Goal: Task Accomplishment & Management: Use online tool/utility

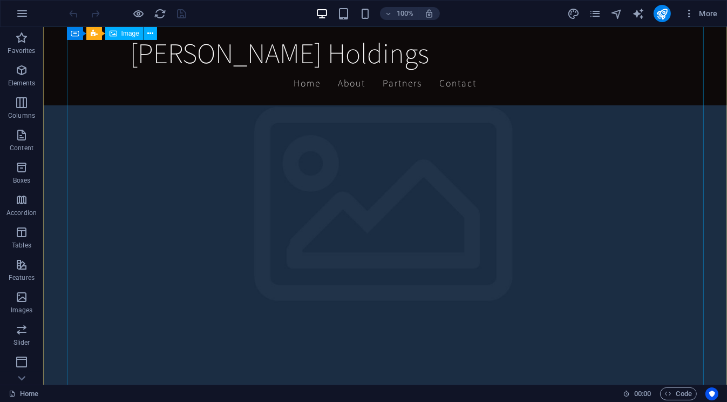
scroll to position [180, 0]
click at [435, 70] on nav "Home About Partners Contact" at bounding box center [385, 83] width 510 height 27
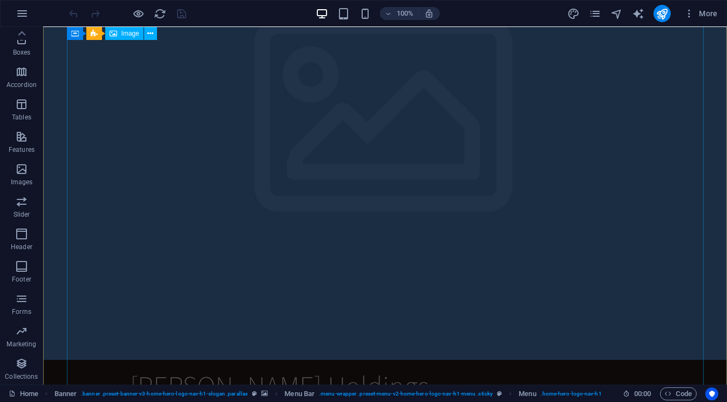
scroll to position [0, 0]
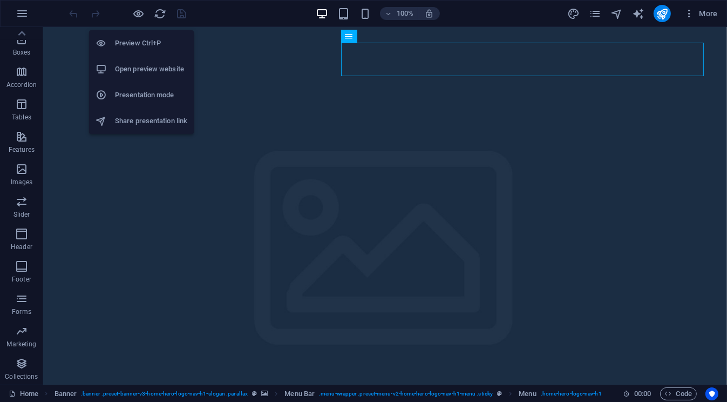
click at [146, 60] on li "Open preview website" at bounding box center [141, 69] width 105 height 26
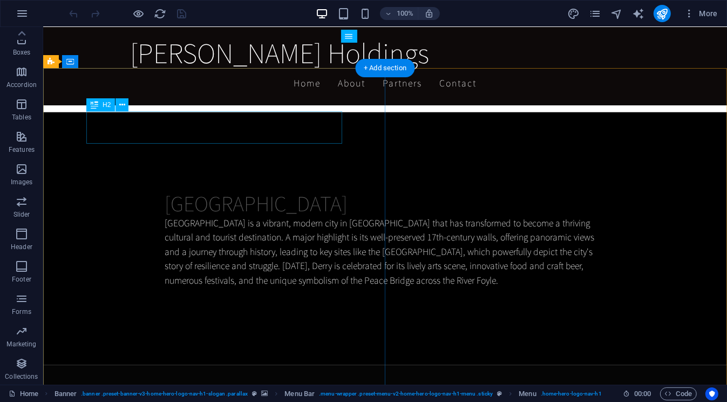
scroll to position [1176, 0]
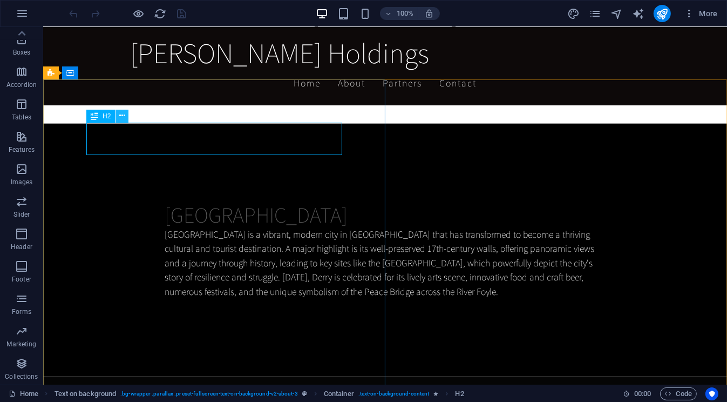
click at [123, 113] on icon at bounding box center [122, 115] width 6 height 11
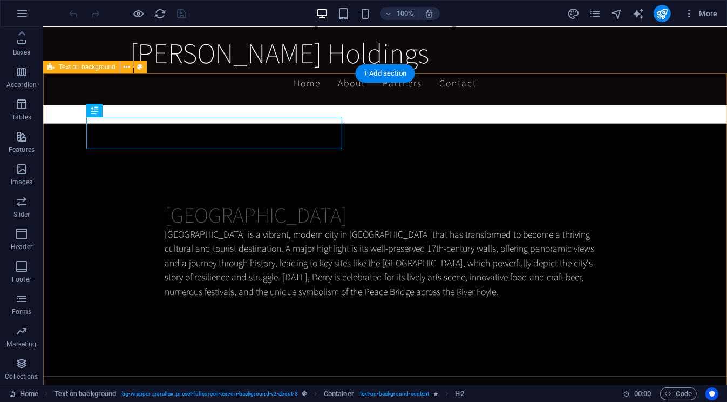
scroll to position [1188, 0]
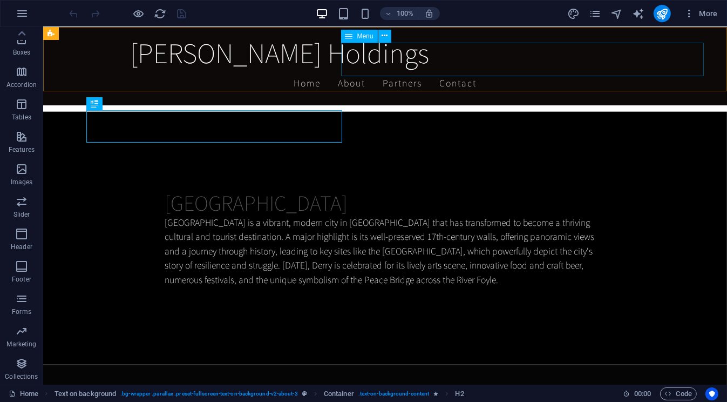
click at [435, 70] on nav "Home About Partners Contact" at bounding box center [385, 83] width 510 height 27
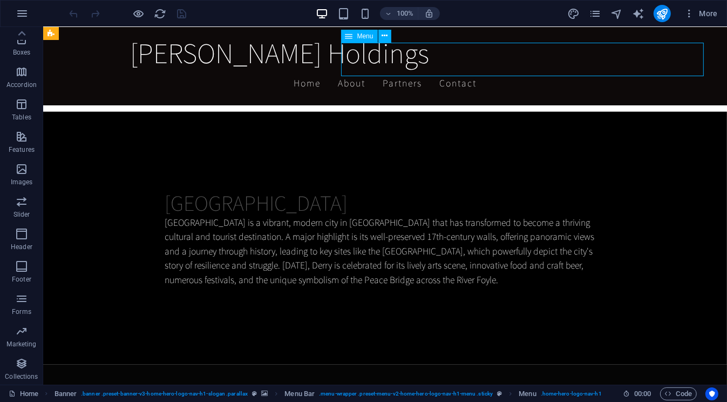
click at [435, 70] on nav "Home About Partners Contact" at bounding box center [385, 83] width 510 height 27
select select
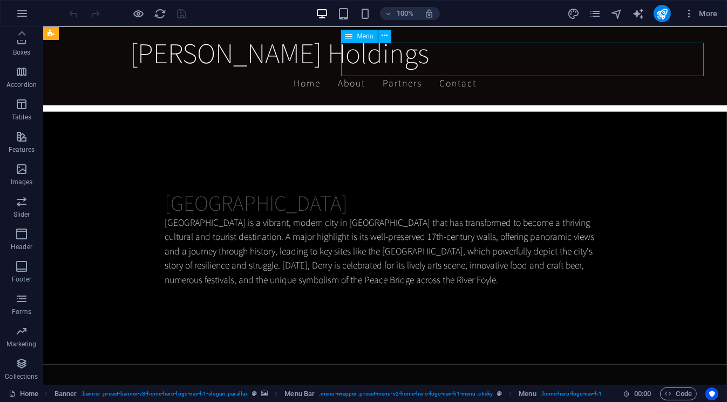
select select
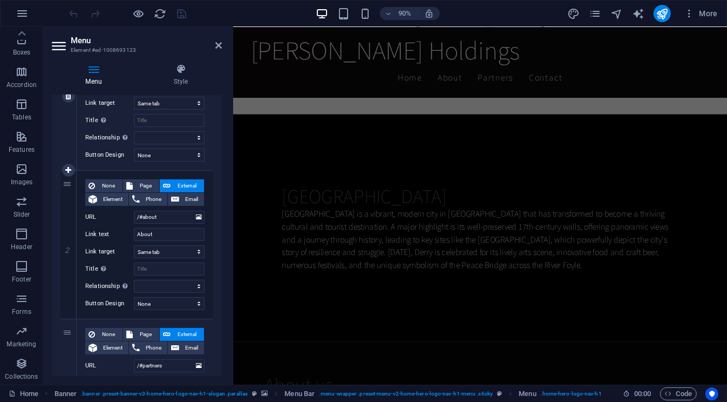
scroll to position [177, 0]
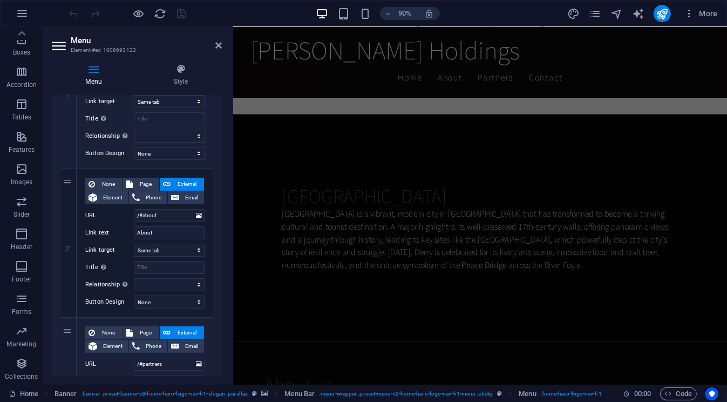
click at [60, 48] on icon at bounding box center [60, 45] width 16 height 17
click at [220, 45] on icon at bounding box center [218, 45] width 6 height 9
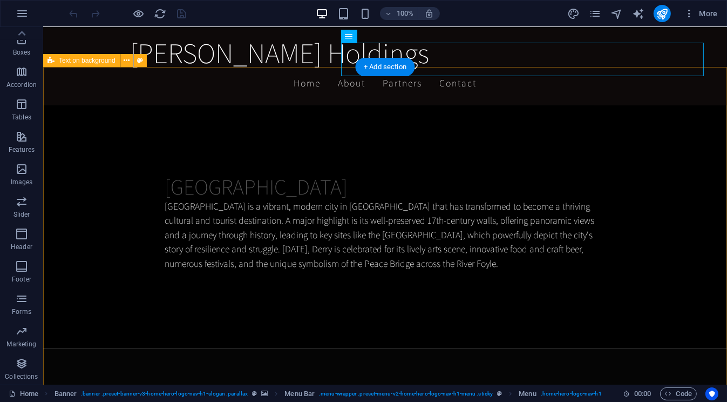
scroll to position [1188, 0]
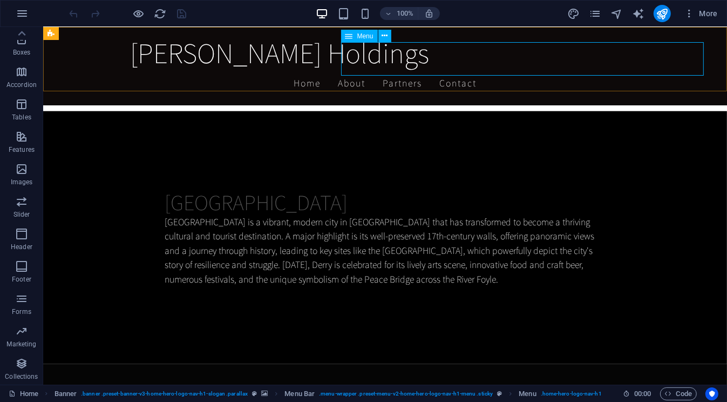
click at [487, 70] on nav "Home About Partners Contact" at bounding box center [385, 83] width 510 height 27
drag, startPoint x: 487, startPoint y: 63, endPoint x: 326, endPoint y: 67, distance: 161.5
click at [487, 70] on nav "Home About Partners Contact" at bounding box center [385, 83] width 510 height 27
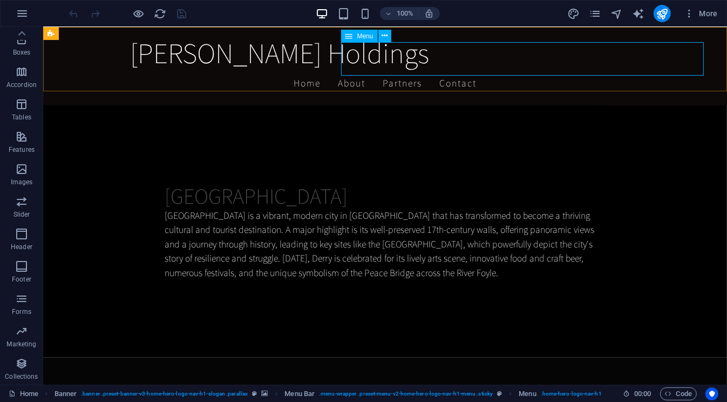
scroll to position [1071, 0]
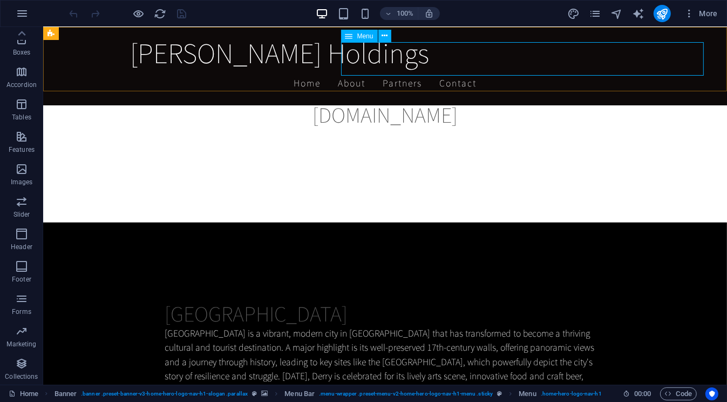
select select
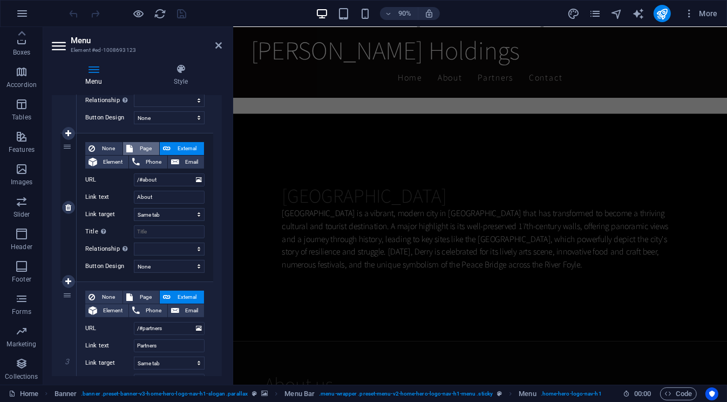
scroll to position [215, 0]
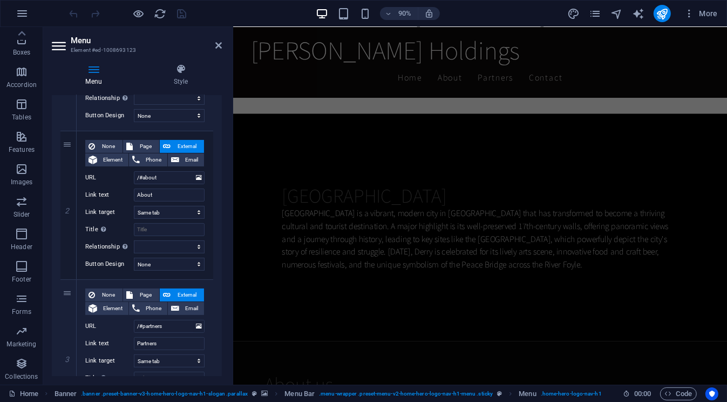
click at [223, 43] on aside "Menu Element #ed-1008693123 Menu Style Menu Auto Custom Create custom menu item…" at bounding box center [138, 205] width 190 height 357
click at [221, 46] on icon at bounding box center [218, 45] width 6 height 9
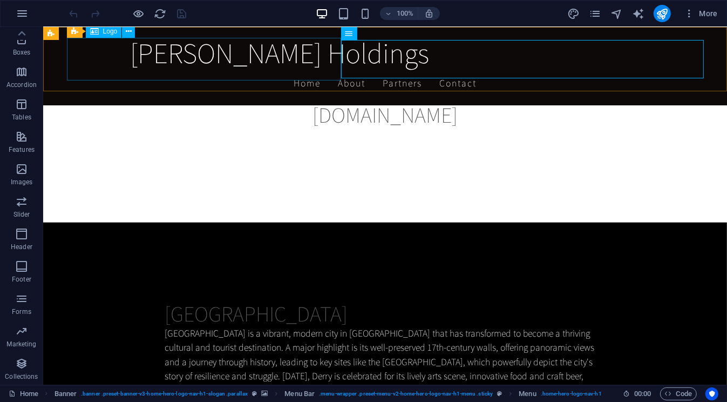
scroll to position [1188, 0]
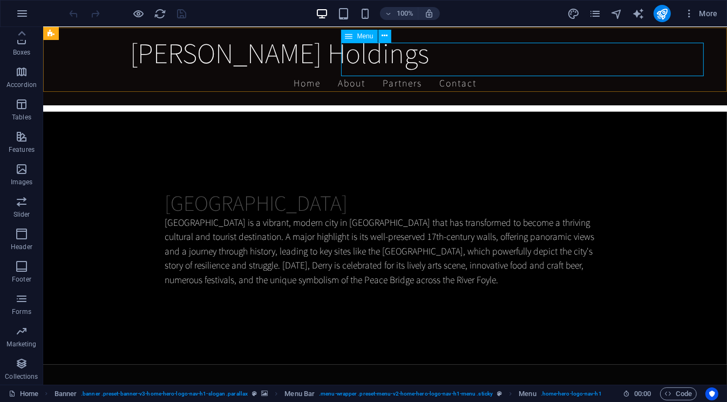
click at [478, 70] on nav "Home About Partners Contact" at bounding box center [385, 83] width 510 height 27
drag, startPoint x: 478, startPoint y: 60, endPoint x: 315, endPoint y: 64, distance: 163.1
click at [478, 70] on nav "Home About Partners Contact" at bounding box center [385, 83] width 510 height 27
select select
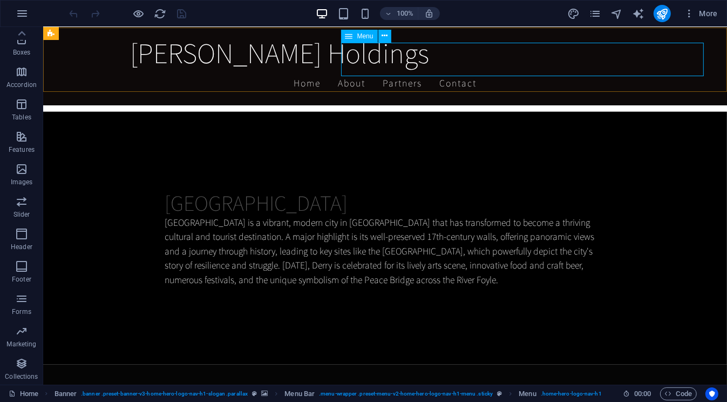
select select
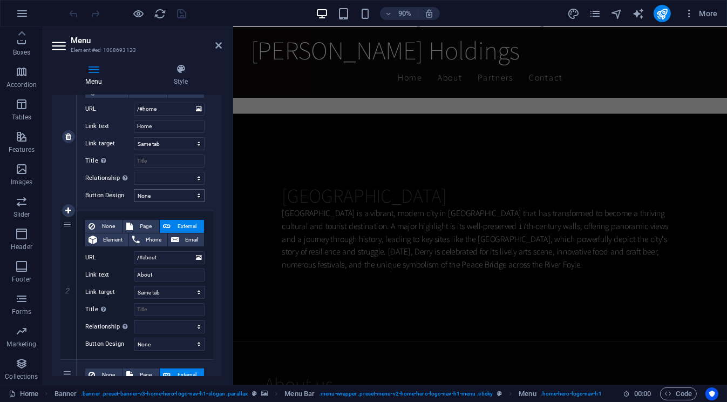
scroll to position [138, 0]
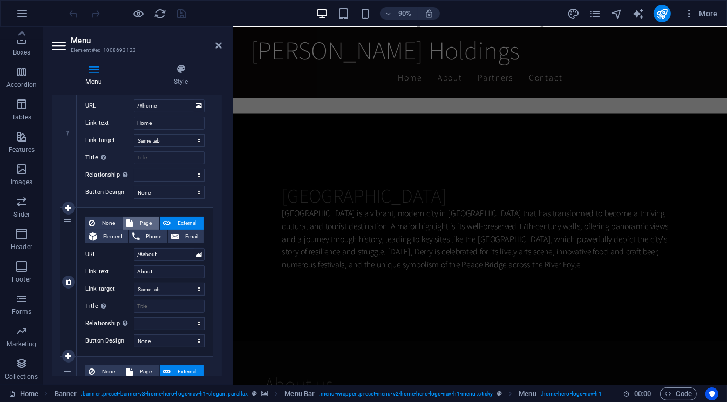
click at [146, 225] on span "Page" at bounding box center [146, 222] width 20 height 13
select select
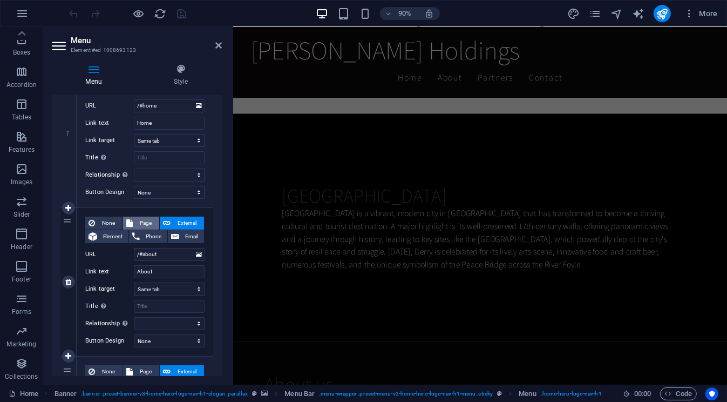
select select
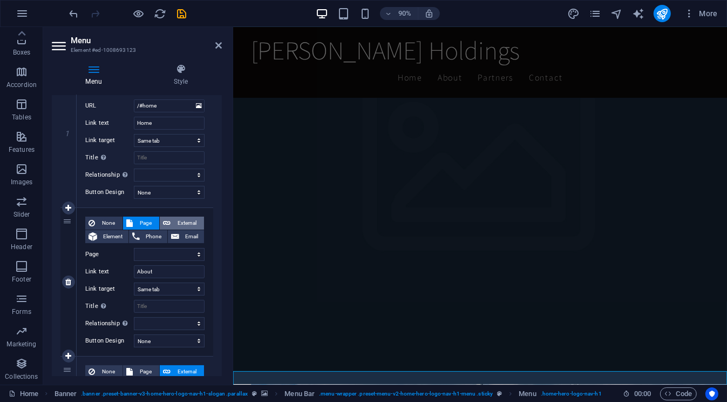
click at [177, 221] on span "External" at bounding box center [187, 222] width 27 height 13
select select
select select "blank"
select select
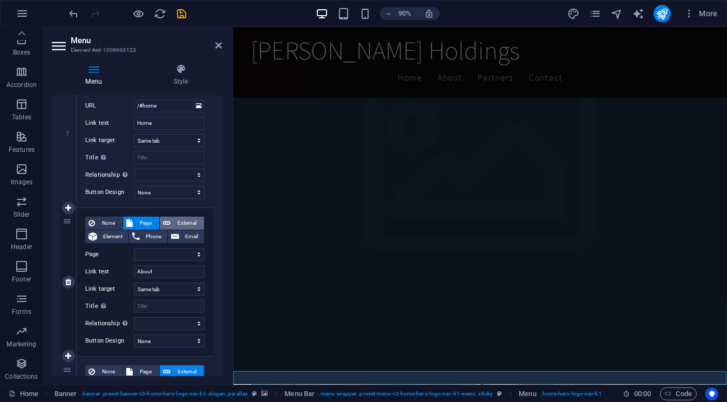
select select
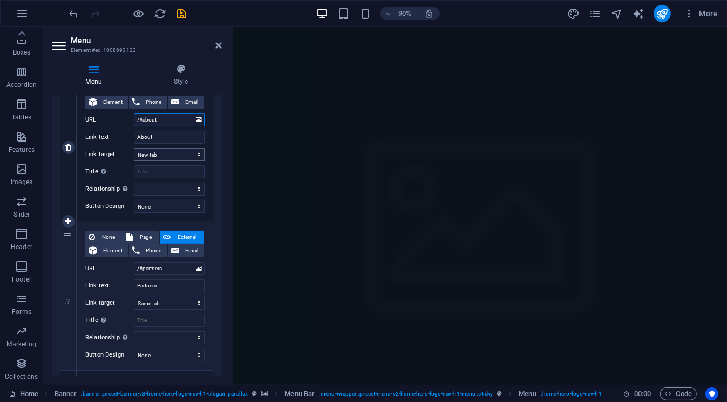
scroll to position [275, 0]
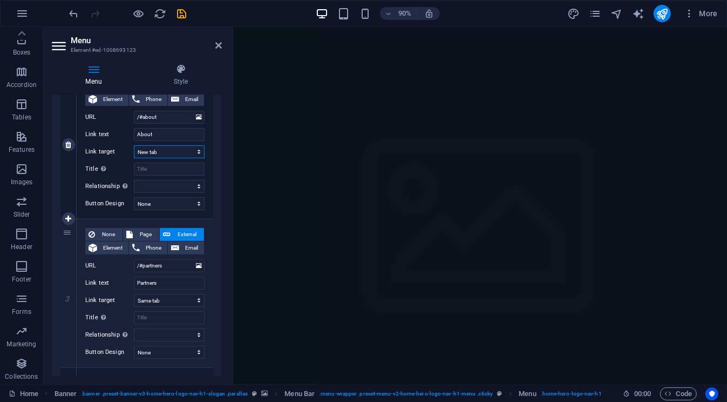
click at [178, 152] on select "New tab Same tab Overlay" at bounding box center [169, 151] width 71 height 13
select select
click at [134, 145] on select "New tab Same tab Overlay" at bounding box center [169, 151] width 71 height 13
select select
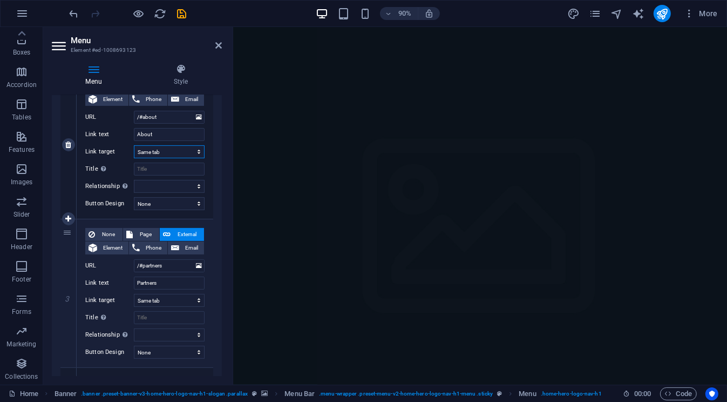
select select
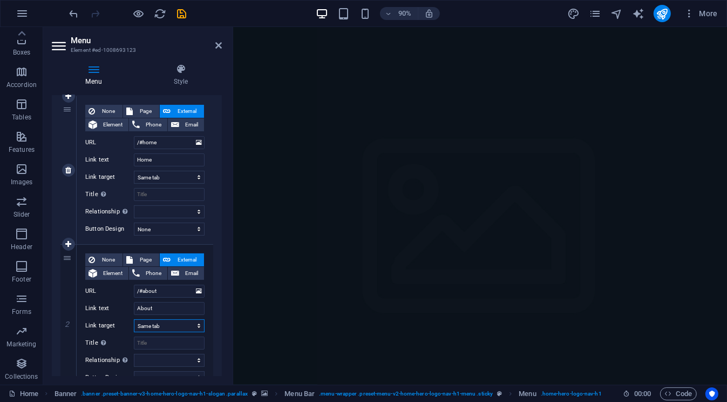
scroll to position [100, 0]
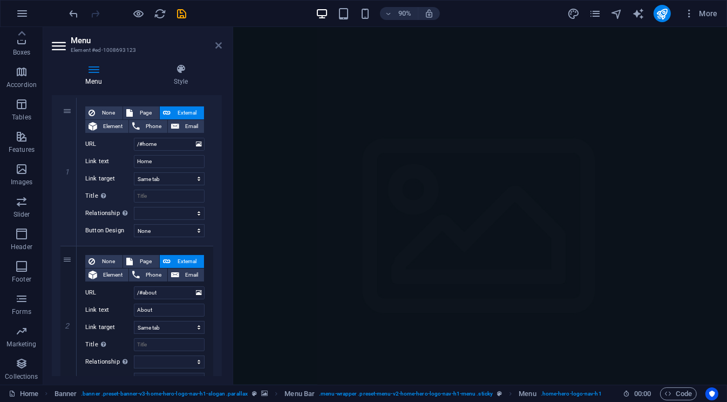
click at [215, 46] on icon at bounding box center [218, 45] width 6 height 9
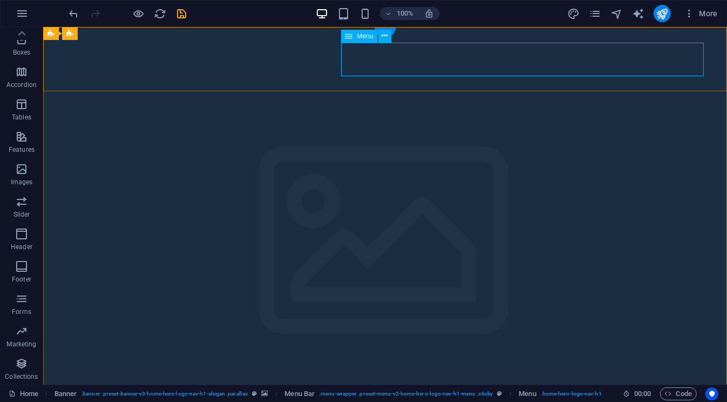
drag, startPoint x: 469, startPoint y: 60, endPoint x: 306, endPoint y: 64, distance: 163.6
select select
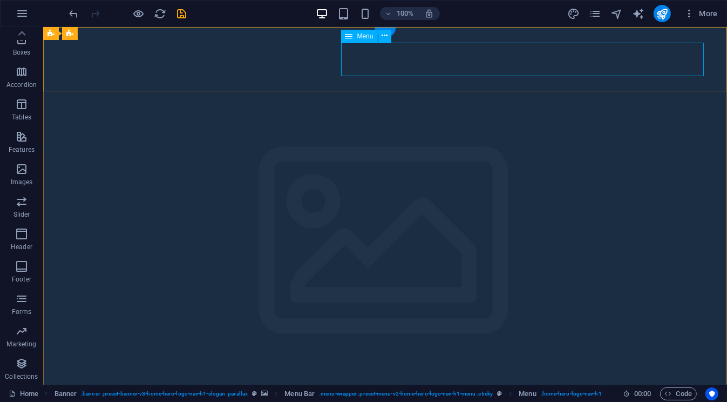
select select
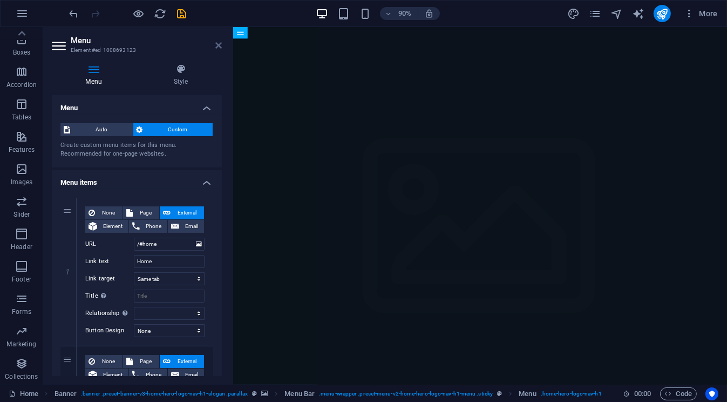
click at [218, 43] on icon at bounding box center [218, 45] width 6 height 9
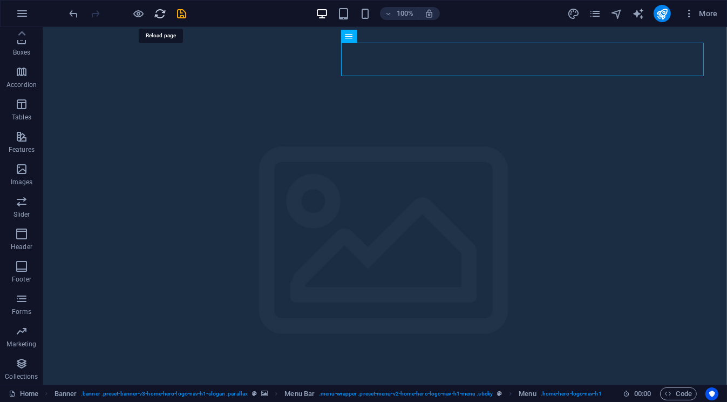
click at [166, 17] on icon "reload" at bounding box center [160, 14] width 12 height 12
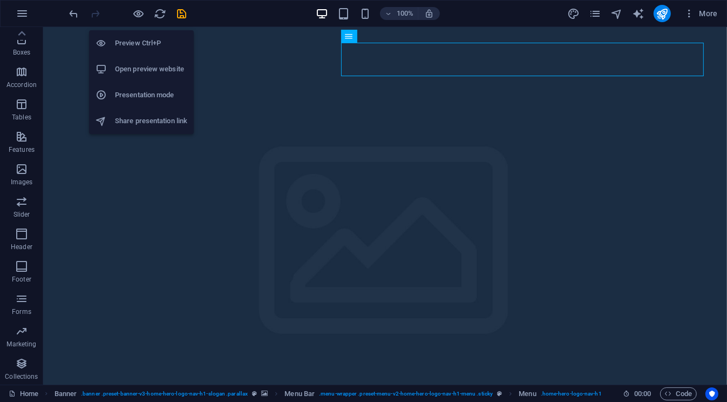
click at [144, 38] on h6 "Preview Ctrl+P" at bounding box center [151, 43] width 72 height 13
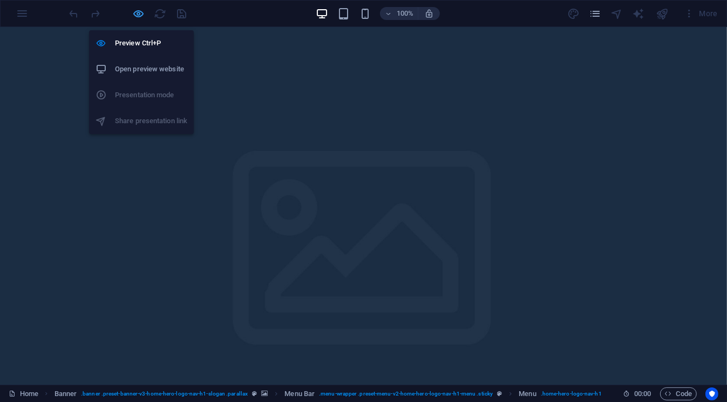
click at [145, 14] on icon "button" at bounding box center [139, 14] width 12 height 12
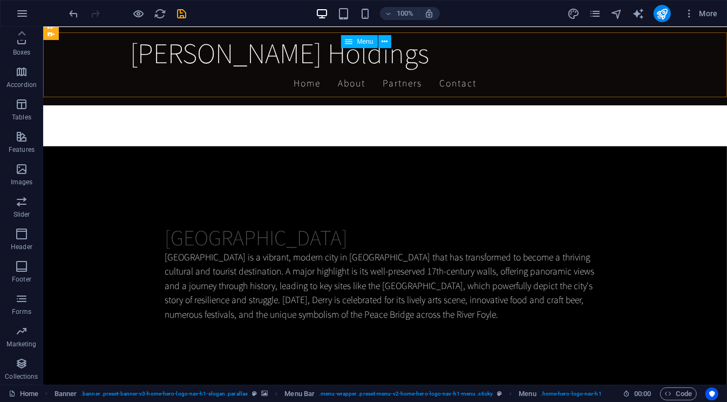
scroll to position [1151, 0]
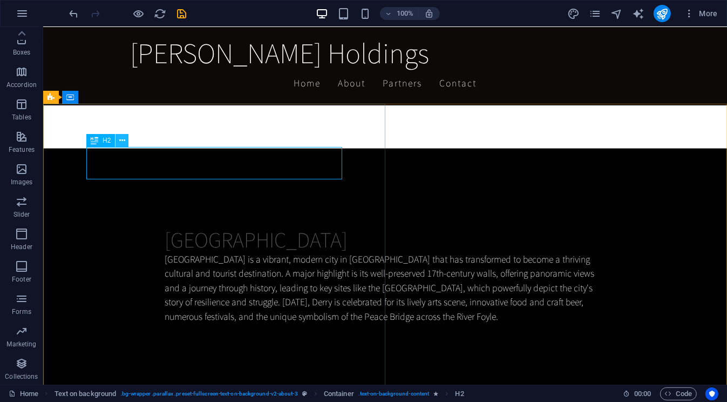
click at [125, 140] on button at bounding box center [122, 140] width 13 height 13
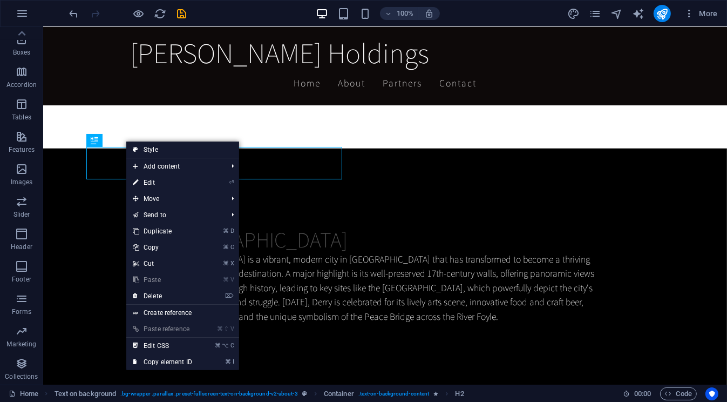
click at [186, 311] on link "Create reference" at bounding box center [182, 312] width 113 height 16
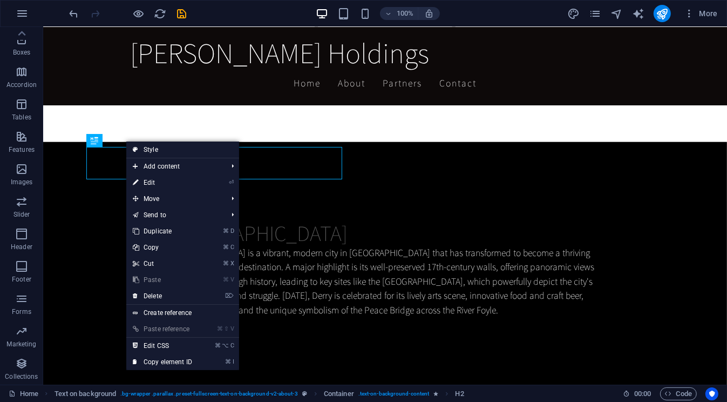
scroll to position [1033, 0]
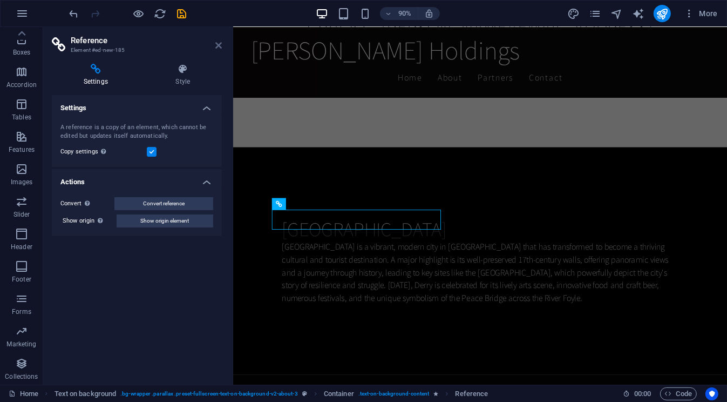
click at [218, 45] on icon at bounding box center [218, 45] width 6 height 9
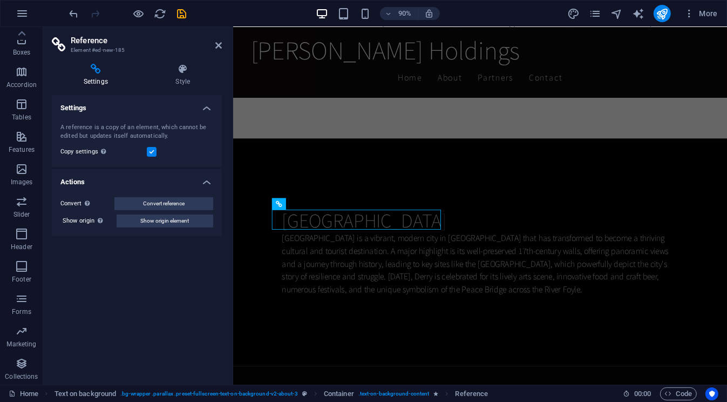
scroll to position [1151, 0]
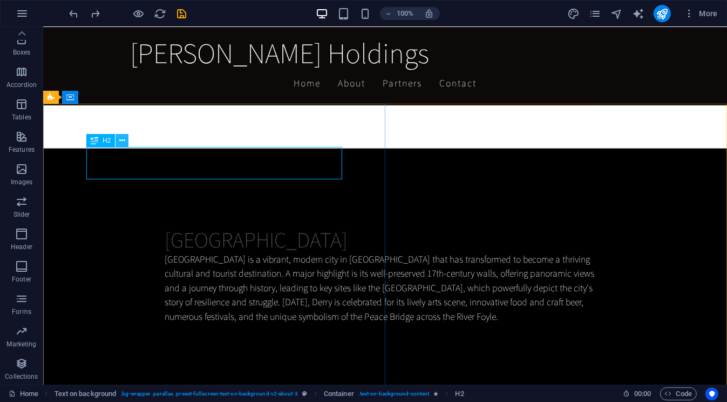
click at [121, 144] on icon at bounding box center [122, 140] width 6 height 11
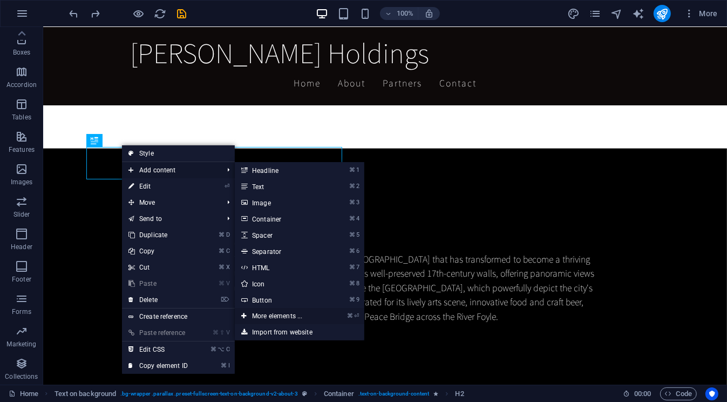
click at [281, 314] on link "⌘ ⏎ More elements ..." at bounding box center [279, 316] width 89 height 16
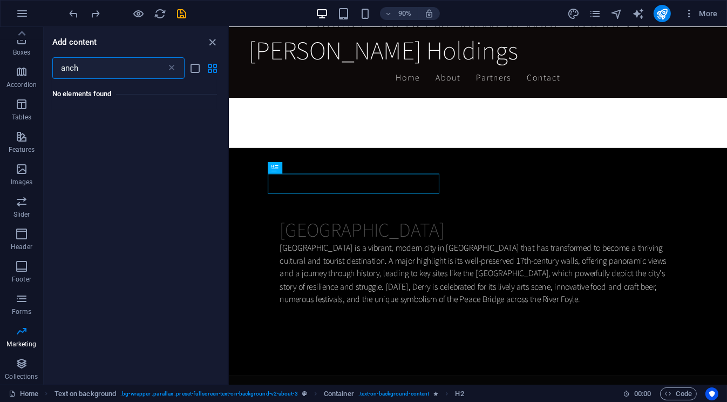
scroll to position [0, 0]
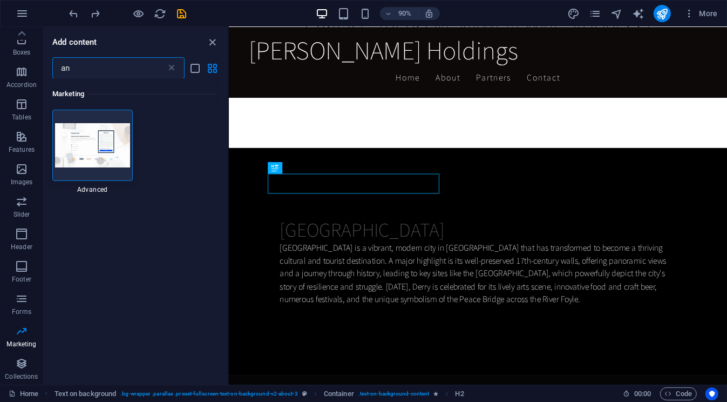
type input "a"
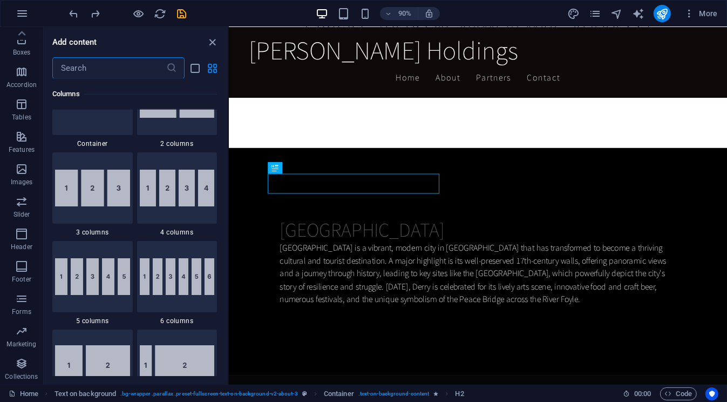
scroll to position [582, 0]
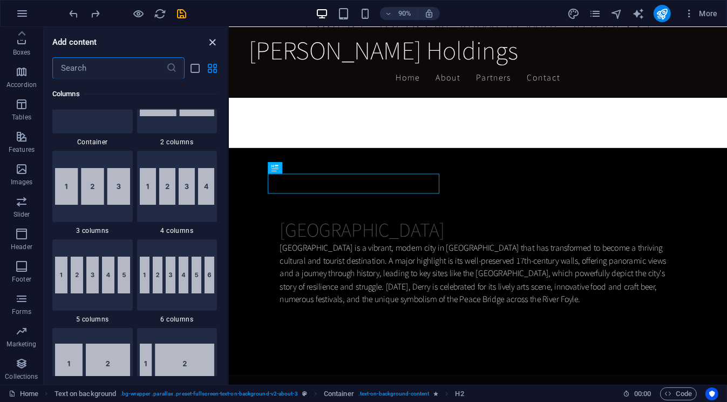
click at [208, 37] on icon "close panel" at bounding box center [213, 42] width 12 height 12
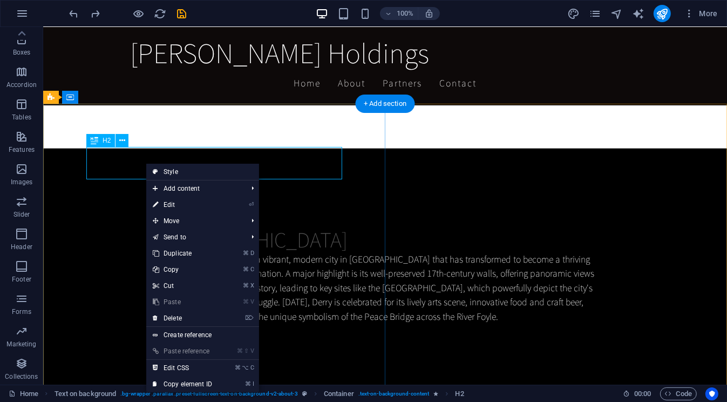
scroll to position [1151, 0]
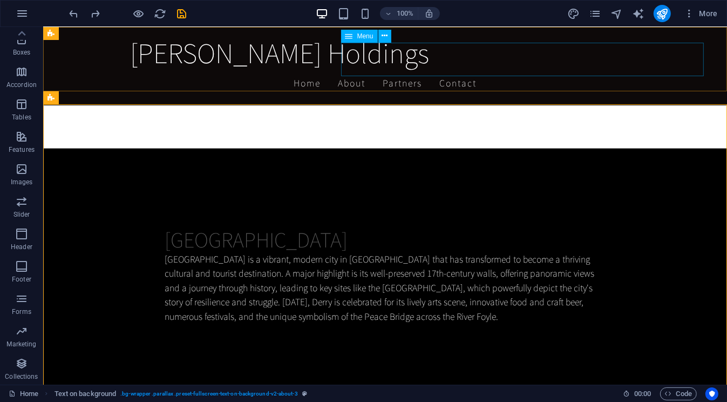
click at [490, 70] on nav "Home About Partners Contact" at bounding box center [385, 83] width 510 height 27
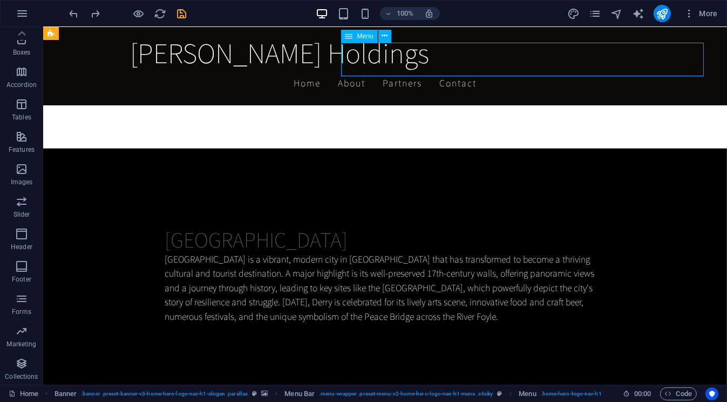
drag, startPoint x: 490, startPoint y: 63, endPoint x: 328, endPoint y: 67, distance: 161.5
click at [490, 70] on nav "Home About Partners Contact" at bounding box center [385, 83] width 510 height 27
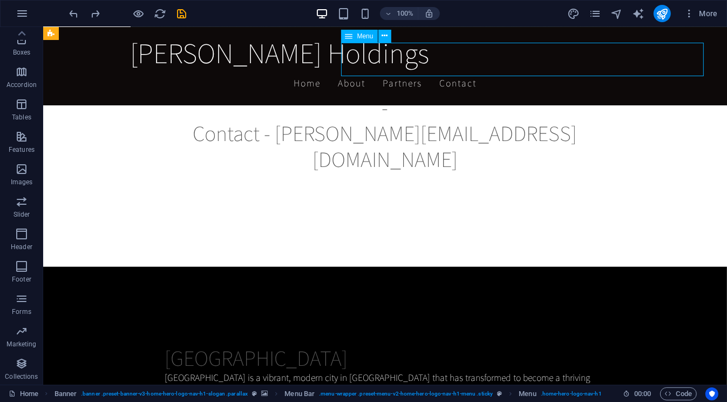
select select
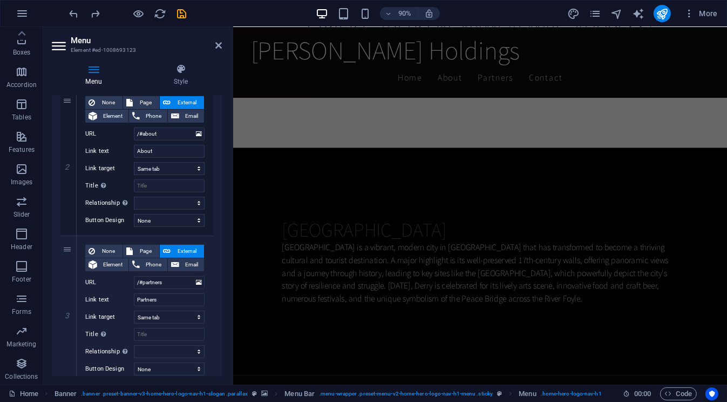
scroll to position [259, 0]
click at [196, 133] on icon at bounding box center [199, 133] width 6 height 12
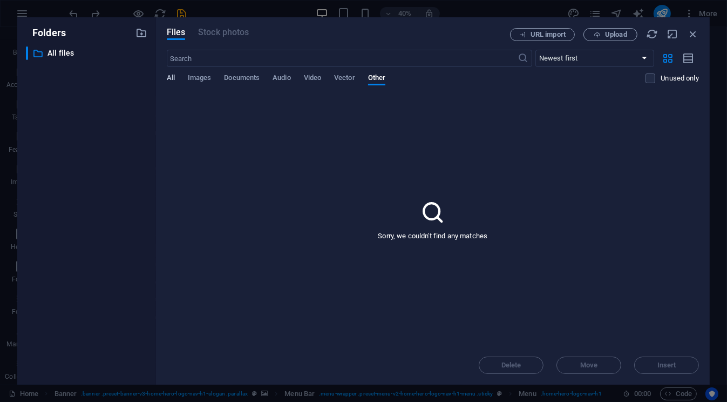
click at [173, 76] on span "All" at bounding box center [171, 78] width 8 height 15
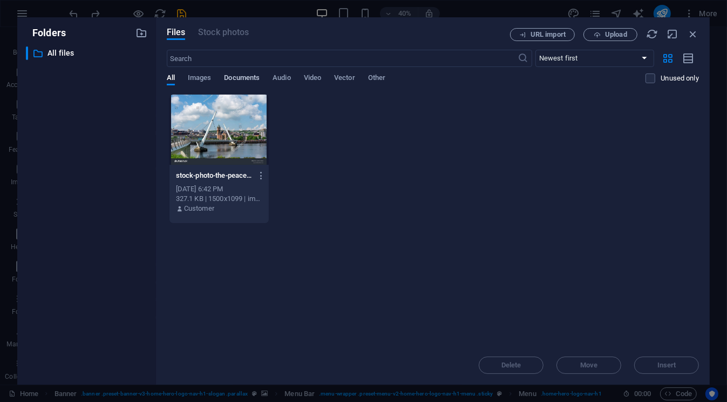
click at [233, 75] on span "Documents" at bounding box center [242, 78] width 36 height 15
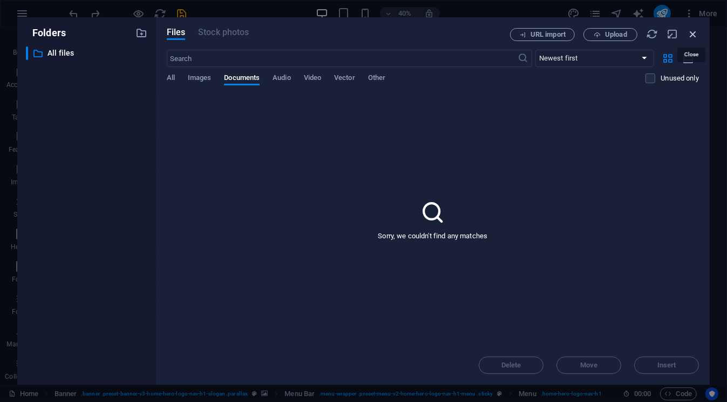
click at [694, 33] on icon "button" at bounding box center [693, 34] width 12 height 12
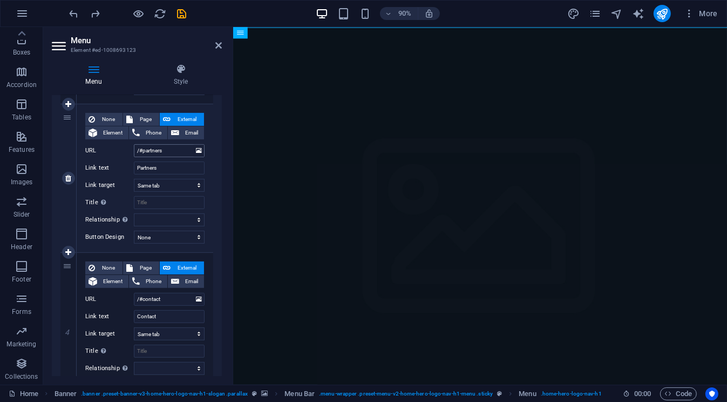
scroll to position [397, 0]
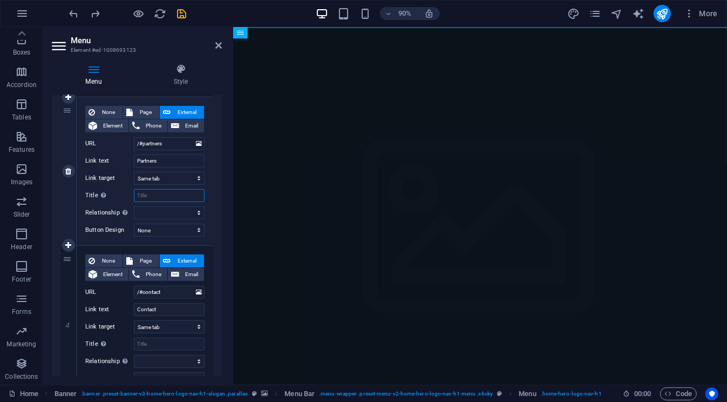
click at [183, 194] on input "Title Additional link description, should not be the same as the link text. The…" at bounding box center [169, 195] width 71 height 13
click at [183, 213] on select "alternate author bookmark external help license next nofollow noreferrer noopen…" at bounding box center [169, 212] width 71 height 13
select select
click at [134, 206] on select "alternate author bookmark external help license next nofollow noreferrer noopen…" at bounding box center [169, 212] width 71 height 13
select select
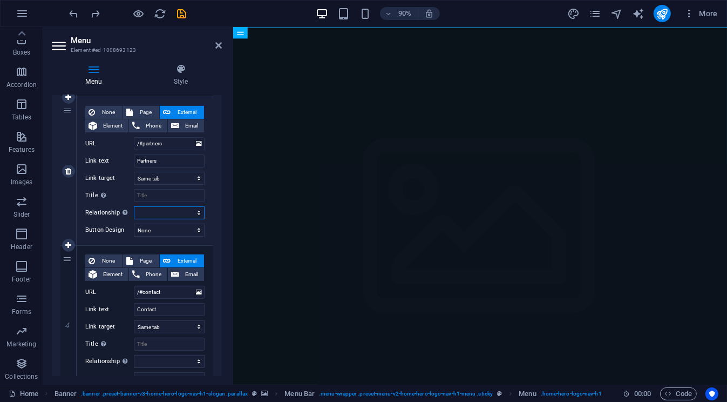
select select
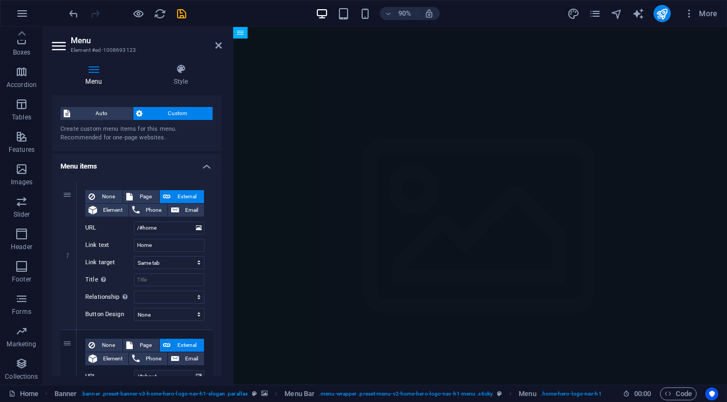
scroll to position [0, 0]
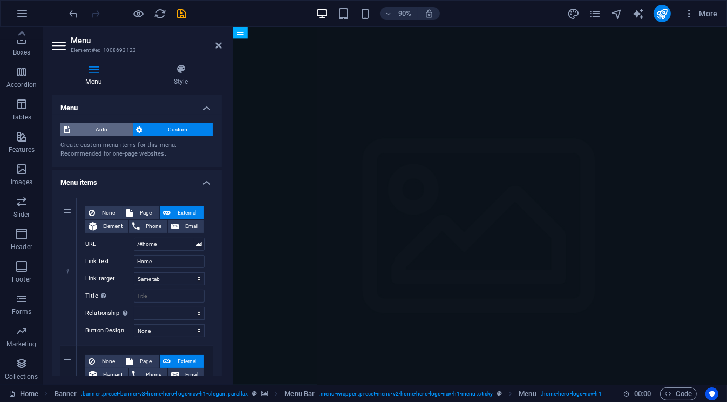
click at [101, 128] on span "Auto" at bounding box center [101, 129] width 56 height 13
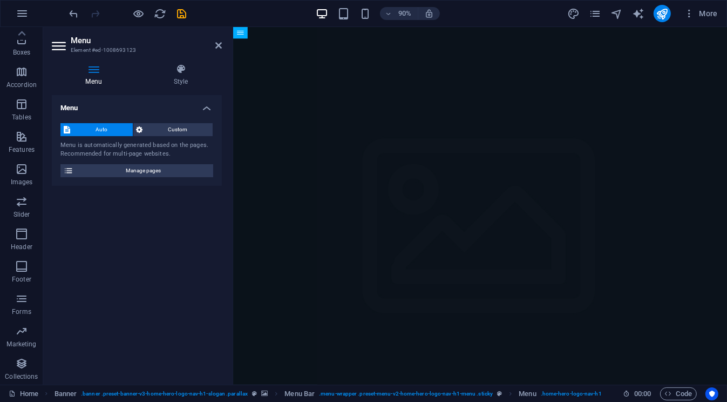
click at [157, 137] on div "Auto Custom Menu is automatically generated based on the pages. Recommended for…" at bounding box center [137, 149] width 170 height 71
click at [163, 127] on span "Custom" at bounding box center [178, 129] width 64 height 13
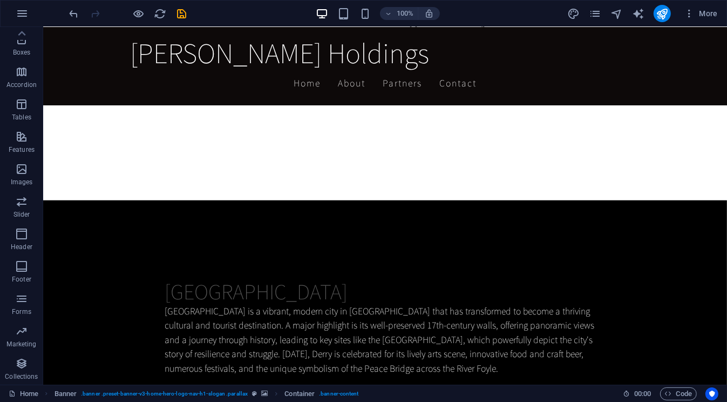
scroll to position [1103, 0]
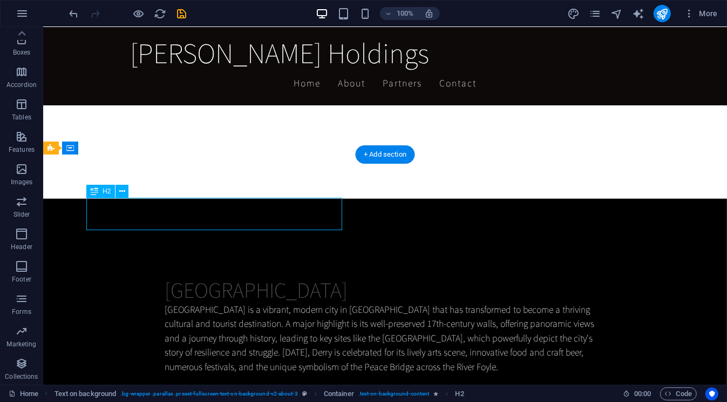
scroll to position [1100, 0]
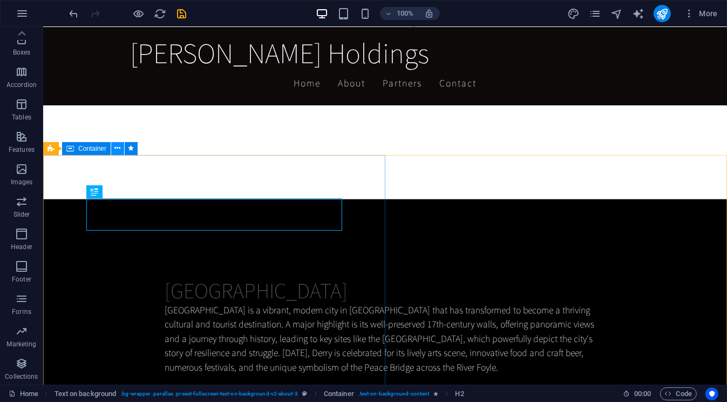
click at [119, 147] on icon at bounding box center [118, 148] width 6 height 11
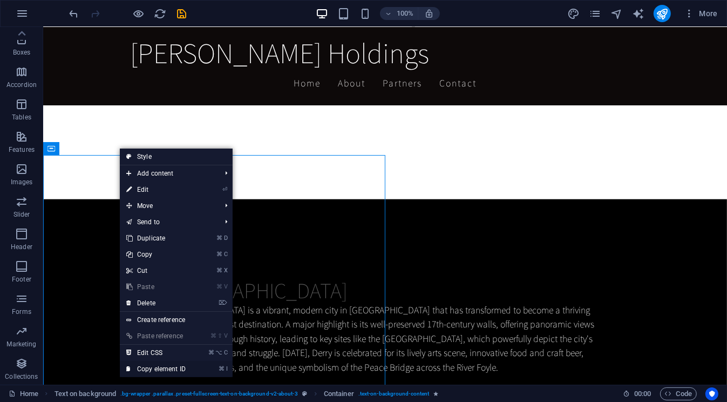
click at [164, 369] on link "⌘ I Copy element ID" at bounding box center [156, 369] width 72 height 16
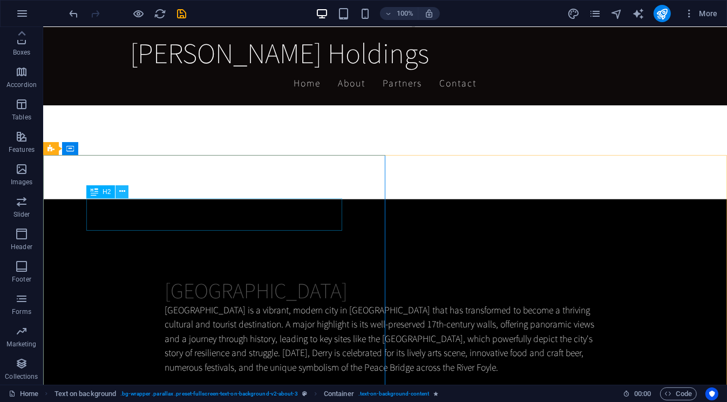
click at [123, 194] on icon at bounding box center [122, 191] width 6 height 11
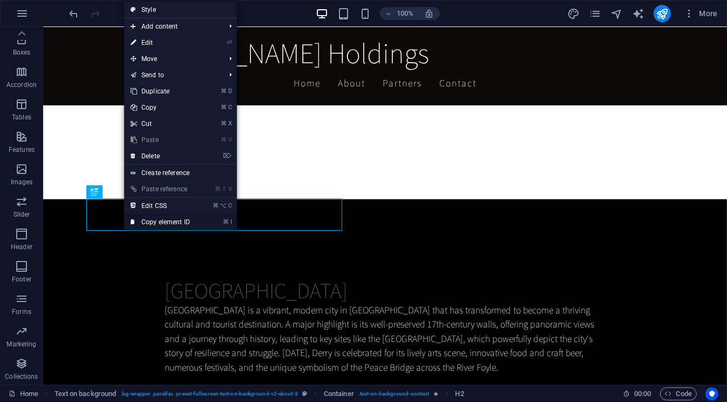
click at [164, 219] on link "⌘ I Copy element ID" at bounding box center [160, 222] width 72 height 16
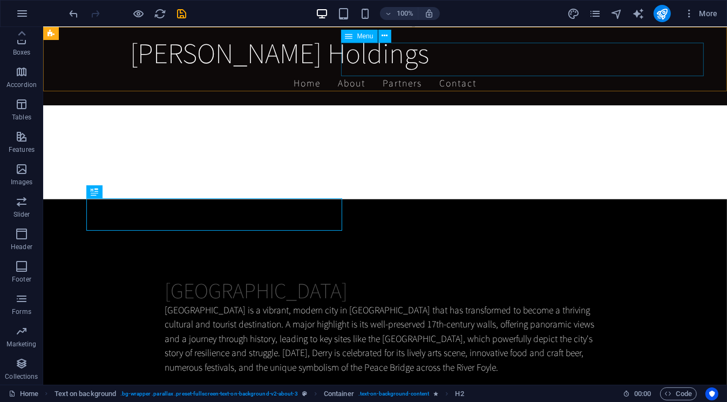
click at [482, 70] on nav "Home About Partners Contact" at bounding box center [385, 83] width 510 height 27
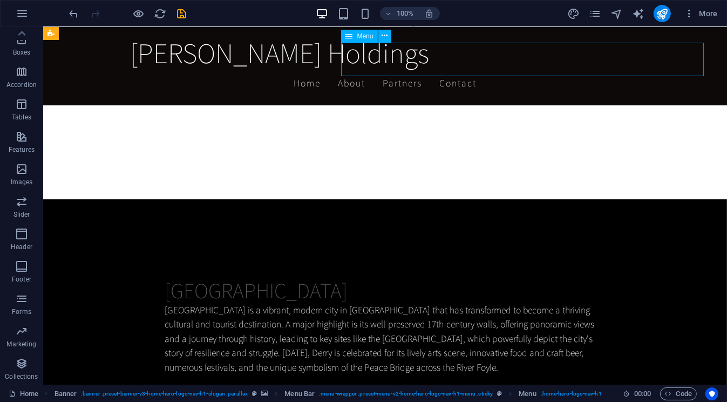
click at [482, 70] on nav "Home About Partners Contact" at bounding box center [385, 83] width 510 height 27
click at [481, 70] on nav "Home About Partners Contact" at bounding box center [385, 83] width 510 height 27
drag, startPoint x: 481, startPoint y: 58, endPoint x: 319, endPoint y: 62, distance: 162.5
click at [481, 70] on nav "Home About Partners Contact" at bounding box center [385, 83] width 510 height 27
select select
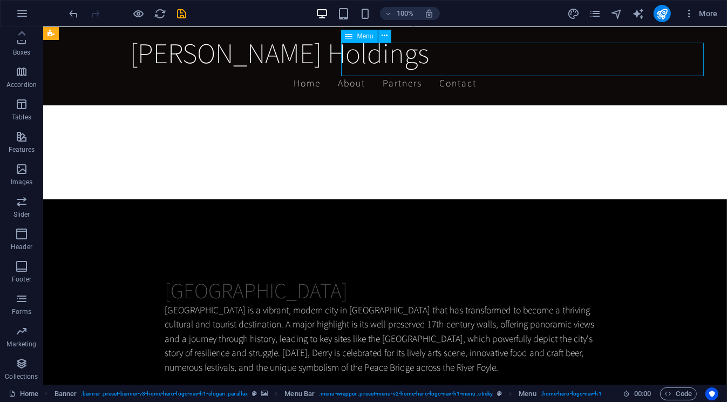
select select
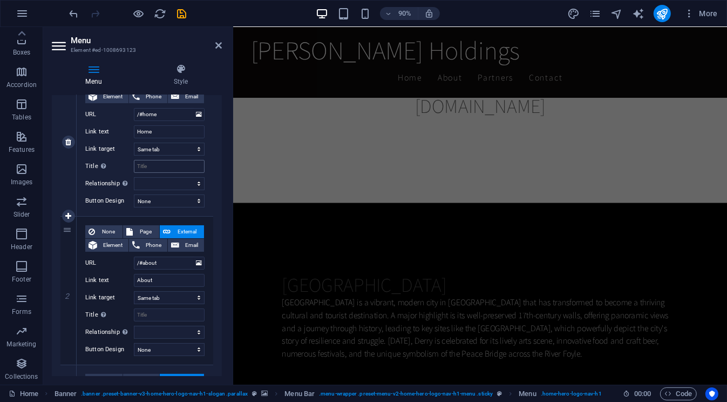
scroll to position [132, 0]
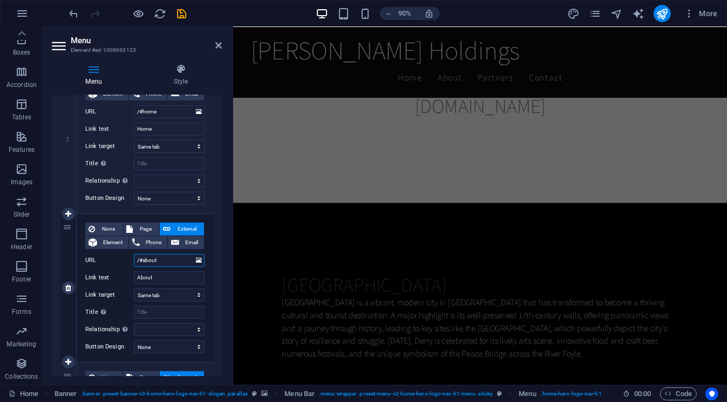
click at [181, 259] on input "/#about" at bounding box center [169, 260] width 71 height 13
paste input "#ed-1008693741"
type input "#ed-1008693741"
select select
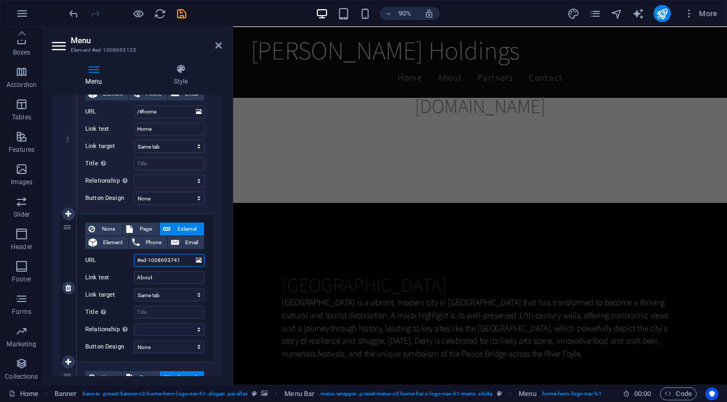
select select
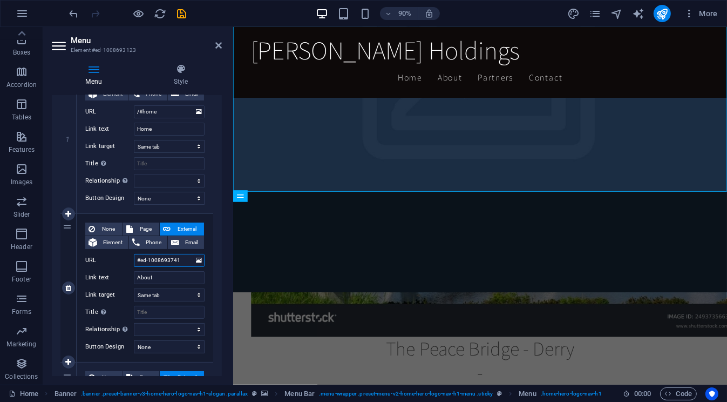
scroll to position [178, 0]
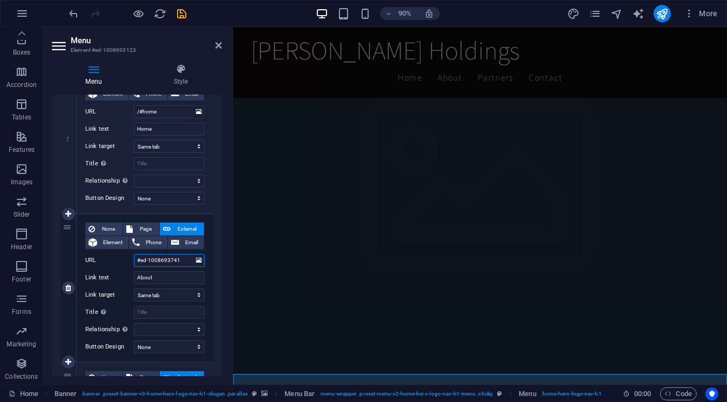
type input "/#ed-1008693741"
select select
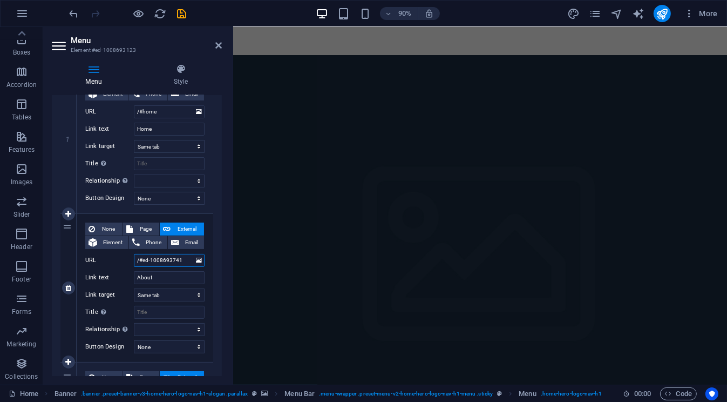
scroll to position [0, 0]
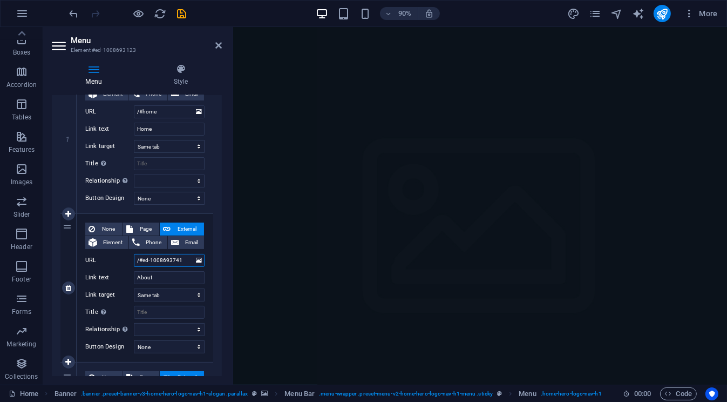
type input "/#ed-1008693741"
click at [217, 46] on icon at bounding box center [218, 45] width 6 height 9
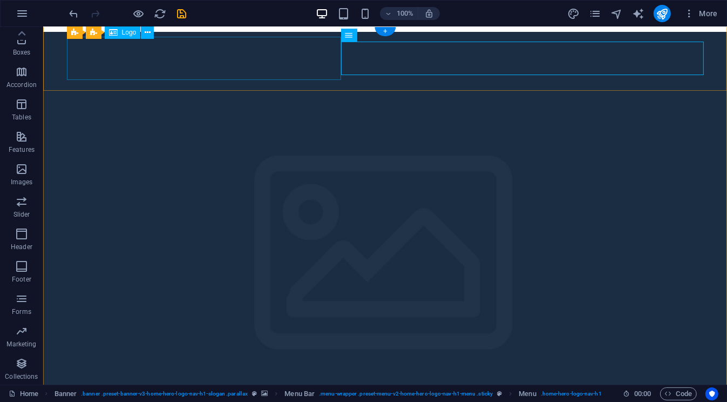
scroll to position [13, 0]
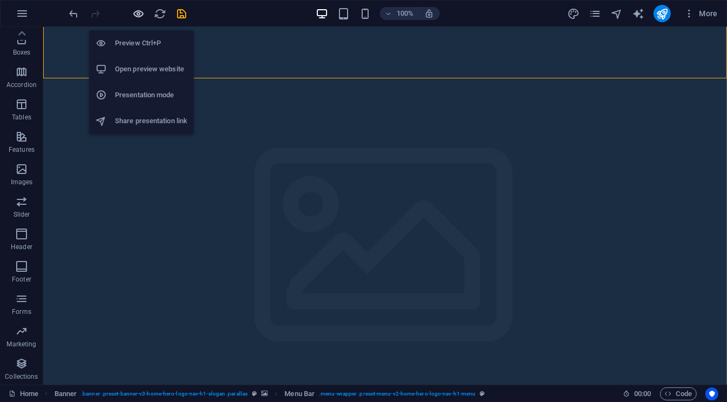
click at [144, 16] on icon "button" at bounding box center [139, 14] width 12 height 12
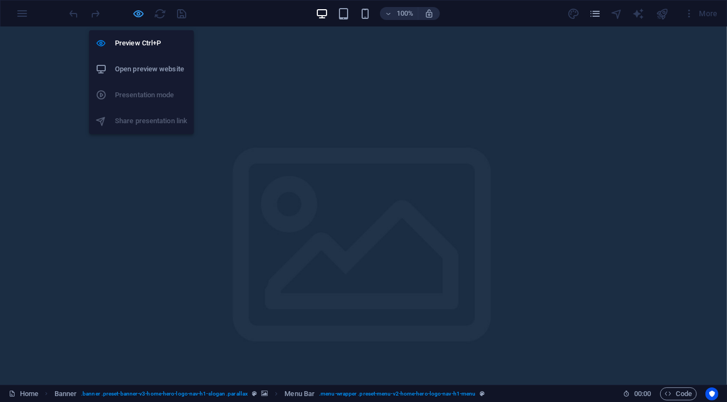
click at [141, 13] on icon "button" at bounding box center [139, 14] width 12 height 12
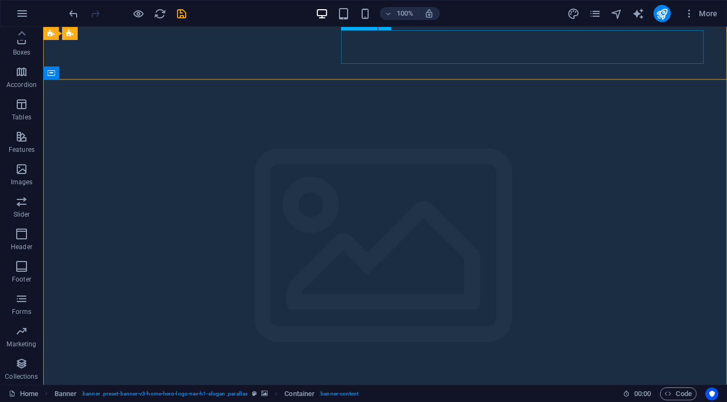
scroll to position [12, 0]
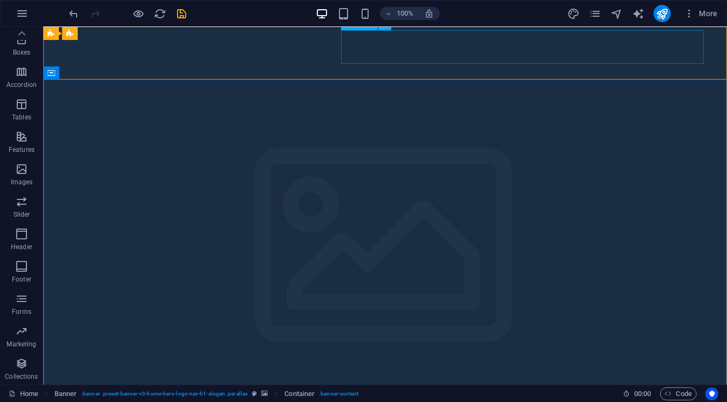
select select
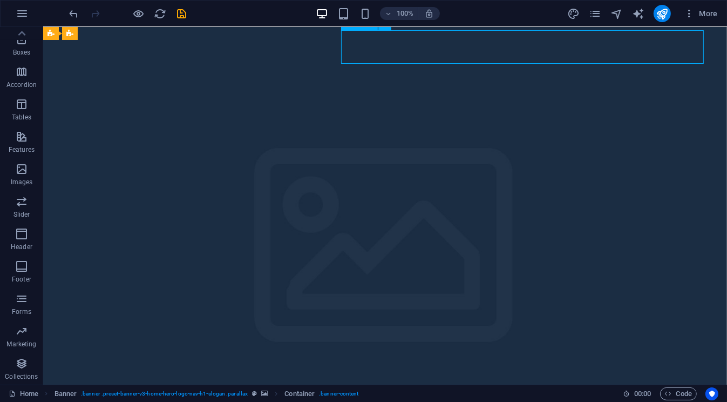
select select
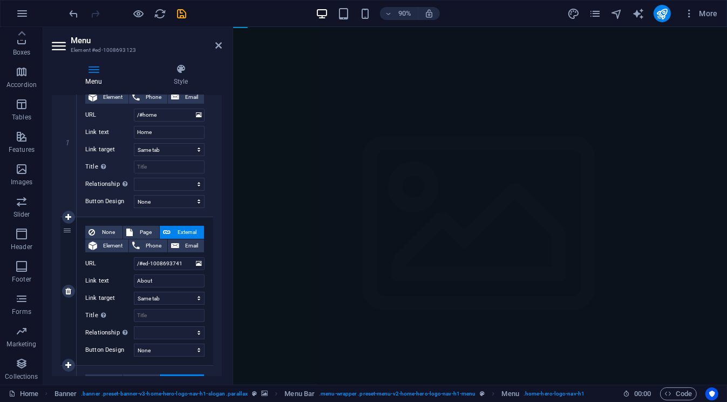
scroll to position [146, 0]
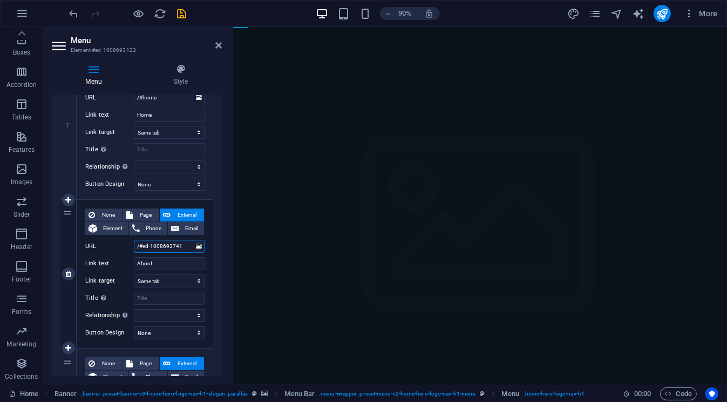
click at [182, 243] on input "/#ed-1008693741" at bounding box center [169, 246] width 71 height 13
type input "/"
select select
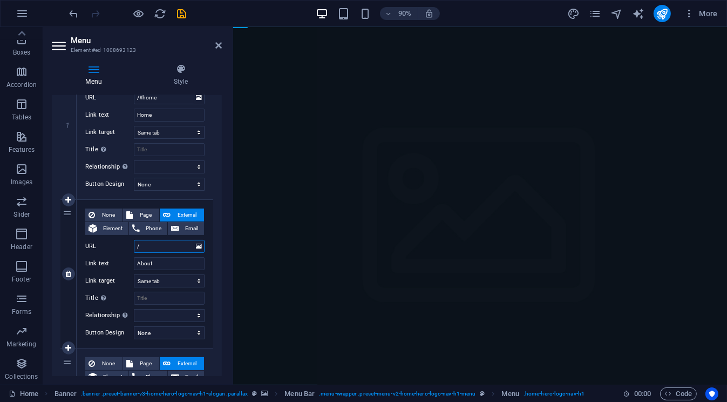
scroll to position [0, 0]
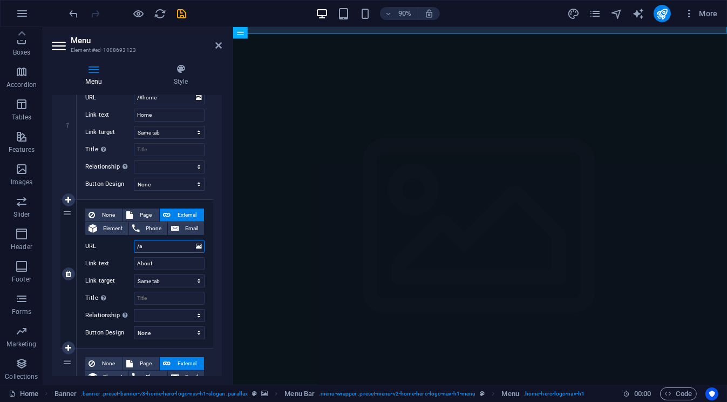
type input "/ab"
select select
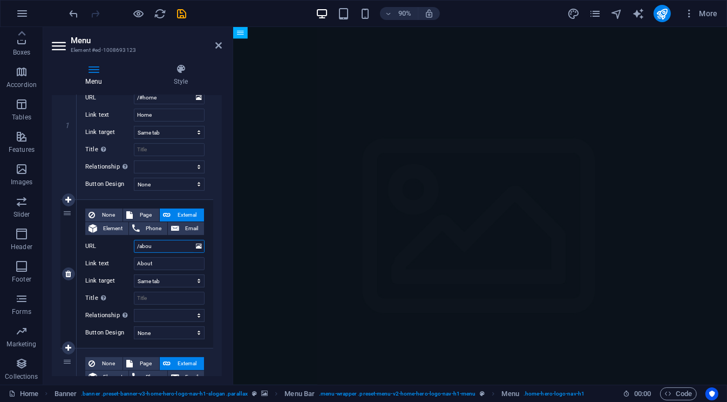
type input "/about"
select select
type input "/aboutus"
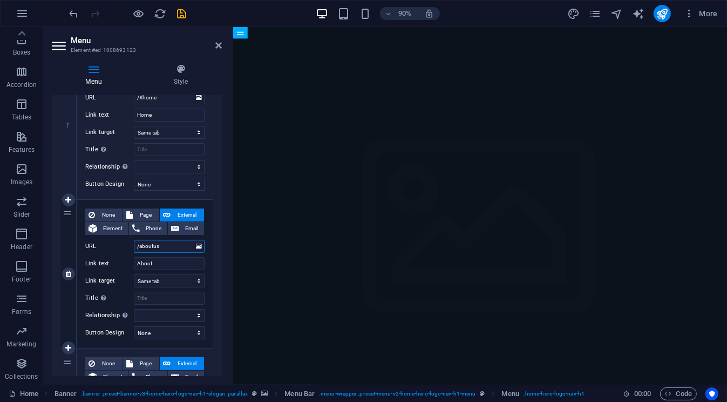
select select
type input "/aboutus"
click at [197, 280] on select "New tab Same tab Overlay" at bounding box center [169, 280] width 71 height 13
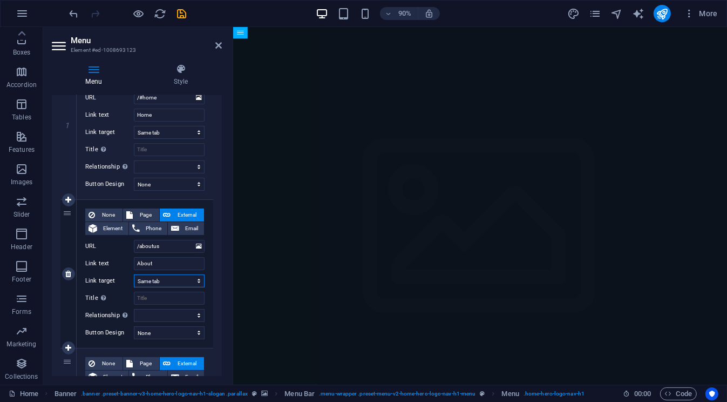
click at [134, 274] on select "New tab Same tab Overlay" at bounding box center [169, 280] width 71 height 13
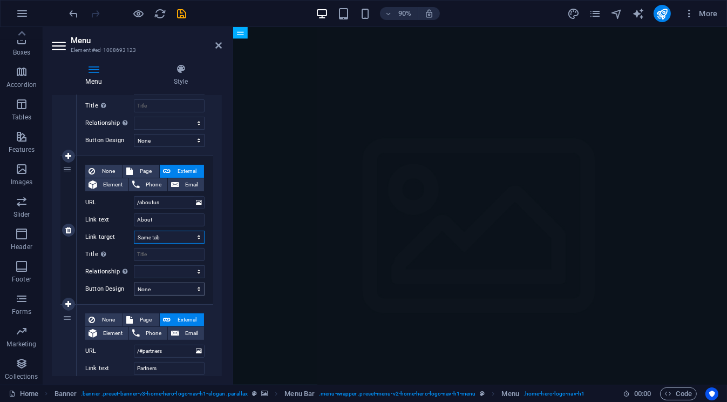
scroll to position [192, 0]
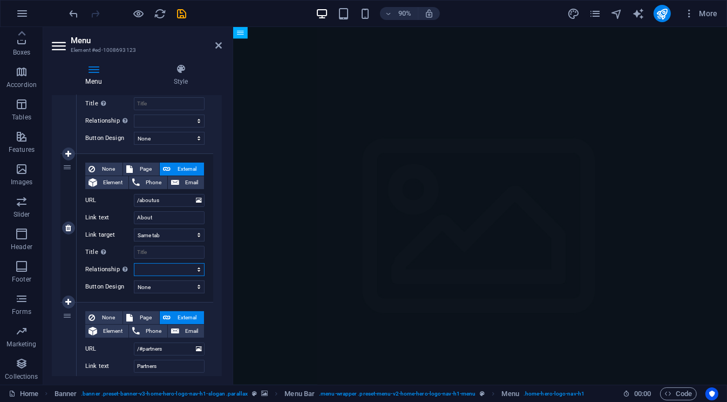
click at [184, 270] on select "alternate author bookmark external help license next nofollow noreferrer noopen…" at bounding box center [169, 269] width 71 height 13
select select
click at [134, 263] on select "alternate author bookmark external help license next nofollow noreferrer noopen…" at bounding box center [169, 269] width 71 height 13
select select
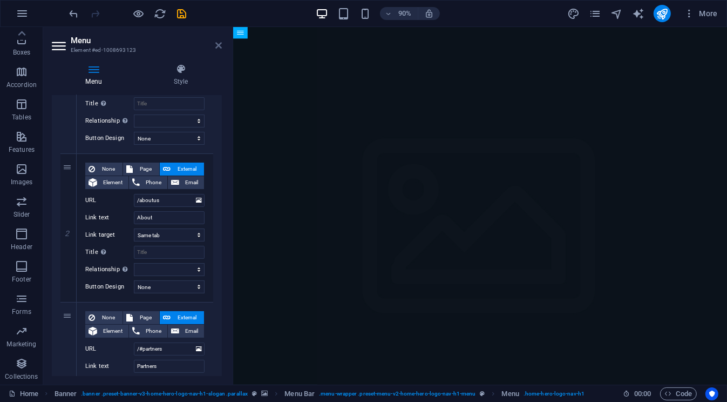
click at [220, 46] on icon at bounding box center [218, 45] width 6 height 9
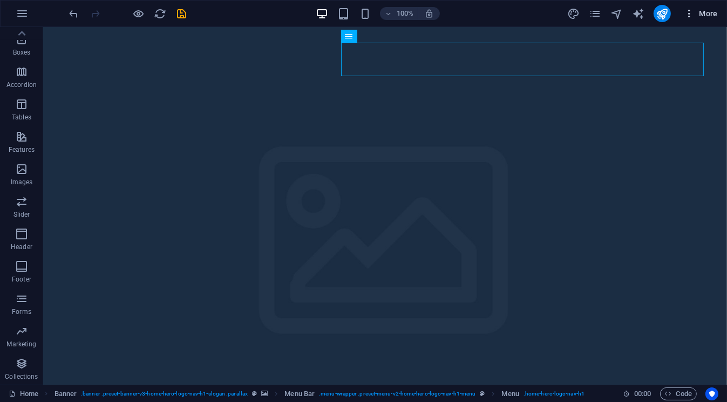
click at [699, 15] on span "More" at bounding box center [701, 13] width 34 height 11
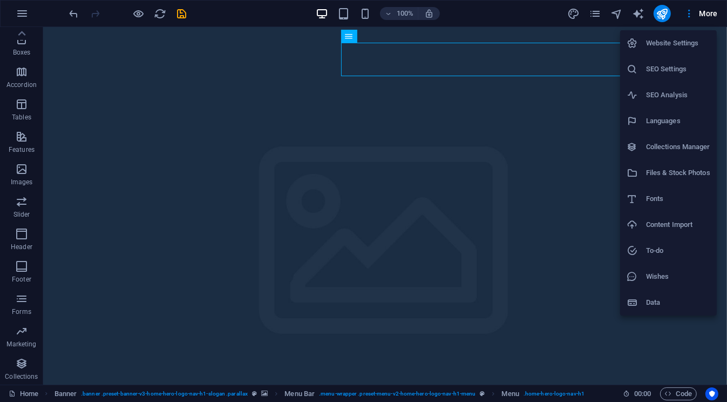
click at [698, 15] on div at bounding box center [363, 201] width 727 height 402
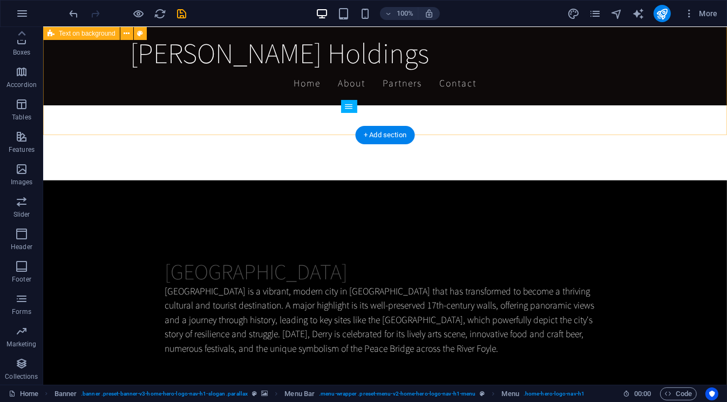
scroll to position [1117, 0]
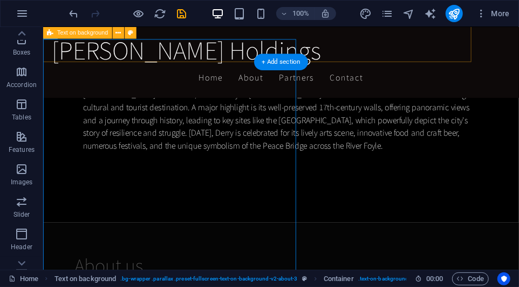
scroll to position [128, 0]
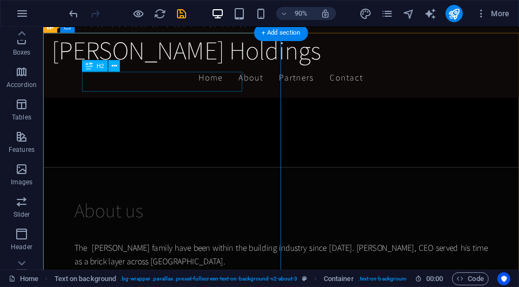
click at [151, 217] on div "About us" at bounding box center [307, 230] width 460 height 26
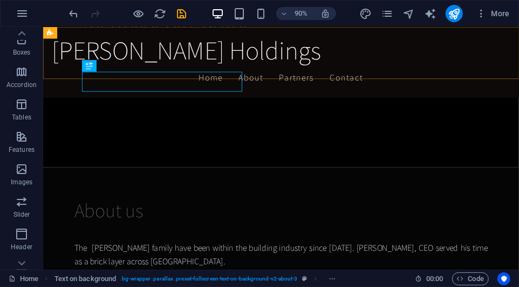
click at [65, 81] on div "McCallion Holdings Home About Partners Contact" at bounding box center [307, 65] width 529 height 78
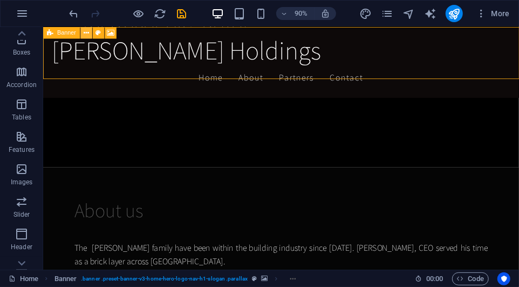
click at [84, 37] on icon at bounding box center [86, 33] width 5 height 10
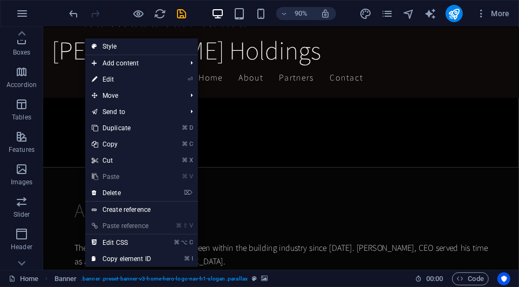
click at [120, 207] on link "Create reference" at bounding box center [141, 209] width 113 height 16
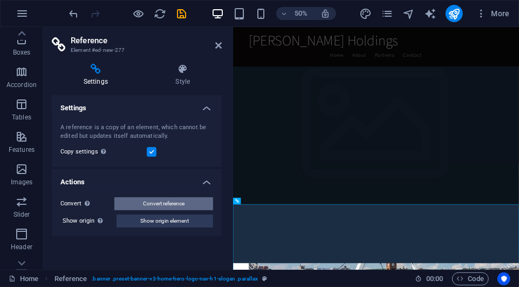
scroll to position [788, 0]
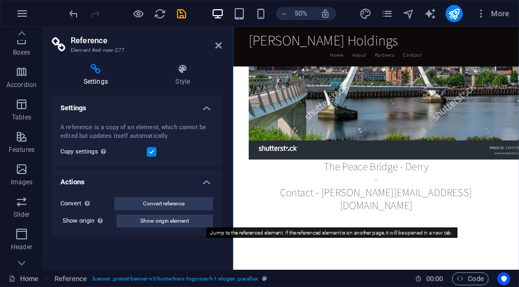
click at [146, 218] on span "Show origin element" at bounding box center [165, 220] width 49 height 13
select select "vh"
select select "header"
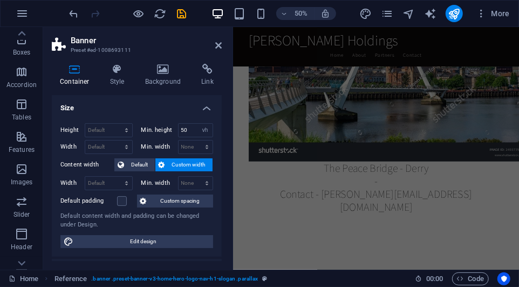
scroll to position [100, 0]
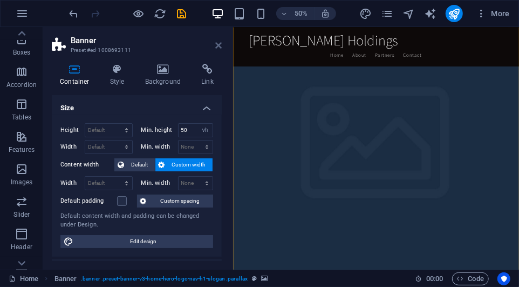
click at [215, 44] on icon at bounding box center [218, 45] width 6 height 9
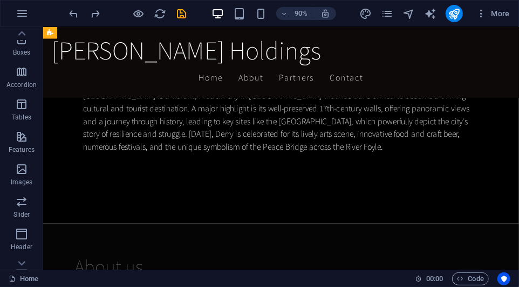
scroll to position [1101, 0]
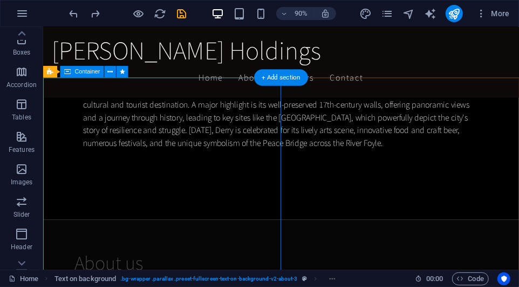
scroll to position [1091, 0]
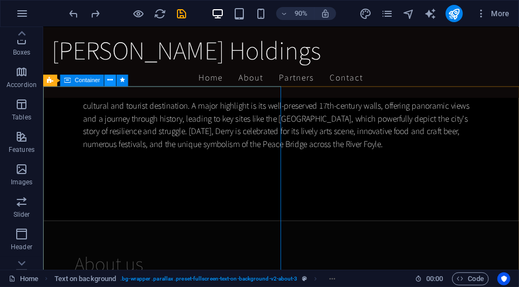
click at [107, 85] on icon at bounding box center [109, 81] width 5 height 10
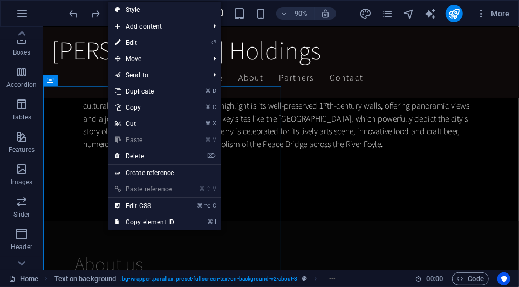
click at [147, 171] on link "Create reference" at bounding box center [165, 173] width 113 height 16
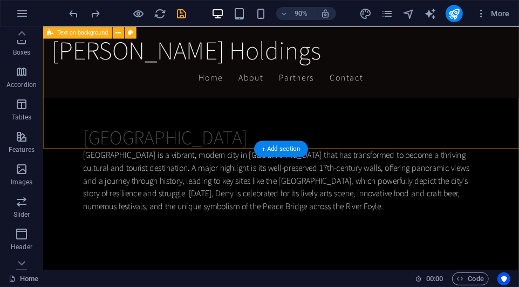
scroll to position [1024, 0]
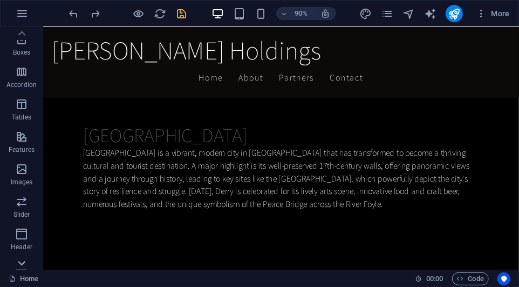
click at [20, 258] on icon at bounding box center [21, 262] width 15 height 15
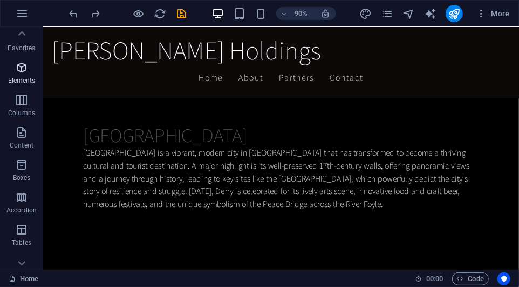
scroll to position [2, 0]
click at [22, 12] on icon "button" at bounding box center [22, 13] width 13 height 13
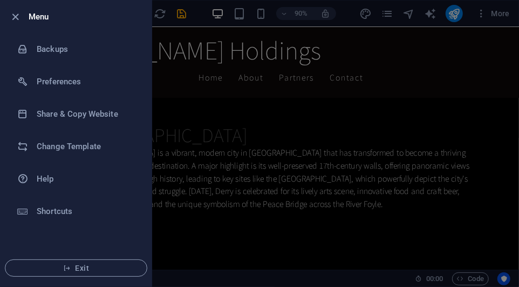
click at [17, 18] on icon "button" at bounding box center [16, 17] width 12 height 12
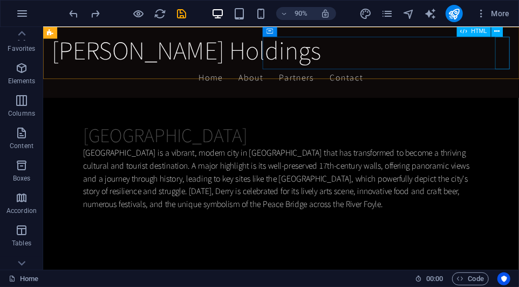
click at [43, 26] on div at bounding box center [43, 26] width 0 height 0
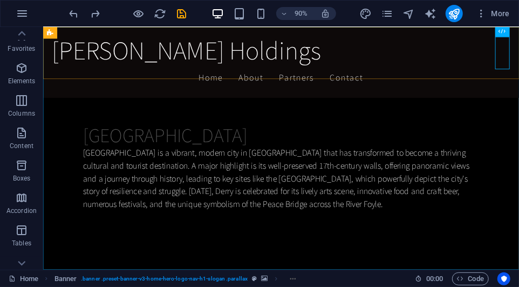
click at [315, 96] on nav "Home About Partners Contact" at bounding box center [307, 82] width 510 height 27
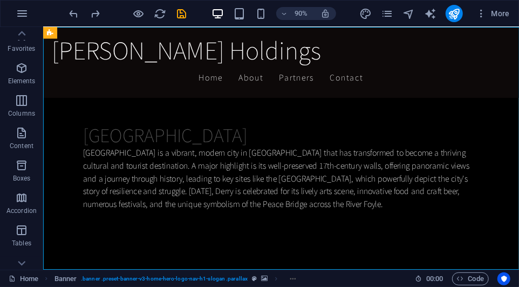
click at [315, 96] on nav "Home About Partners Contact" at bounding box center [307, 82] width 510 height 27
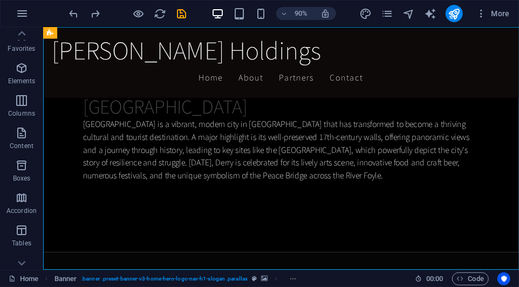
select select
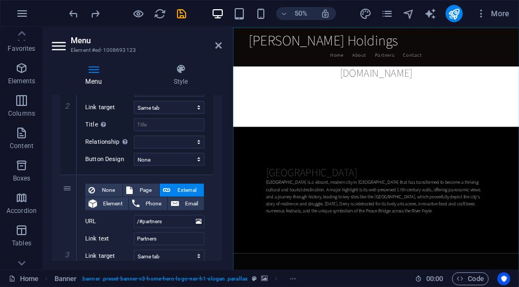
scroll to position [321, 0]
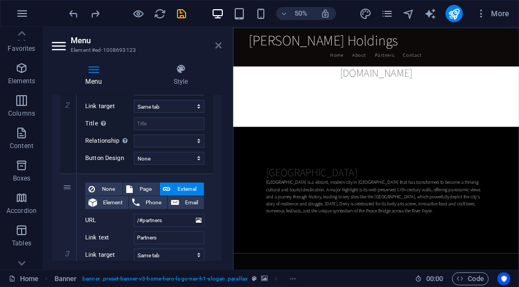
click at [216, 46] on icon at bounding box center [218, 45] width 6 height 9
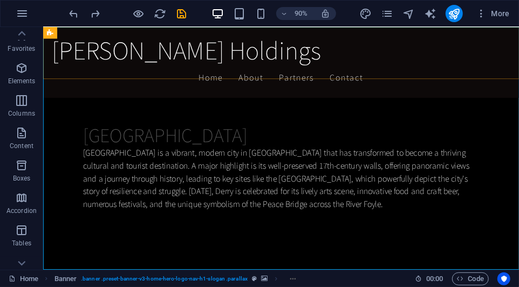
scroll to position [1024, 0]
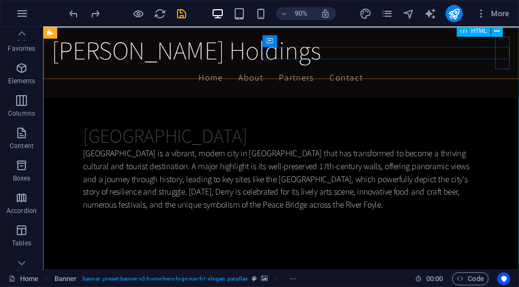
click at [43, 26] on div at bounding box center [43, 26] width 0 height 0
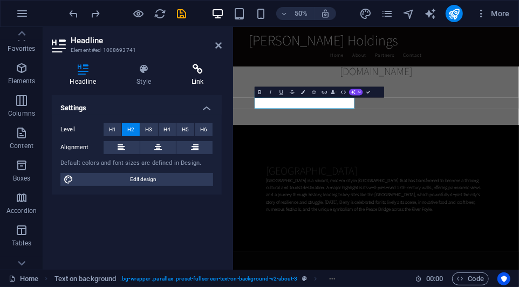
click at [197, 73] on icon at bounding box center [198, 69] width 48 height 11
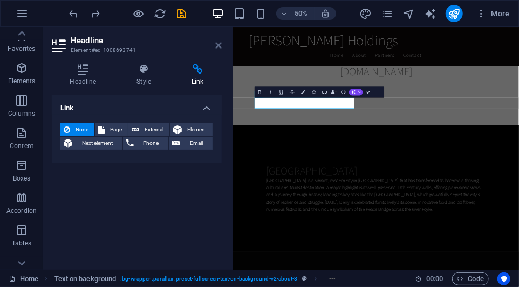
click at [218, 44] on icon at bounding box center [218, 45] width 6 height 9
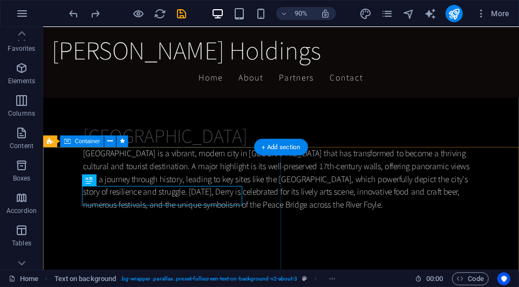
scroll to position [1025, 0]
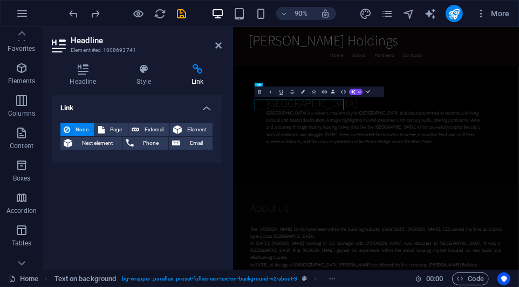
scroll to position [1056, 0]
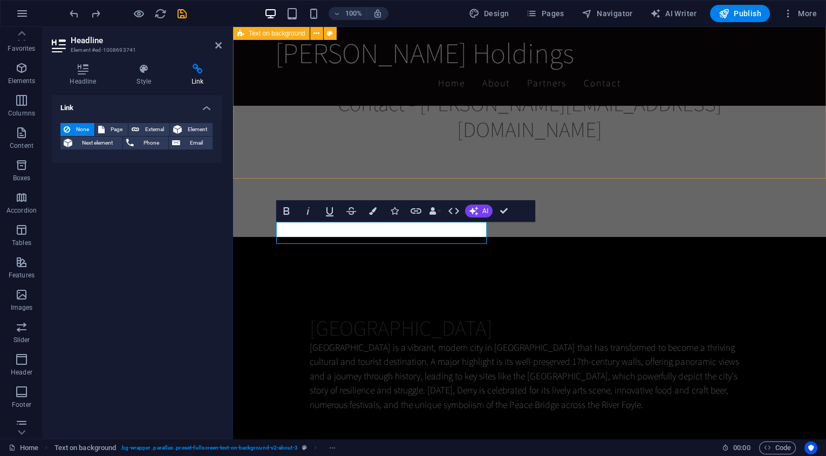
scroll to position [1006, 0]
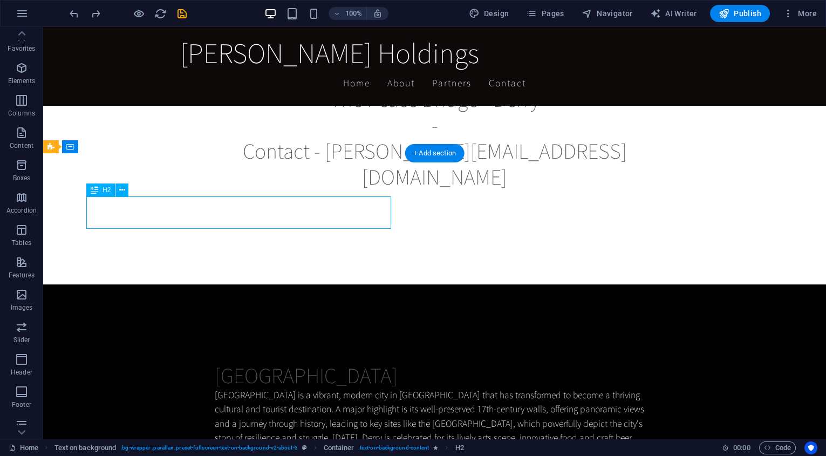
scroll to position [1006, 0]
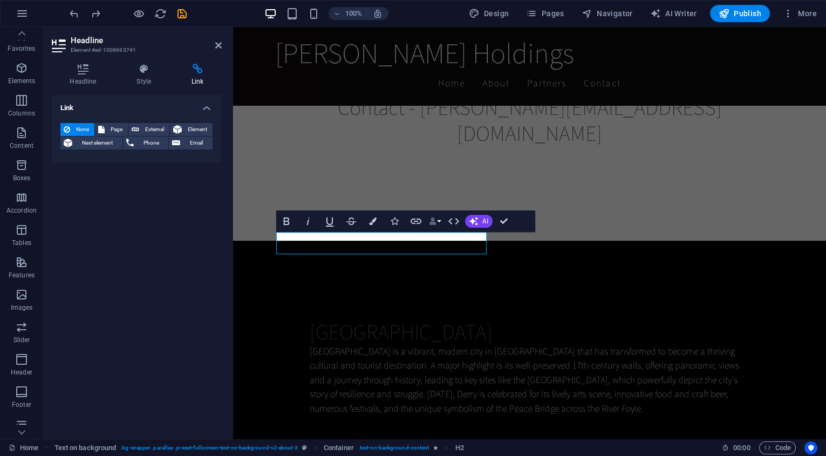
click at [441, 221] on button "Data Bindings" at bounding box center [435, 222] width 15 height 22
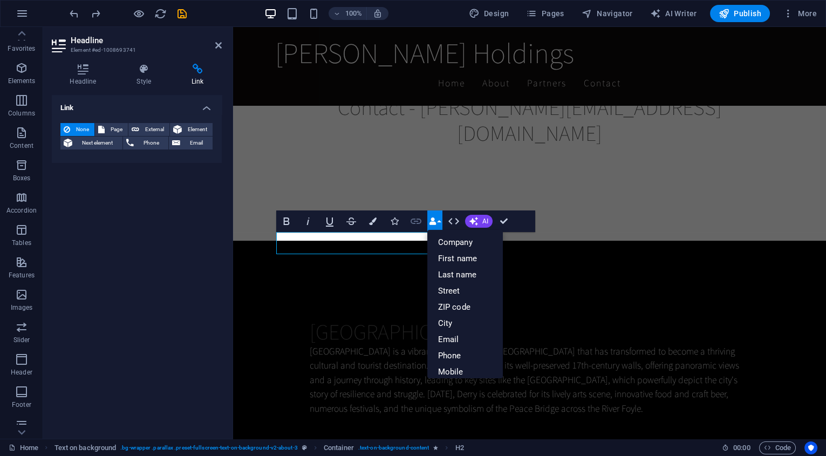
click at [416, 223] on icon "button" at bounding box center [416, 221] width 13 height 13
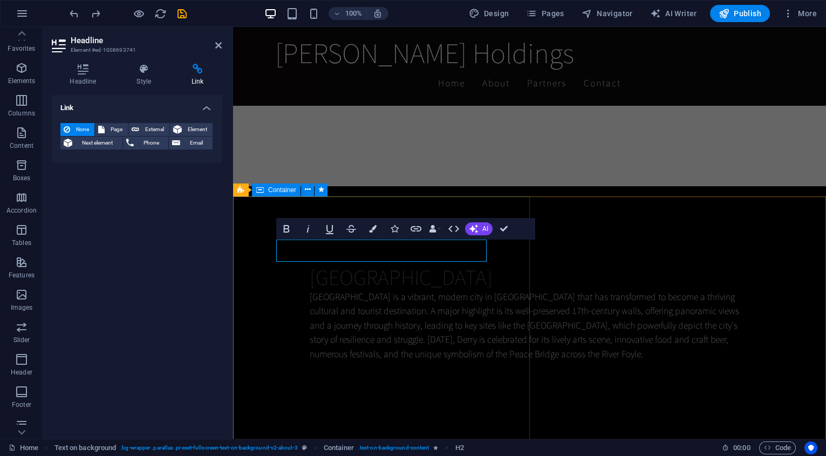
drag, startPoint x: 513, startPoint y: 255, endPoint x: 703, endPoint y: 255, distance: 189.5
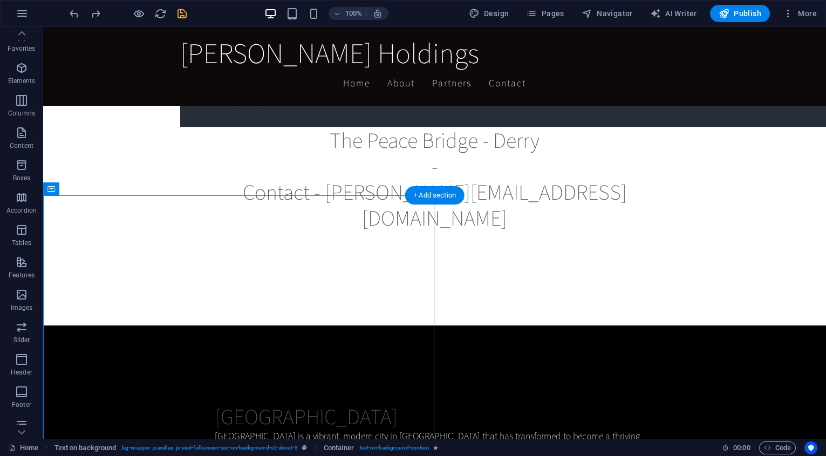
scroll to position [1060, 0]
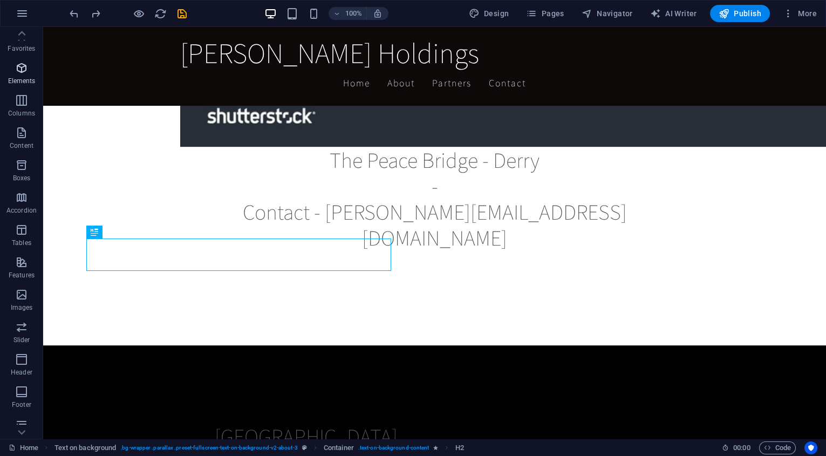
click at [27, 66] on icon "button" at bounding box center [21, 68] width 13 height 13
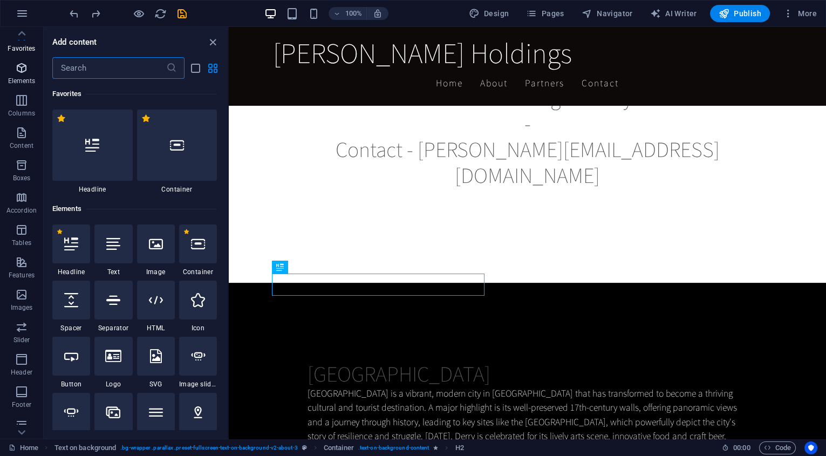
scroll to position [4, 0]
click at [215, 40] on icon "close panel" at bounding box center [213, 42] width 12 height 12
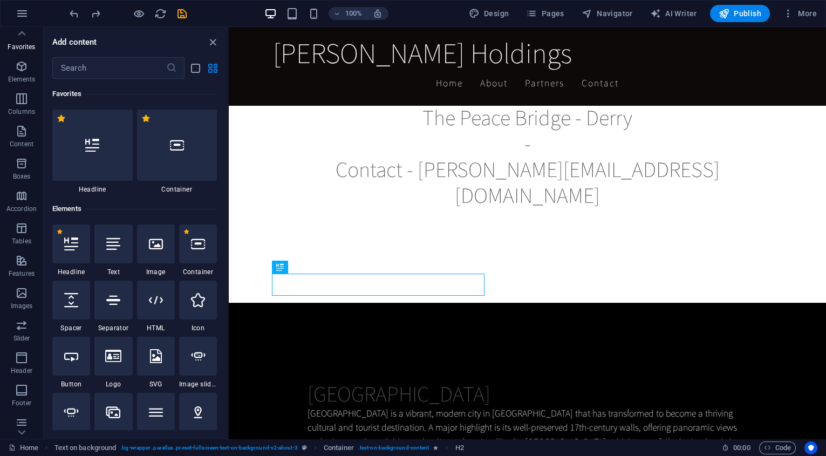
scroll to position [1060, 0]
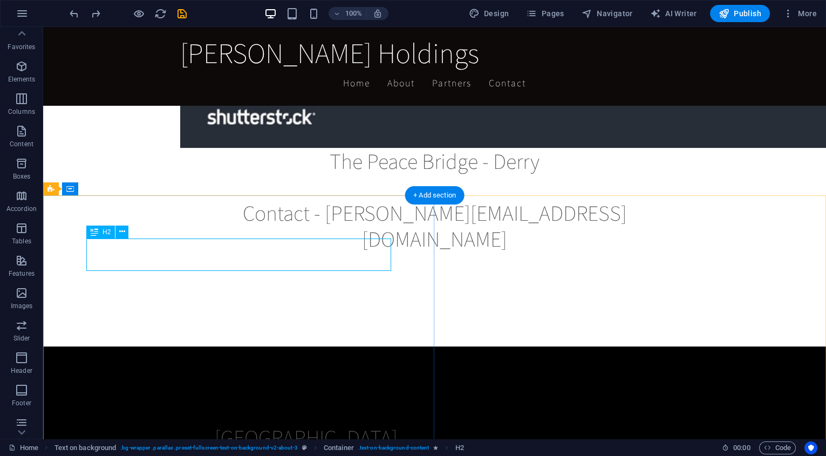
click at [121, 187] on button at bounding box center [117, 188] width 13 height 13
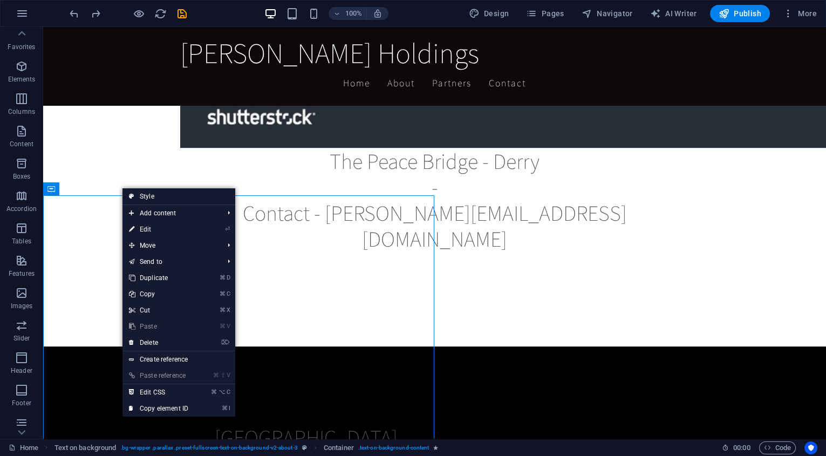
click at [148, 226] on link "⏎ Edit" at bounding box center [159, 229] width 72 height 16
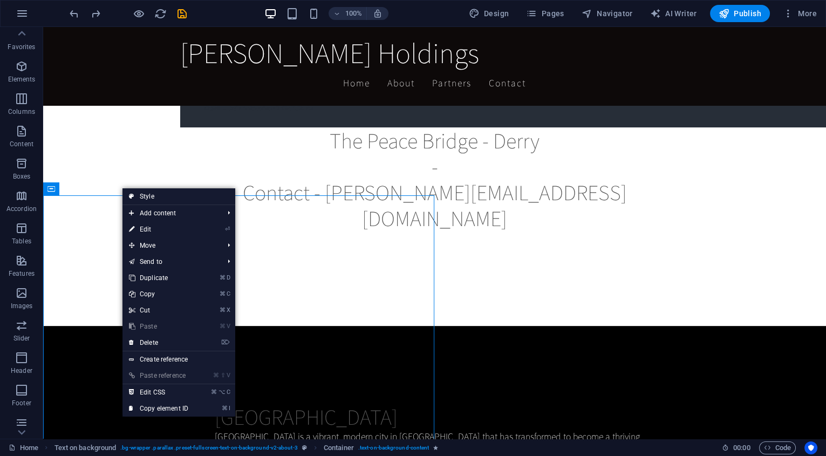
scroll to position [964, 0]
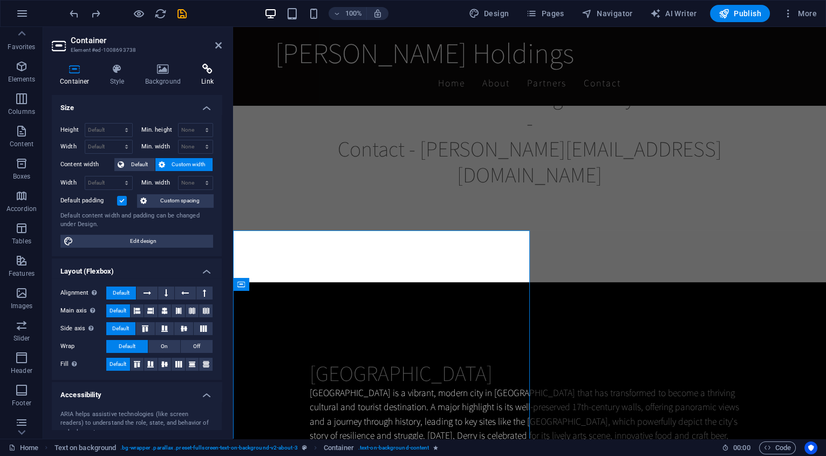
click at [205, 76] on h4 "Link" at bounding box center [207, 75] width 29 height 23
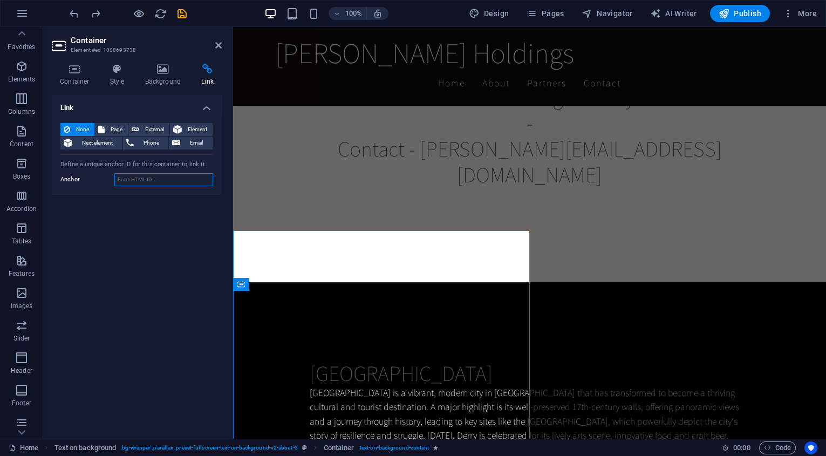
click at [127, 182] on input "Anchor" at bounding box center [163, 179] width 99 height 13
type input "aboutus"
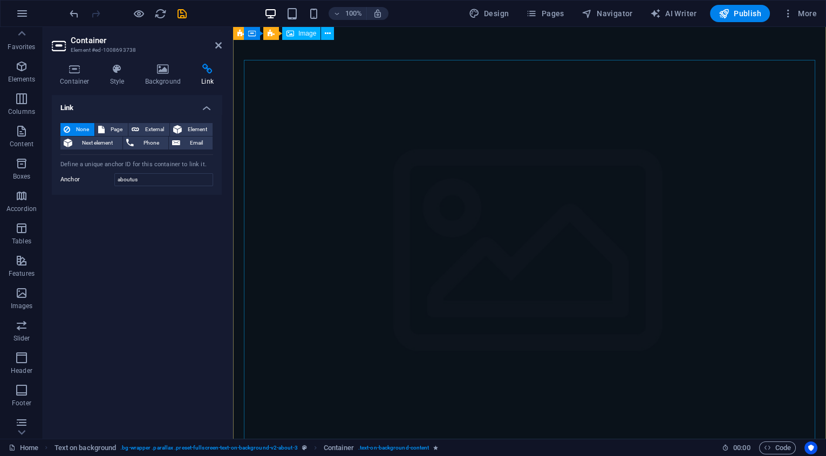
scroll to position [0, 0]
click at [218, 46] on icon at bounding box center [218, 45] width 6 height 9
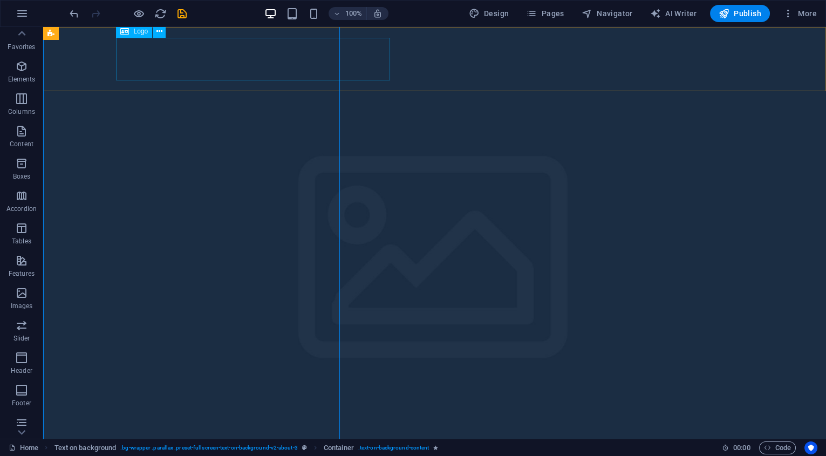
scroll to position [1371, 0]
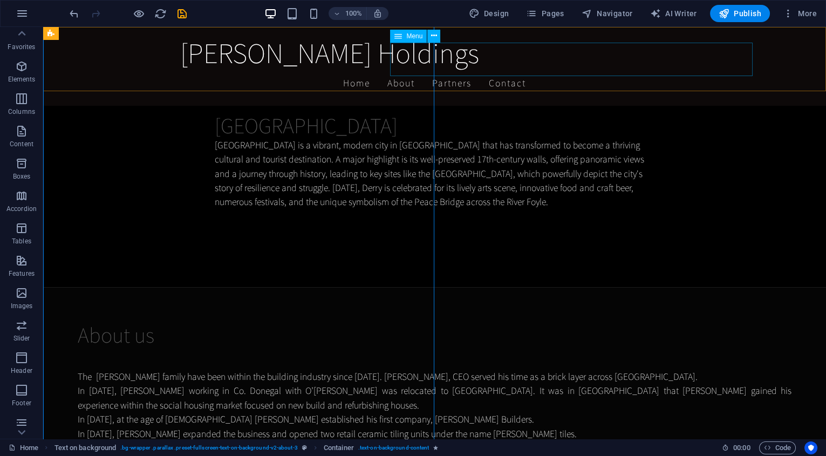
click at [530, 70] on nav "Home About Partners Contact" at bounding box center [435, 83] width 510 height 27
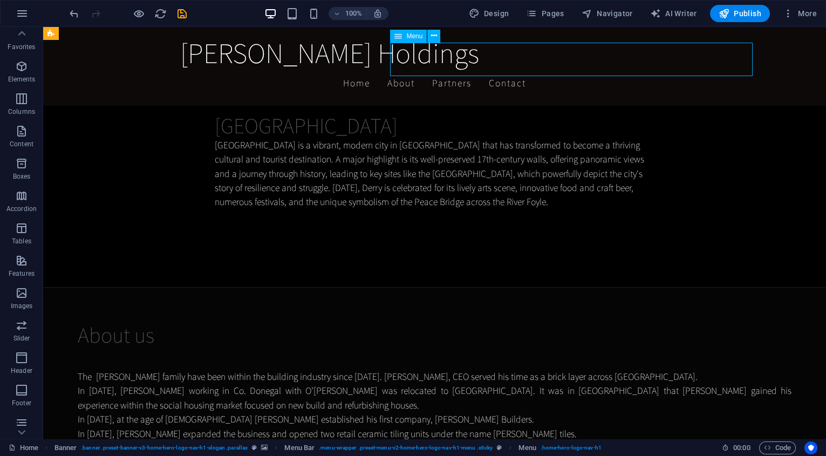
click at [530, 70] on nav "Home About Partners Contact" at bounding box center [435, 83] width 510 height 27
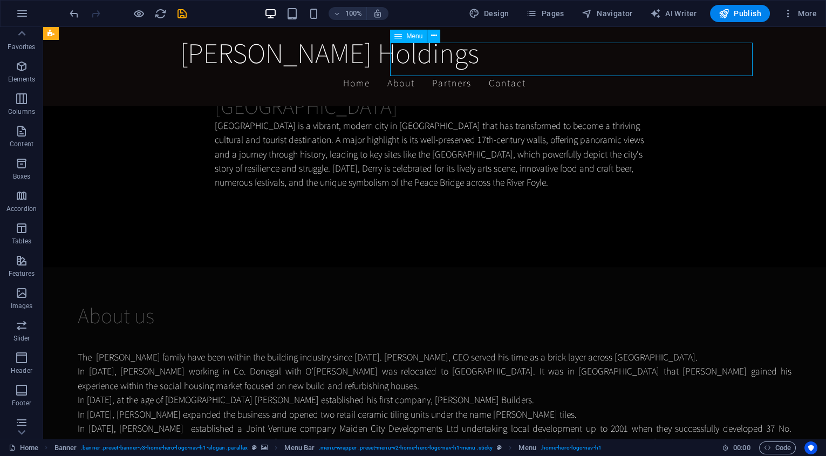
scroll to position [1300, 0]
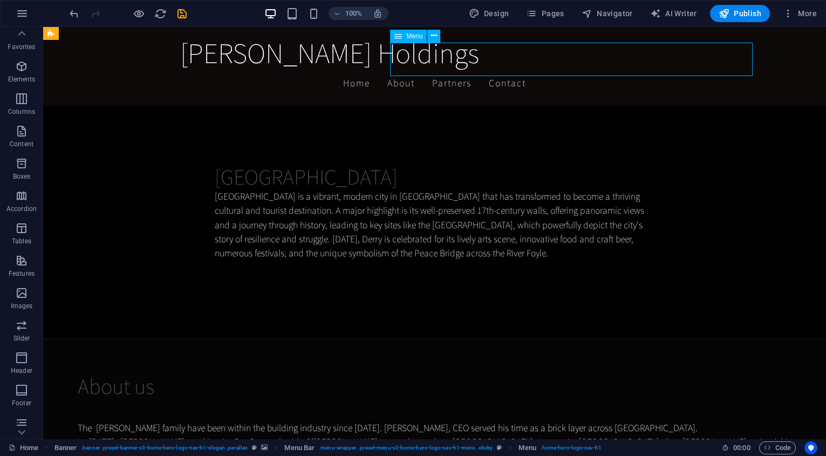
select select
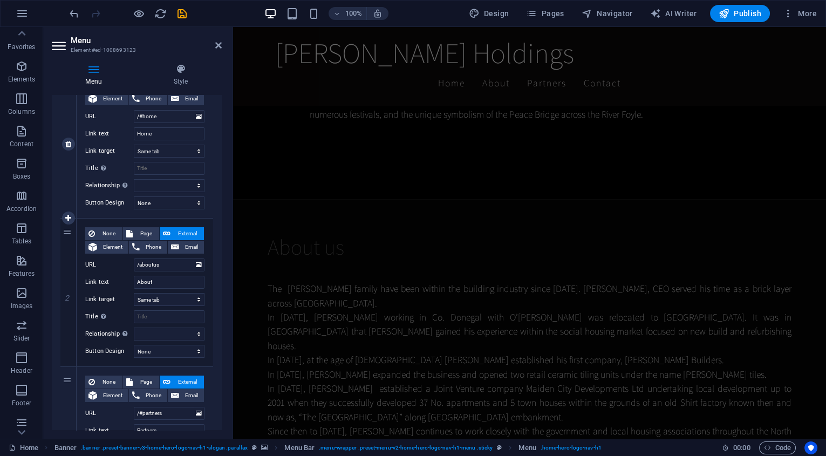
scroll to position [130, 0]
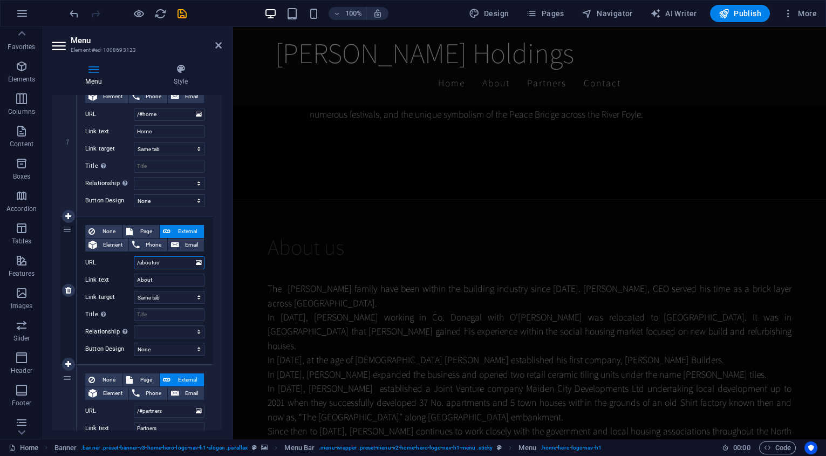
click at [173, 260] on input "/aboutus" at bounding box center [169, 262] width 71 height 13
type input "/"
select select
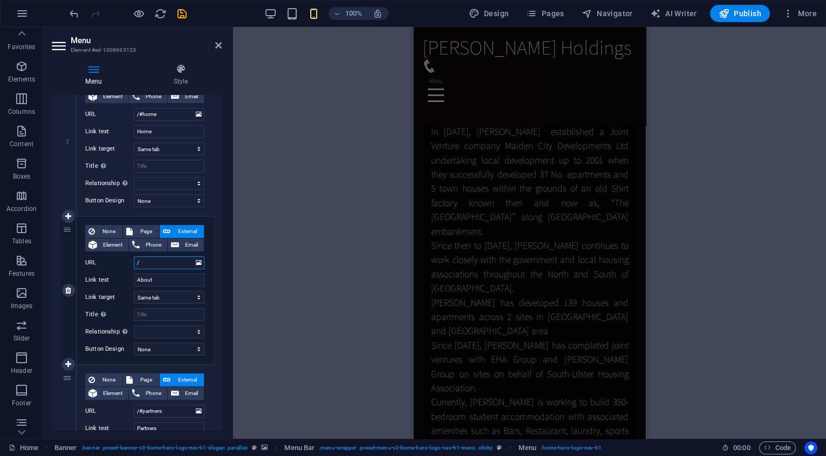
type input "/¢"
select select
type input "/¢abo"
select select
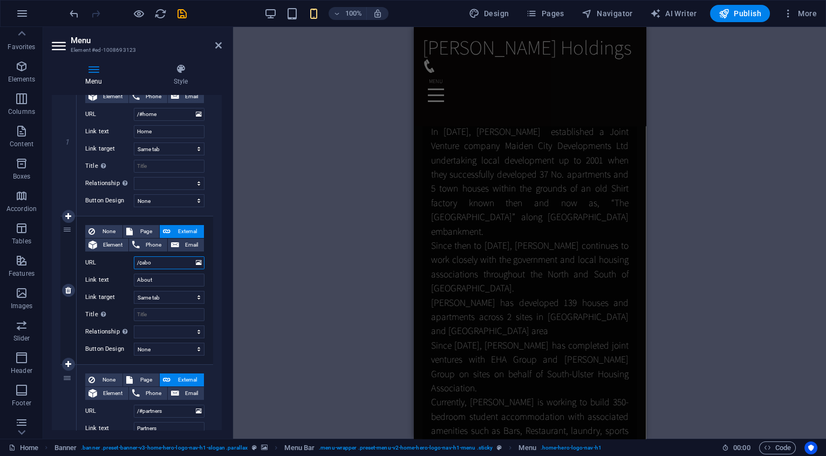
select select
type input "/¢aboutus"
select select
type input "/¢aboutus"
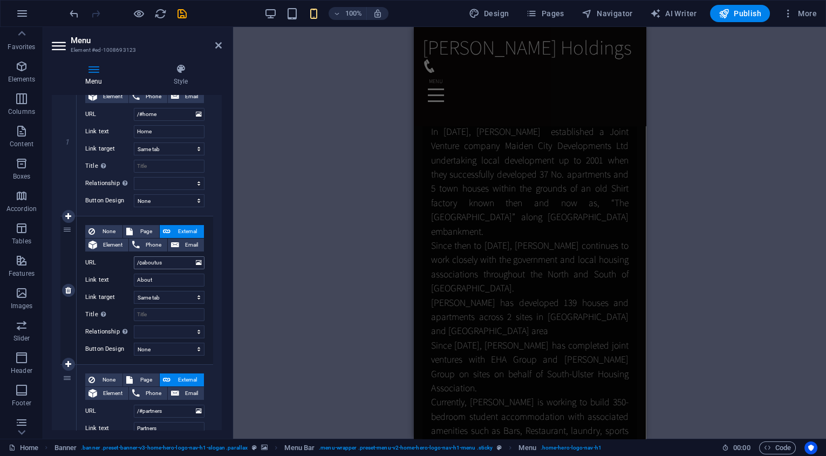
scroll to position [130, 0]
click at [218, 44] on icon at bounding box center [218, 45] width 6 height 9
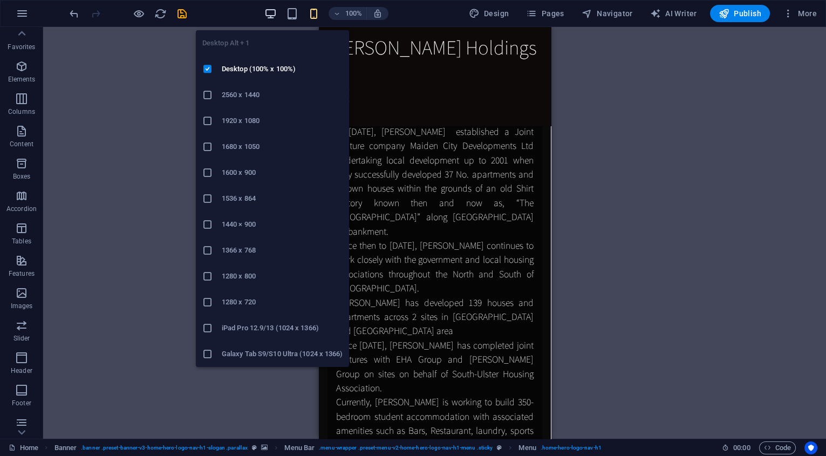
click at [273, 16] on icon "button" at bounding box center [271, 14] width 12 height 12
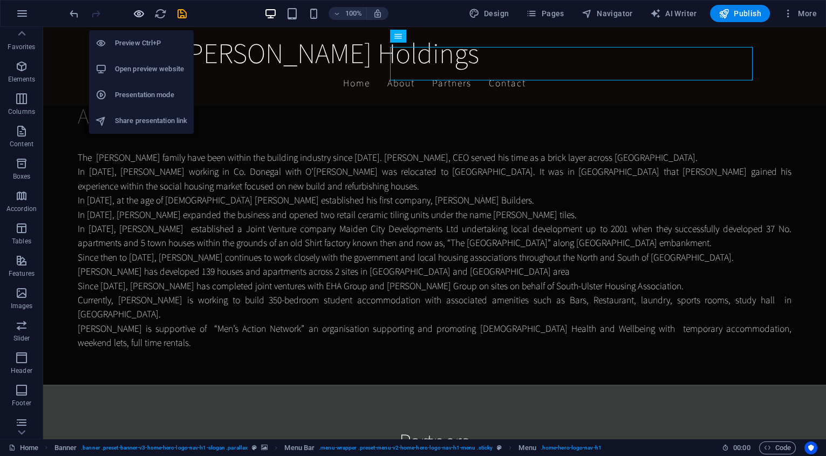
scroll to position [1597, 0]
click at [137, 13] on icon "button" at bounding box center [139, 14] width 12 height 12
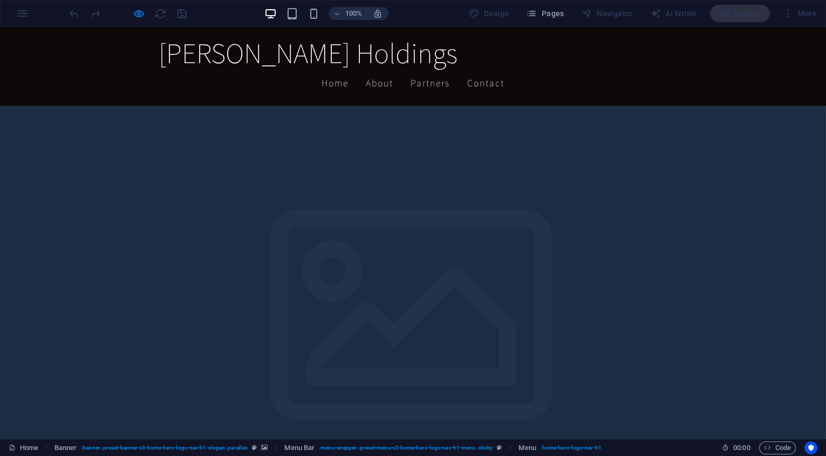
scroll to position [0, 0]
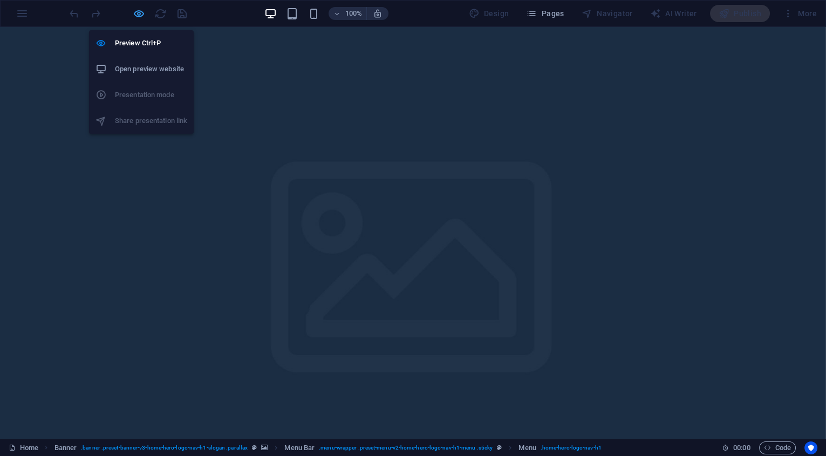
click at [145, 19] on icon "button" at bounding box center [139, 14] width 12 height 12
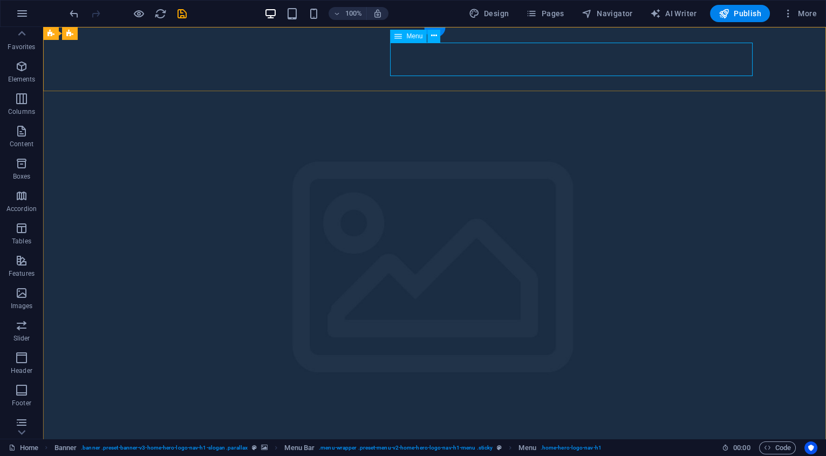
drag, startPoint x: 466, startPoint y: 58, endPoint x: 275, endPoint y: 58, distance: 190.6
select select
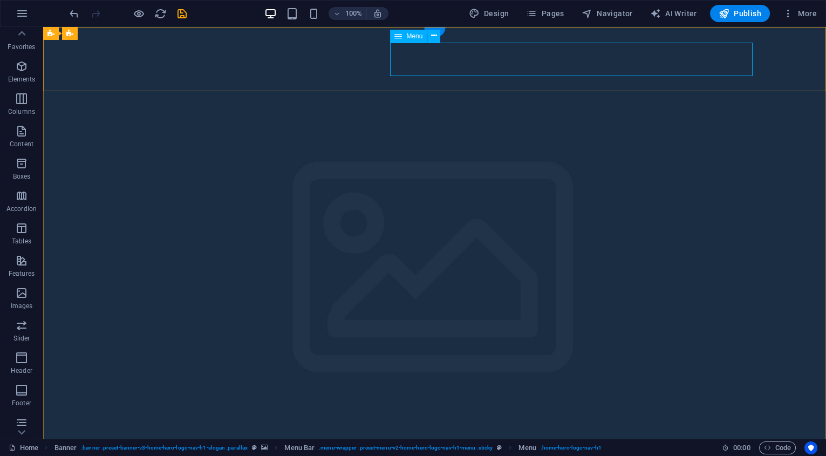
select select
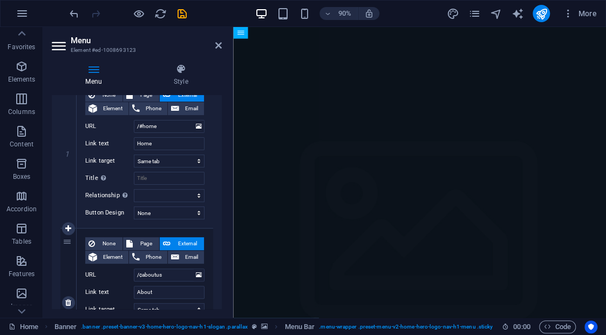
scroll to position [118, 0]
drag, startPoint x: 144, startPoint y: 274, endPoint x: 155, endPoint y: 274, distance: 10.8
click at [144, 274] on input "/¢aboutus" at bounding box center [169, 274] width 71 height 13
type input "/boutus"
select select
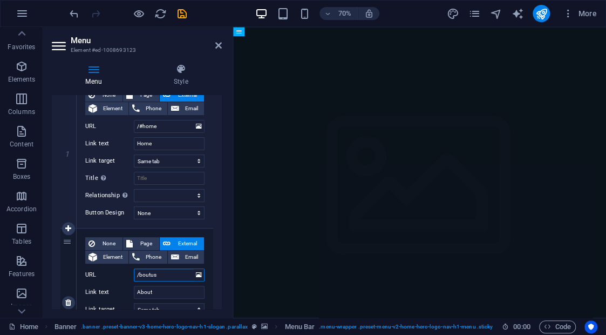
select select
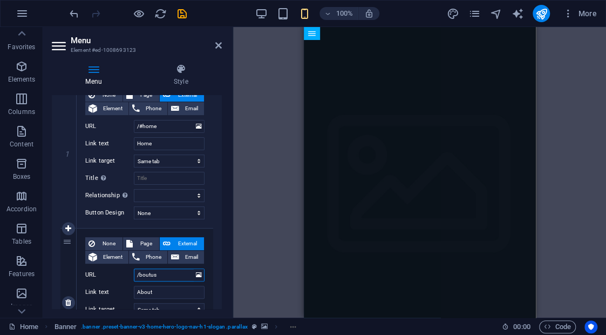
type input "boutus"
select select
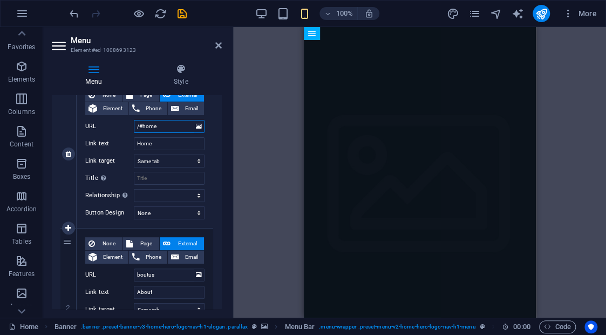
drag, startPoint x: 142, startPoint y: 125, endPoint x: 147, endPoint y: 129, distance: 6.2
click at [141, 125] on input "/#home" at bounding box center [169, 126] width 71 height 13
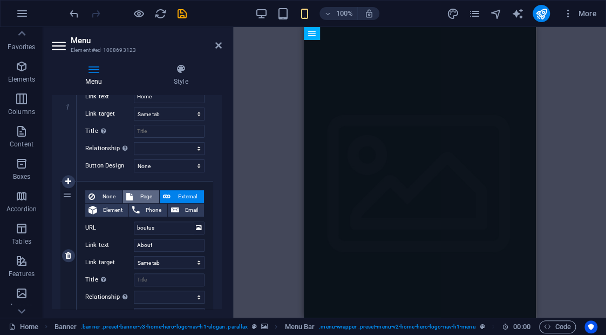
scroll to position [170, 0]
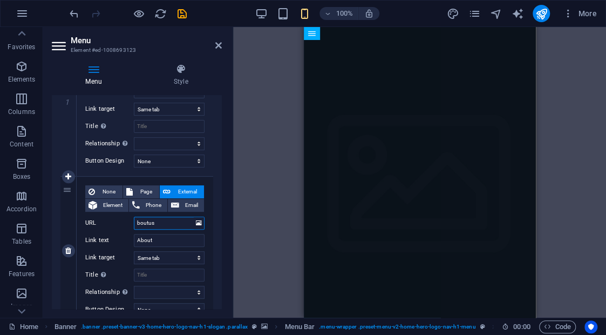
click at [142, 223] on input "boutus" at bounding box center [169, 222] width 71 height 13
type input "outus"
select select
type input "/outus"
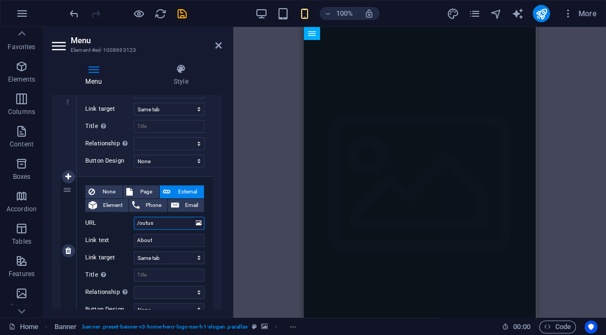
select select
paste input "#"
type input "/#outus"
select select
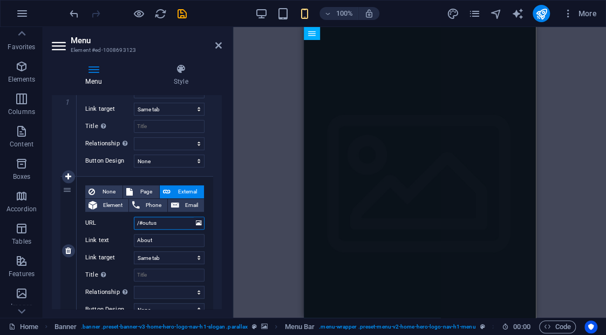
select select
type input "/#aboutus"
select select
type input "/#aboutus"
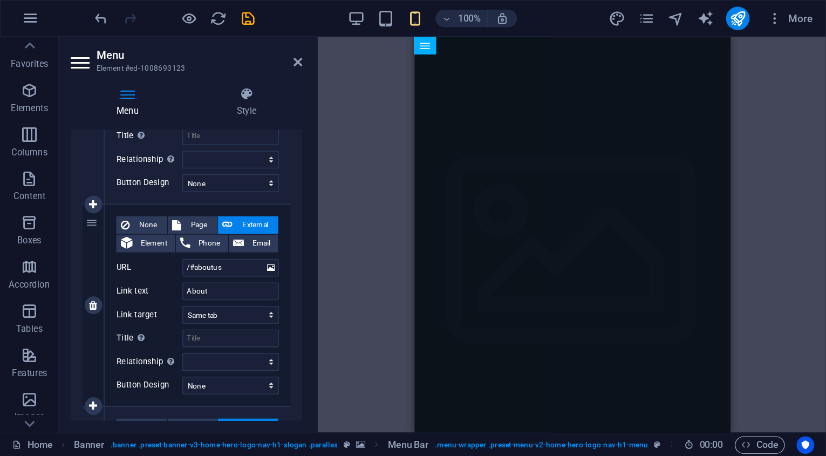
scroll to position [198, 0]
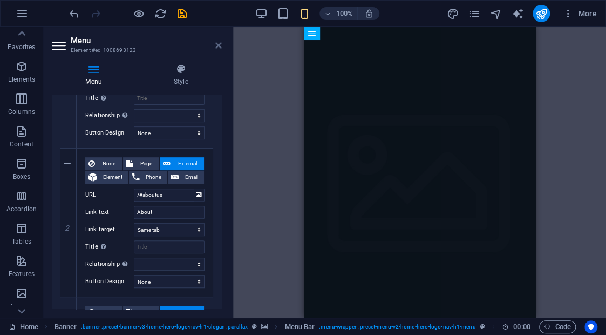
click at [216, 46] on icon at bounding box center [218, 45] width 6 height 9
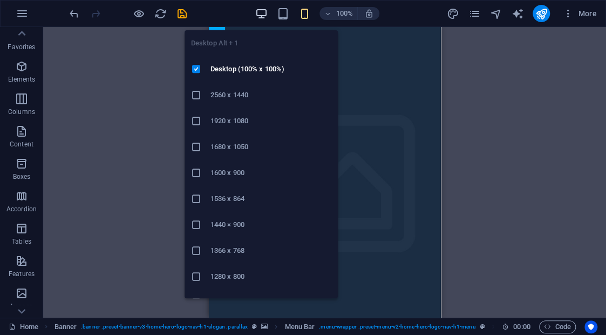
click at [265, 14] on icon "button" at bounding box center [261, 14] width 12 height 12
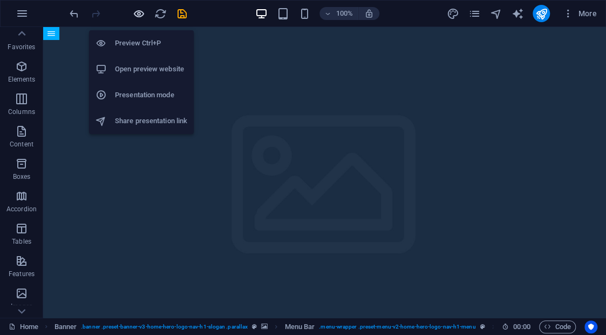
click at [142, 15] on icon "button" at bounding box center [139, 14] width 12 height 12
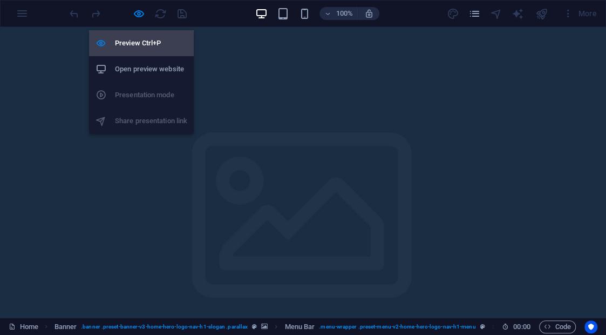
click at [150, 43] on h6 "Preview Ctrl+P" at bounding box center [151, 43] width 72 height 13
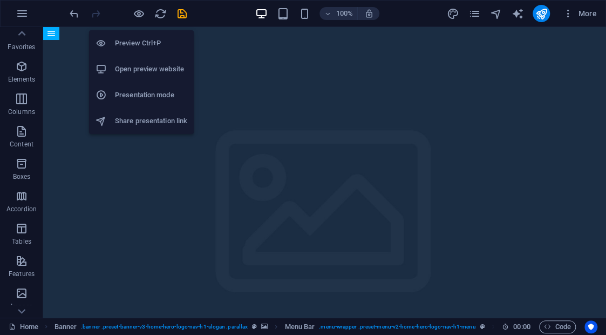
click at [150, 43] on h6 "Preview Ctrl+P" at bounding box center [151, 43] width 72 height 13
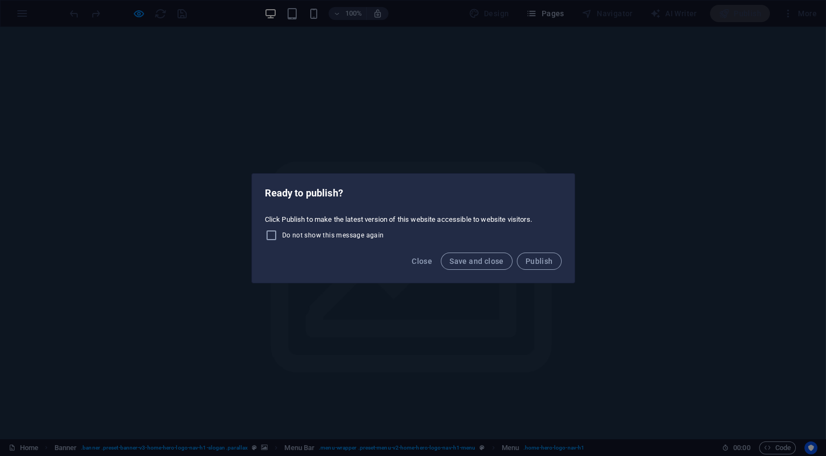
click at [397, 258] on div "Close Save and close Publish" at bounding box center [413, 264] width 323 height 37
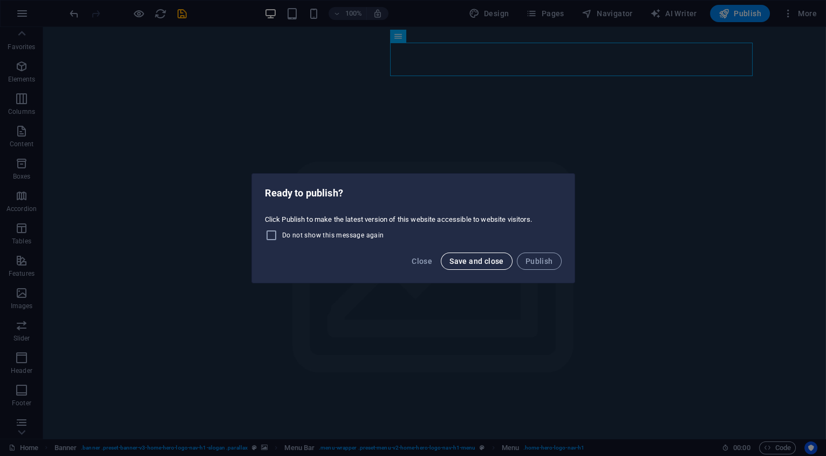
click at [470, 258] on span "Save and close" at bounding box center [477, 261] width 55 height 9
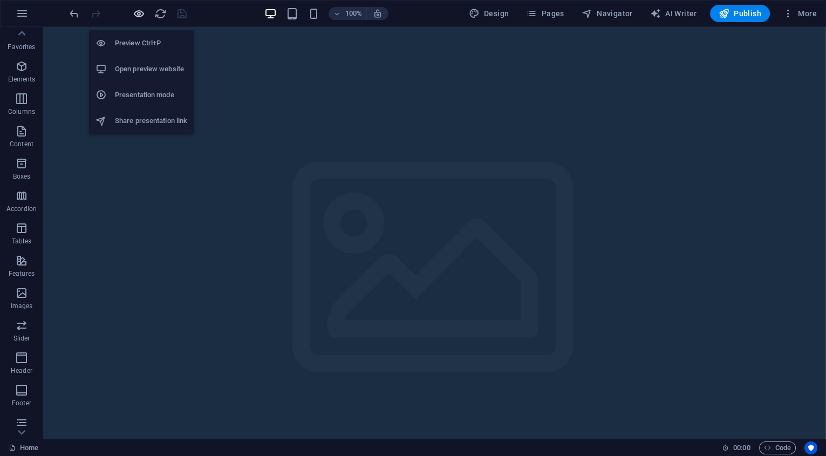
click at [145, 10] on icon "button" at bounding box center [139, 14] width 12 height 12
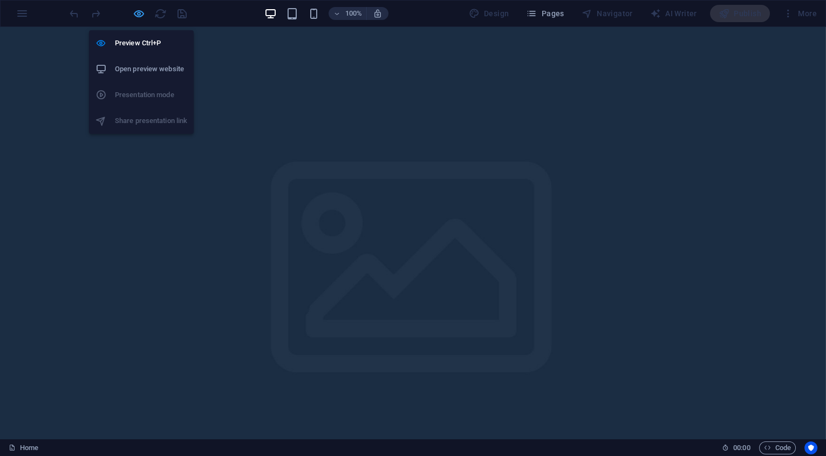
click at [143, 17] on icon "button" at bounding box center [139, 14] width 12 height 12
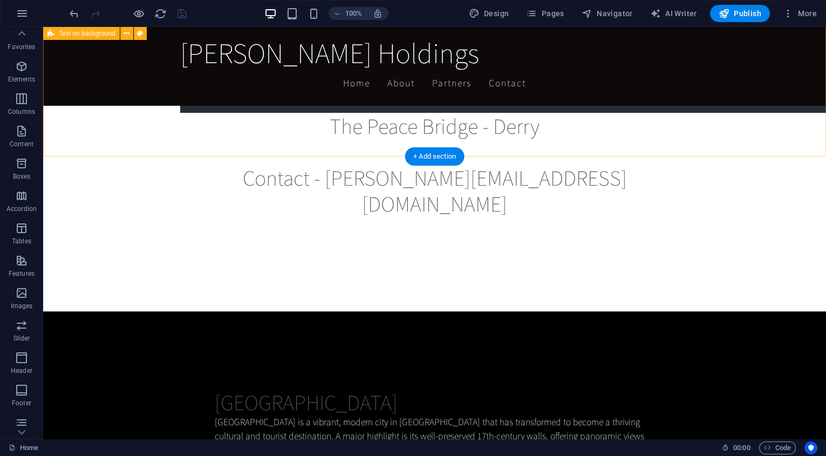
scroll to position [1115, 0]
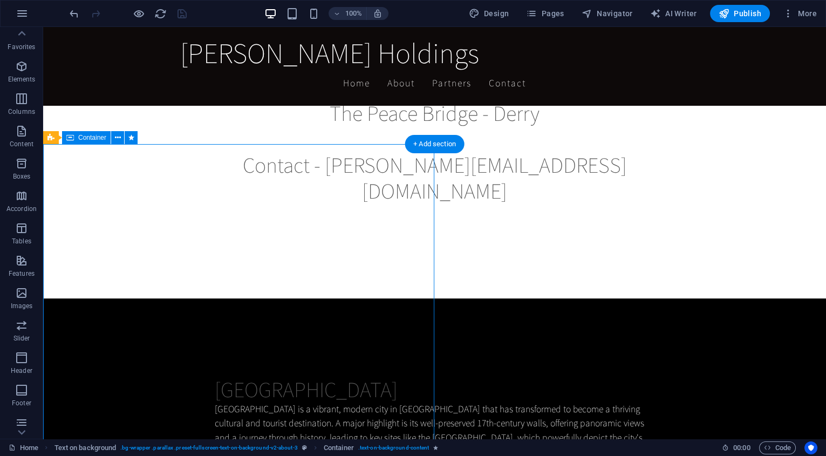
scroll to position [1109, 0]
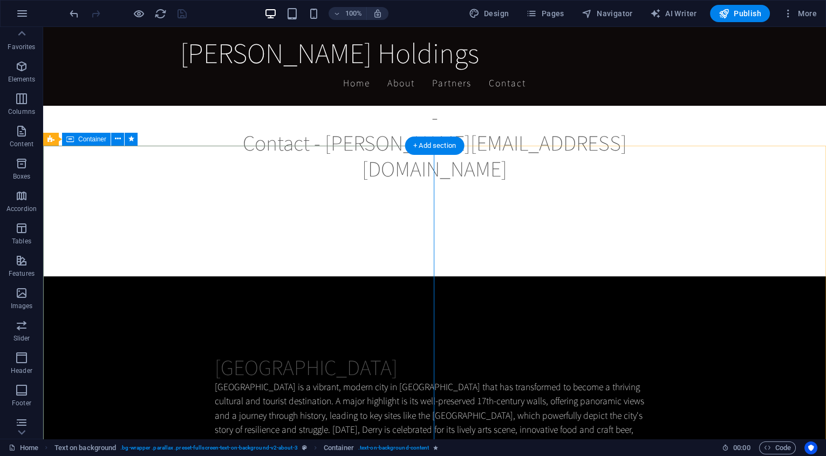
scroll to position [1014, 0]
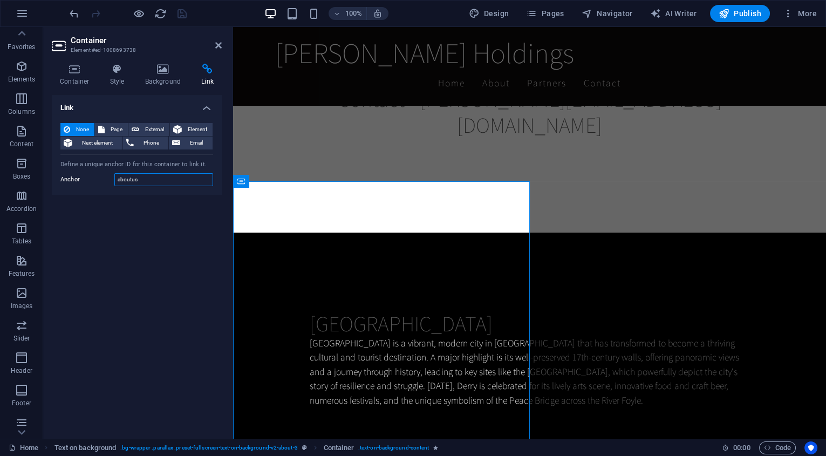
click at [148, 179] on input "aboutus" at bounding box center [163, 179] width 99 height 13
click at [184, 180] on input "aboutus" at bounding box center [163, 179] width 99 height 13
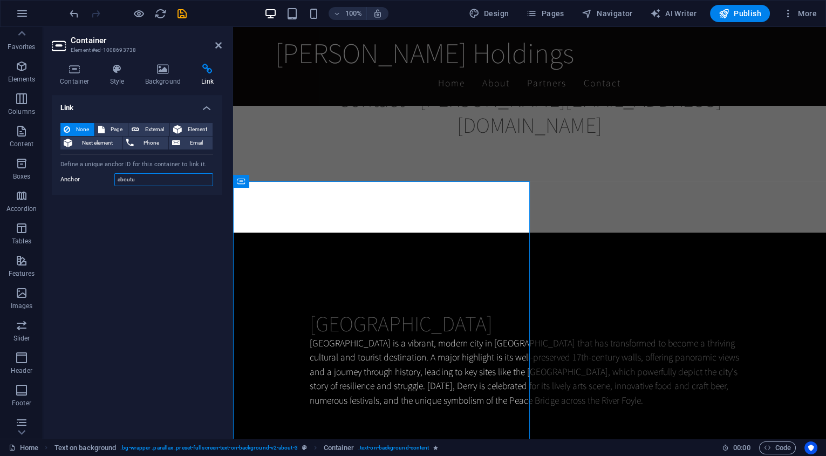
type input "aboutus"
click at [245, 233] on div "Derry City Derry City is a vibrant, modern city in Northern Ireland that has tr…" at bounding box center [529, 359] width 593 height 253
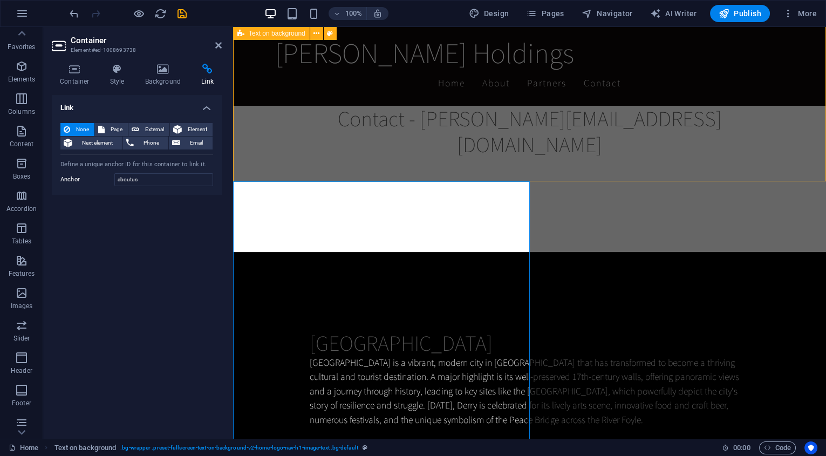
scroll to position [1109, 0]
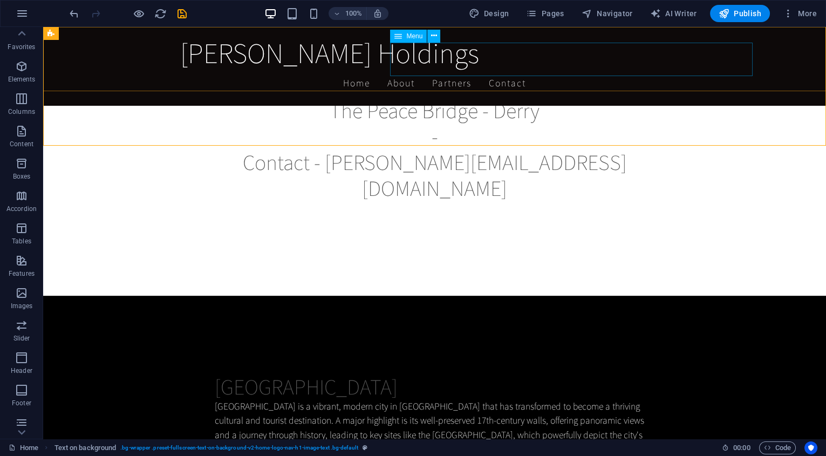
click at [523, 70] on nav "Home About Partners Contact" at bounding box center [435, 83] width 510 height 27
drag, startPoint x: 523, startPoint y: 59, endPoint x: 333, endPoint y: 59, distance: 190.0
click at [523, 70] on nav "Home About Partners Contact" at bounding box center [435, 83] width 510 height 27
select select
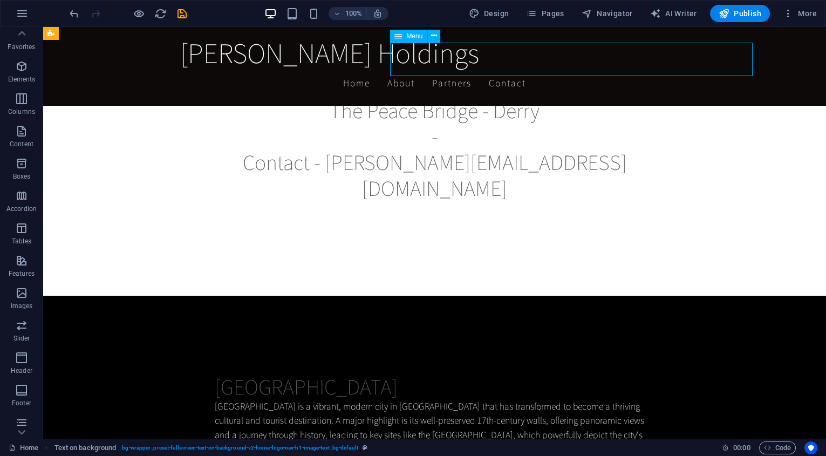
select select
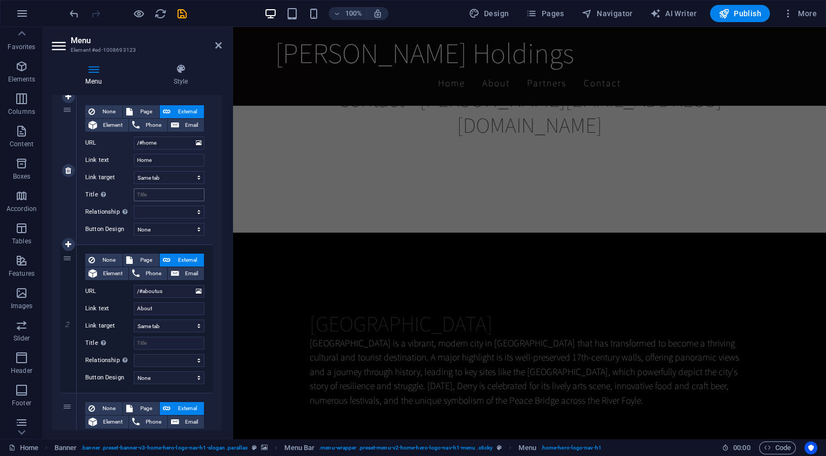
scroll to position [109, 0]
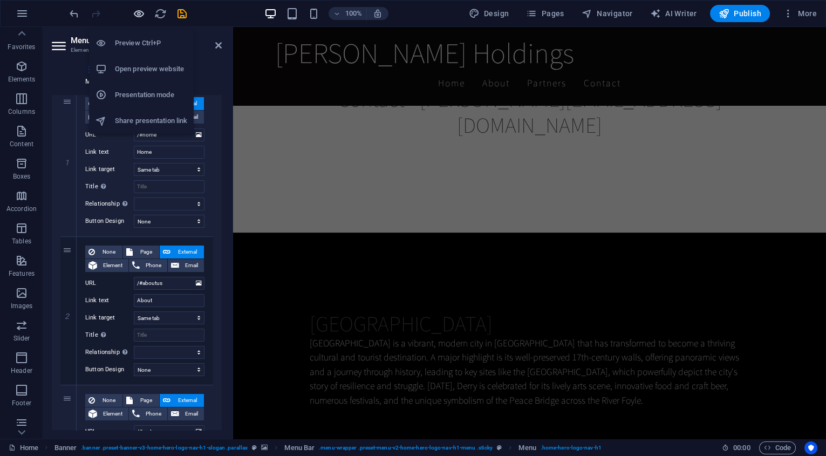
click at [141, 17] on icon "button" at bounding box center [139, 14] width 12 height 12
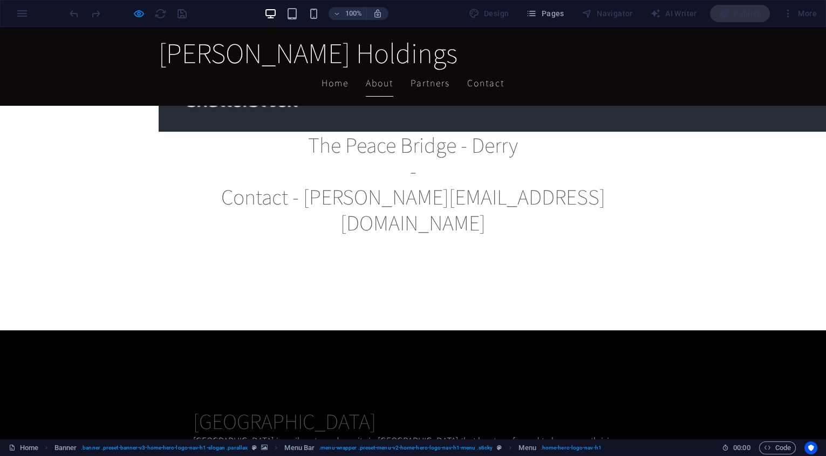
scroll to position [1117, 0]
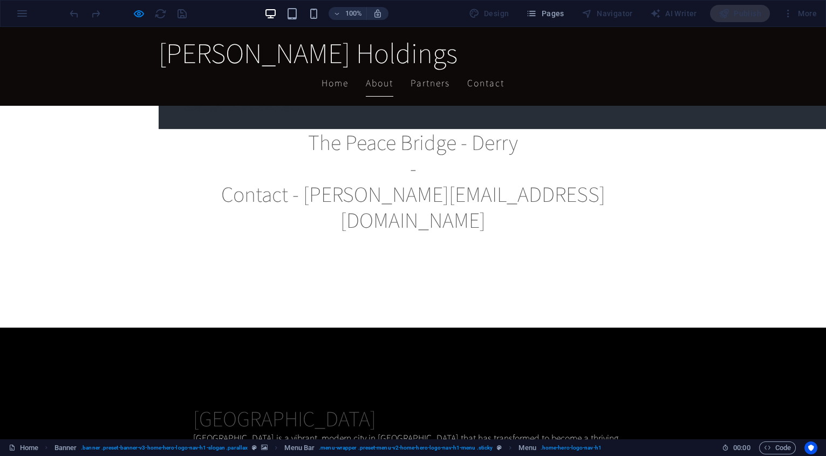
click at [394, 70] on link "About" at bounding box center [380, 83] width 28 height 27
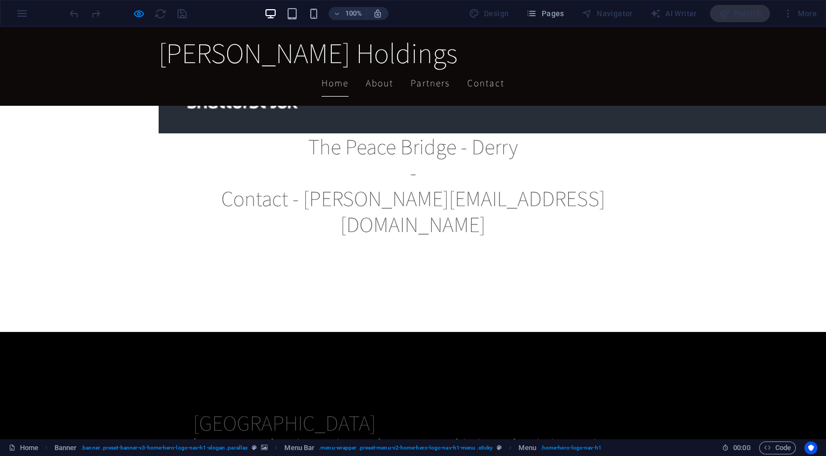
click at [349, 70] on link "Home" at bounding box center [335, 83] width 27 height 27
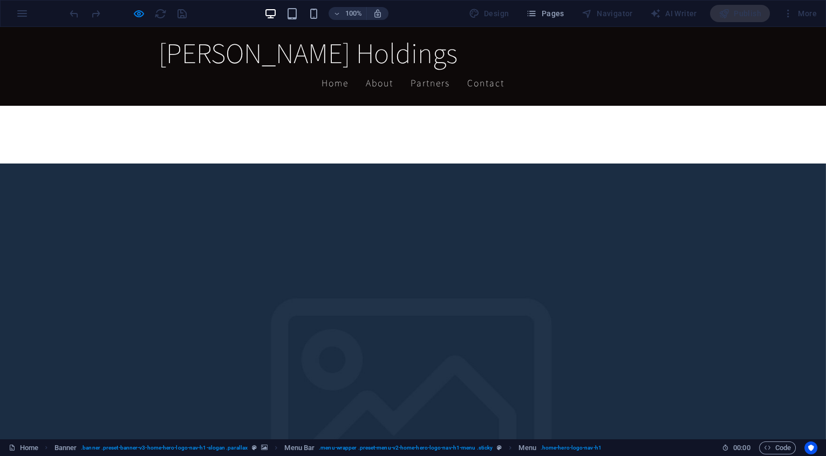
scroll to position [0, 0]
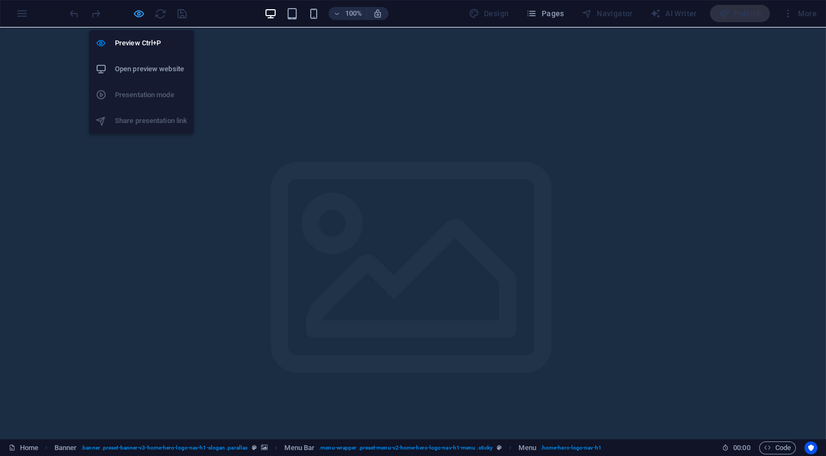
click at [141, 17] on icon "button" at bounding box center [139, 14] width 12 height 12
select select
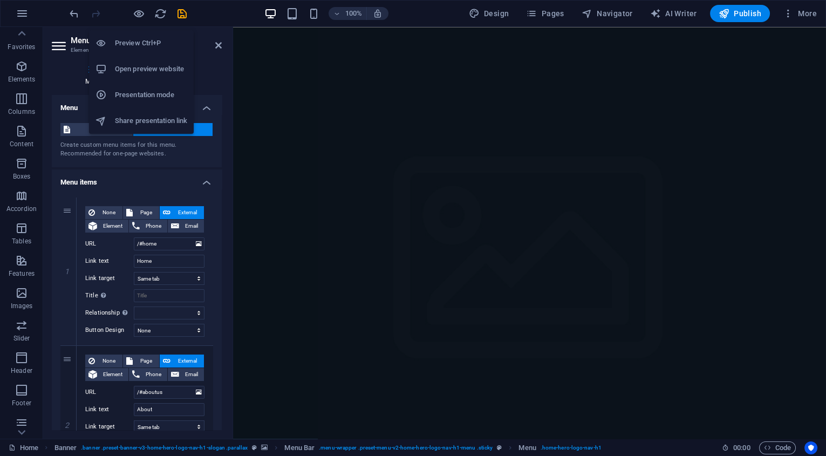
click at [152, 69] on h6 "Open preview website" at bounding box center [151, 69] width 72 height 13
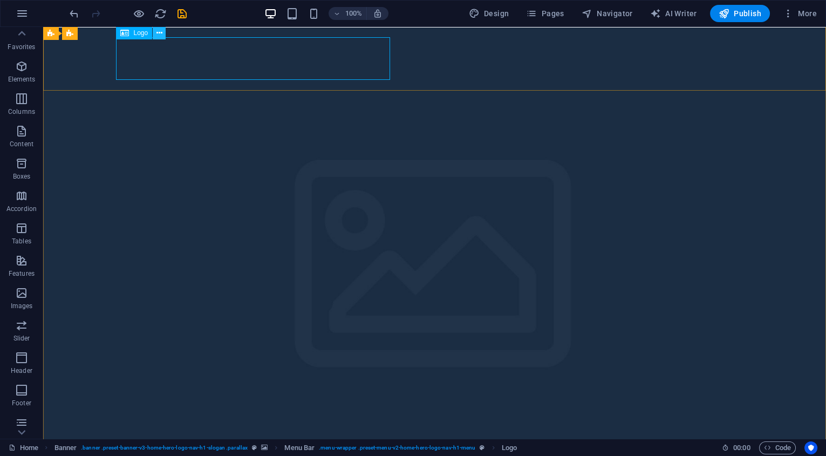
click at [162, 33] on button at bounding box center [159, 32] width 13 height 13
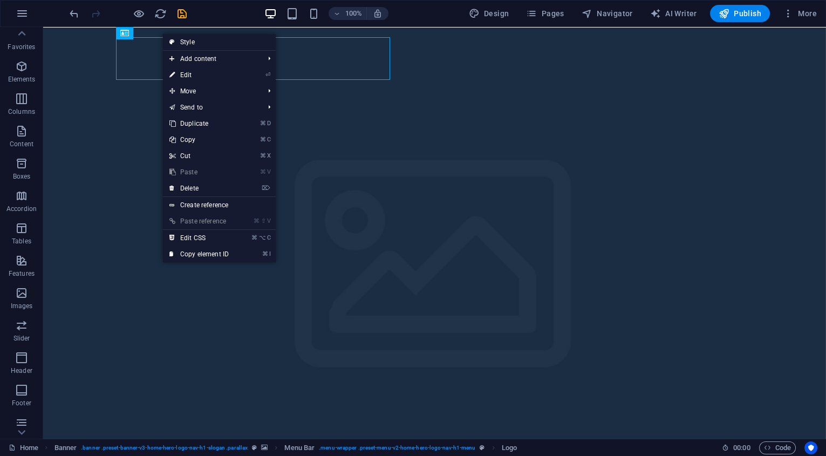
click at [191, 72] on link "⏎ Edit" at bounding box center [199, 75] width 72 height 16
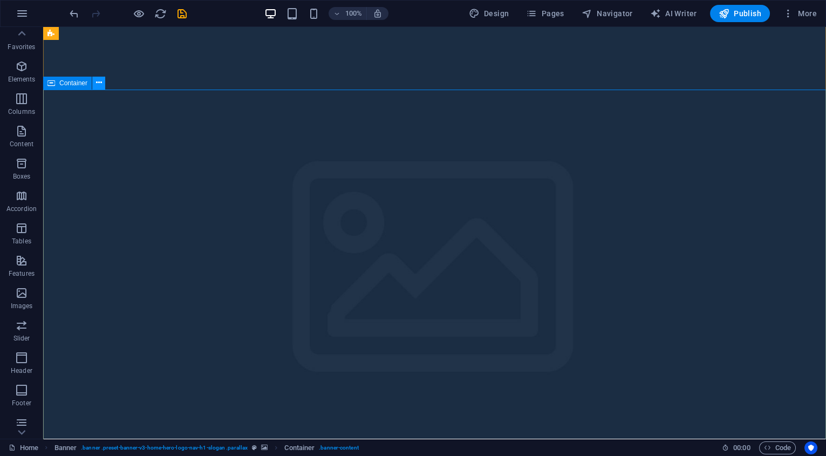
scroll to position [1, 0]
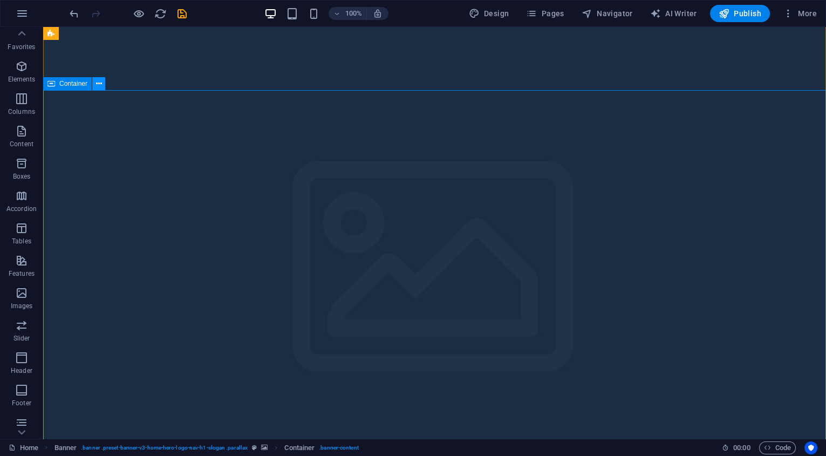
click at [97, 85] on icon at bounding box center [99, 83] width 6 height 11
click at [100, 84] on icon at bounding box center [99, 84] width 6 height 11
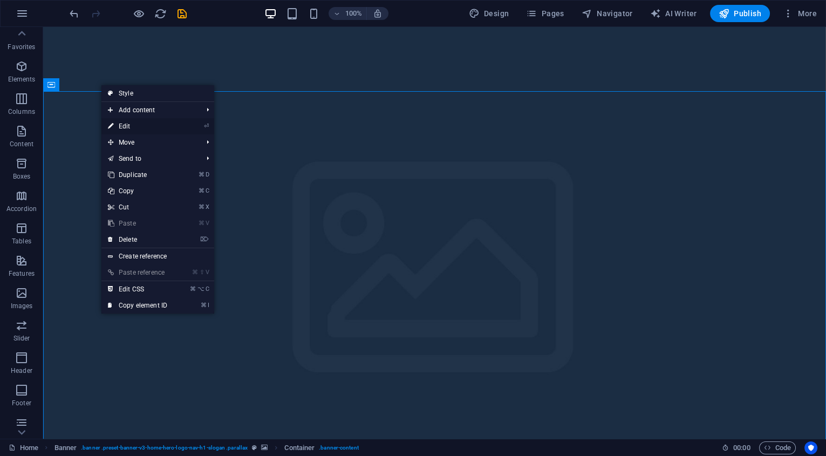
click at [139, 123] on link "⏎ Edit" at bounding box center [137, 126] width 72 height 16
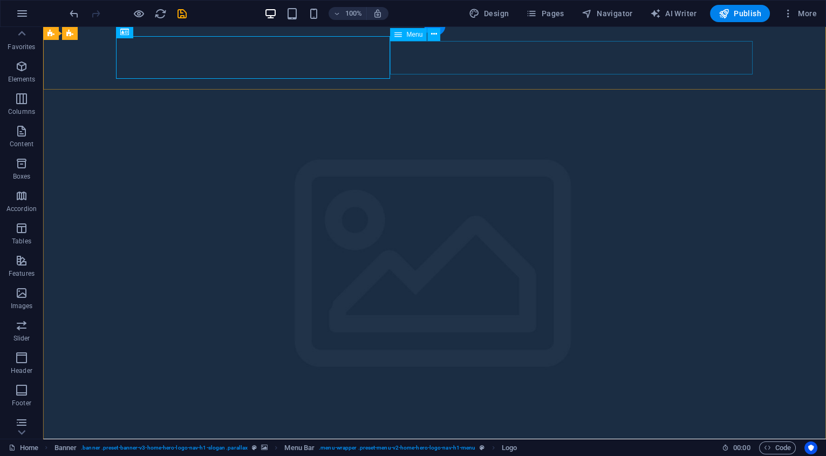
drag, startPoint x: 523, startPoint y: 59, endPoint x: 333, endPoint y: 59, distance: 190.0
select select
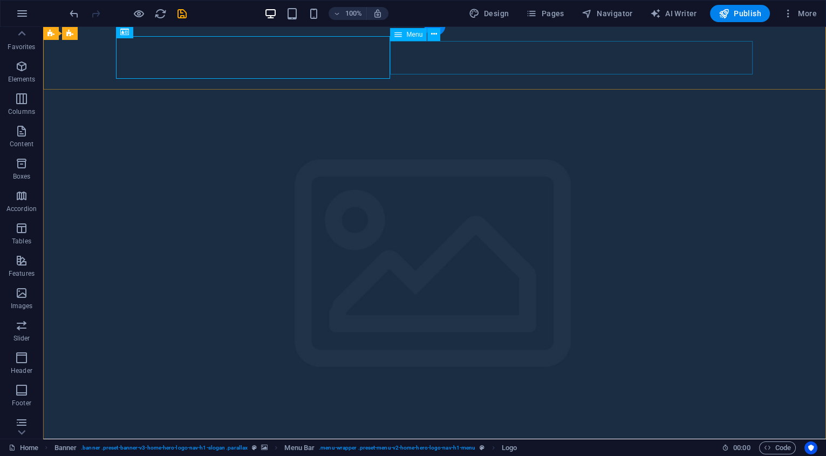
select select
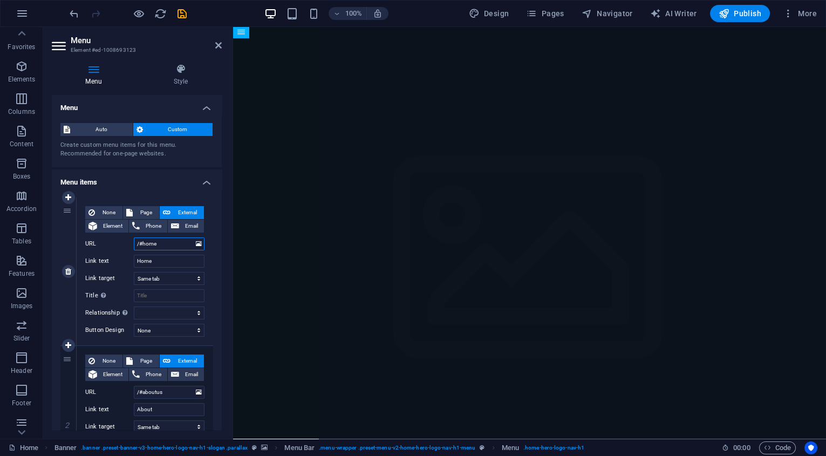
click at [142, 243] on input "/#home" at bounding box center [169, 244] width 71 height 13
type input "/#ho"
select select
type input "/#"
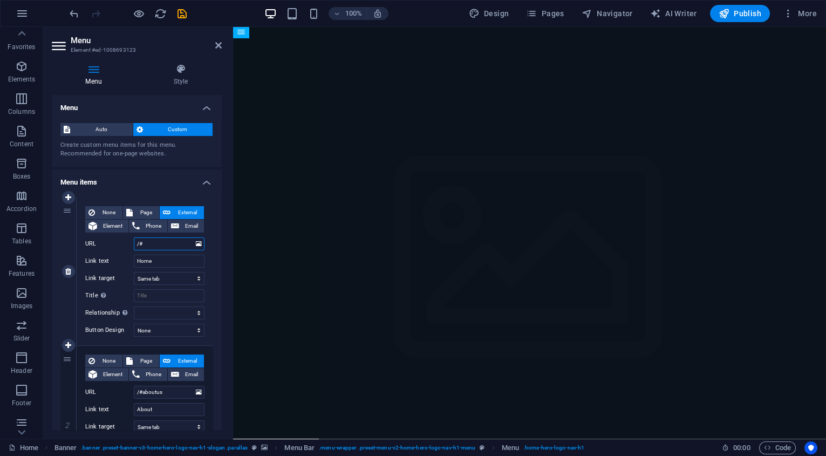
select select
type input "/#home"
select select
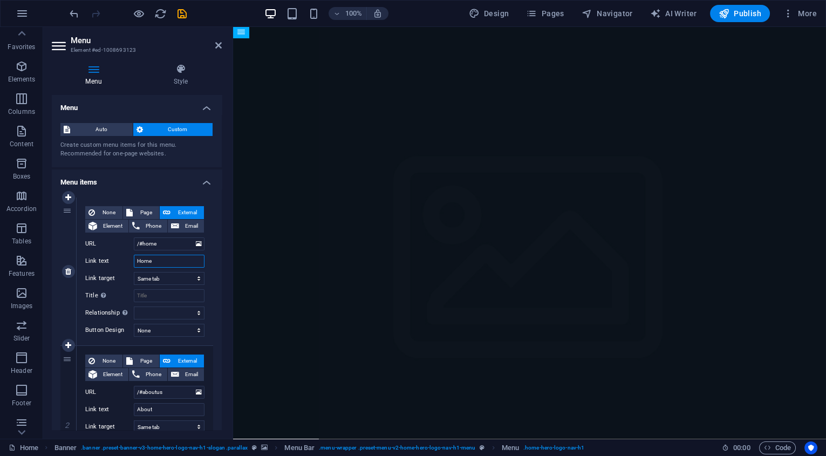
click at [175, 255] on input "Home" at bounding box center [169, 261] width 71 height 13
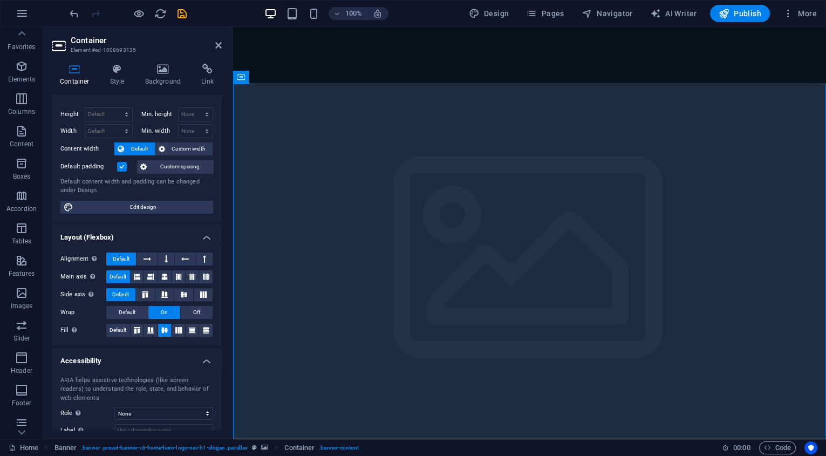
scroll to position [0, 0]
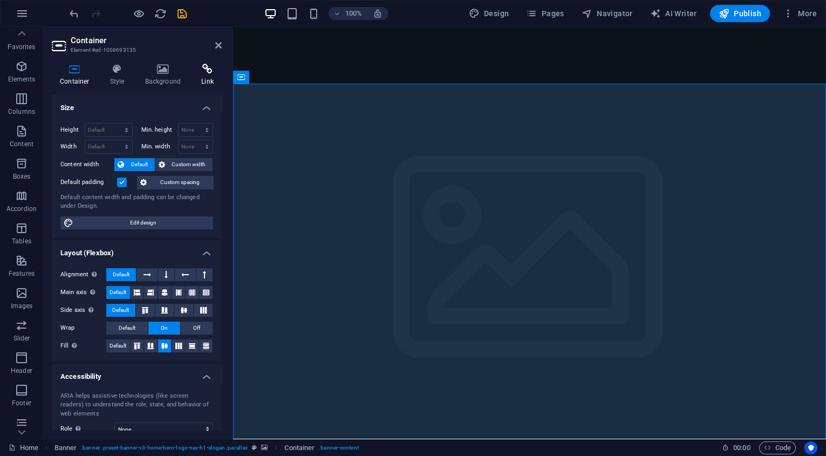
click at [206, 72] on icon at bounding box center [207, 69] width 29 height 11
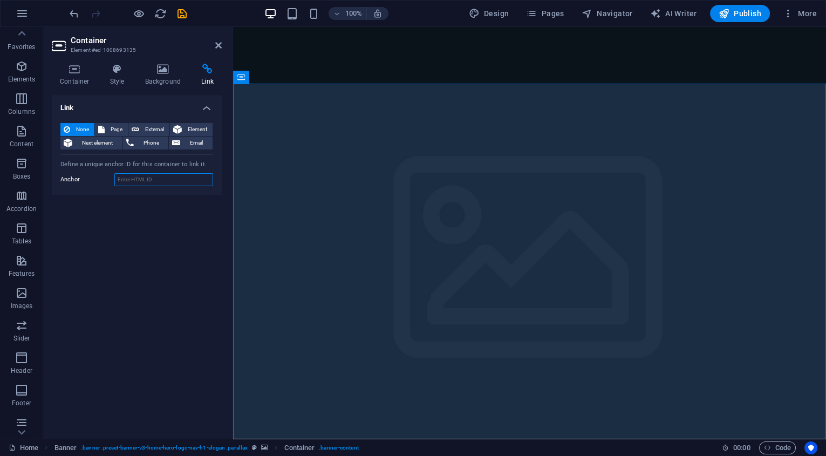
click at [137, 175] on input "Anchor" at bounding box center [163, 179] width 99 height 13
type input "home"
click at [216, 47] on icon at bounding box center [218, 45] width 6 height 9
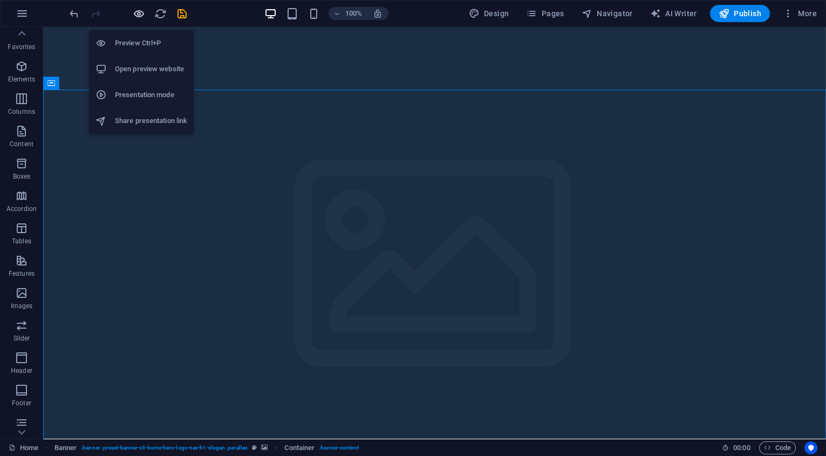
click at [138, 12] on icon "button" at bounding box center [139, 14] width 12 height 12
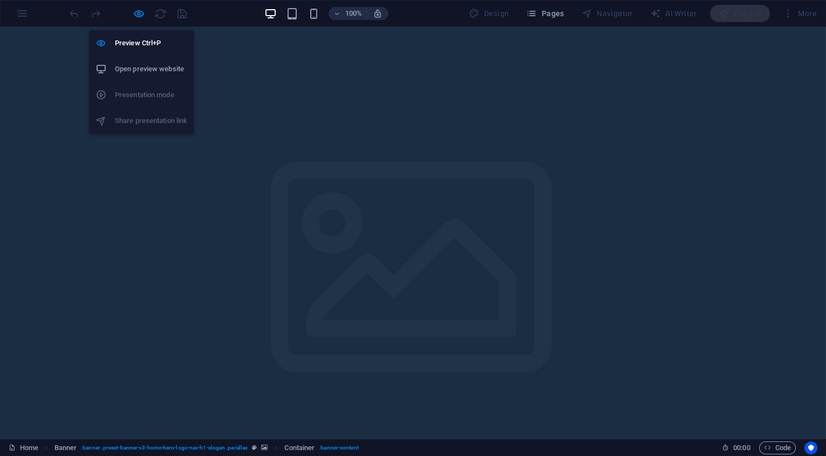
click at [145, 69] on h6 "Open preview website" at bounding box center [151, 69] width 72 height 13
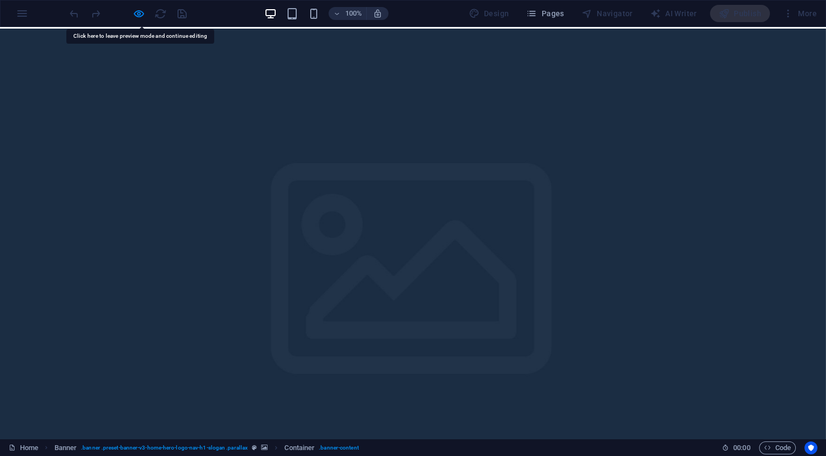
scroll to position [3, 0]
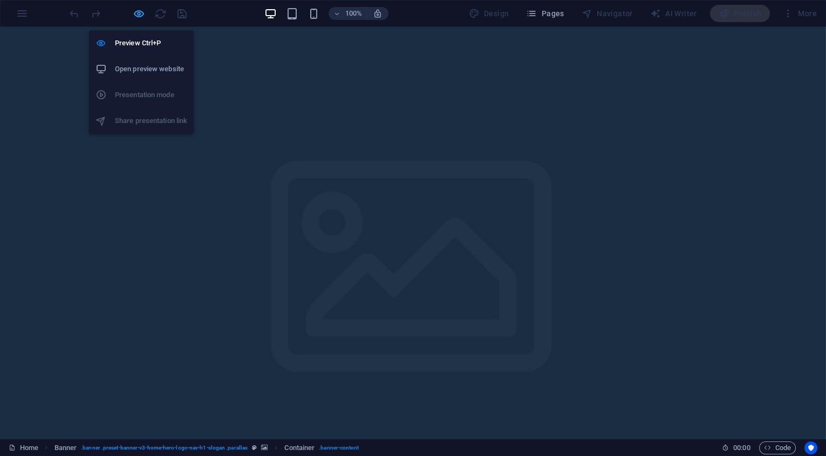
click at [141, 13] on icon "button" at bounding box center [139, 14] width 12 height 12
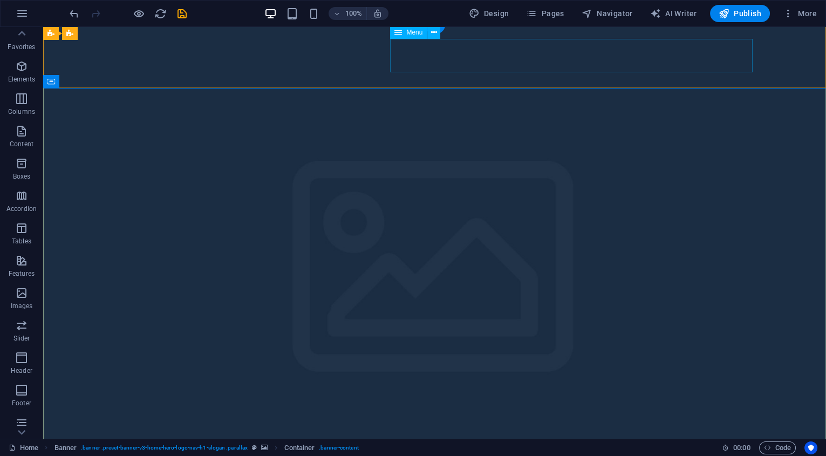
select select
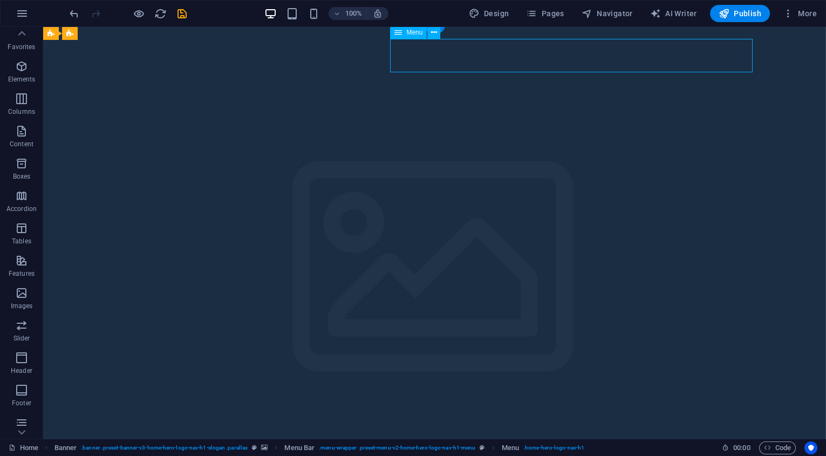
select select
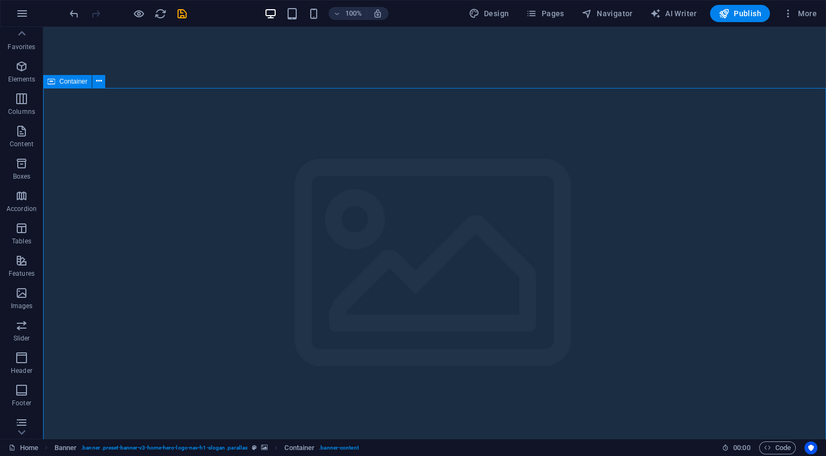
drag, startPoint x: 310, startPoint y: 115, endPoint x: 120, endPoint y: 115, distance: 190.0
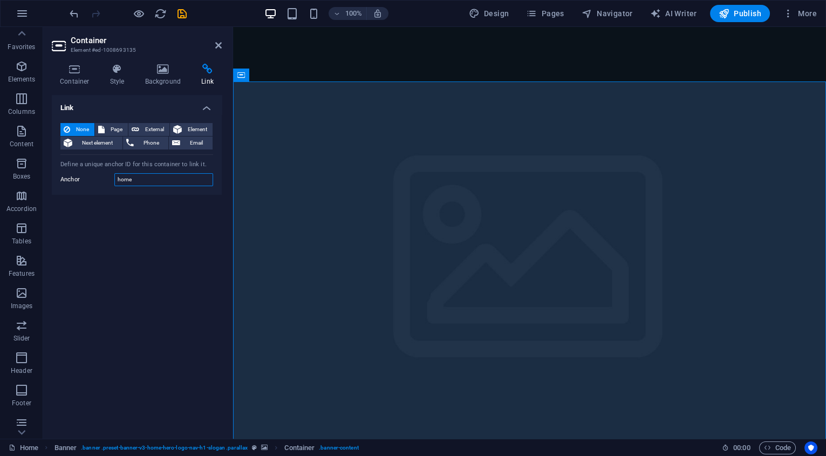
click at [150, 178] on input "home" at bounding box center [163, 179] width 99 height 13
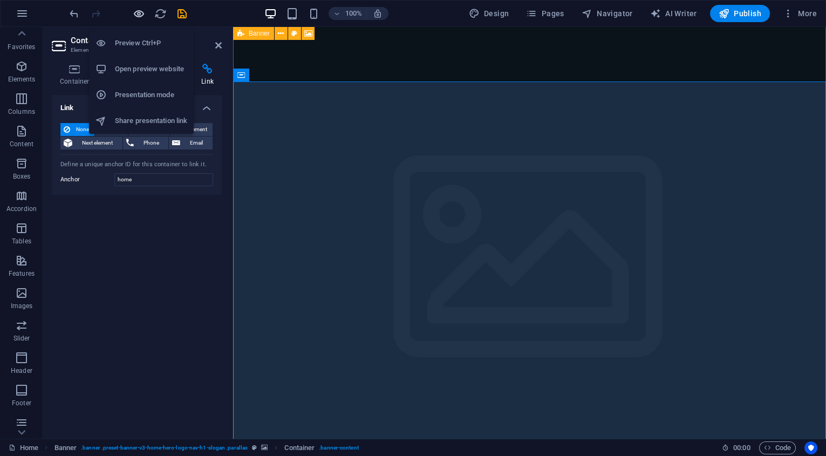
click at [143, 12] on icon "button" at bounding box center [139, 14] width 12 height 12
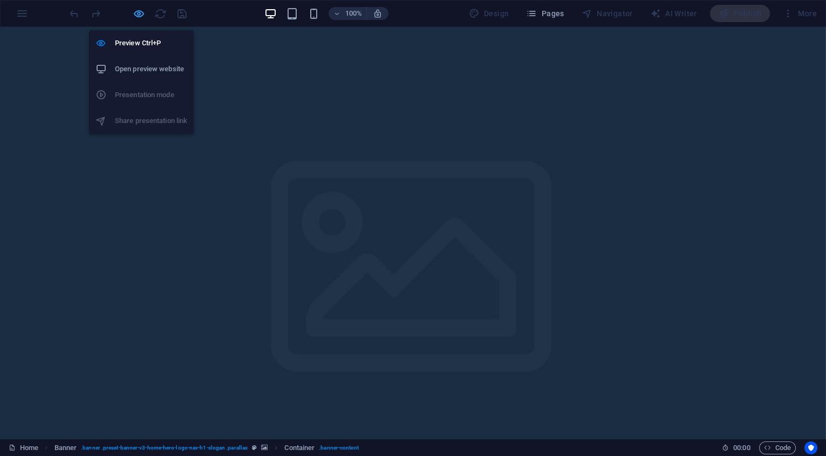
click at [141, 15] on icon "button" at bounding box center [139, 14] width 12 height 12
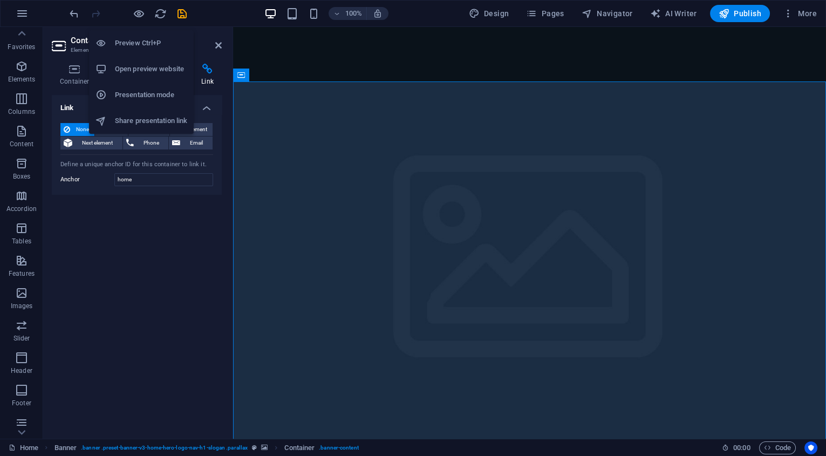
click at [151, 63] on h6 "Open preview website" at bounding box center [151, 69] width 72 height 13
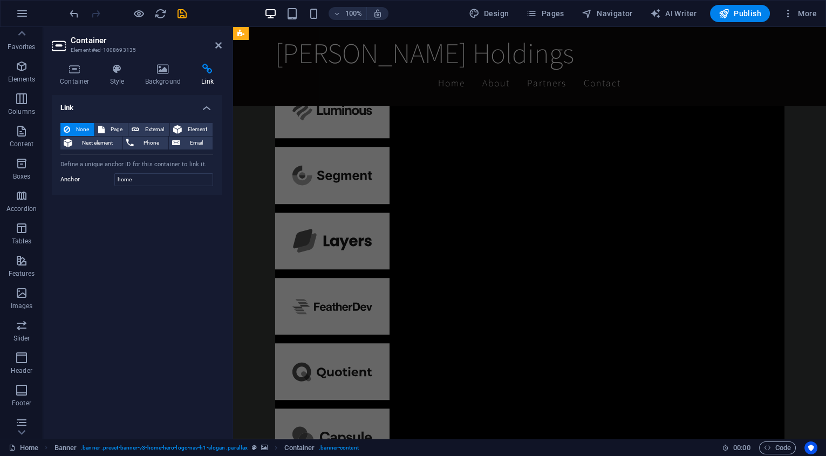
scroll to position [2022, 0]
click at [438, 105] on div "Partners" at bounding box center [529, 186] width 593 height 643
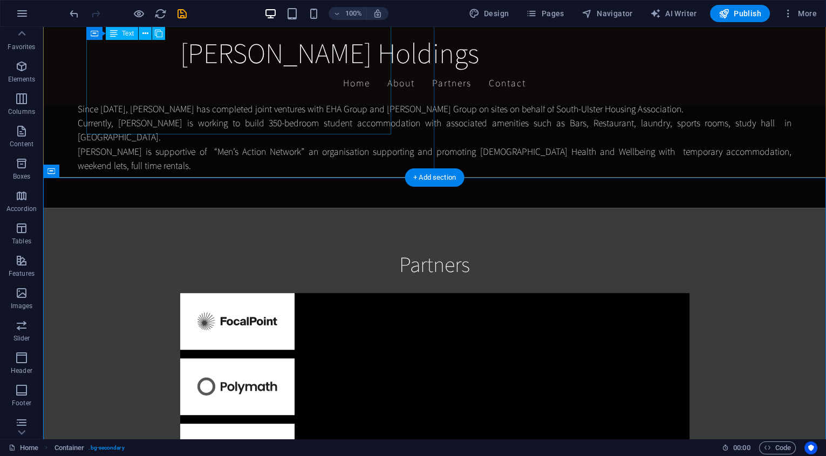
scroll to position [1774, 0]
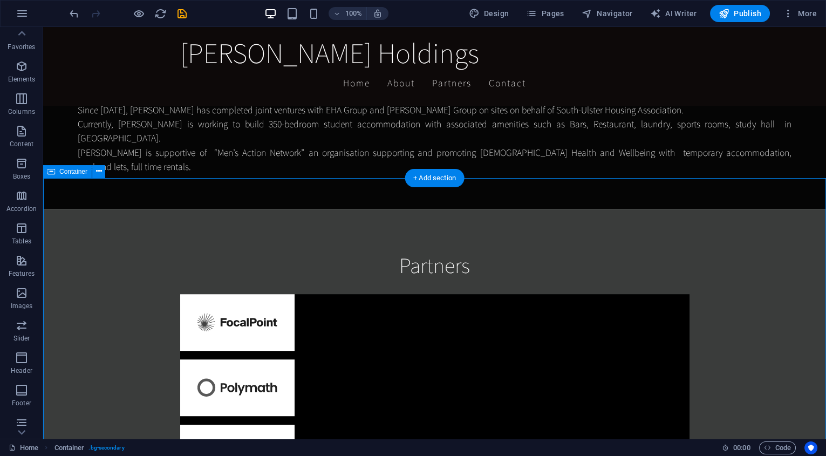
drag, startPoint x: 260, startPoint y: 186, endPoint x: 70, endPoint y: 186, distance: 190.0
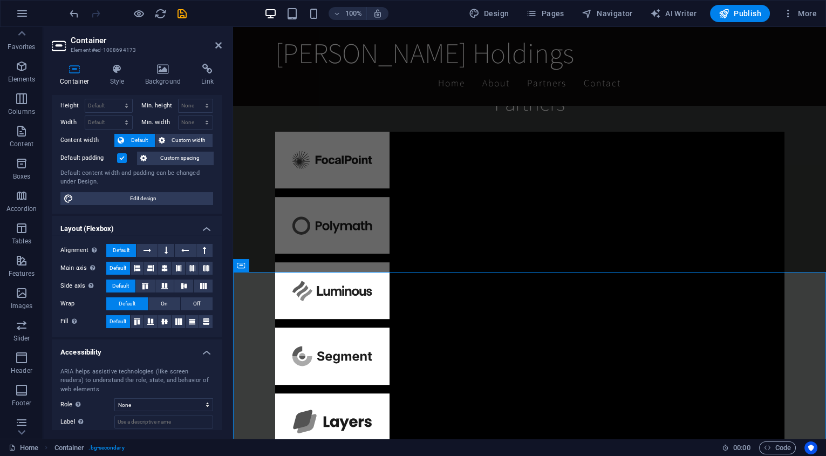
scroll to position [22, 0]
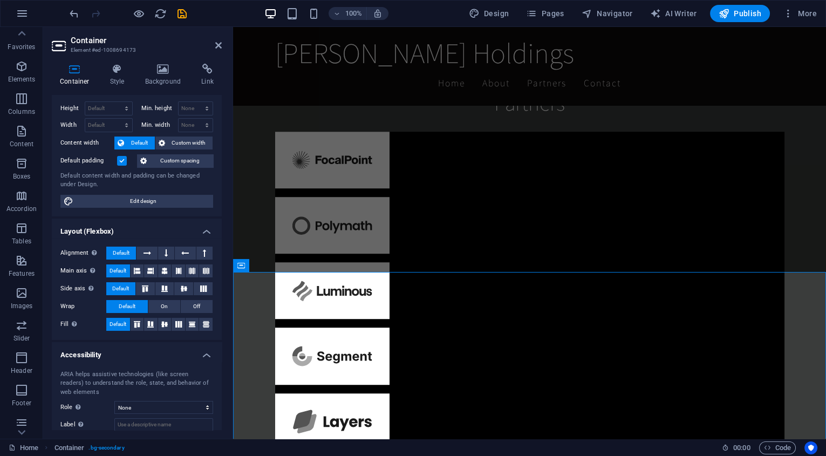
click at [210, 63] on div "Container Style Background Link Size Height Default px rem % vh vw Min. height …" at bounding box center [136, 247] width 187 height 384
click at [208, 65] on icon at bounding box center [207, 69] width 29 height 11
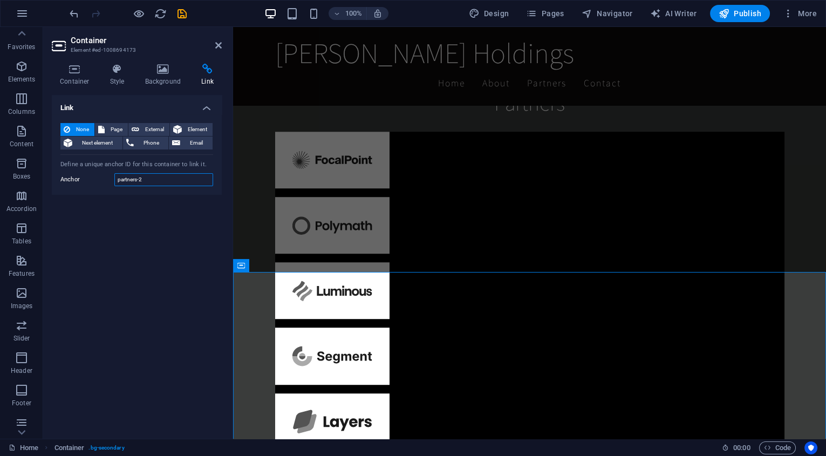
click at [162, 179] on input "partners-2" at bounding box center [163, 179] width 99 height 13
type input "partners"
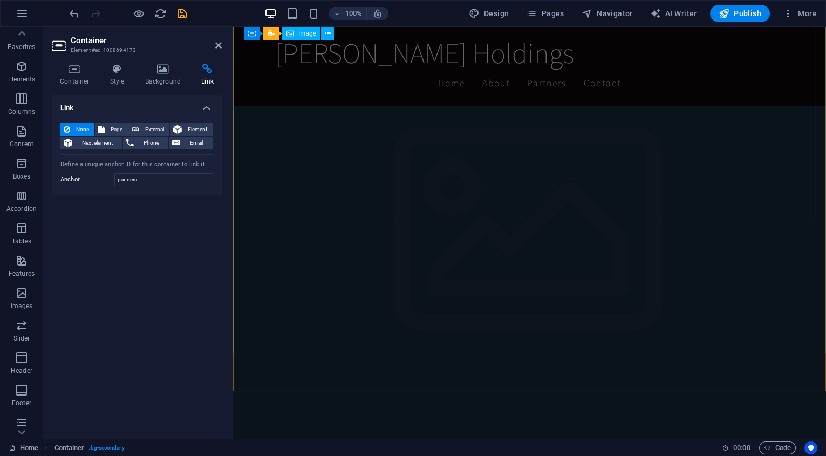
scroll to position [0, 0]
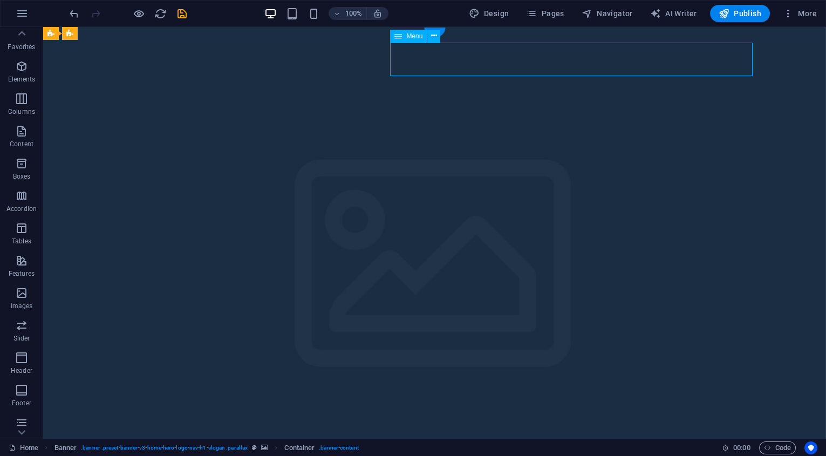
drag, startPoint x: 585, startPoint y: 53, endPoint x: 395, endPoint y: 53, distance: 190.6
select select
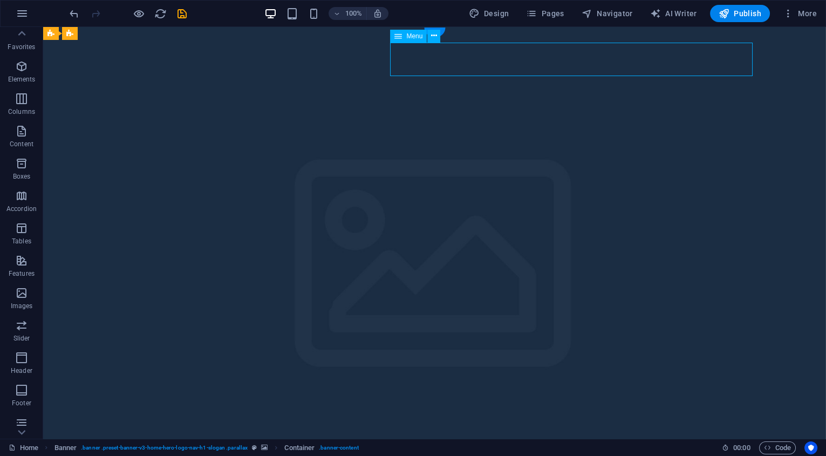
select select
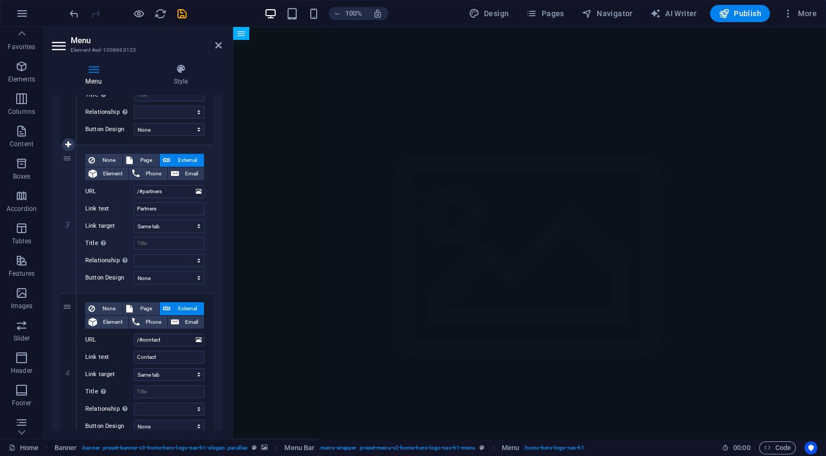
scroll to position [350, 0]
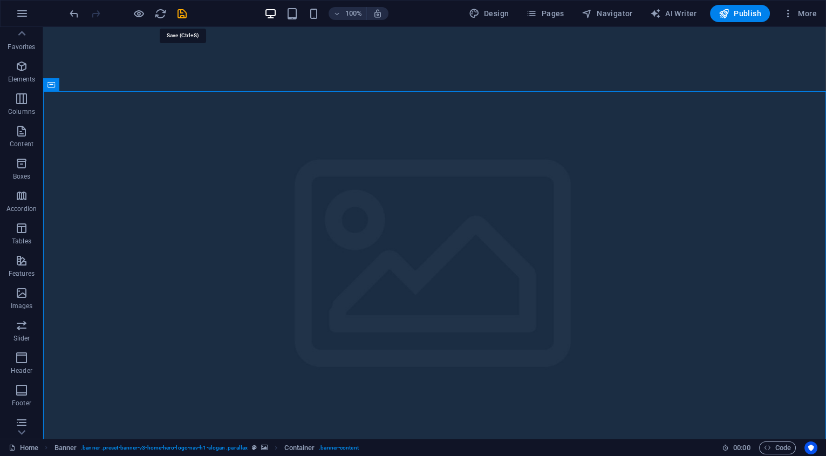
click at [186, 17] on icon "save" at bounding box center [182, 14] width 12 height 12
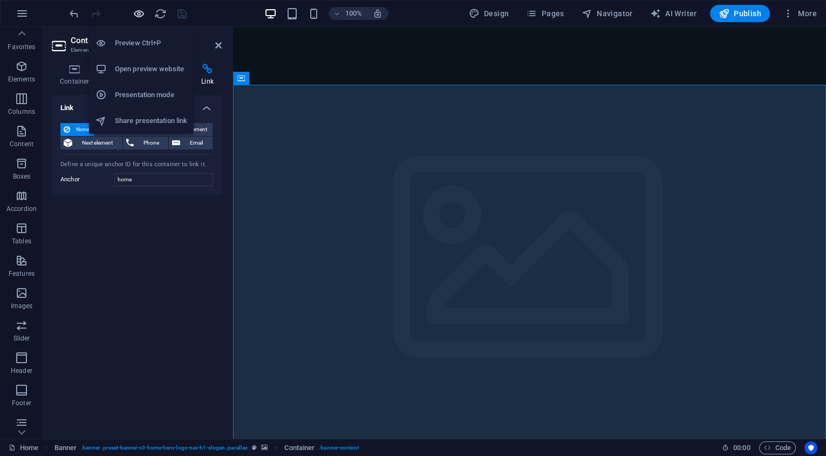
click at [145, 15] on icon "button" at bounding box center [139, 14] width 12 height 12
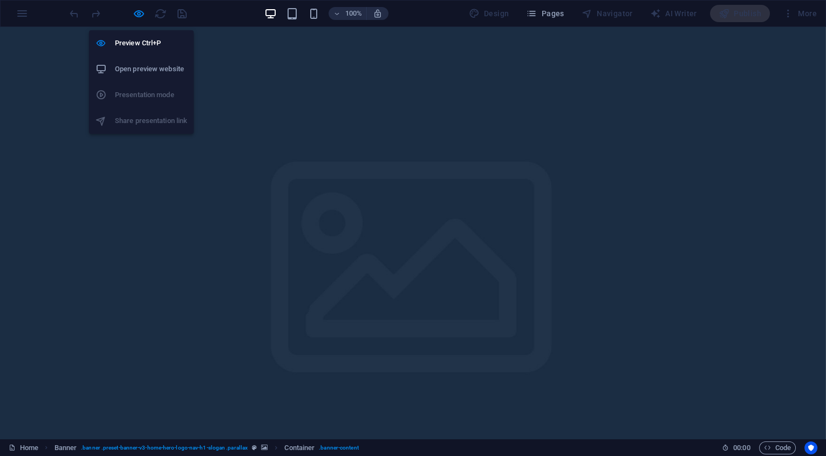
click at [159, 67] on h6 "Open preview website" at bounding box center [151, 69] width 72 height 13
click at [141, 12] on icon "button" at bounding box center [139, 14] width 12 height 12
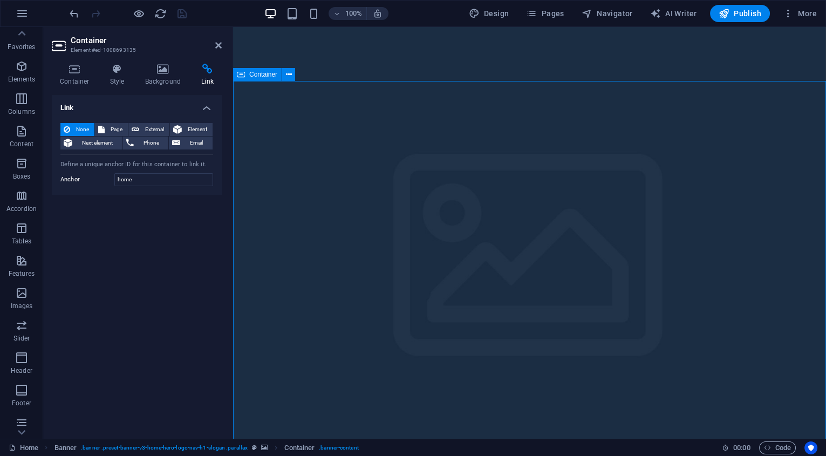
scroll to position [3, 0]
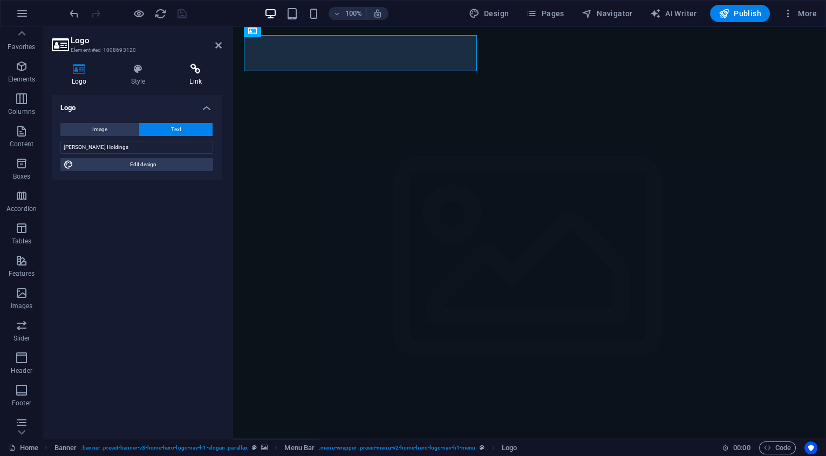
click at [195, 67] on icon at bounding box center [196, 69] width 52 height 11
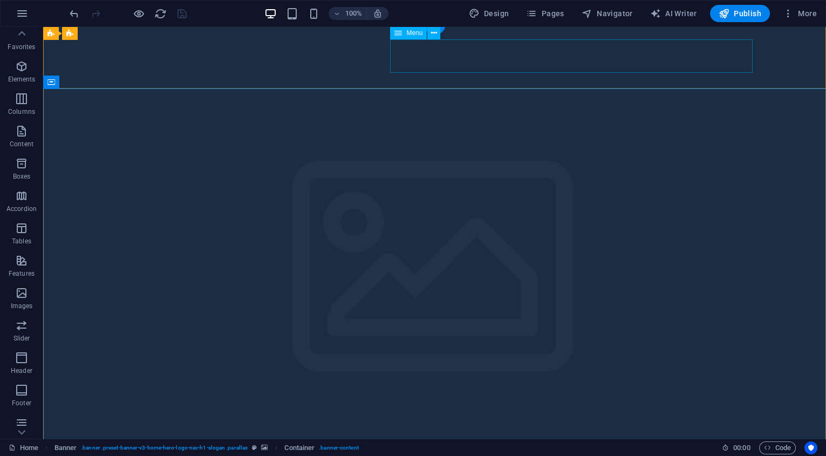
scroll to position [2, 0]
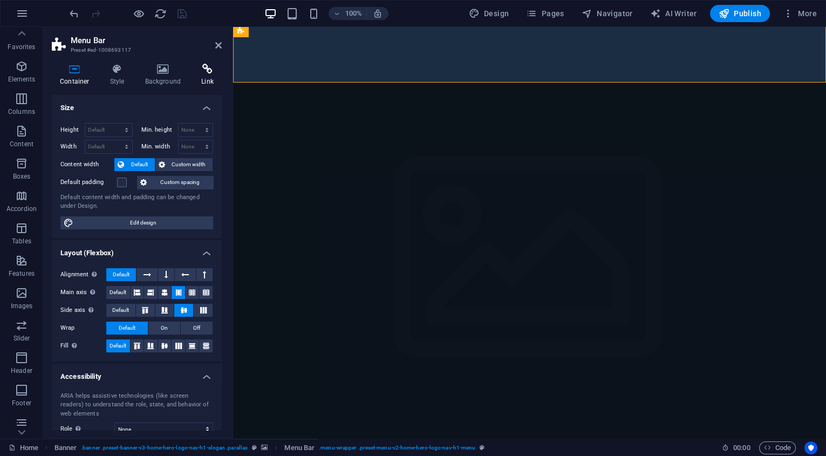
click at [208, 68] on icon at bounding box center [207, 69] width 29 height 11
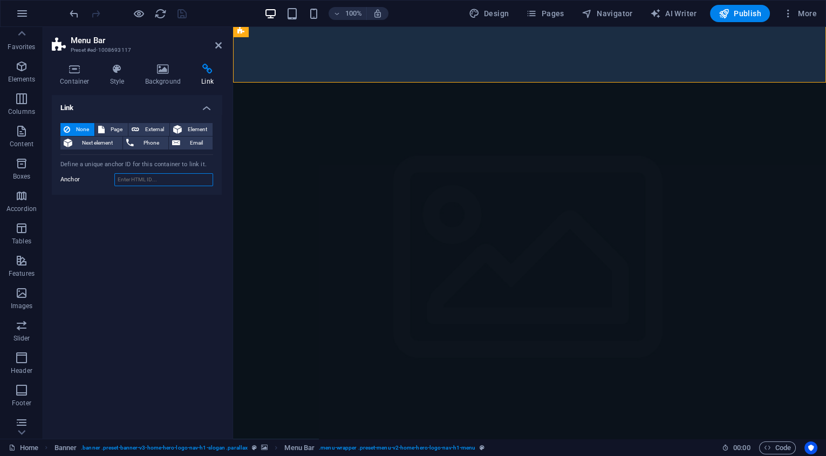
click at [144, 174] on input "Anchor" at bounding box center [163, 179] width 99 height 13
type input "top"
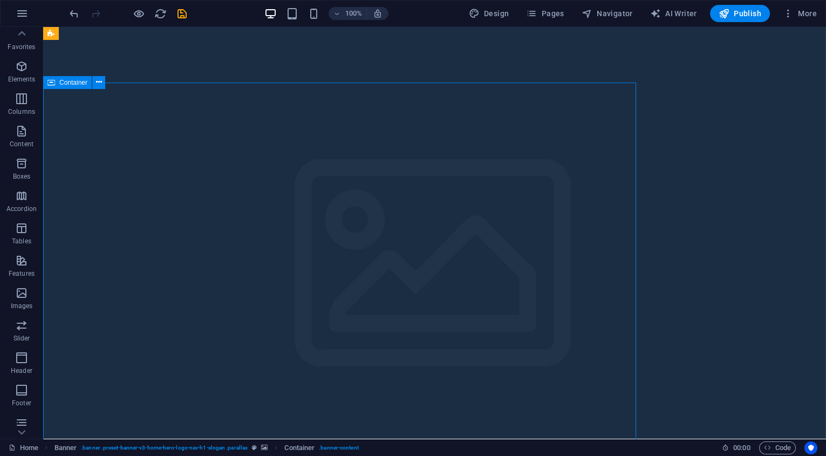
scroll to position [0, 0]
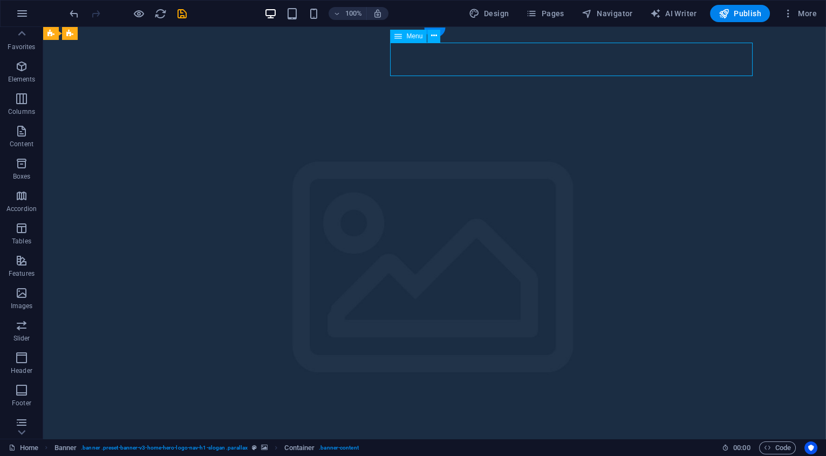
drag, startPoint x: 476, startPoint y: 61, endPoint x: 286, endPoint y: 61, distance: 190.0
select select
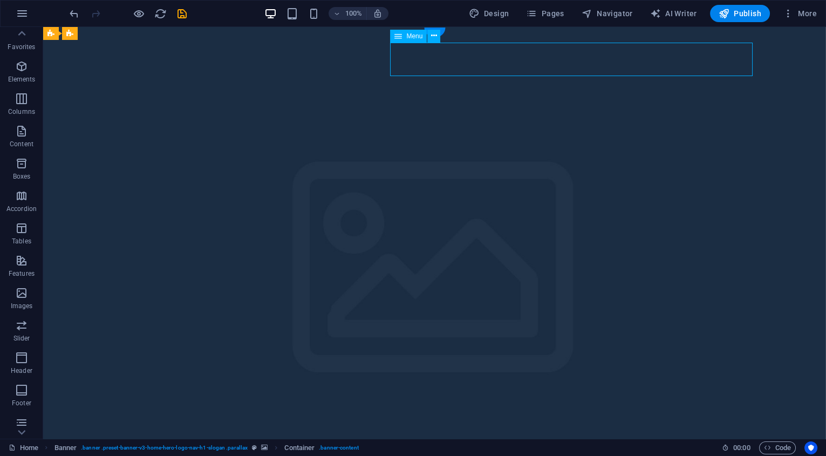
select select
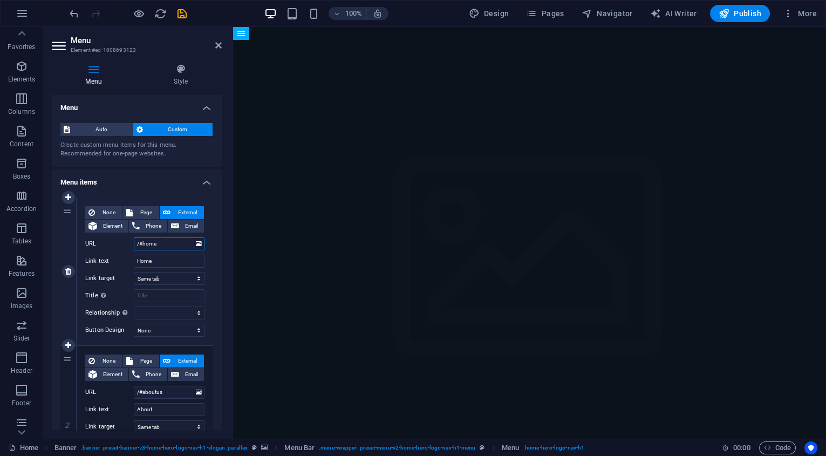
click at [177, 246] on input "/#home" at bounding box center [169, 244] width 71 height 13
type input "/#"
select select
type input "/#top"
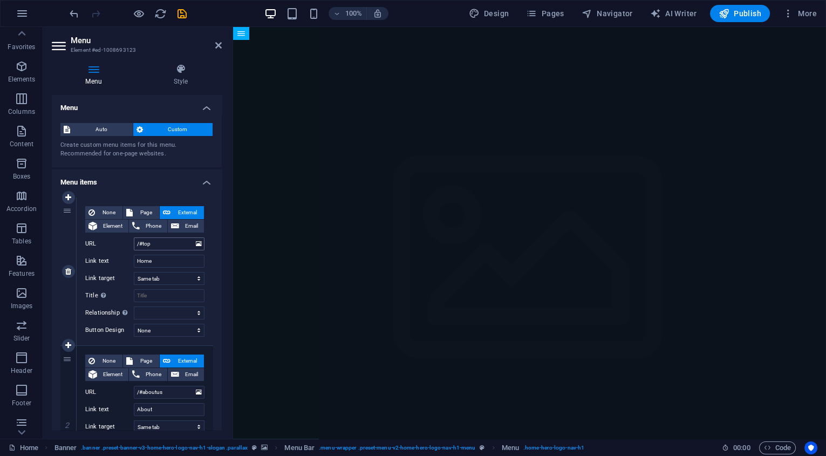
select select
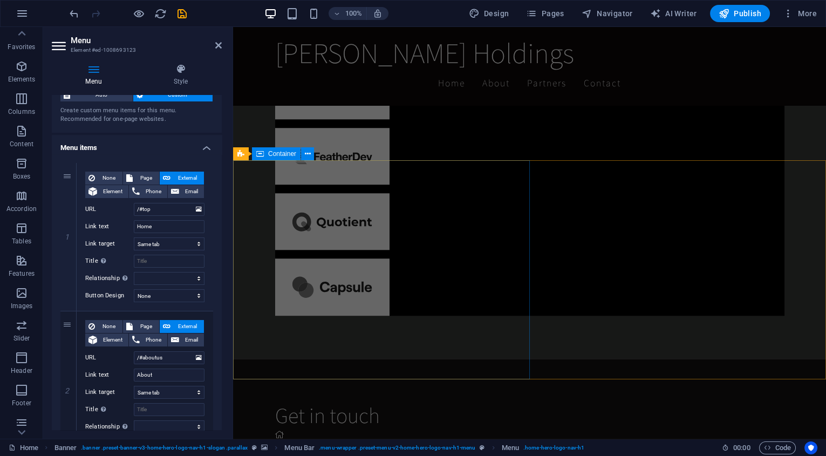
scroll to position [2257, 0]
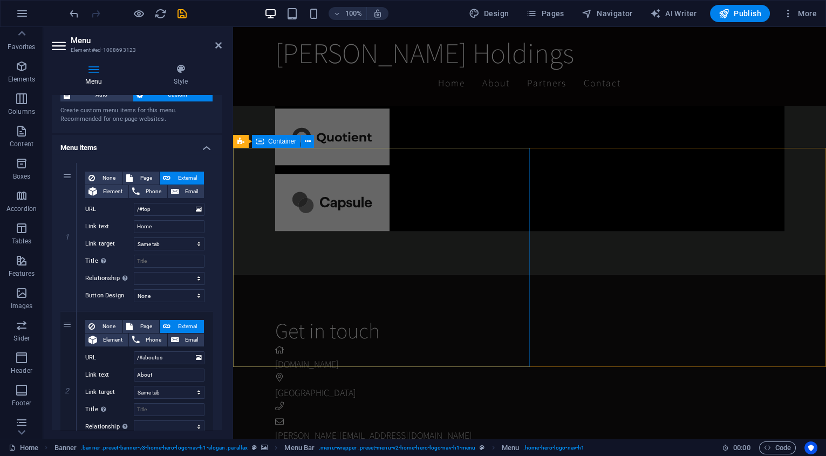
click at [367, 274] on div "Get in touch [DOMAIN_NAME] Derry City [PERSON_NAME][EMAIL_ADDRESS][DOMAIN_NAME]…" at bounding box center [551, 394] width 552 height 241
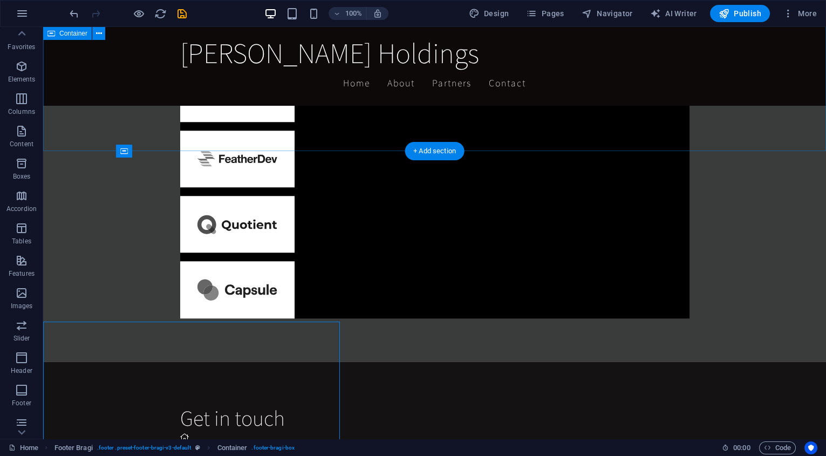
scroll to position [2115, 0]
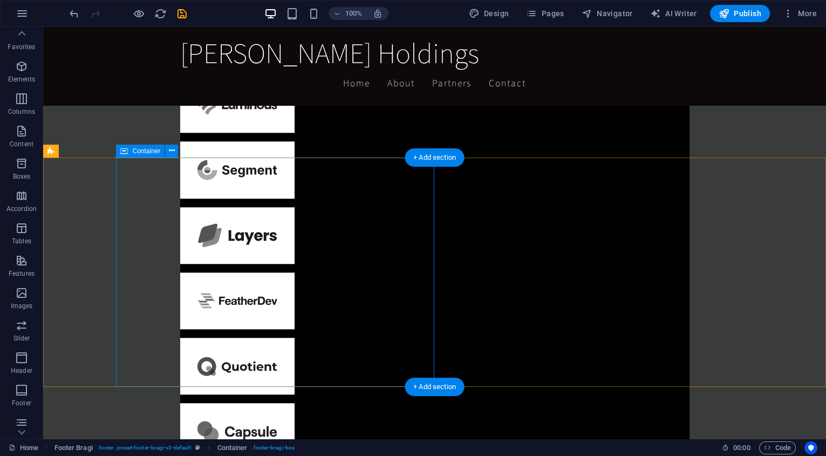
drag, startPoint x: 332, startPoint y: 163, endPoint x: 142, endPoint y: 163, distance: 190.0
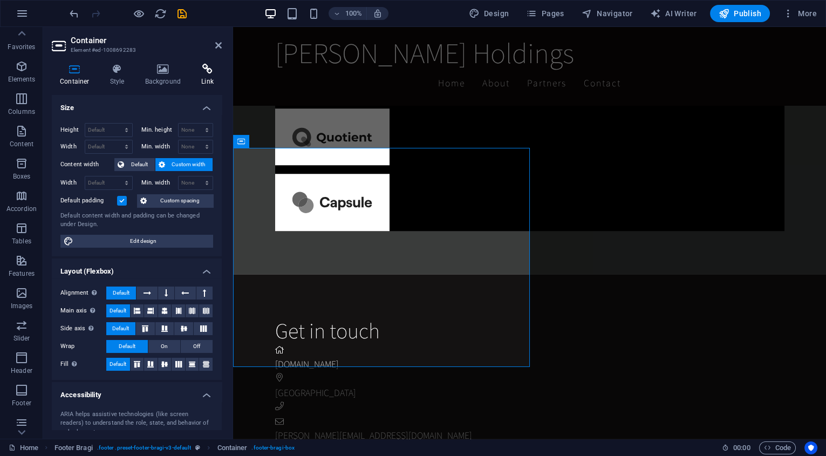
click at [208, 66] on icon at bounding box center [207, 69] width 29 height 11
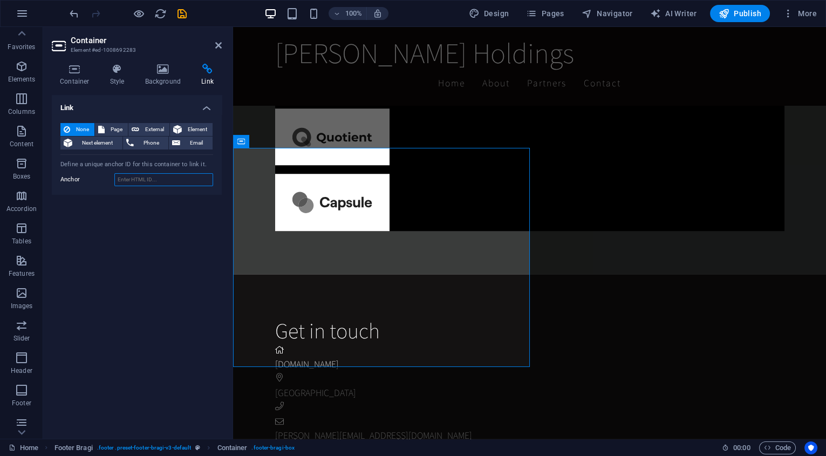
click at [181, 175] on input "Anchor" at bounding box center [163, 179] width 99 height 13
type input "contact"
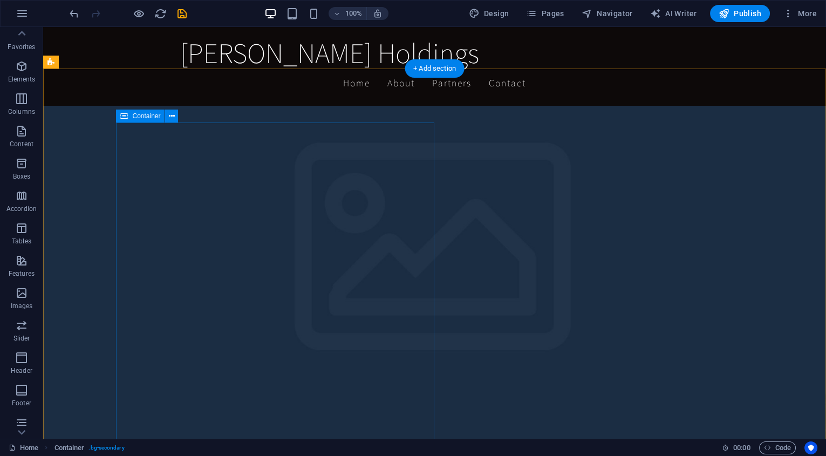
scroll to position [0, 0]
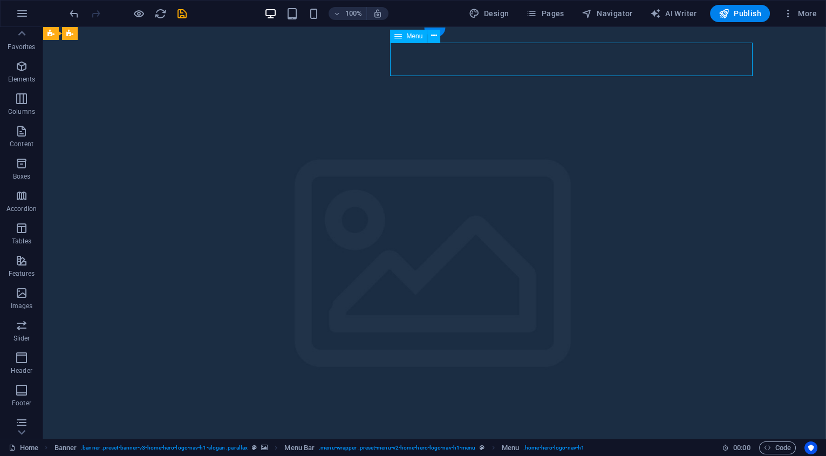
select select
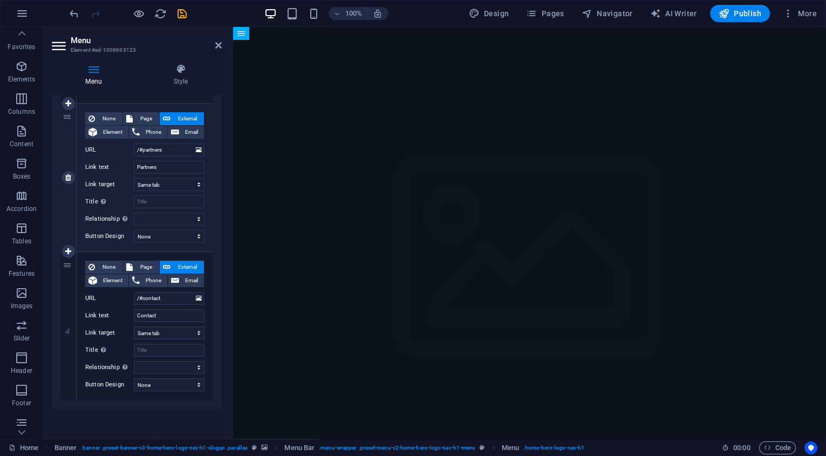
scroll to position [393, 0]
click at [220, 46] on icon at bounding box center [218, 45] width 6 height 9
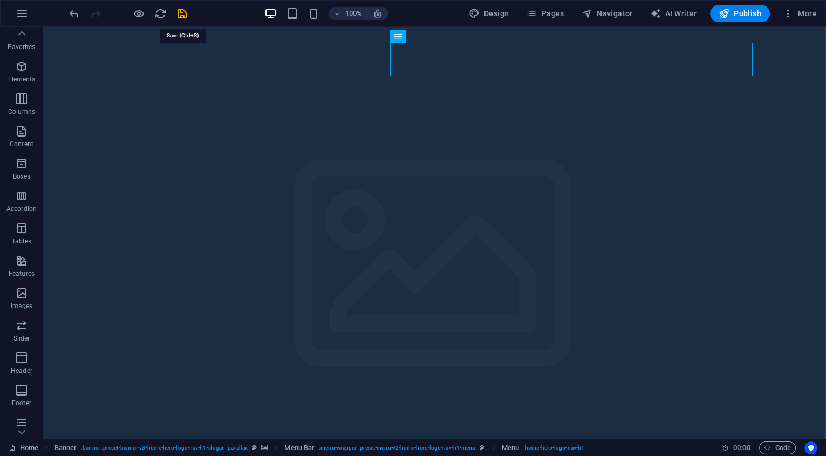
click at [187, 12] on icon "save" at bounding box center [182, 14] width 12 height 12
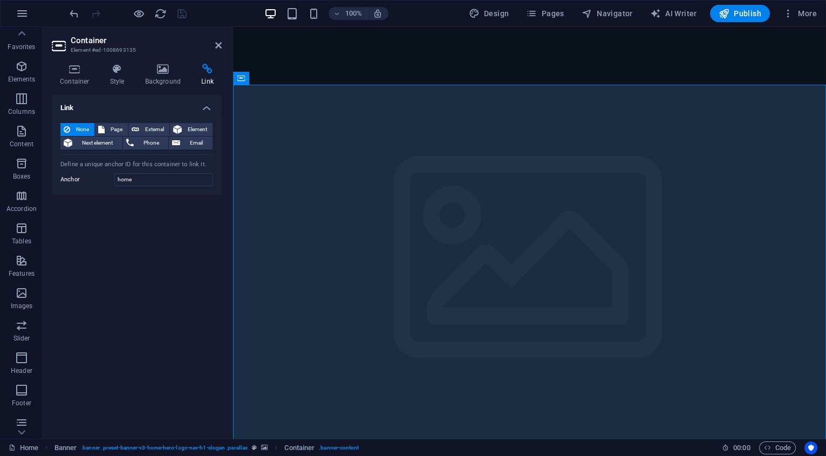
click at [222, 50] on aside "Container Element #ed-1008693135 Container Style Background Link Size Height De…" at bounding box center [138, 233] width 190 height 412
click at [216, 44] on icon at bounding box center [218, 45] width 6 height 9
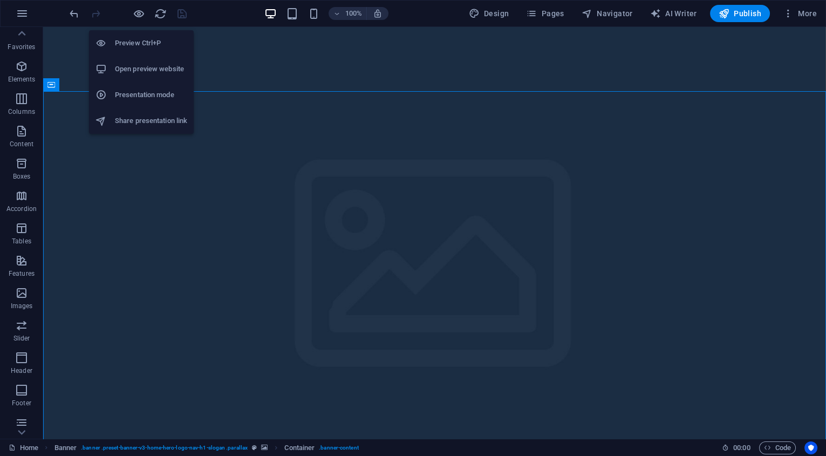
click at [160, 67] on h6 "Open preview website" at bounding box center [151, 69] width 72 height 13
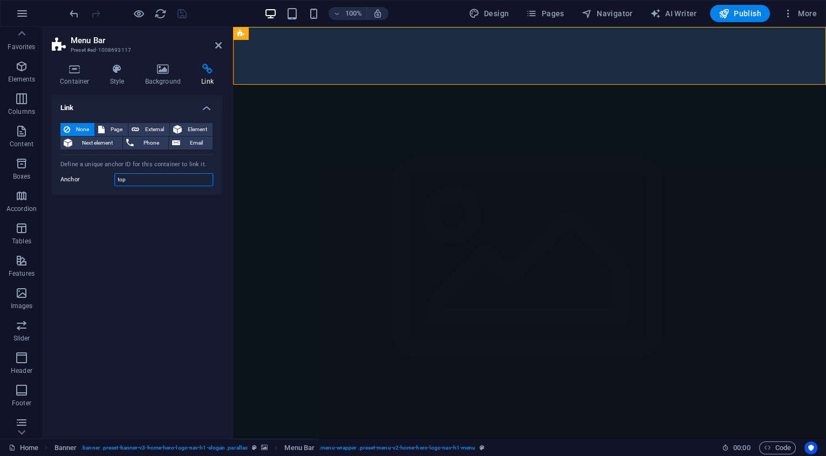
click at [132, 178] on input "top" at bounding box center [163, 179] width 99 height 13
type input "t"
type input "home_top"
drag, startPoint x: 358, startPoint y: 113, endPoint x: 352, endPoint y: 114, distance: 6.7
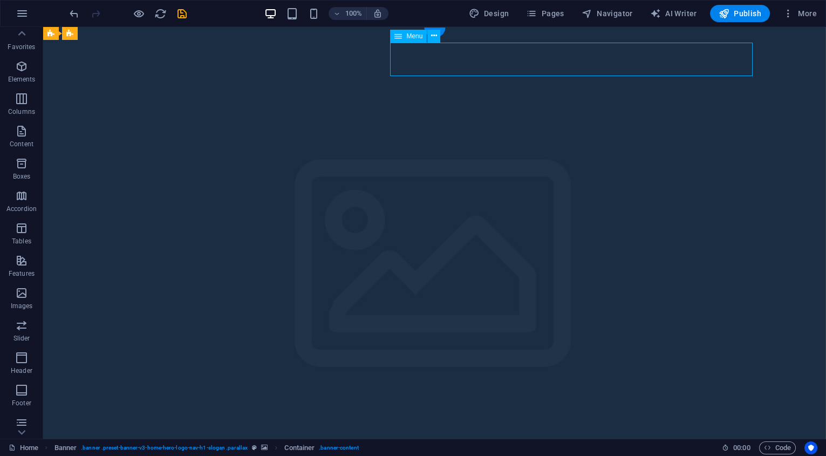
drag, startPoint x: 474, startPoint y: 54, endPoint x: 283, endPoint y: 55, distance: 190.6
select select
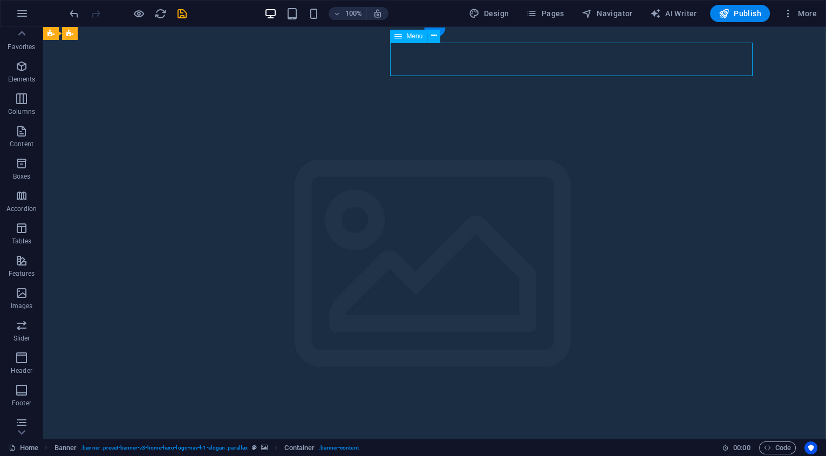
select select
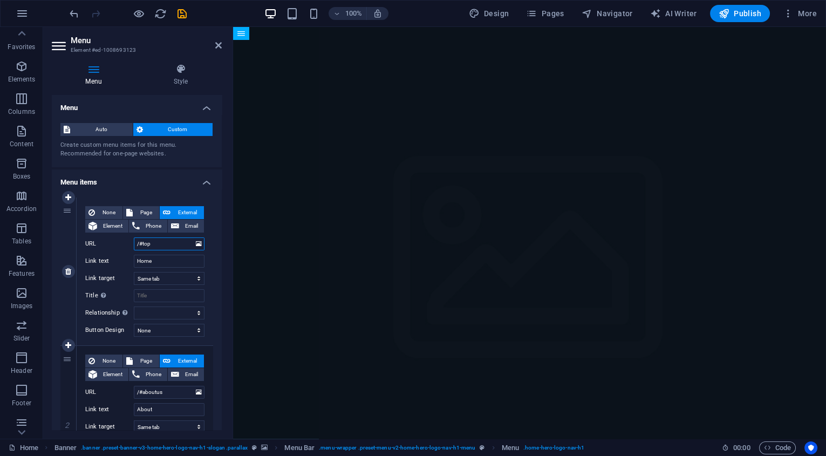
click at [164, 244] on input "/#top" at bounding box center [169, 244] width 71 height 13
type input "/#to"
select select
type input "/#t"
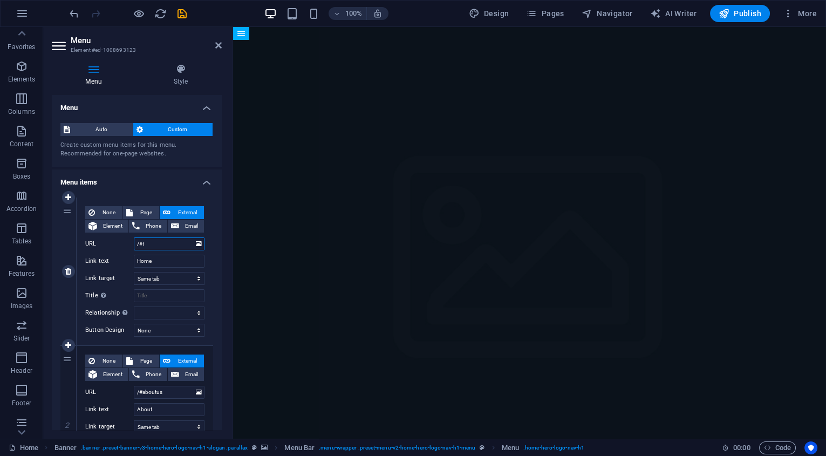
select select
type input "/#"
select select
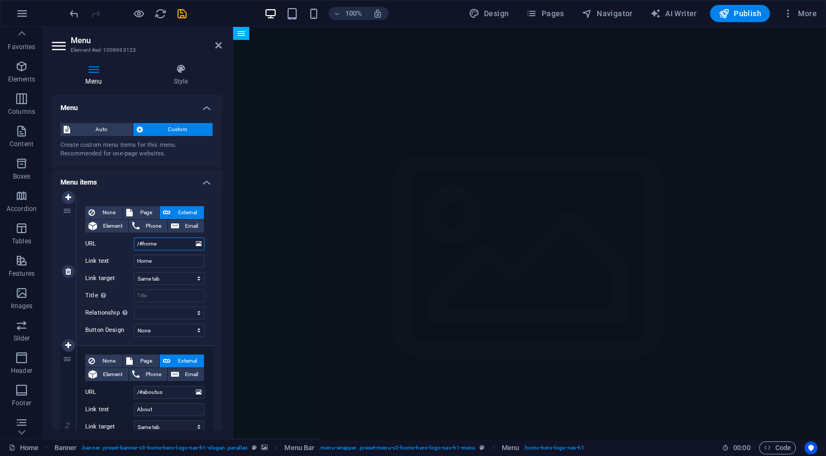
type input "/#home_"
select select
type input "/#home_top"
select select
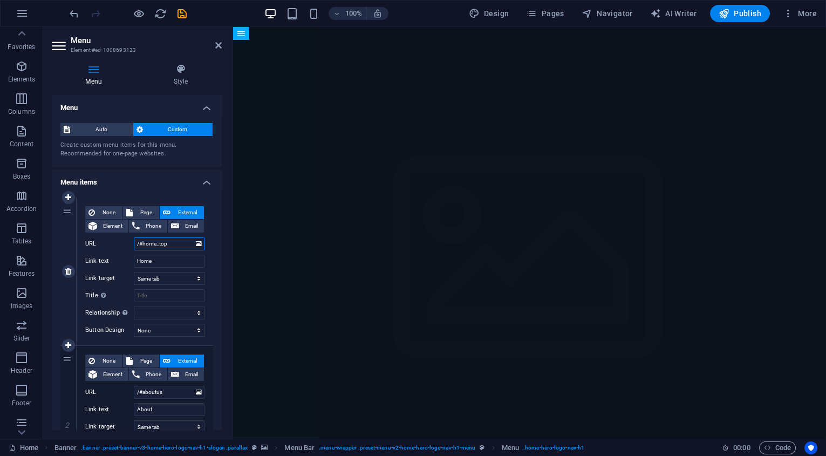
select select
type input "/#home_top"
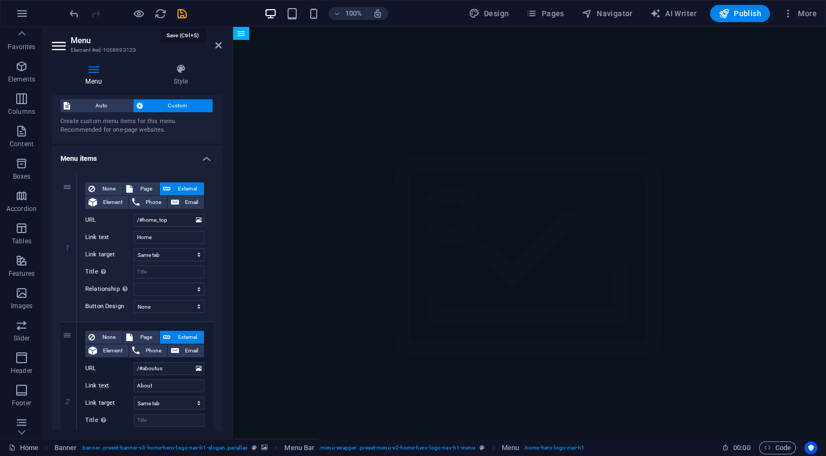
click at [181, 12] on icon "save" at bounding box center [182, 14] width 12 height 12
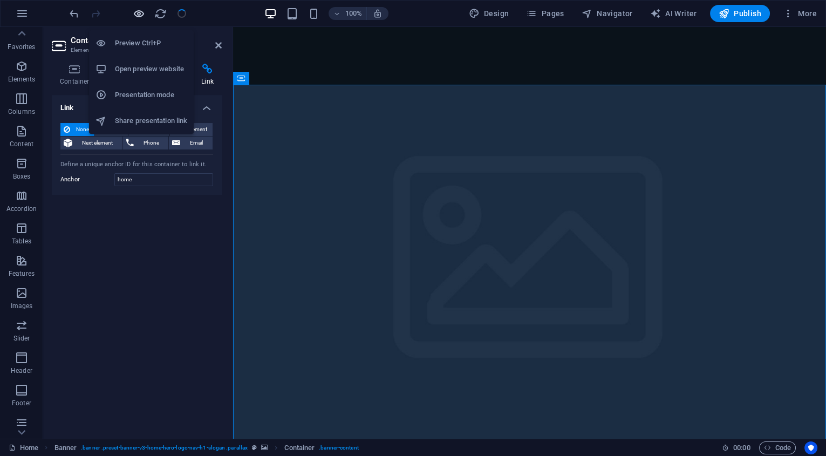
click at [144, 15] on icon "button" at bounding box center [139, 14] width 12 height 12
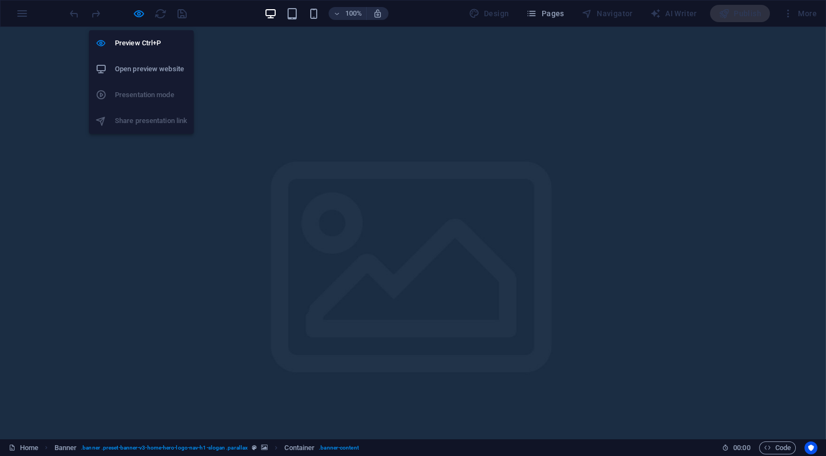
click at [151, 69] on h6 "Open preview website" at bounding box center [151, 69] width 72 height 13
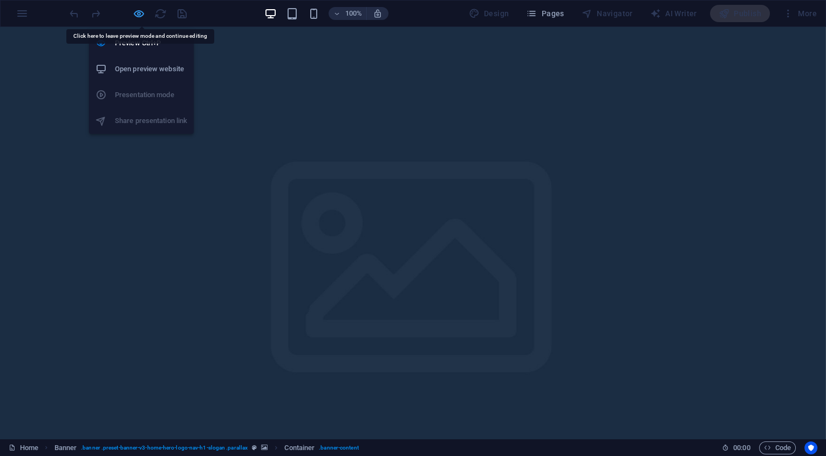
click at [142, 18] on icon "button" at bounding box center [139, 14] width 12 height 12
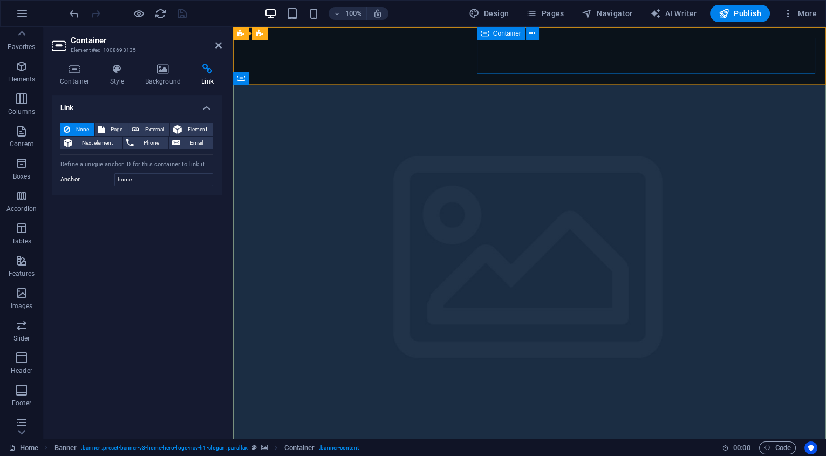
click at [233, 27] on div at bounding box center [233, 27] width 0 height 0
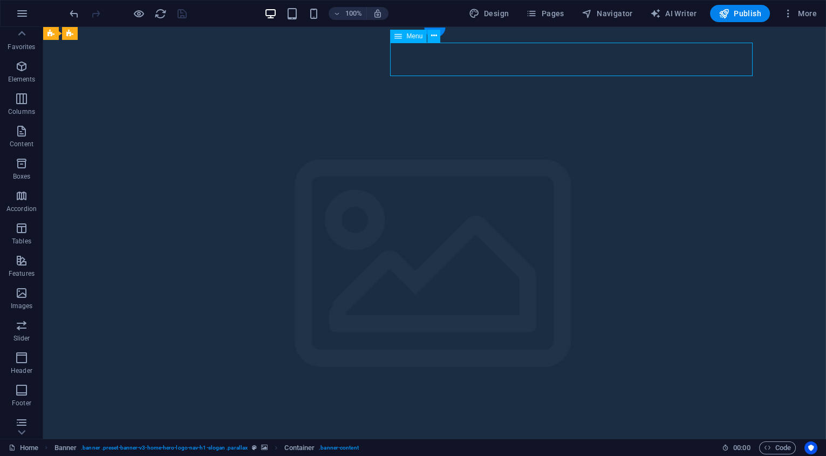
drag, startPoint x: 486, startPoint y: 62, endPoint x: 296, endPoint y: 62, distance: 190.0
select select
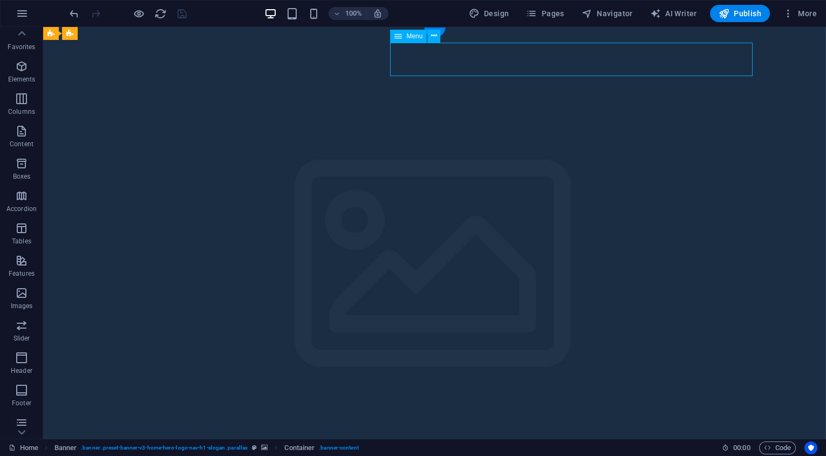
select select
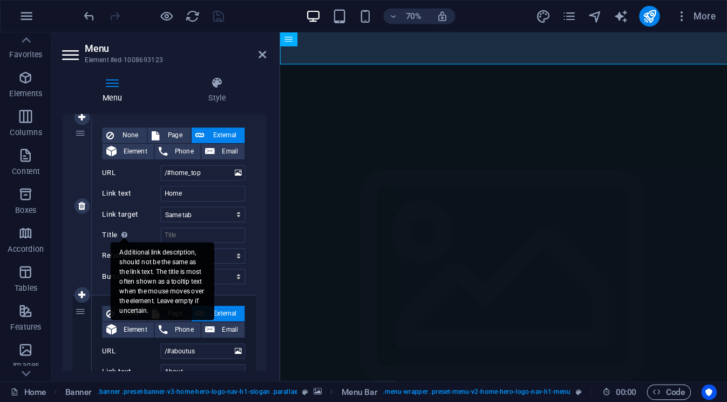
scroll to position [100, 0]
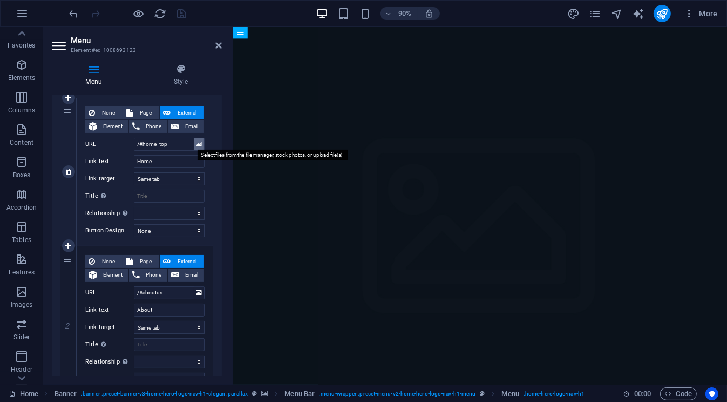
click at [197, 141] on icon at bounding box center [199, 144] width 6 height 12
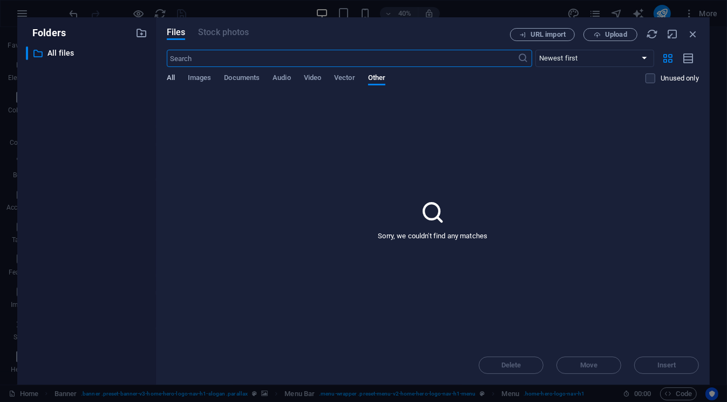
click at [171, 77] on span "All" at bounding box center [171, 78] width 8 height 15
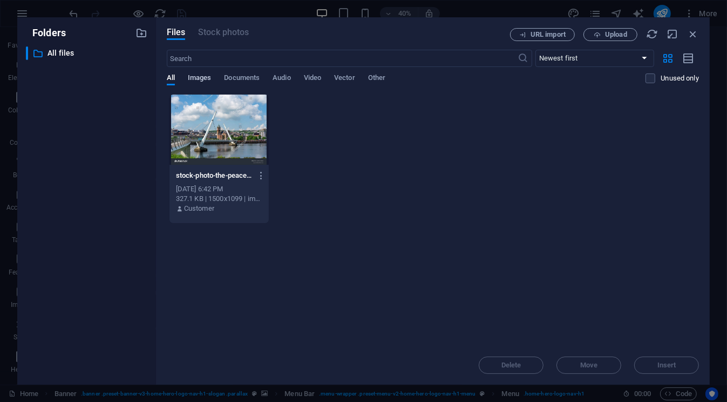
click at [205, 77] on span "Images" at bounding box center [200, 78] width 24 height 15
click at [234, 77] on span "Documents" at bounding box center [242, 78] width 36 height 15
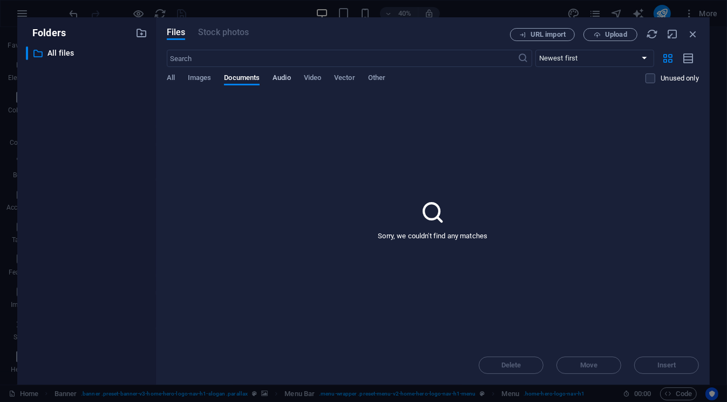
click at [282, 81] on span "Audio" at bounding box center [282, 78] width 18 height 15
click at [315, 77] on span "Video" at bounding box center [312, 78] width 17 height 15
click at [349, 79] on span "Vector" at bounding box center [344, 78] width 21 height 15
click at [382, 78] on span "Other" at bounding box center [376, 78] width 17 height 15
click at [692, 34] on icon "button" at bounding box center [693, 34] width 12 height 12
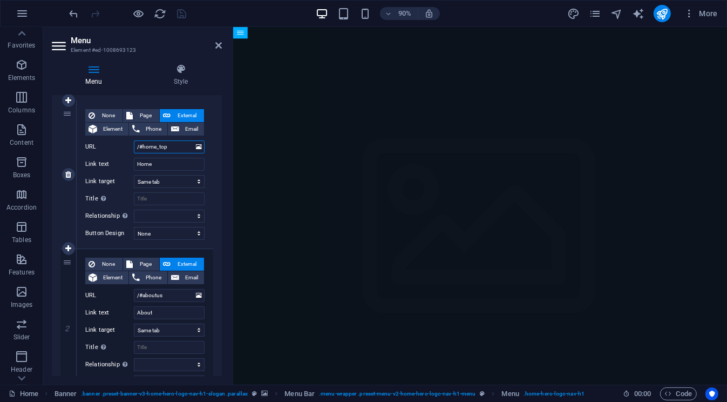
click at [170, 147] on input "/#home_top" at bounding box center [169, 146] width 71 height 13
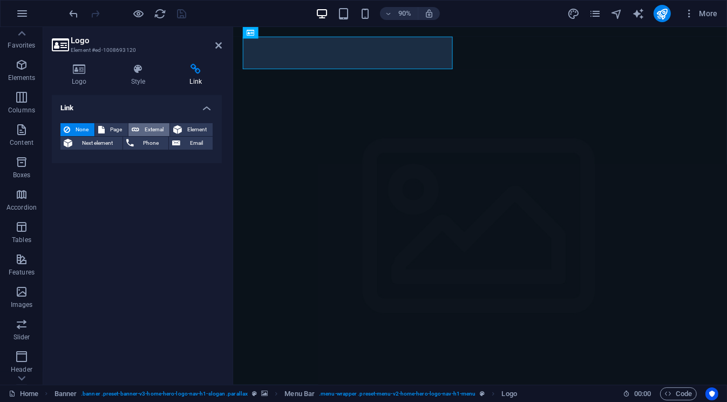
click at [162, 127] on span "External" at bounding box center [155, 129] width 24 height 13
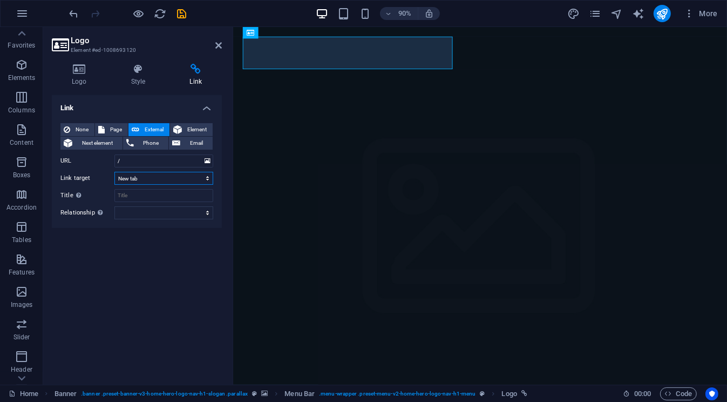
click at [179, 178] on select "New tab Same tab Overlay" at bounding box center [163, 178] width 99 height 13
click at [114, 172] on select "New tab Same tab Overlay" at bounding box center [163, 178] width 99 height 13
click at [216, 46] on icon at bounding box center [218, 45] width 6 height 9
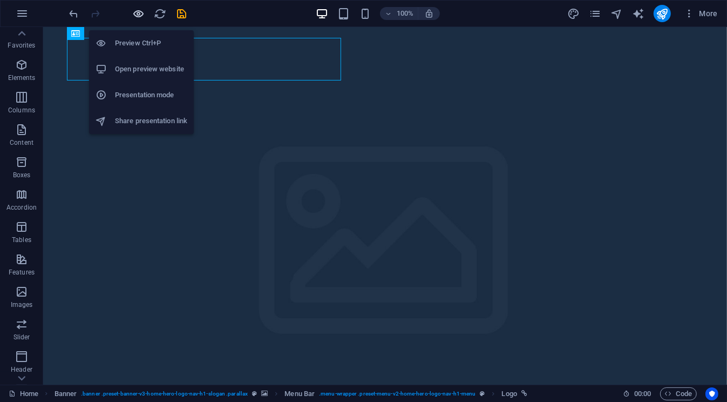
click at [145, 12] on icon "button" at bounding box center [139, 14] width 12 height 12
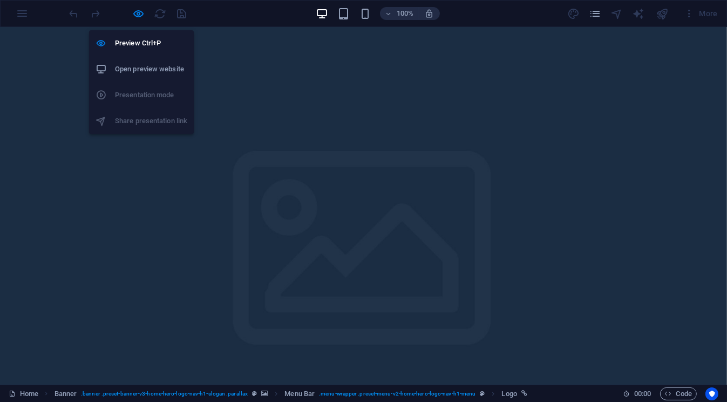
click at [162, 63] on h6 "Open preview website" at bounding box center [151, 69] width 72 height 13
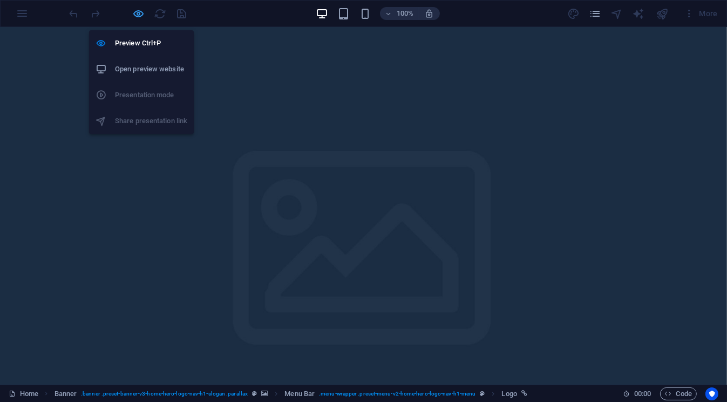
click at [143, 15] on icon "button" at bounding box center [139, 14] width 12 height 12
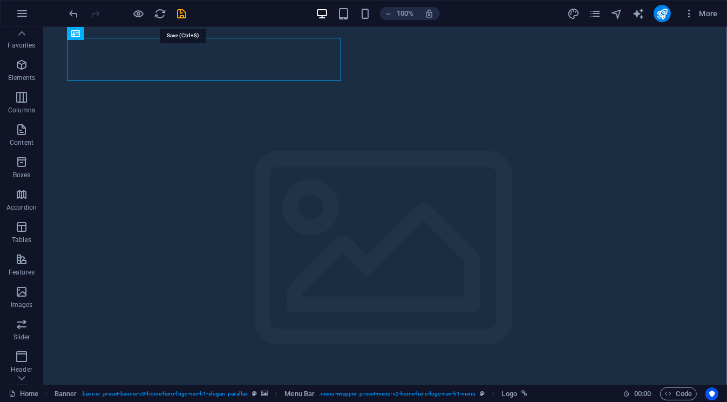
click at [185, 10] on icon "save" at bounding box center [182, 14] width 12 height 12
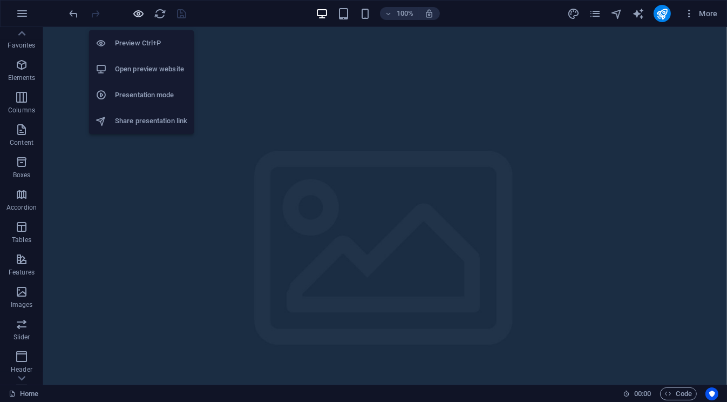
click at [141, 14] on icon "button" at bounding box center [139, 14] width 12 height 12
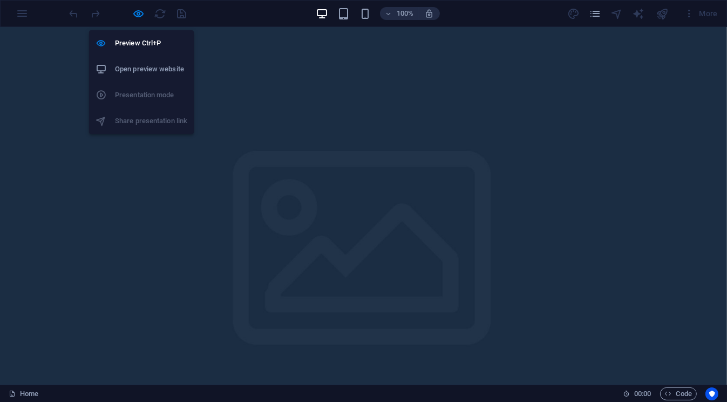
click at [166, 64] on h6 "Open preview website" at bounding box center [151, 69] width 72 height 13
click at [145, 16] on icon "button" at bounding box center [139, 14] width 12 height 12
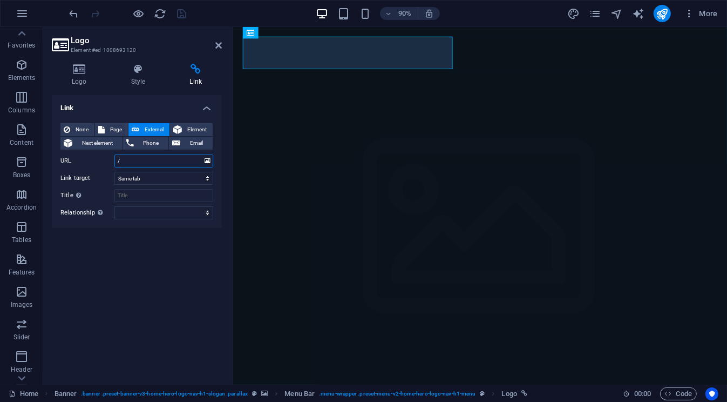
click at [179, 157] on input "/" at bounding box center [163, 160] width 99 height 13
click at [233, 27] on div at bounding box center [233, 27] width 0 height 0
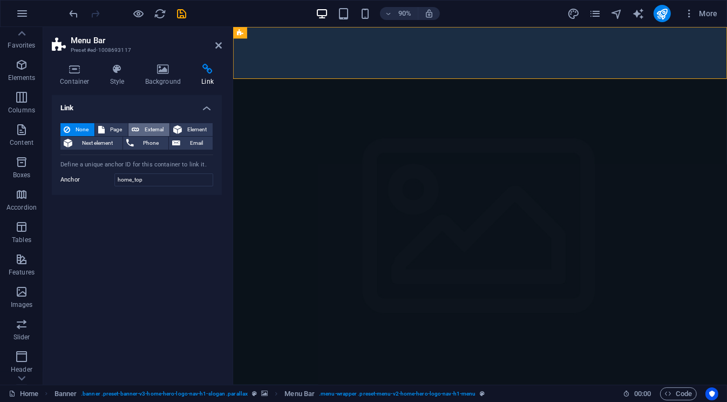
click at [165, 126] on span "External" at bounding box center [155, 129] width 24 height 13
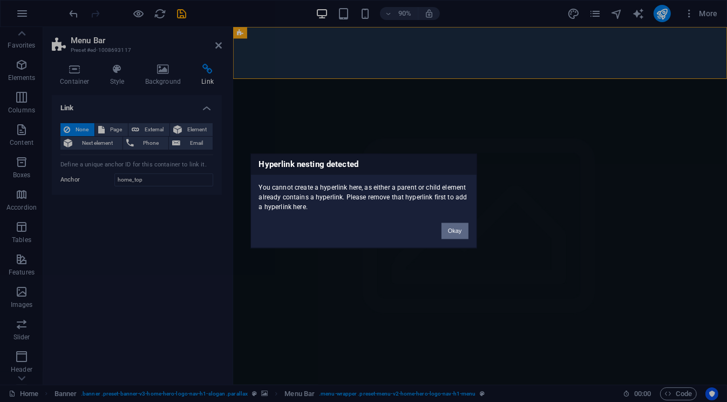
click at [456, 232] on button "Okay" at bounding box center [455, 231] width 27 height 16
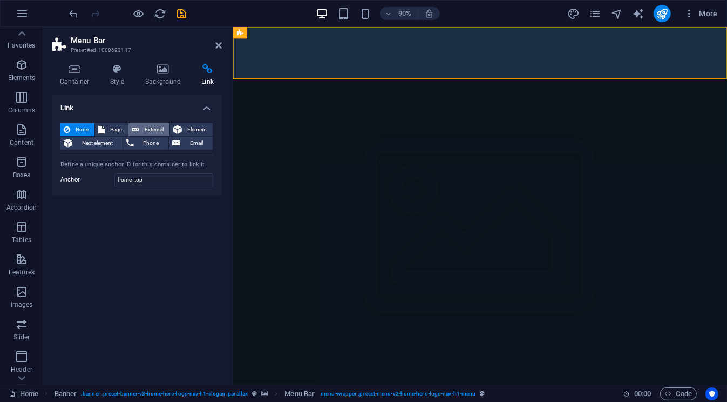
click at [155, 131] on span "External" at bounding box center [155, 129] width 24 height 13
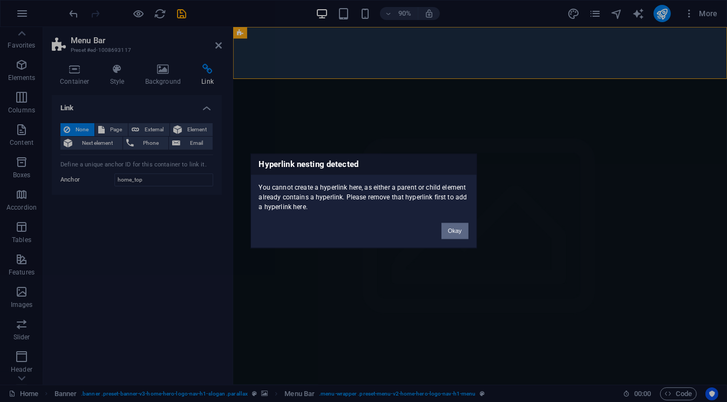
click at [465, 228] on button "Okay" at bounding box center [455, 231] width 27 height 16
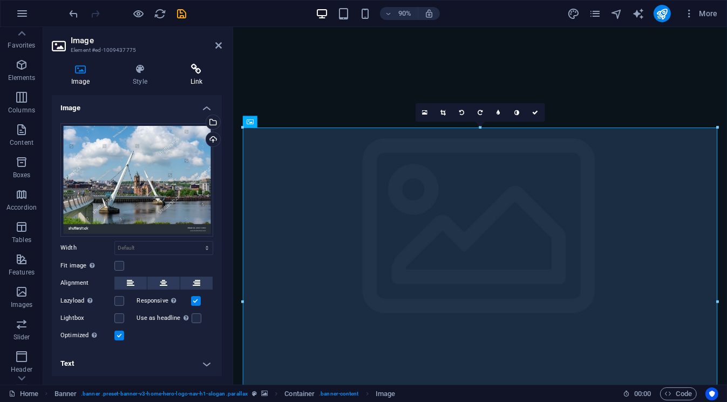
click at [199, 65] on icon at bounding box center [196, 69] width 51 height 11
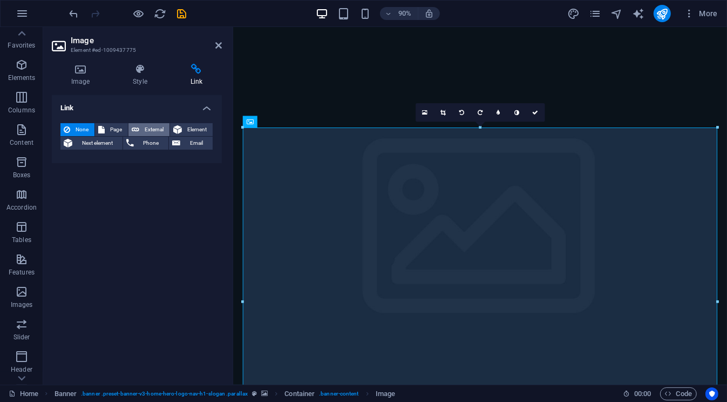
click at [156, 127] on span "External" at bounding box center [155, 129] width 24 height 13
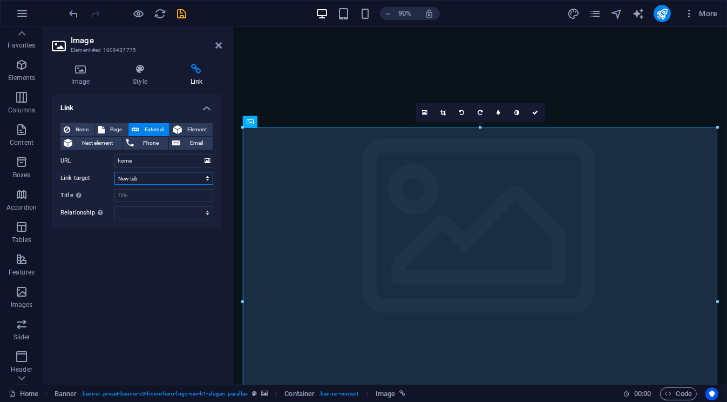
click at [177, 181] on select "New tab Same tab Overlay" at bounding box center [163, 178] width 99 height 13
click at [114, 172] on select "New tab Same tab Overlay" at bounding box center [163, 178] width 99 height 13
click at [73, 127] on span "None" at bounding box center [82, 129] width 18 height 13
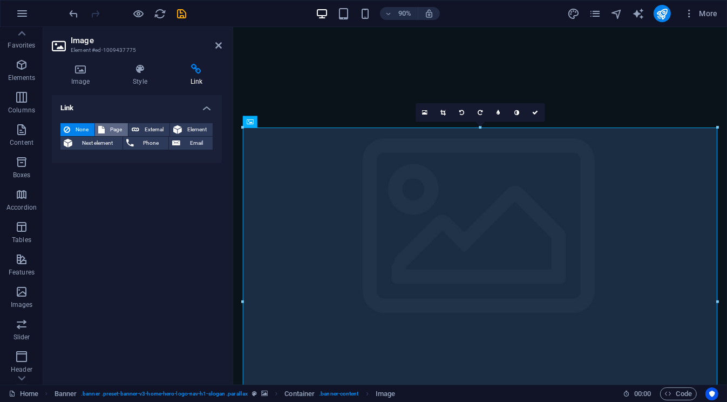
click at [113, 128] on span "Page" at bounding box center [116, 129] width 17 height 13
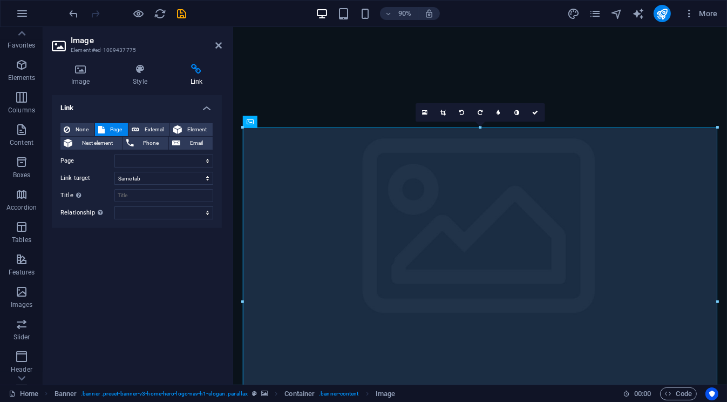
click at [155, 91] on div "Image Style Link Image Drag files here, click to choose files or select files f…" at bounding box center [137, 220] width 170 height 312
click at [220, 44] on icon at bounding box center [218, 45] width 6 height 9
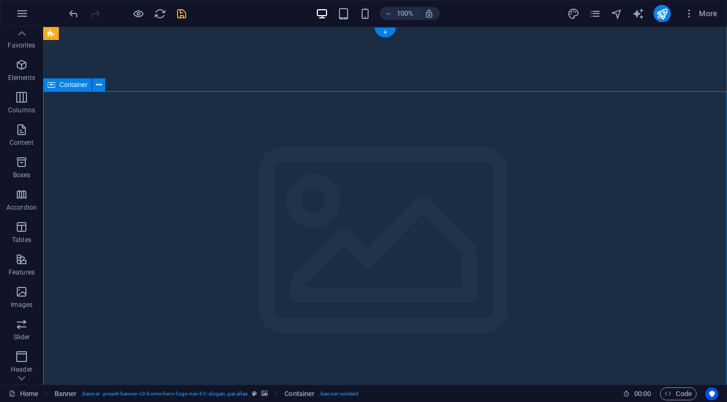
scroll to position [1, 0]
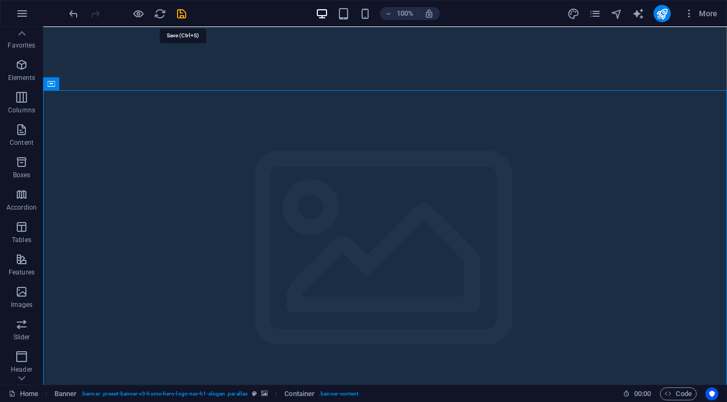
click at [188, 16] on icon "save" at bounding box center [182, 14] width 12 height 12
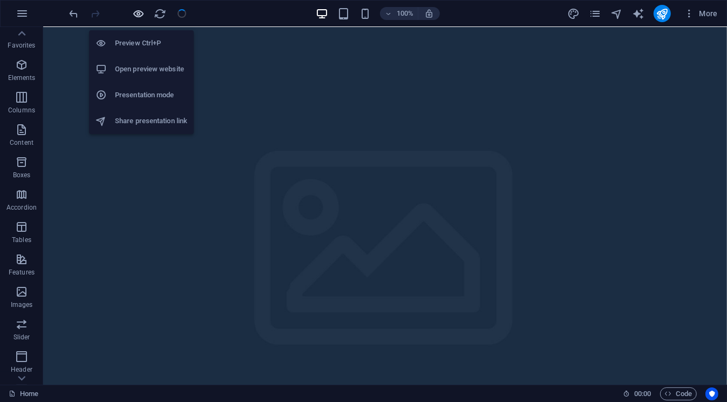
click at [143, 17] on icon "button" at bounding box center [139, 14] width 12 height 12
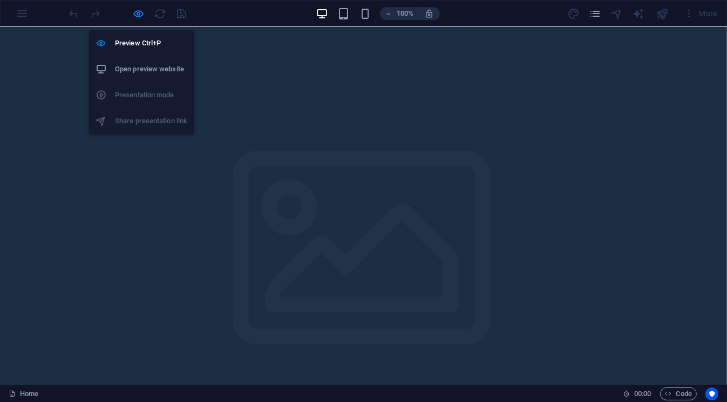
click at [151, 69] on h6 "Open preview website" at bounding box center [151, 69] width 72 height 13
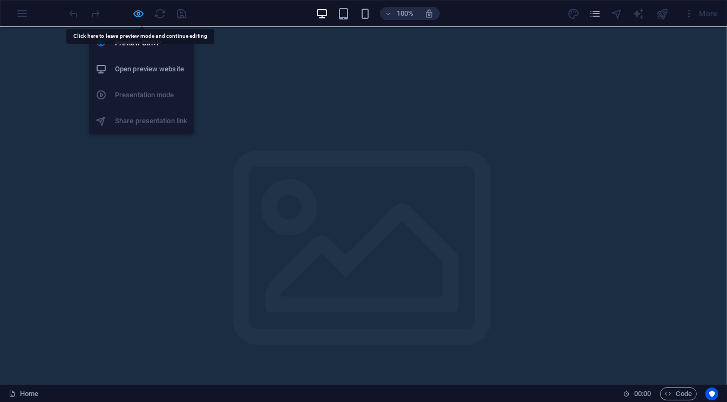
click at [143, 15] on icon "button" at bounding box center [139, 14] width 12 height 12
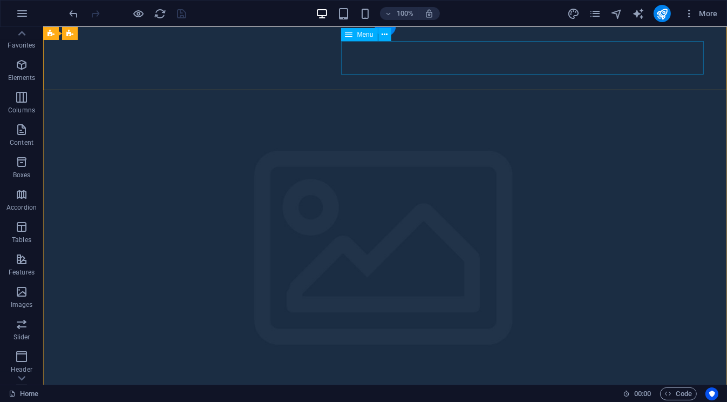
drag, startPoint x: 419, startPoint y: 59, endPoint x: 250, endPoint y: 63, distance: 169.6
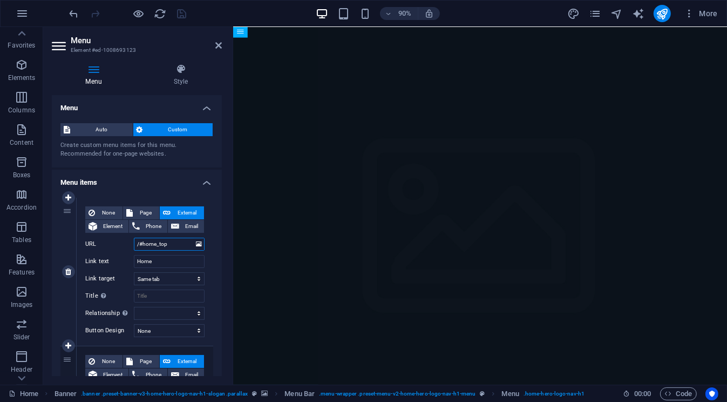
drag, startPoint x: 179, startPoint y: 244, endPoint x: 144, endPoint y: 246, distance: 35.1
click at [144, 246] on input "/#home_top" at bounding box center [169, 244] width 71 height 13
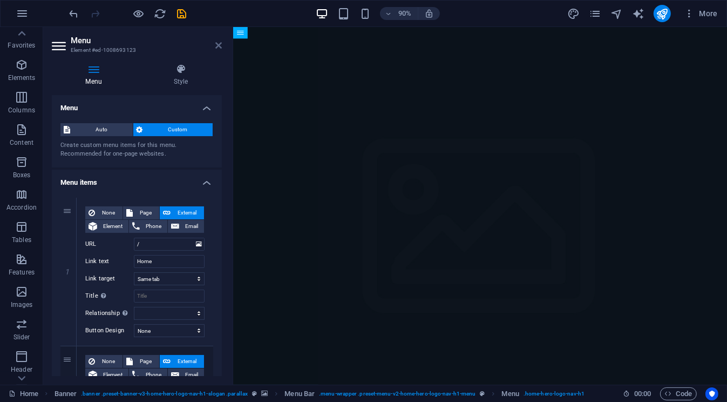
click at [218, 49] on icon at bounding box center [218, 45] width 6 height 9
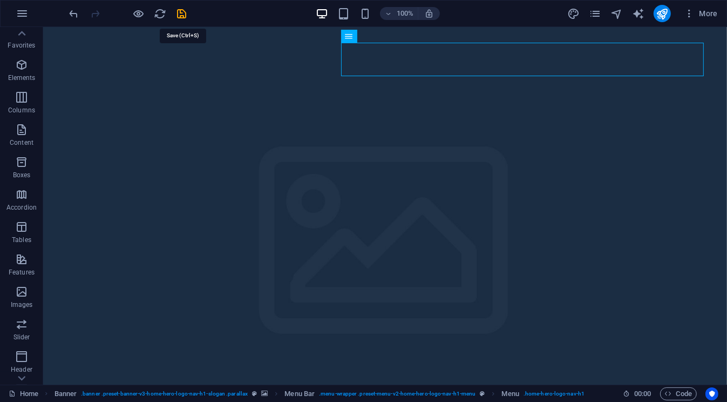
click at [184, 17] on icon "save" at bounding box center [182, 14] width 12 height 12
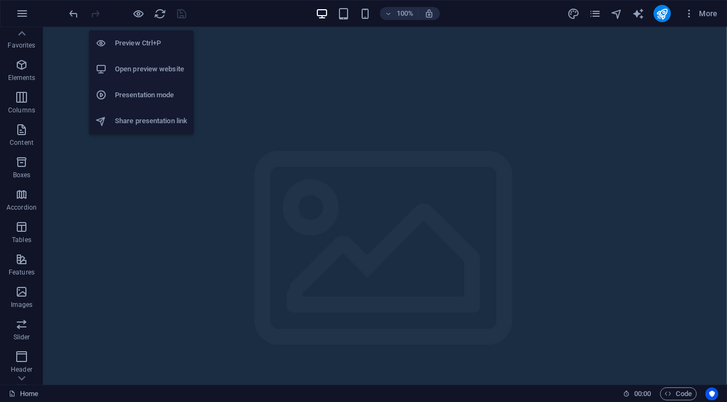
click at [148, 67] on h6 "Open preview website" at bounding box center [151, 69] width 72 height 13
click at [145, 13] on icon "button" at bounding box center [139, 14] width 12 height 12
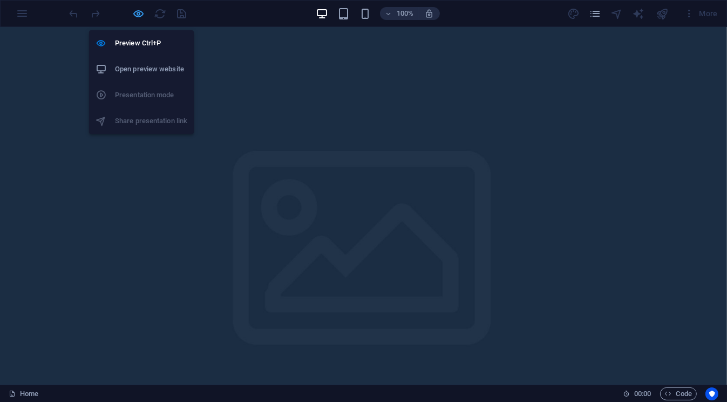
click at [142, 14] on icon "button" at bounding box center [139, 14] width 12 height 12
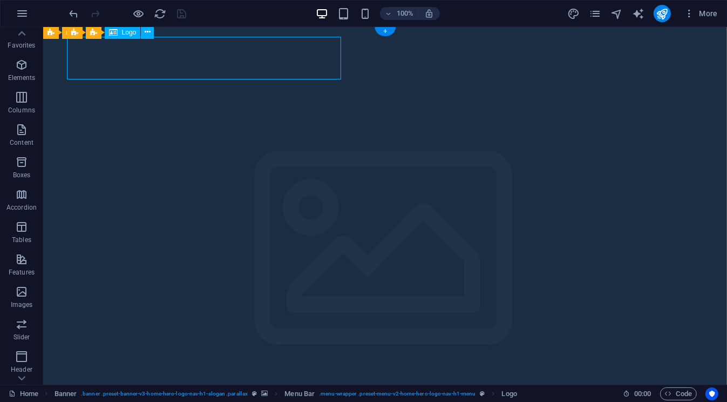
scroll to position [1, 0]
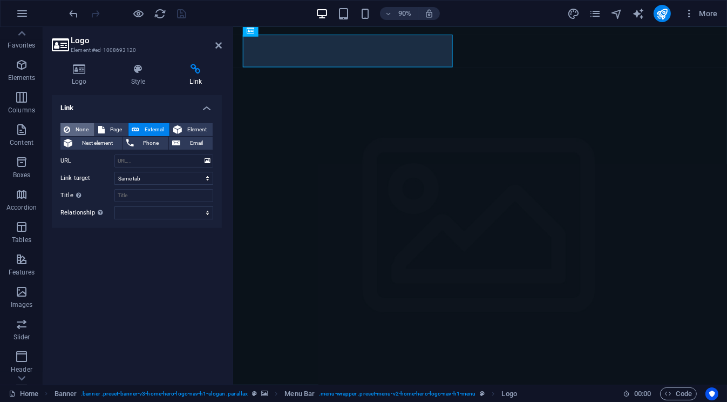
click at [86, 130] on span "None" at bounding box center [82, 129] width 18 height 13
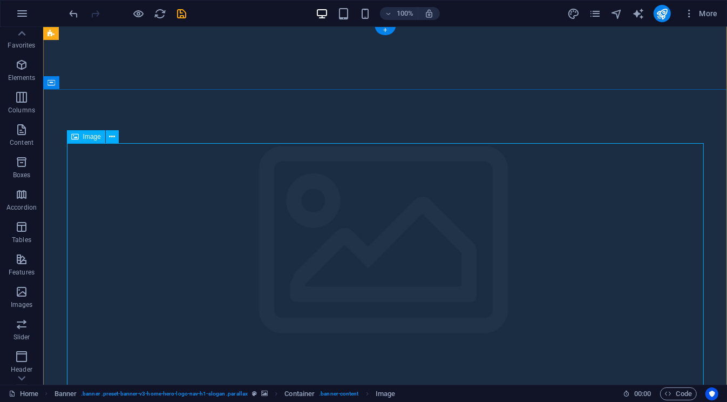
drag, startPoint x: 310, startPoint y: 153, endPoint x: 128, endPoint y: 167, distance: 182.5
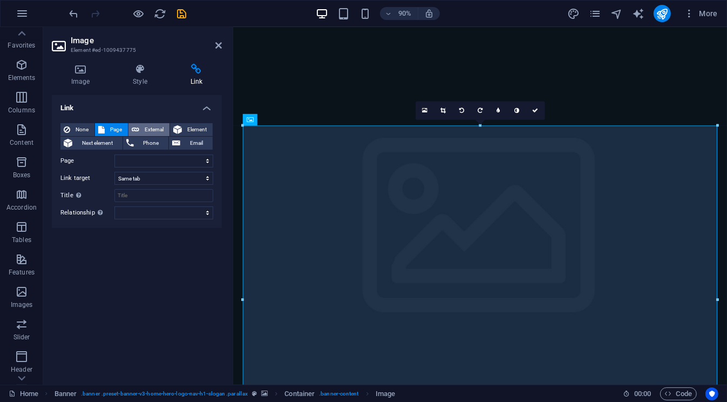
click at [156, 126] on span "External" at bounding box center [155, 129] width 24 height 13
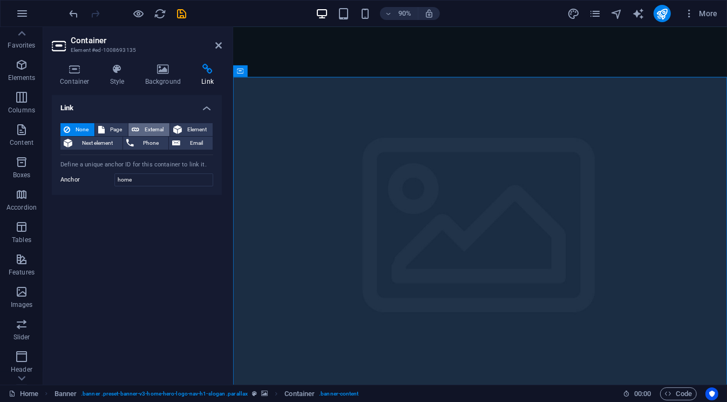
click at [158, 127] on span "External" at bounding box center [155, 129] width 24 height 13
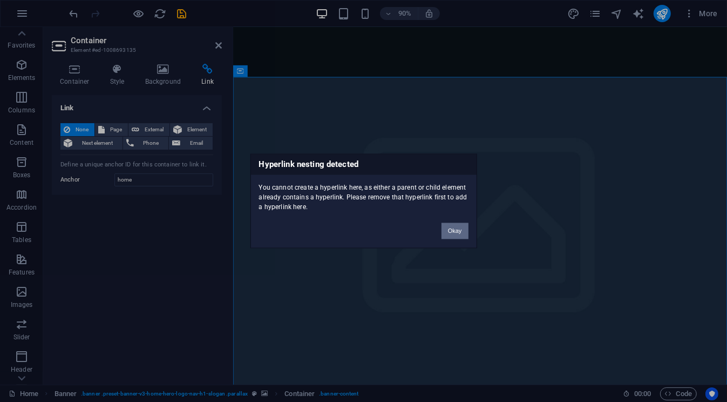
click at [466, 232] on button "Okay" at bounding box center [455, 231] width 27 height 16
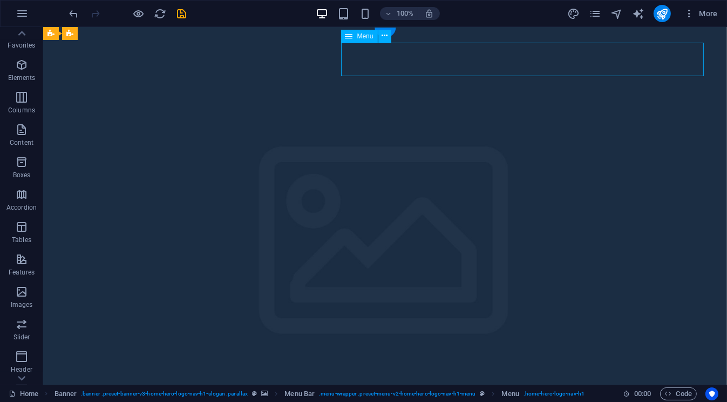
drag, startPoint x: 432, startPoint y: 61, endPoint x: 263, endPoint y: 65, distance: 168.5
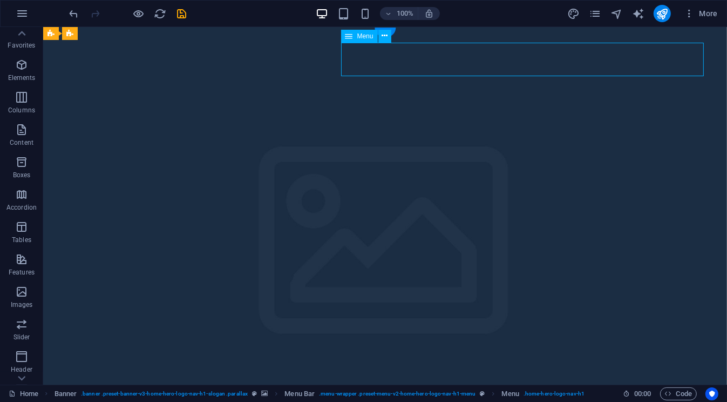
drag, startPoint x: 411, startPoint y: 64, endPoint x: 241, endPoint y: 69, distance: 170.1
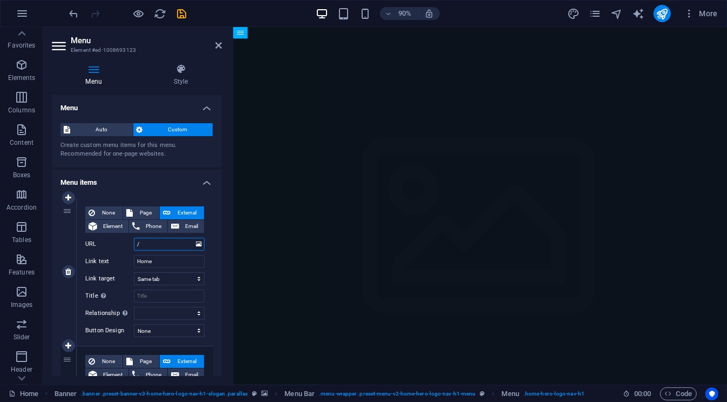
click at [146, 240] on input "/" at bounding box center [169, 244] width 71 height 13
paste input "https://tinyurl.com/47ax49re"
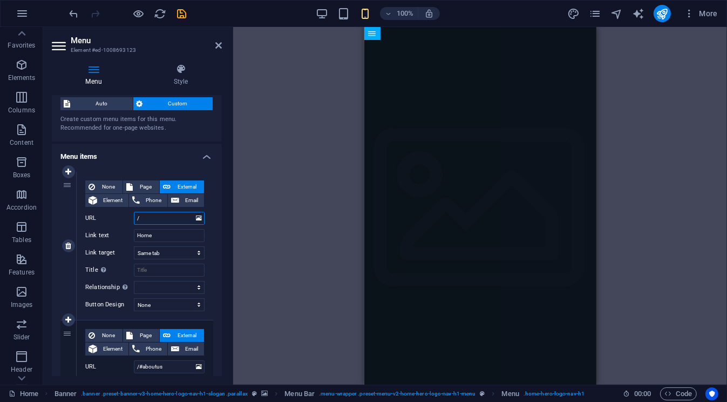
scroll to position [24, 0]
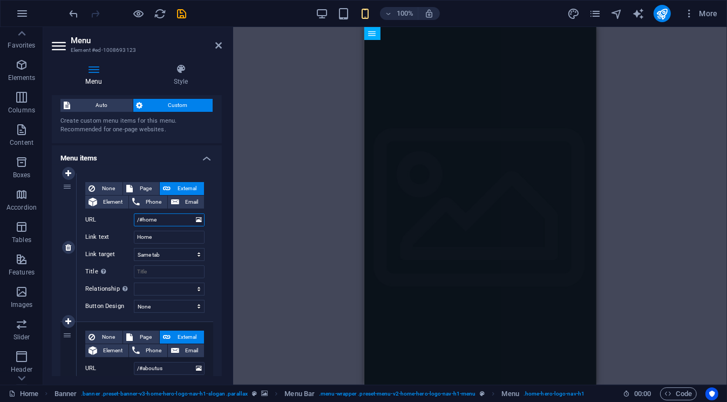
drag, startPoint x: 142, startPoint y: 219, endPoint x: 172, endPoint y: 221, distance: 29.8
click at [172, 221] on input "/#home" at bounding box center [169, 219] width 71 height 13
click at [188, 16] on icon "save" at bounding box center [182, 14] width 12 height 12
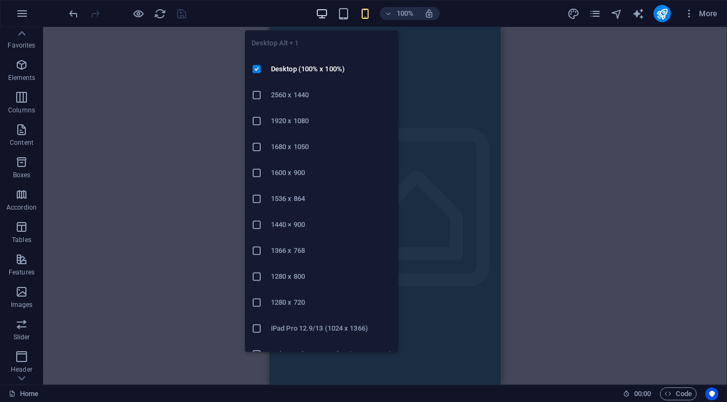
click at [320, 16] on icon "button" at bounding box center [322, 14] width 12 height 12
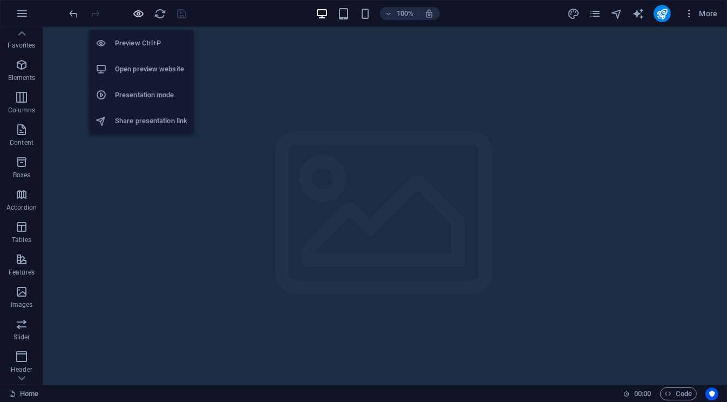
click at [144, 12] on icon "button" at bounding box center [139, 14] width 12 height 12
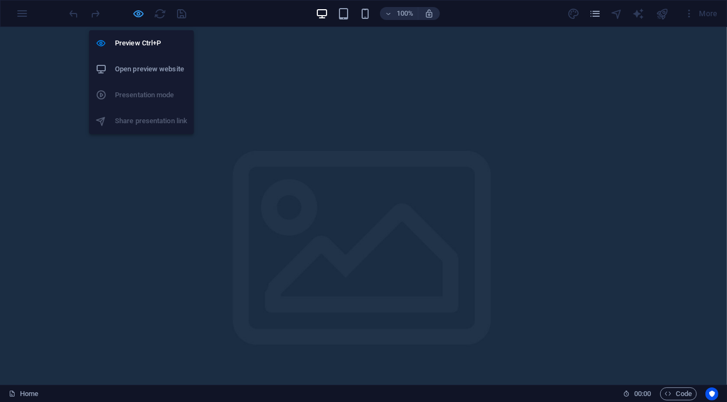
click at [143, 16] on icon "button" at bounding box center [139, 14] width 12 height 12
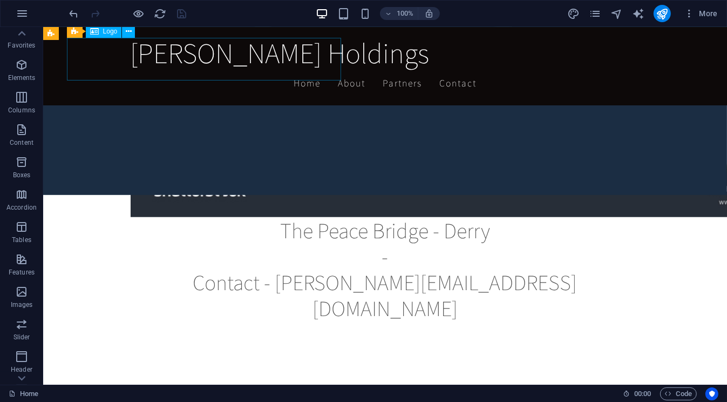
scroll to position [886, 0]
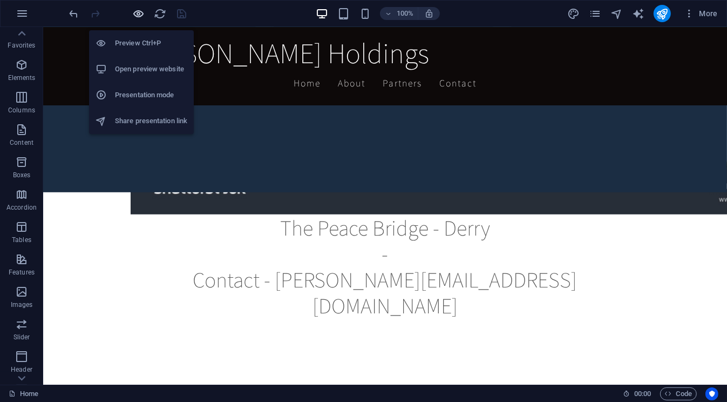
click at [140, 16] on icon "button" at bounding box center [139, 14] width 12 height 12
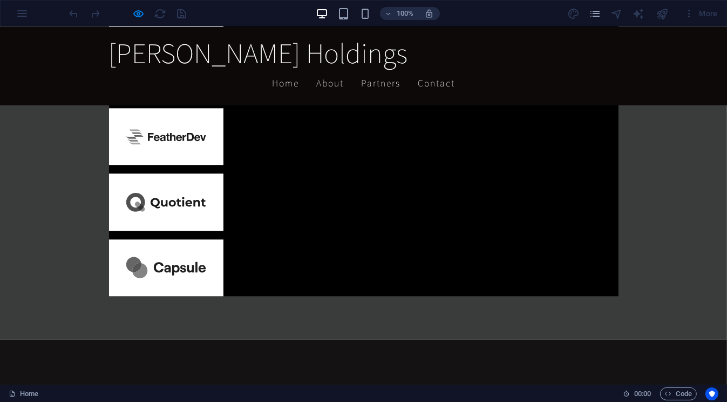
scroll to position [2224, 0]
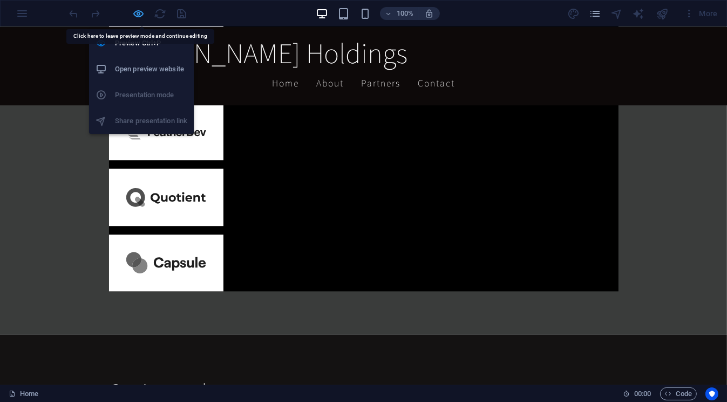
click at [143, 16] on icon "button" at bounding box center [139, 14] width 12 height 12
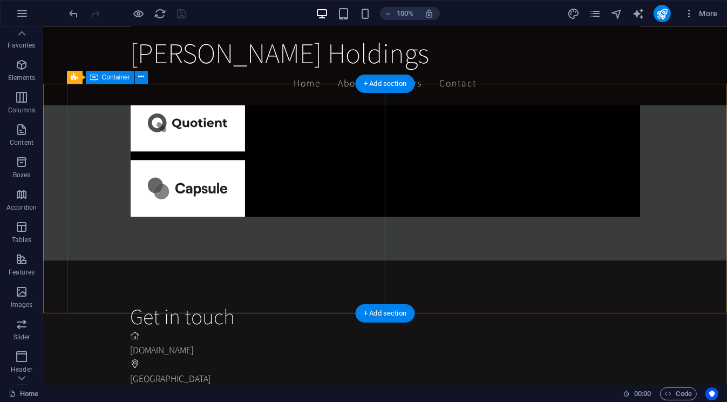
click at [130, 260] on div "Get in touch [DOMAIN_NAME] Derry City [PERSON_NAME][EMAIL_ADDRESS][DOMAIN_NAME]…" at bounding box center [428, 380] width 597 height 241
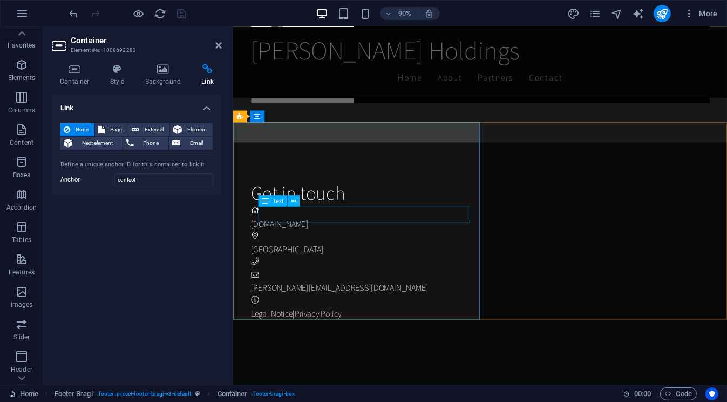
click at [277, 267] on div "[GEOGRAPHIC_DATA]" at bounding box center [513, 274] width 521 height 14
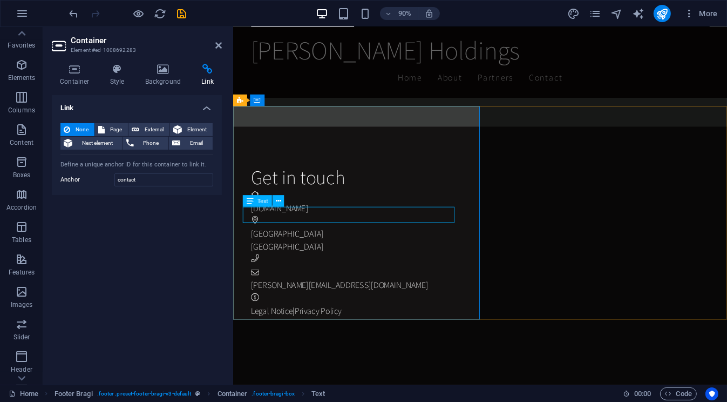
click at [277, 264] on div "[GEOGRAPHIC_DATA]" at bounding box center [513, 271] width 521 height 14
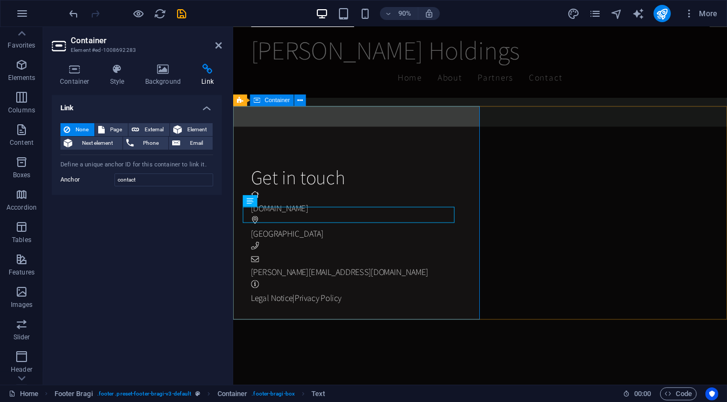
scroll to position [2352, 0]
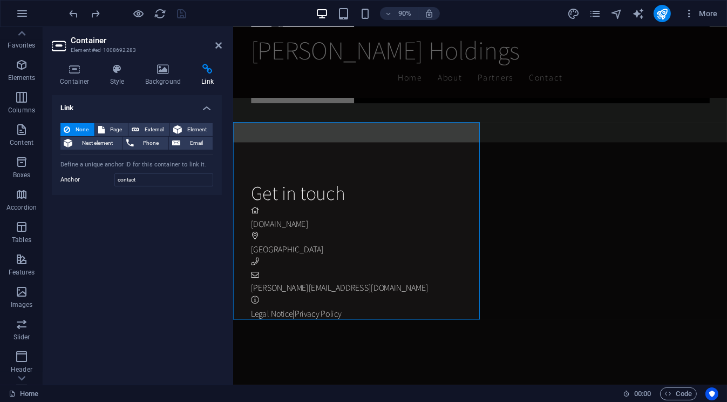
click at [273, 253] on div "Get in touch [DOMAIN_NAME] Derry City [PERSON_NAME][EMAIL_ADDRESS][DOMAIN_NAME]…" at bounding box center [518, 275] width 530 height 241
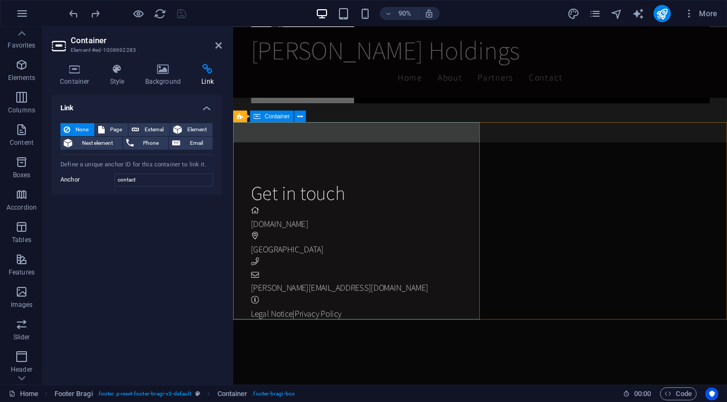
click at [266, 254] on div "Get in touch [DOMAIN_NAME] Derry City [PERSON_NAME][EMAIL_ADDRESS][DOMAIN_NAME]…" at bounding box center [518, 275] width 530 height 241
click at [25, 63] on icon "button" at bounding box center [21, 64] width 13 height 13
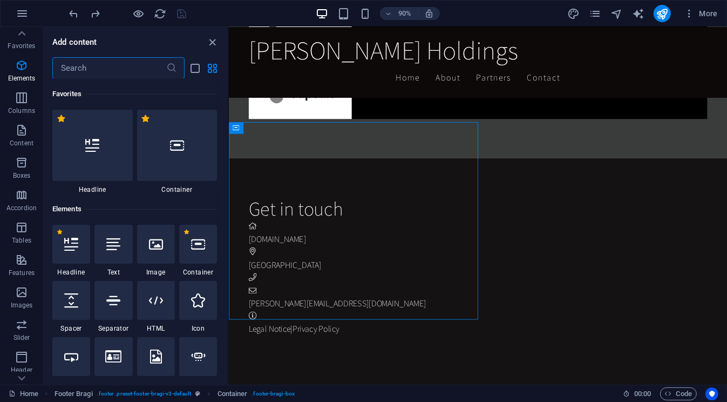
scroll to position [2, 0]
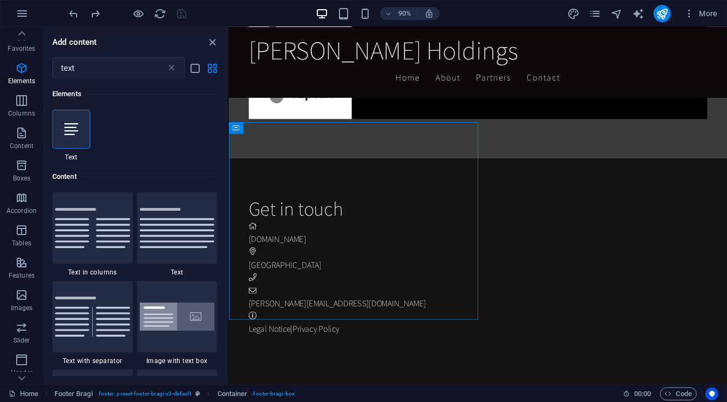
click at [64, 130] on div at bounding box center [71, 129] width 38 height 39
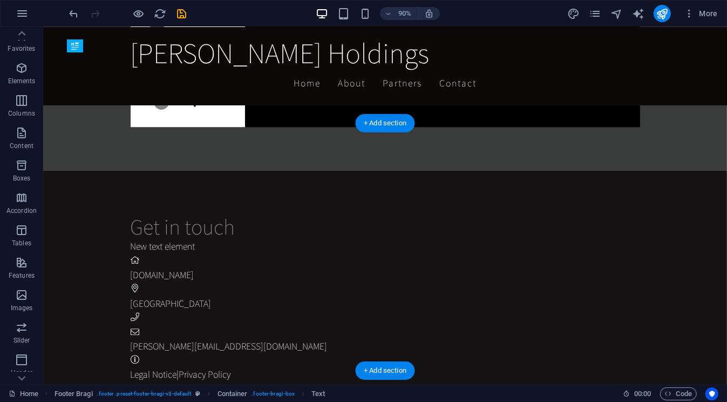
scroll to position [2256, 0]
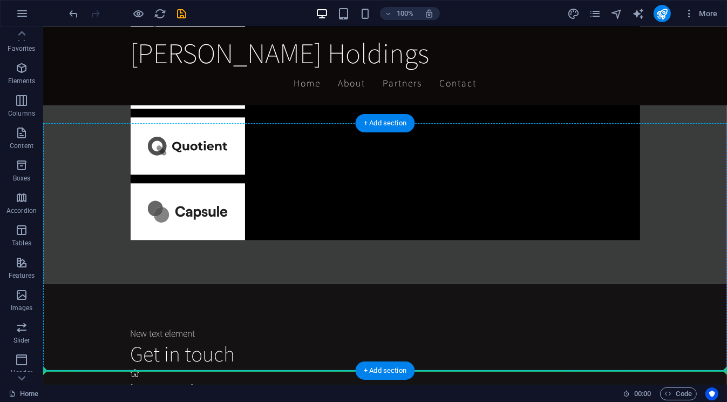
drag, startPoint x: 148, startPoint y: 187, endPoint x: 94, endPoint y: 270, distance: 98.8
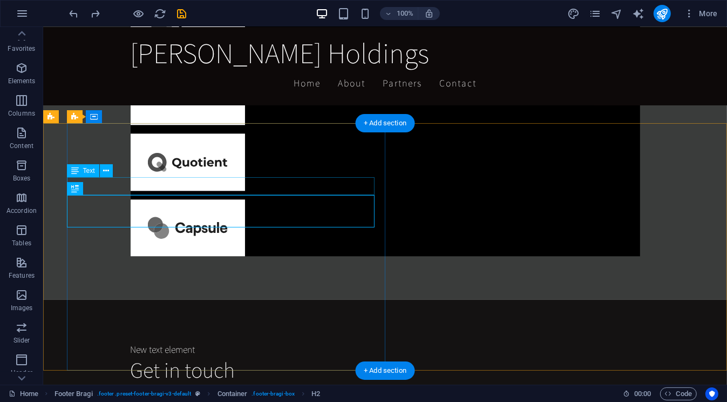
click at [130, 342] on div "New text element" at bounding box center [424, 349] width 588 height 14
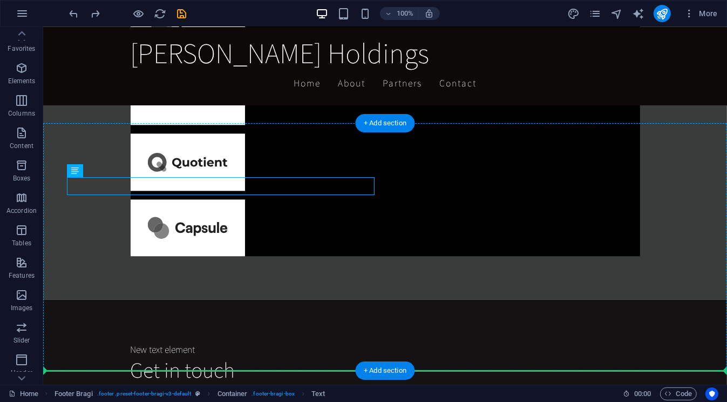
drag, startPoint x: 128, startPoint y: 187, endPoint x: 106, endPoint y: 269, distance: 85.0
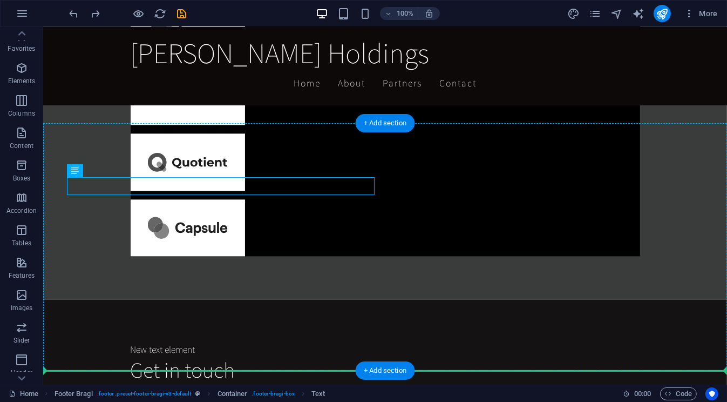
drag, startPoint x: 118, startPoint y: 199, endPoint x: 97, endPoint y: 270, distance: 74.5
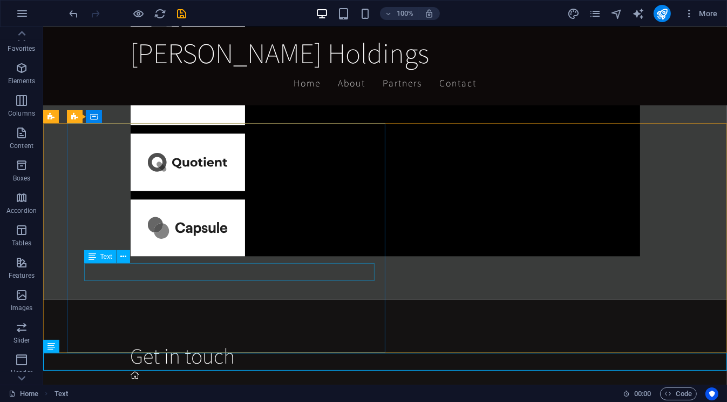
click at [99, 256] on div "Text" at bounding box center [100, 256] width 32 height 13
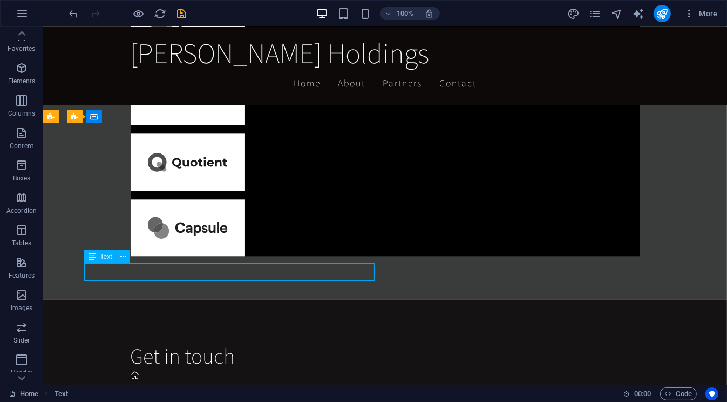
click at [99, 256] on div "Text" at bounding box center [100, 256] width 32 height 13
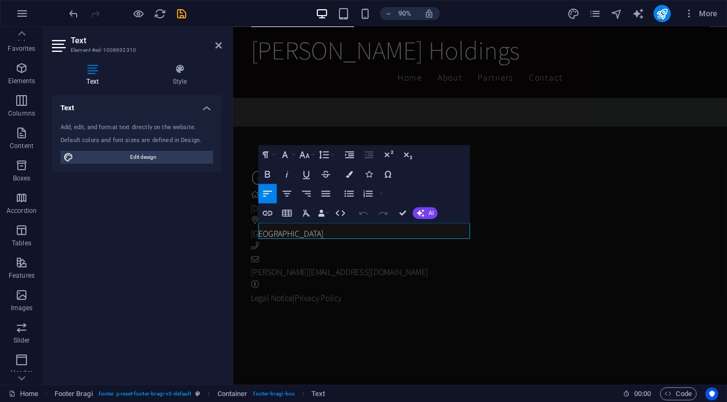
scroll to position [2313, 0]
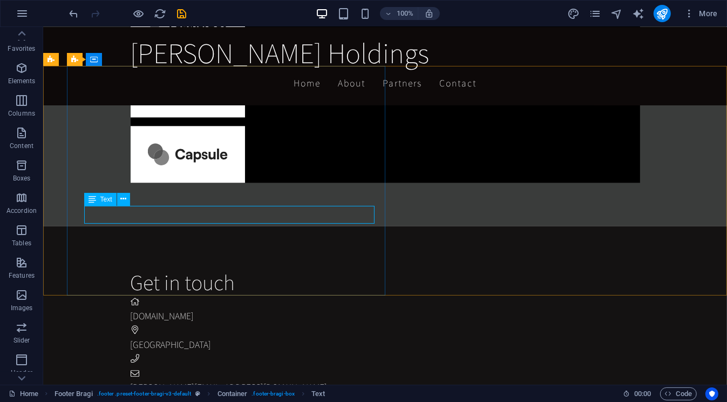
click at [96, 200] on icon at bounding box center [93, 199] width 8 height 13
click at [111, 200] on span "Text" at bounding box center [106, 199] width 12 height 6
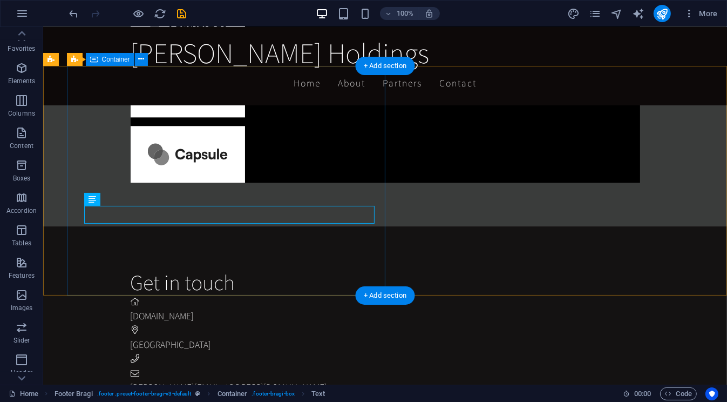
click at [240, 246] on div "Get in touch [DOMAIN_NAME] Derry City [PERSON_NAME][EMAIL_ADDRESS][DOMAIN_NAME]…" at bounding box center [428, 346] width 597 height 241
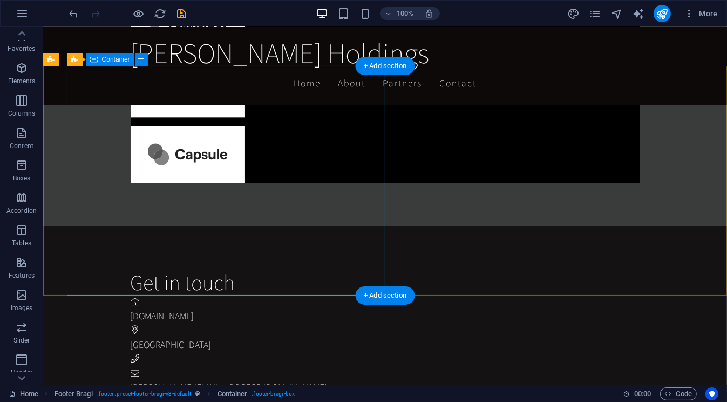
click at [130, 226] on div "Get in touch [DOMAIN_NAME] Derry City [PERSON_NAME][EMAIL_ADDRESS][DOMAIN_NAME]…" at bounding box center [428, 346] width 597 height 241
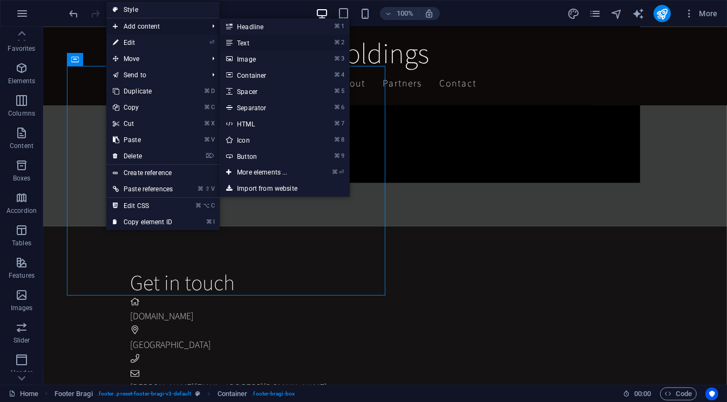
click at [249, 40] on link "⌘ 2 Text" at bounding box center [264, 43] width 89 height 16
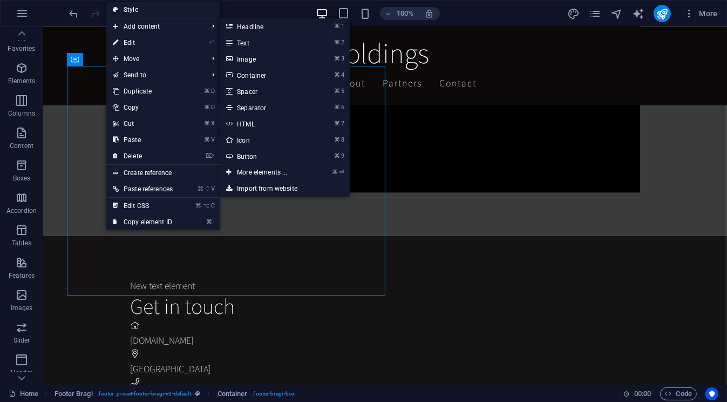
scroll to position [2387, 0]
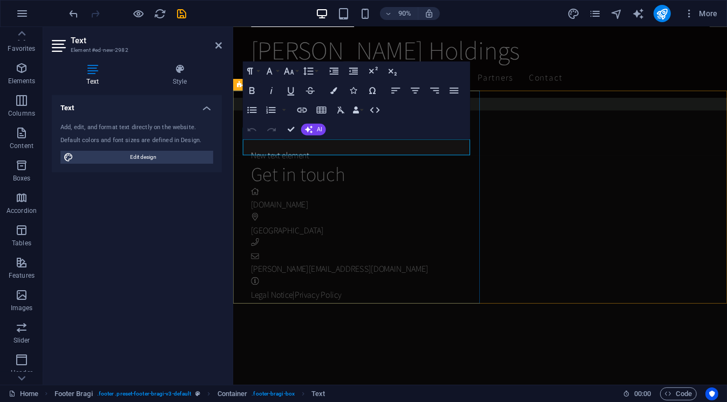
click at [347, 163] on p "New text element" at bounding box center [513, 170] width 521 height 14
click at [233, 27] on div at bounding box center [233, 27] width 0 height 0
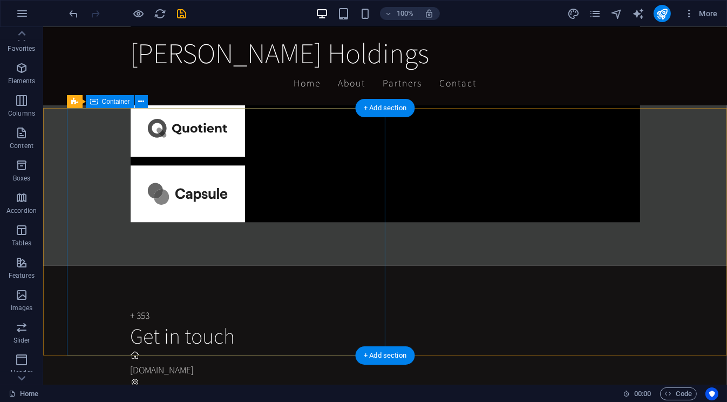
scroll to position [2271, 0]
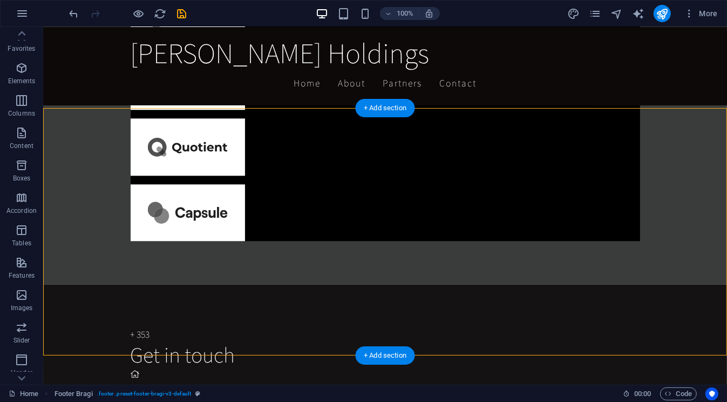
drag, startPoint x: 86, startPoint y: 171, endPoint x: 126, endPoint y: 207, distance: 53.9
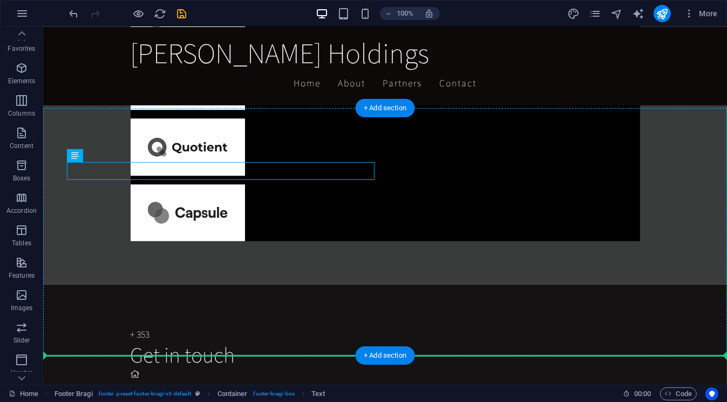
drag, startPoint x: 113, startPoint y: 181, endPoint x: 92, endPoint y: 256, distance: 78.6
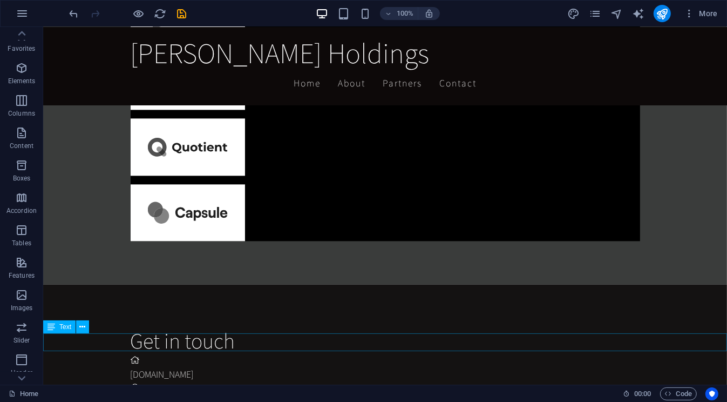
scroll to position [2313, 0]
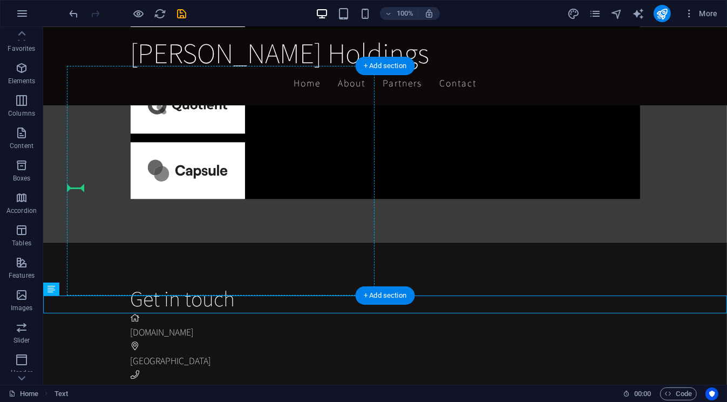
drag, startPoint x: 92, startPoint y: 315, endPoint x: 82, endPoint y: 197, distance: 119.2
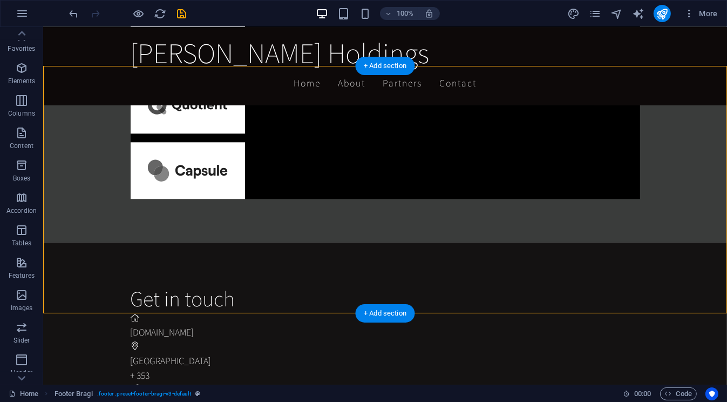
drag, startPoint x: 89, startPoint y: 198, endPoint x: 316, endPoint y: 209, distance: 228.1
click at [316, 242] on div "Get in touch mccallionholdings.ie Derry City + 353 michael@mccallionholdings.ie…" at bounding box center [428, 369] width 597 height 255
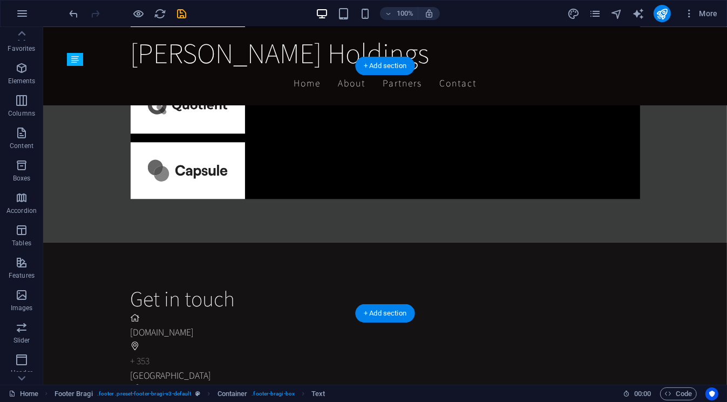
drag, startPoint x: 112, startPoint y: 209, endPoint x: 226, endPoint y: 189, distance: 115.6
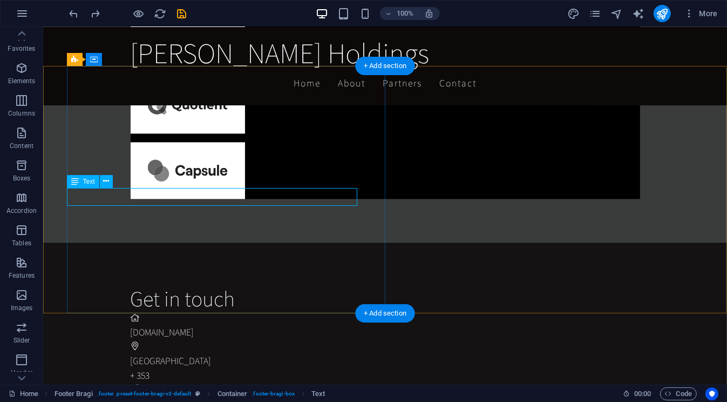
click at [356, 368] on div "+ 353" at bounding box center [424, 375] width 588 height 14
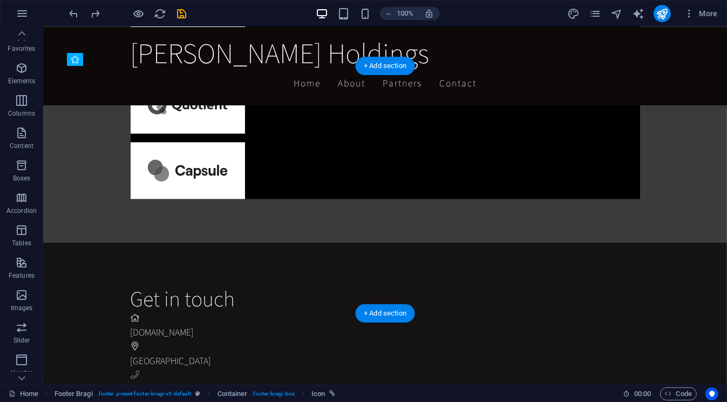
drag, startPoint x: 363, startPoint y: 197, endPoint x: 76, endPoint y: 199, distance: 287.7
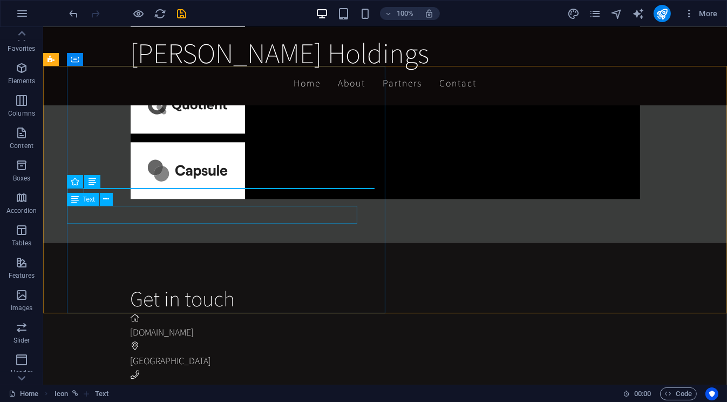
click at [92, 197] on span "Text" at bounding box center [89, 199] width 12 height 6
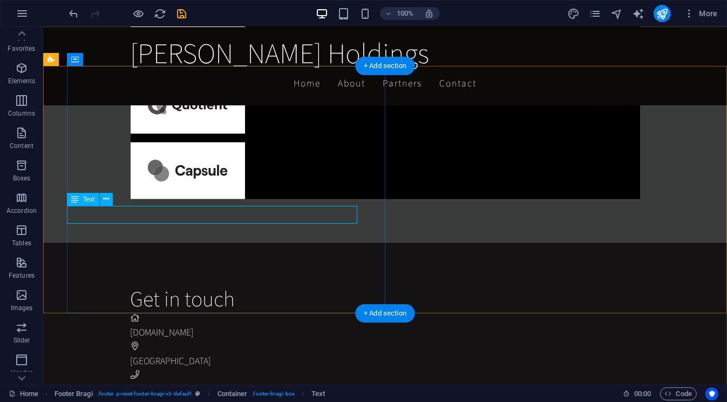
click at [130, 382] on div "+ 353" at bounding box center [424, 389] width 588 height 14
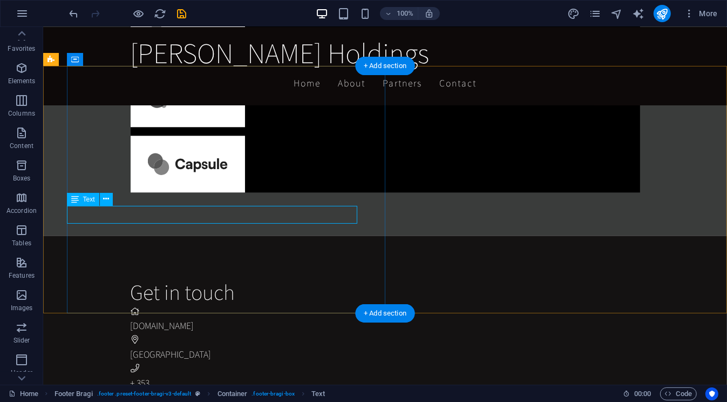
scroll to position [2369, 0]
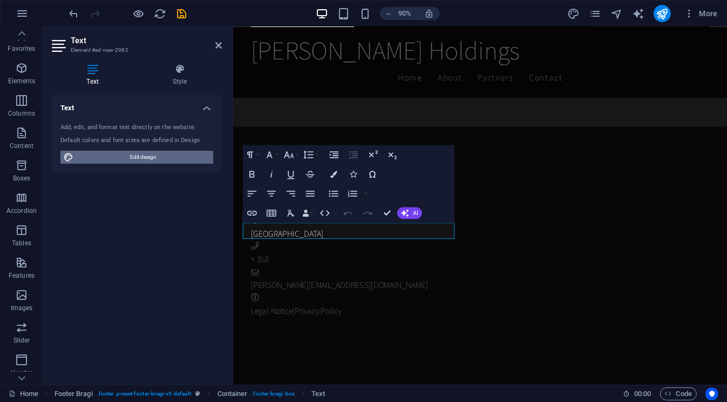
click at [111, 155] on span "Edit design" at bounding box center [143, 157] width 133 height 13
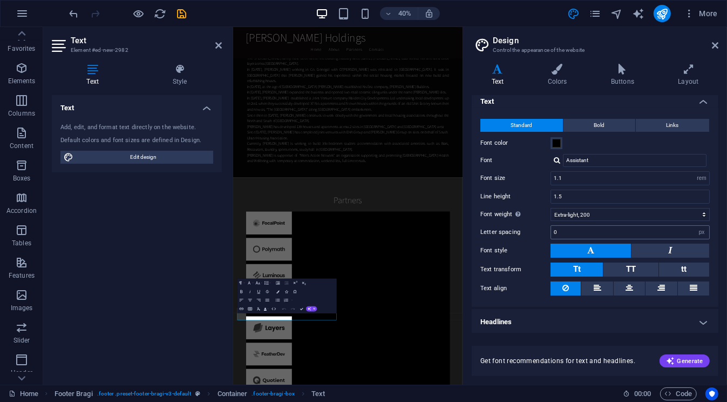
scroll to position [2256, 0]
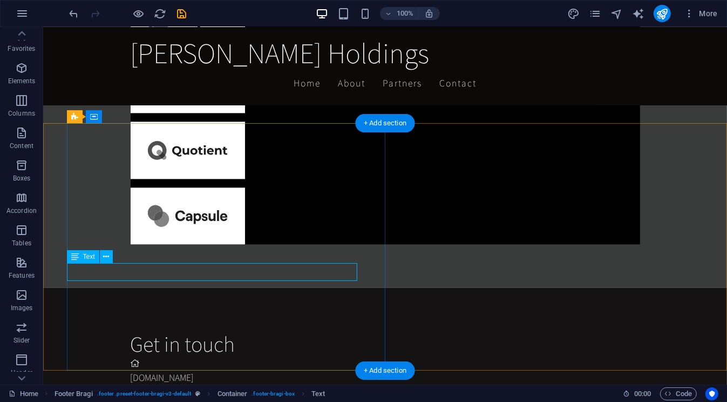
click at [109, 259] on icon at bounding box center [106, 256] width 6 height 11
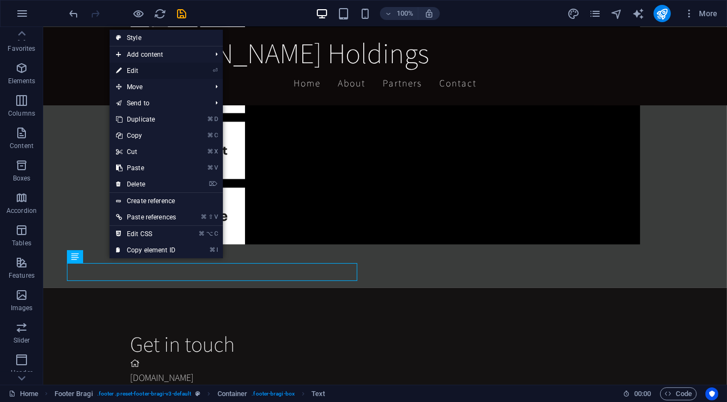
click at [167, 67] on link "⏎ Edit" at bounding box center [146, 71] width 73 height 16
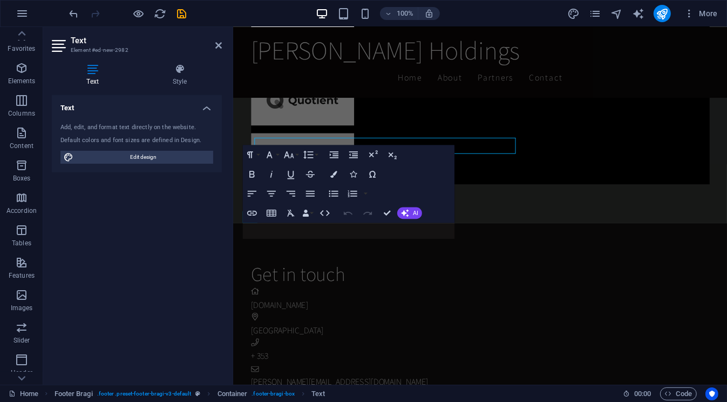
scroll to position [2369, 0]
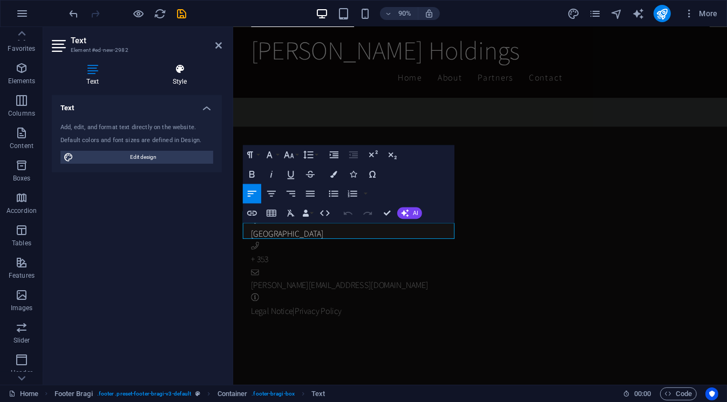
click at [179, 74] on h4 "Style" at bounding box center [180, 75] width 84 height 23
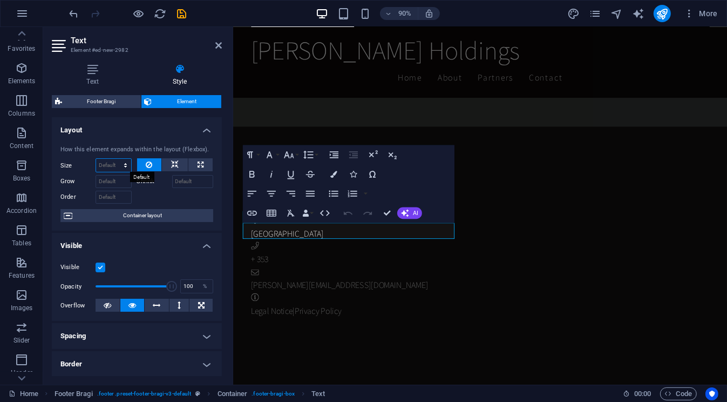
click at [124, 166] on select "Default auto px % 1/1 1/2 1/3 1/4 1/5 1/6 1/7 1/8 1/9 1/10" at bounding box center [113, 165] width 35 height 13
click at [114, 159] on select "Default auto px % 1/1 1/2 1/3 1/4 1/5 1/6 1/7 1/8 1/9 1/10" at bounding box center [113, 165] width 35 height 13
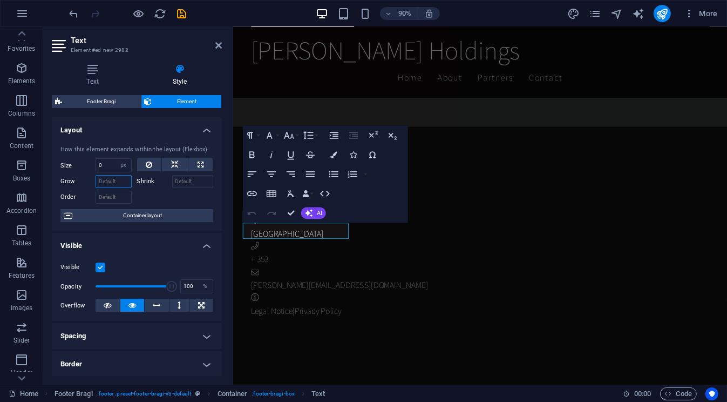
click at [114, 182] on input "Grow" at bounding box center [114, 181] width 36 height 13
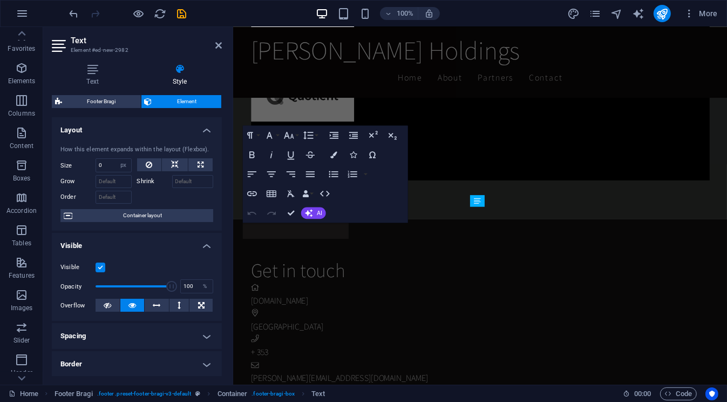
scroll to position [2369, 0]
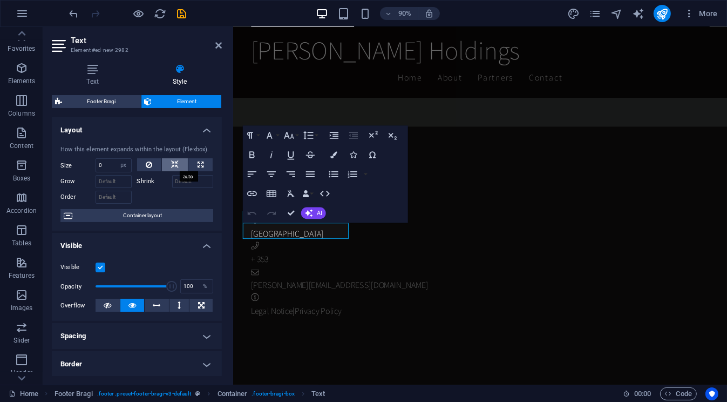
click at [172, 167] on icon at bounding box center [175, 164] width 8 height 13
click at [195, 166] on button at bounding box center [200, 164] width 24 height 13
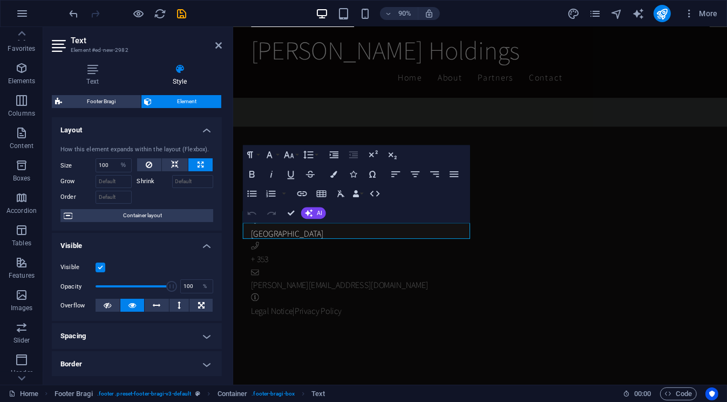
click at [194, 166] on button at bounding box center [200, 164] width 24 height 13
click at [176, 165] on icon at bounding box center [175, 164] width 8 height 13
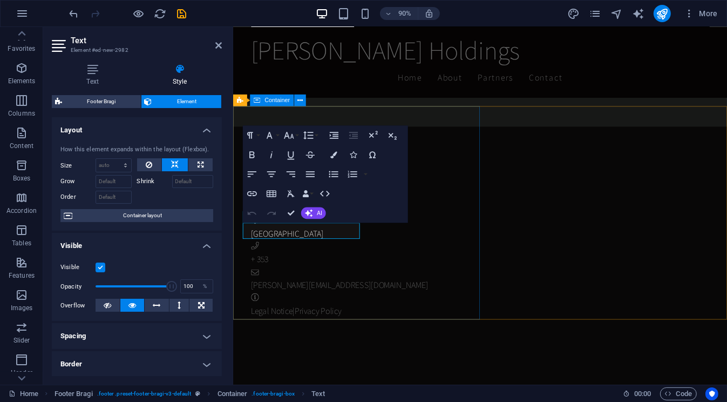
click at [345, 309] on div "Get in touch mccallionholdings.ie Derry City + 353 michael@mccallionholdings.ie…" at bounding box center [518, 265] width 530 height 255
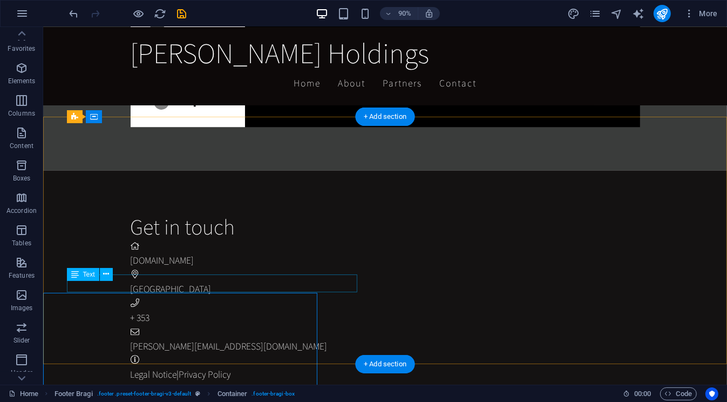
scroll to position [2256, 0]
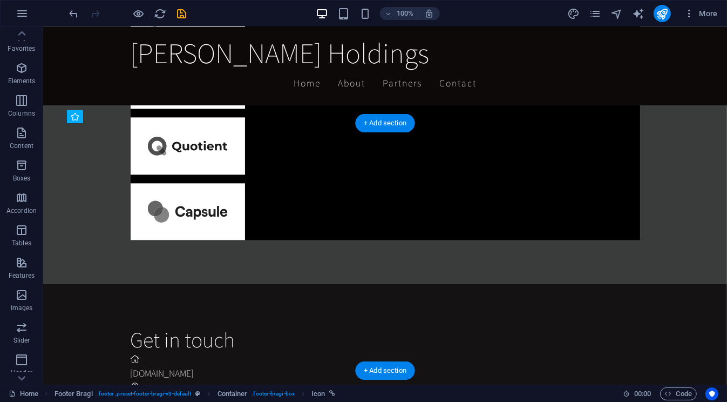
drag, startPoint x: 231, startPoint y: 273, endPoint x: 69, endPoint y: 288, distance: 162.7
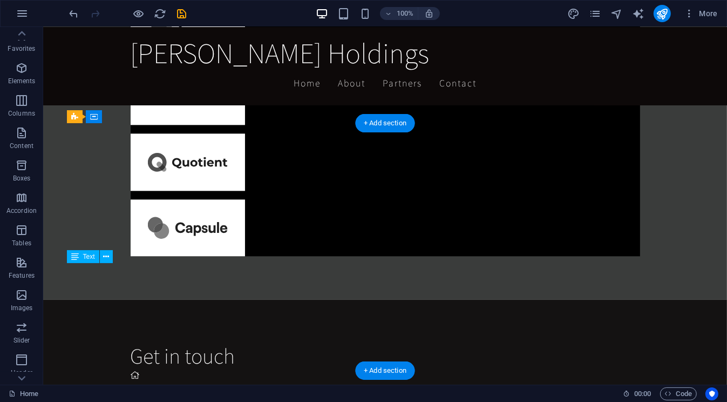
drag, startPoint x: 128, startPoint y: 274, endPoint x: 139, endPoint y: 268, distance: 12.3
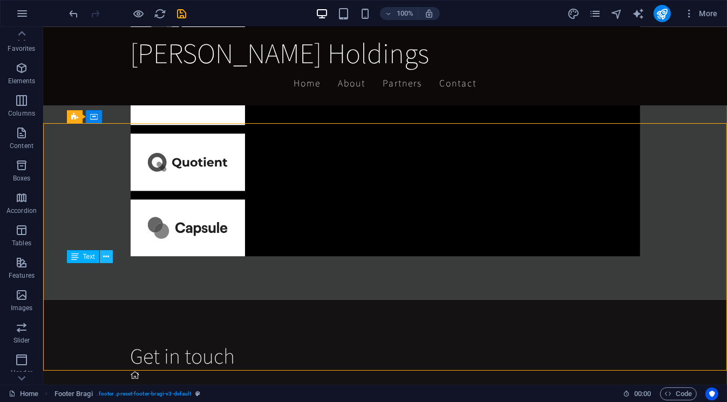
drag, startPoint x: 75, startPoint y: 257, endPoint x: 107, endPoint y: 252, distance: 32.3
click at [107, 252] on div "Text" at bounding box center [93, 256] width 53 height 13
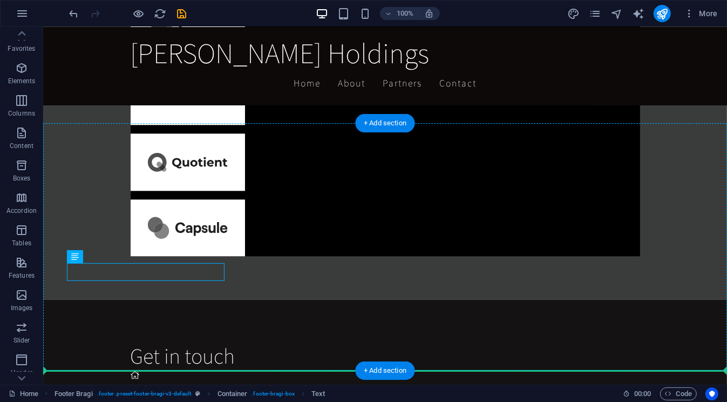
drag, startPoint x: 112, startPoint y: 285, endPoint x: 123, endPoint y: 248, distance: 38.3
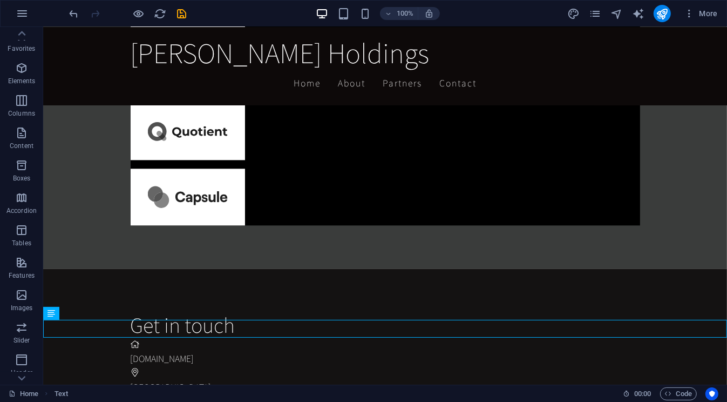
scroll to position [2289, 0]
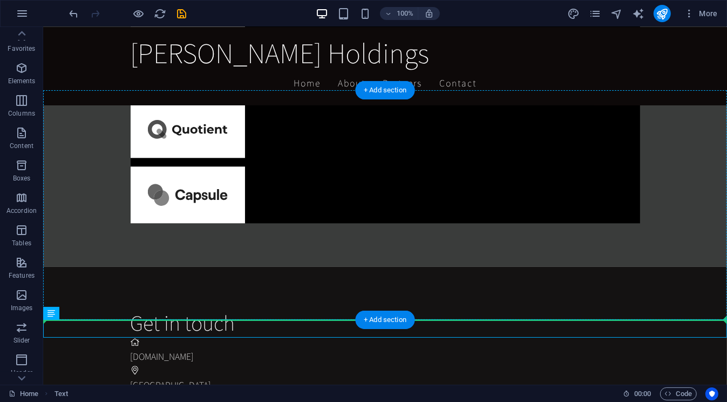
drag, startPoint x: 91, startPoint y: 376, endPoint x: 106, endPoint y: 280, distance: 97.9
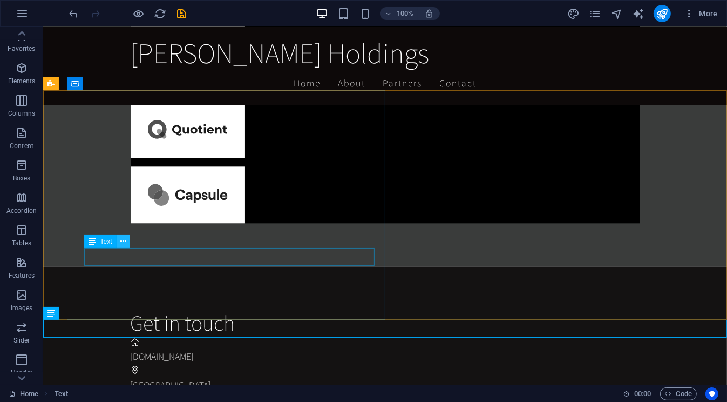
click at [121, 240] on icon at bounding box center [123, 241] width 6 height 11
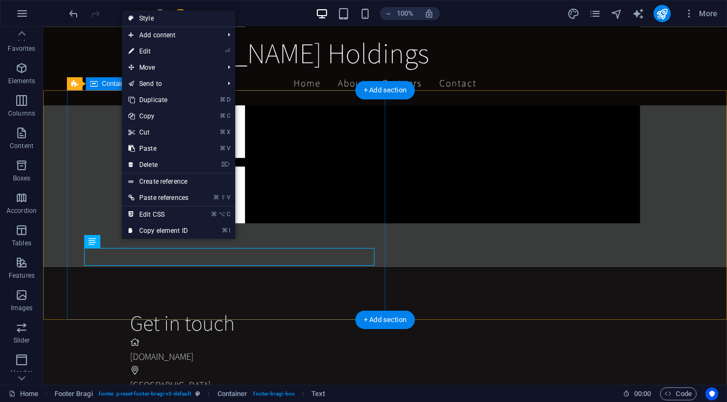
click at [131, 269] on div "Get in touch [DOMAIN_NAME] Derry City [PERSON_NAME][EMAIL_ADDRESS][DOMAIN_NAME]…" at bounding box center [428, 386] width 597 height 241
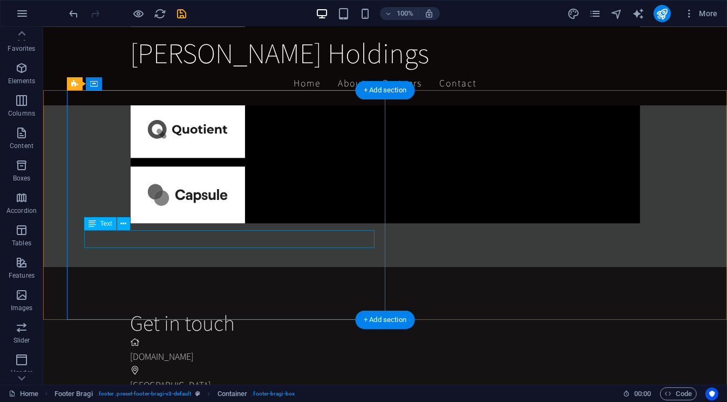
click at [144, 266] on div "Get in touch [DOMAIN_NAME] Derry City [PERSON_NAME][EMAIL_ADDRESS][DOMAIN_NAME]…" at bounding box center [428, 386] width 597 height 241
click at [130, 392] on figure at bounding box center [424, 399] width 588 height 14
click at [130, 266] on div "Get in touch [DOMAIN_NAME] Derry City [PERSON_NAME][EMAIL_ADDRESS][DOMAIN_NAME]…" at bounding box center [428, 386] width 597 height 241
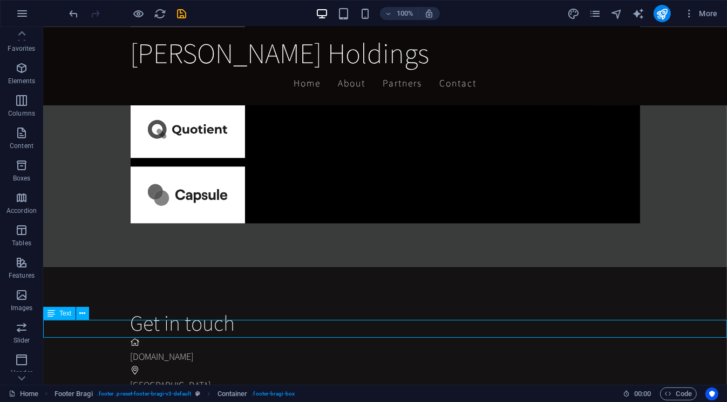
scroll to position [2296, 0]
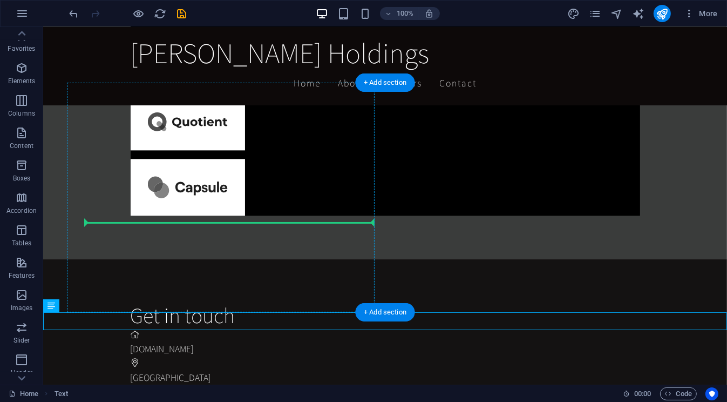
drag, startPoint x: 95, startPoint y: 339, endPoint x: 100, endPoint y: 223, distance: 116.2
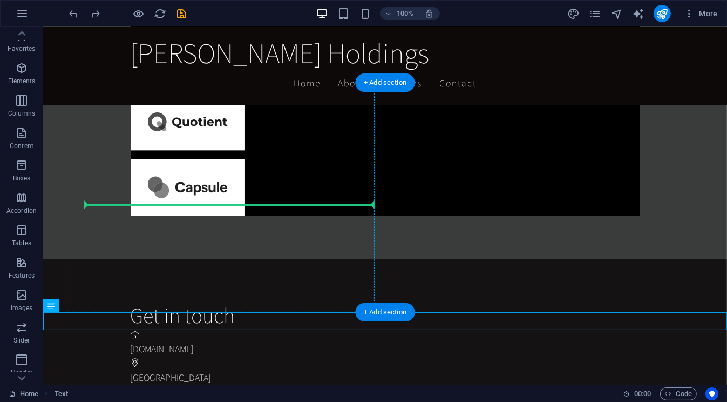
drag, startPoint x: 90, startPoint y: 330, endPoint x: 87, endPoint y: 200, distance: 130.1
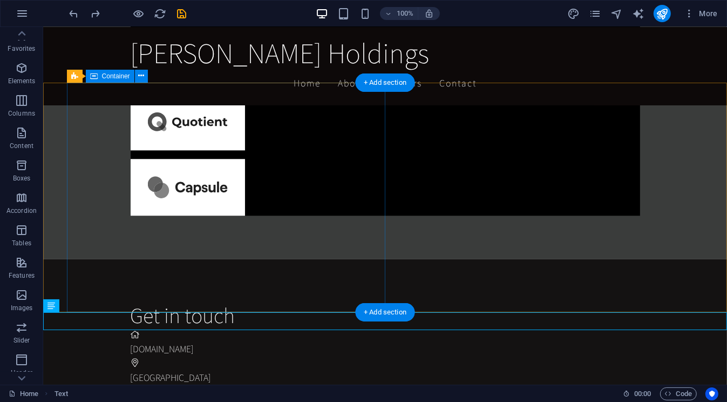
click at [130, 259] on div "Get in touch [DOMAIN_NAME] Derry City [PERSON_NAME][EMAIL_ADDRESS][DOMAIN_NAME]…" at bounding box center [428, 379] width 597 height 241
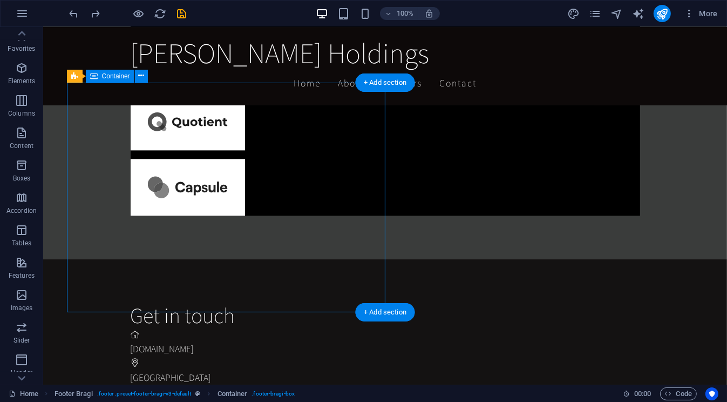
click at [130, 259] on div "Get in touch [DOMAIN_NAME] Derry City [PERSON_NAME][EMAIL_ADDRESS][DOMAIN_NAME]…" at bounding box center [428, 379] width 597 height 241
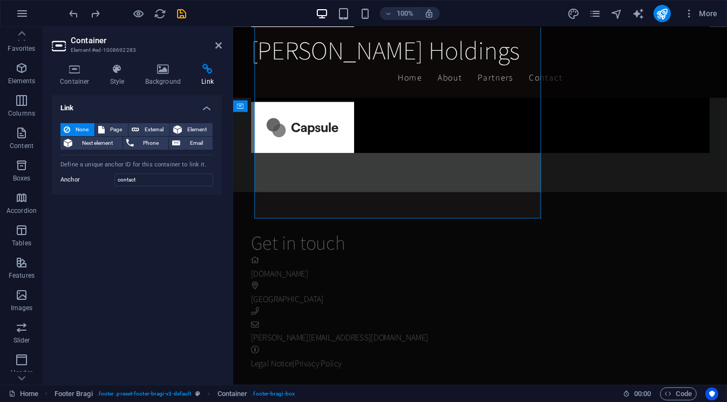
scroll to position [2369, 0]
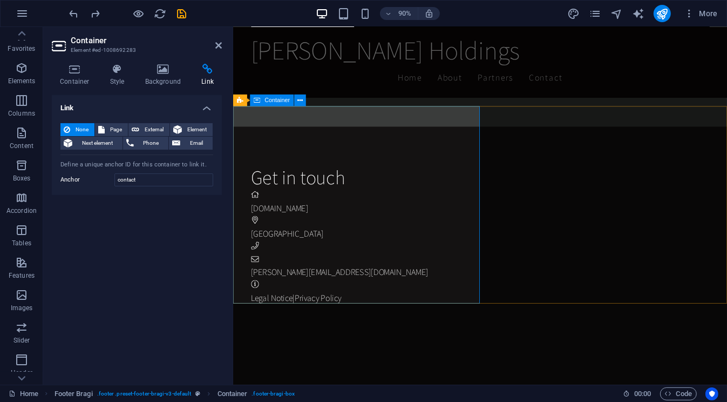
click at [265, 240] on div "Get in touch [DOMAIN_NAME] Derry City [PERSON_NAME][EMAIL_ADDRESS][DOMAIN_NAME]…" at bounding box center [518, 258] width 530 height 241
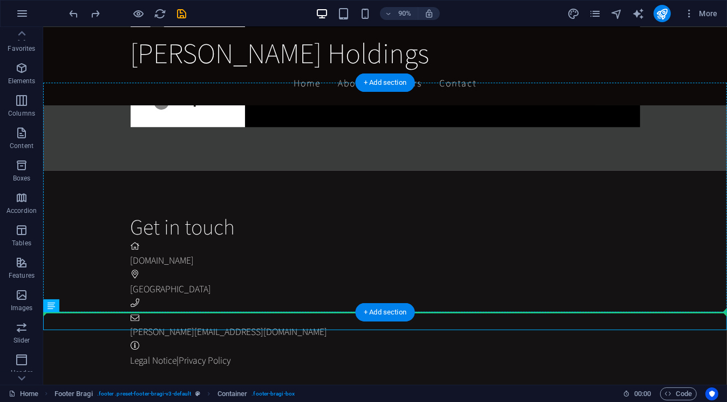
scroll to position [2296, 0]
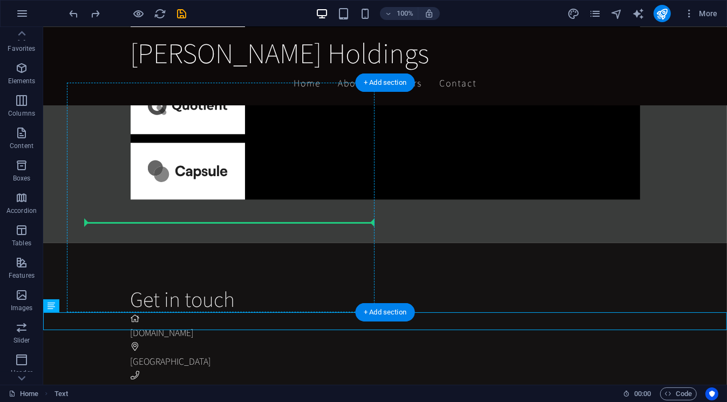
drag, startPoint x: 283, startPoint y: 329, endPoint x: 260, endPoint y: 223, distance: 108.3
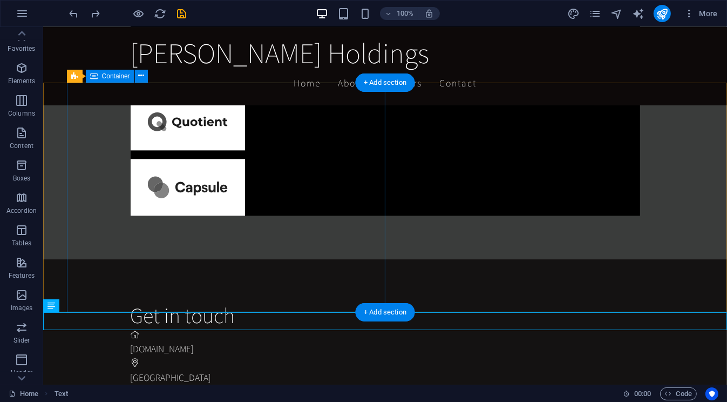
click at [220, 286] on div "Get in touch [DOMAIN_NAME] Derry City [PERSON_NAME][EMAIL_ADDRESS][DOMAIN_NAME]…" at bounding box center [428, 379] width 597 height 241
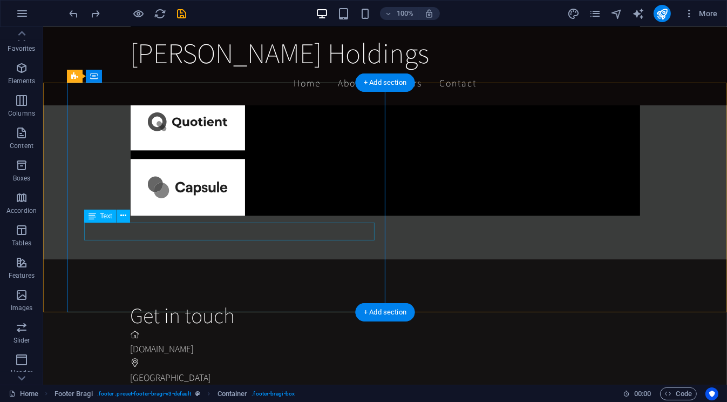
click at [147, 267] on div "Get in touch [DOMAIN_NAME] Derry City [PERSON_NAME][EMAIL_ADDRESS][DOMAIN_NAME]…" at bounding box center [428, 379] width 597 height 241
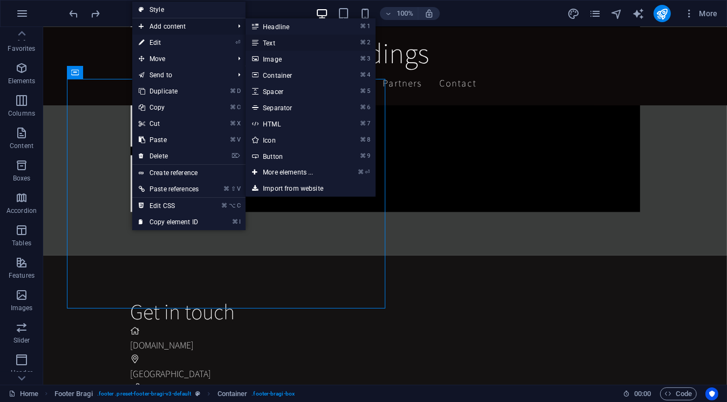
click at [279, 45] on link "⌘ 2 Text" at bounding box center [290, 43] width 89 height 16
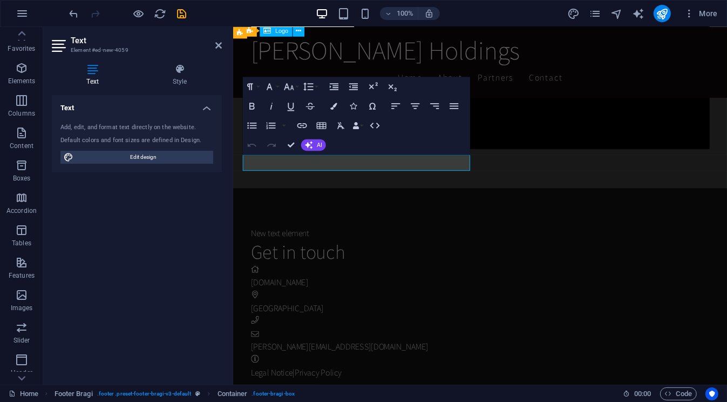
scroll to position [2387, 0]
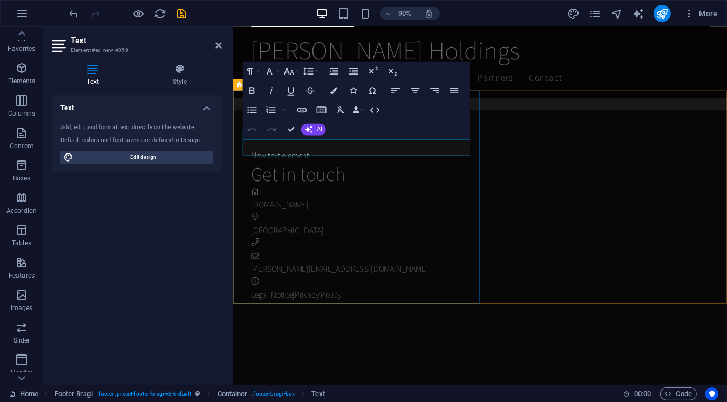
click at [341, 163] on p "New text element" at bounding box center [513, 170] width 521 height 14
click at [345, 246] on div "[GEOGRAPHIC_DATA]" at bounding box center [513, 253] width 521 height 14
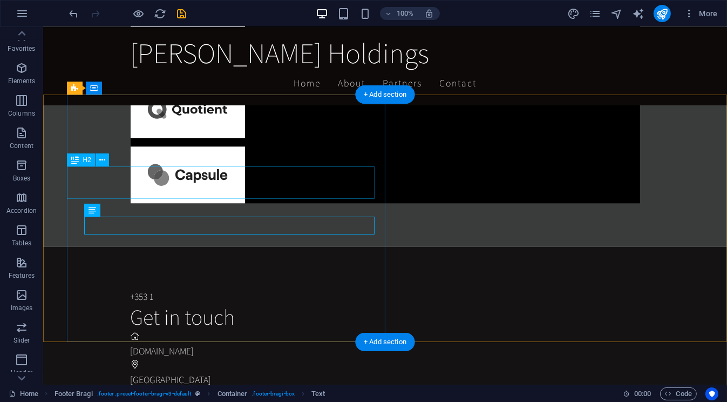
scroll to position [2332, 0]
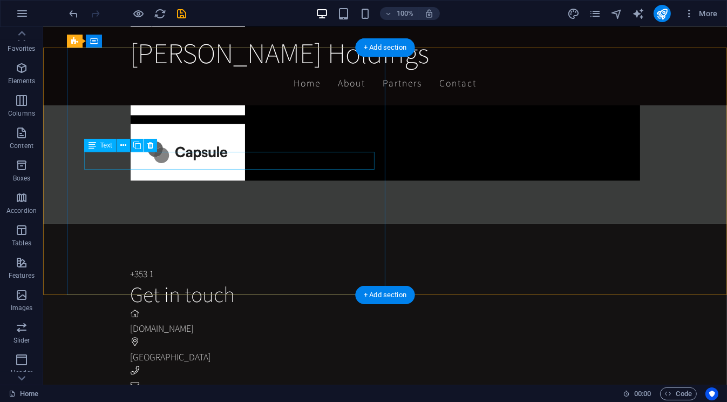
click at [153, 322] on span "[DOMAIN_NAME]" at bounding box center [162, 328] width 64 height 12
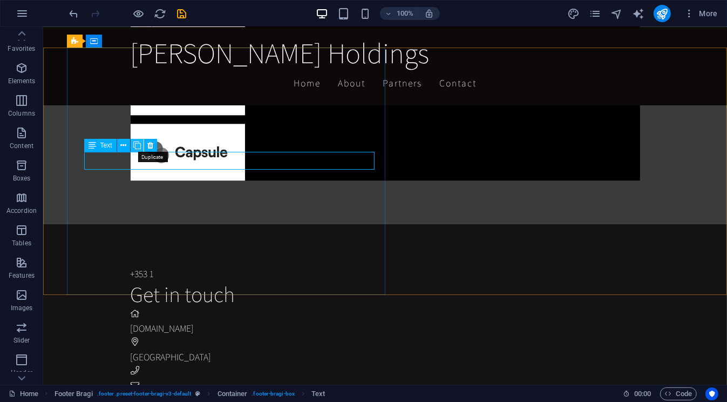
click at [138, 148] on icon at bounding box center [137, 145] width 8 height 11
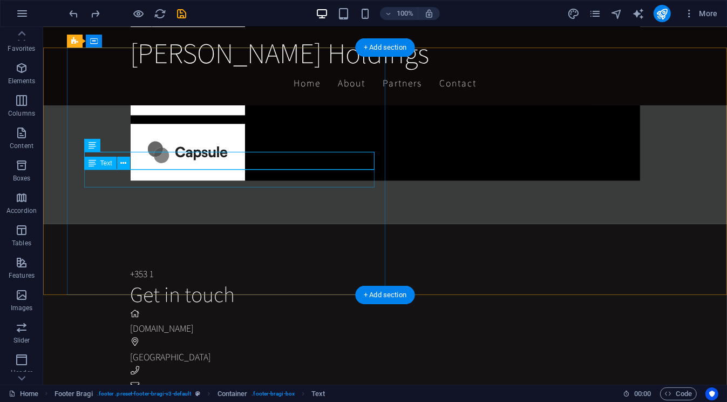
click at [130, 350] on div "[GEOGRAPHIC_DATA]" at bounding box center [424, 357] width 588 height 14
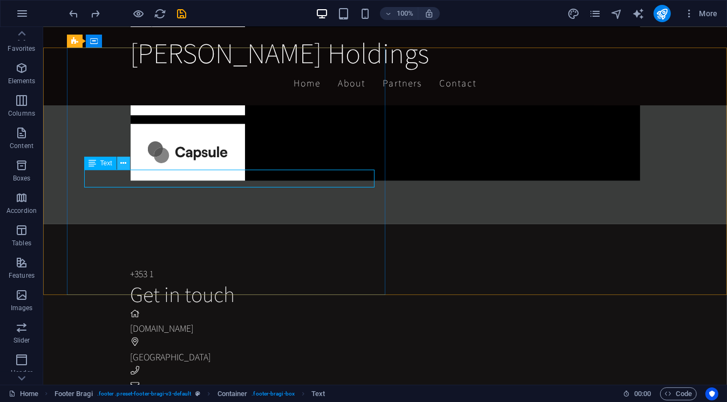
click at [125, 164] on icon at bounding box center [123, 163] width 6 height 11
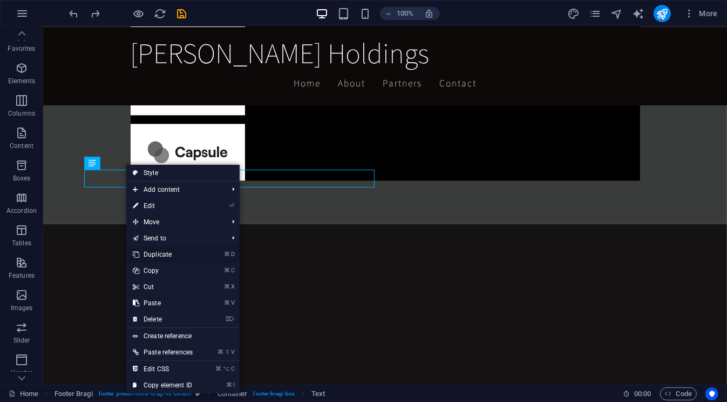
click at [161, 254] on link "⌘ D Duplicate" at bounding box center [162, 254] width 73 height 16
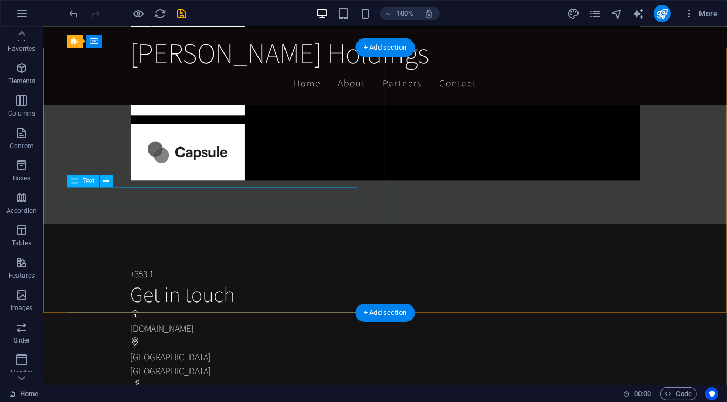
click at [130, 364] on div "[GEOGRAPHIC_DATA]" at bounding box center [424, 371] width 588 height 14
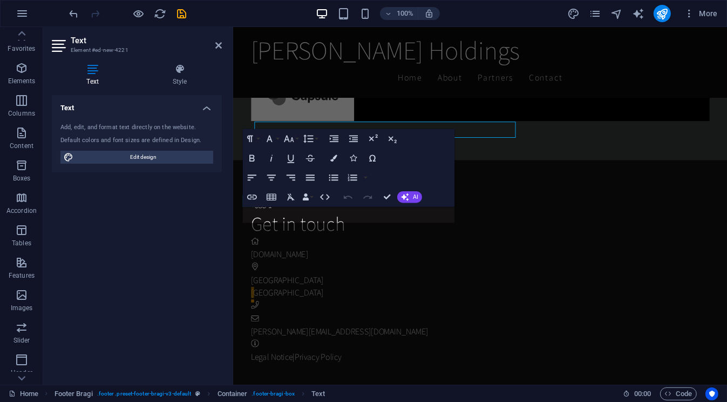
scroll to position [2387, 0]
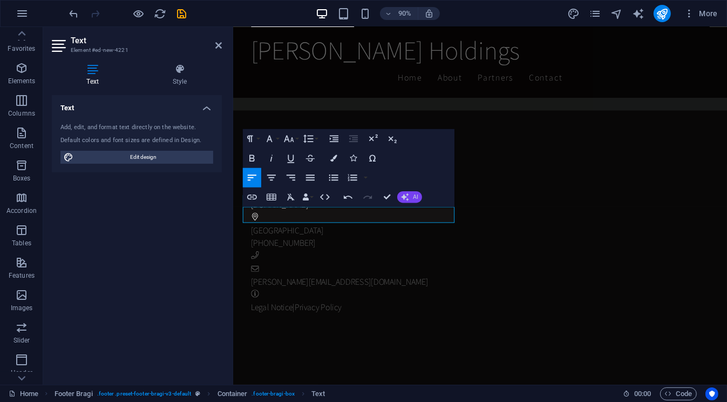
click at [410, 198] on button "AI" at bounding box center [409, 198] width 25 height 12
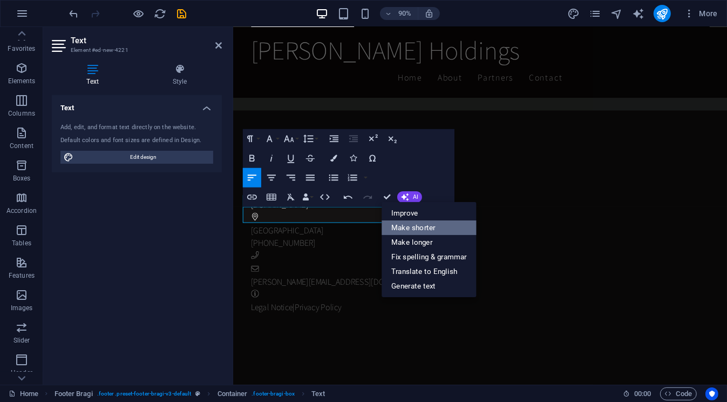
click at [415, 227] on link "Make shorter" at bounding box center [429, 227] width 95 height 15
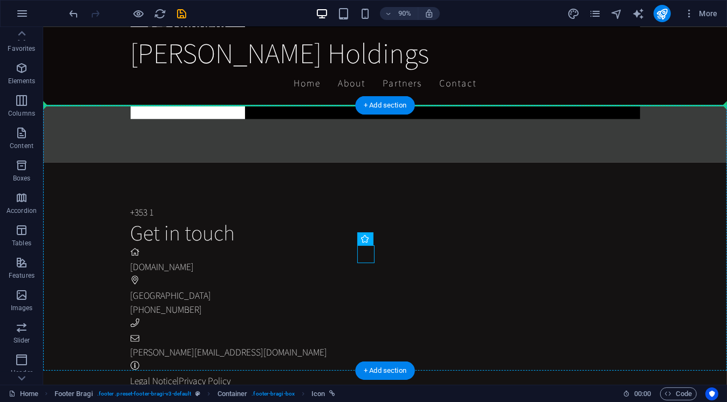
scroll to position [2274, 0]
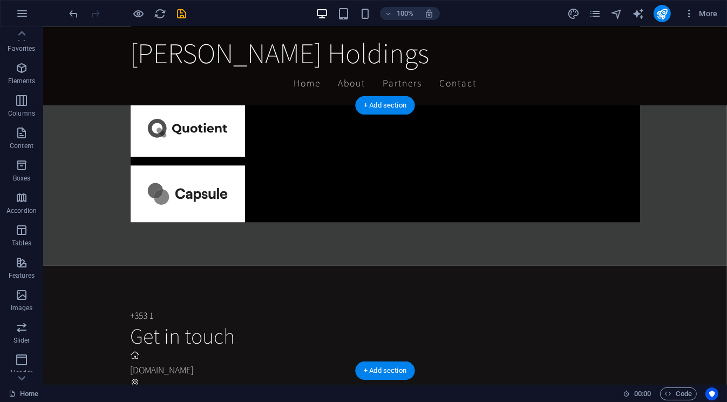
drag, startPoint x: 297, startPoint y: 239, endPoint x: 66, endPoint y: 252, distance: 230.9
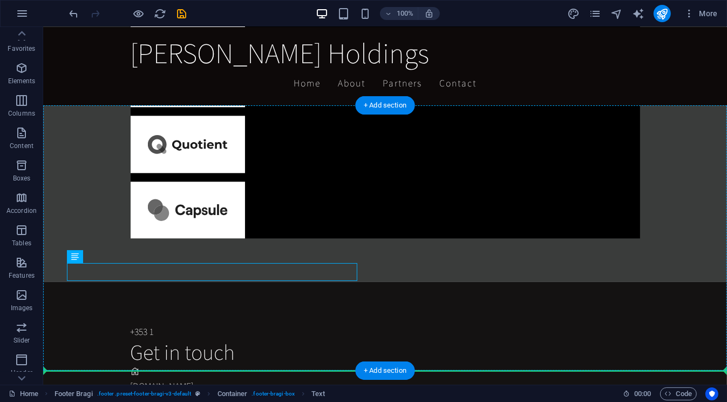
drag, startPoint x: 84, startPoint y: 269, endPoint x: 111, endPoint y: 257, distance: 29.5
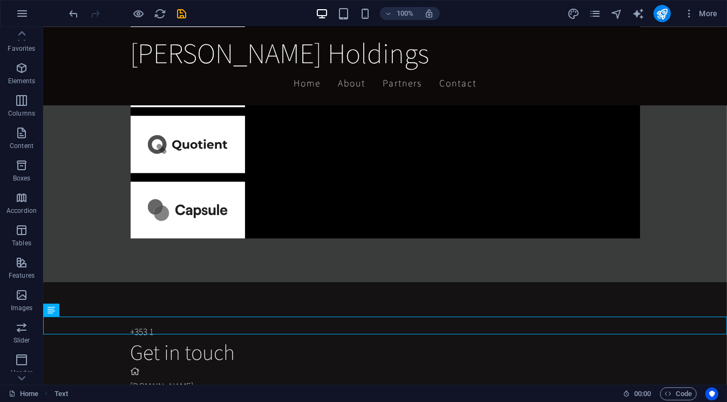
scroll to position [2310, 0]
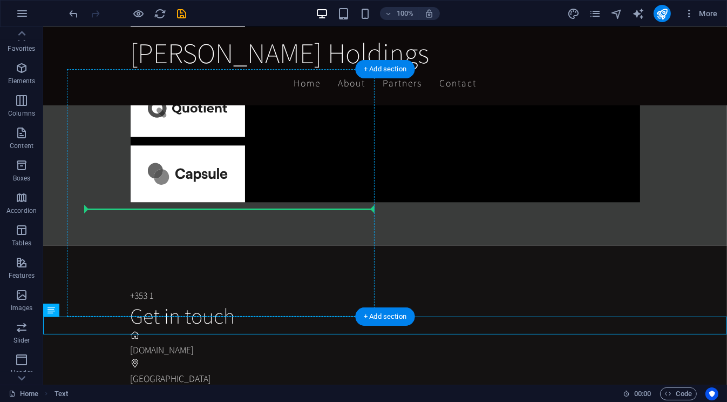
drag, startPoint x: 90, startPoint y: 374, endPoint x: 114, endPoint y: 206, distance: 169.0
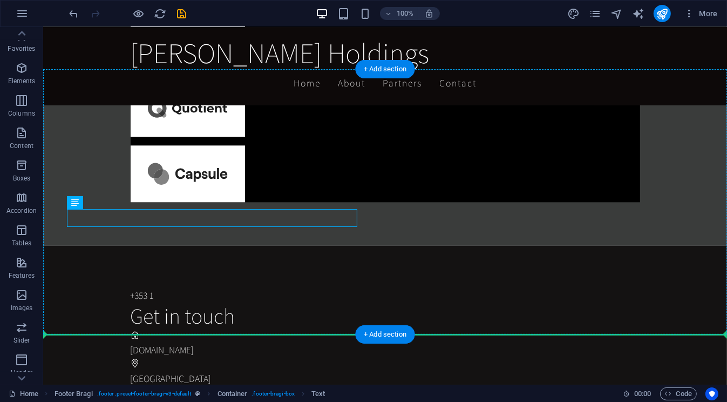
drag, startPoint x: 117, startPoint y: 229, endPoint x: 119, endPoint y: 237, distance: 7.9
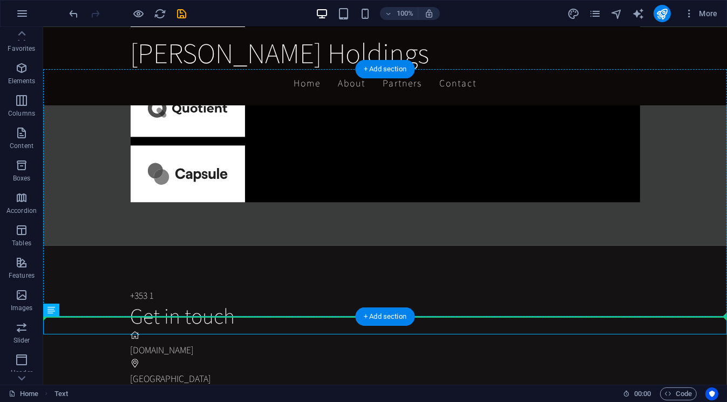
drag, startPoint x: 94, startPoint y: 333, endPoint x: 239, endPoint y: 216, distance: 186.2
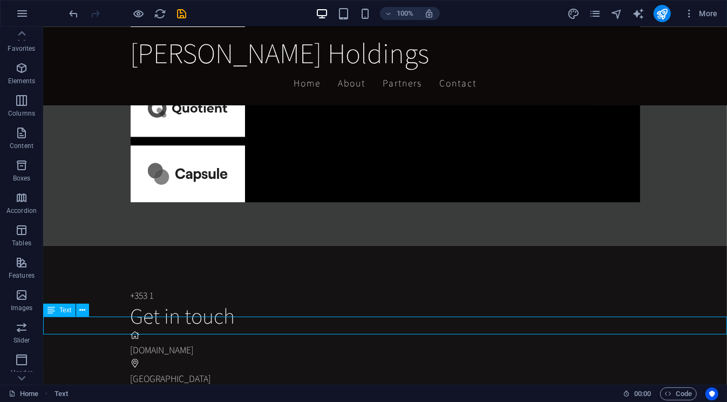
scroll to position [2313, 0]
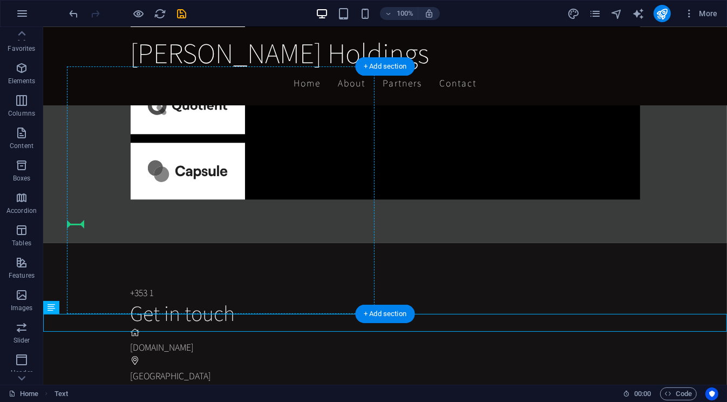
drag, startPoint x: 91, startPoint y: 335, endPoint x: 70, endPoint y: 225, distance: 112.1
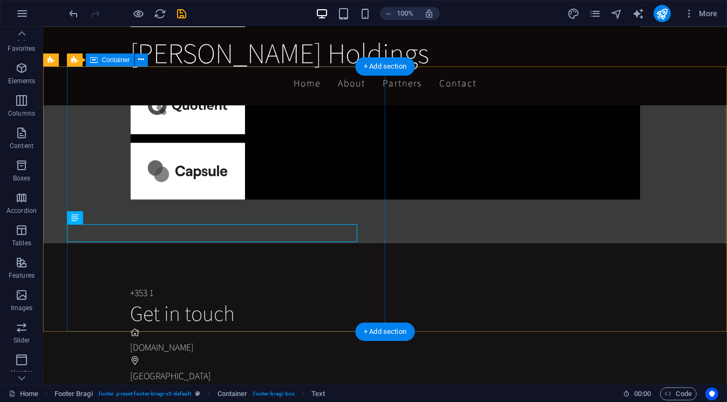
click at [132, 242] on div "+353 1 Get in touch mccallionholdings.ie Derry City +353 1818 1818 michael@mcca…" at bounding box center [428, 376] width 597 height 269
click at [130, 397] on div "+353 1818 1818" at bounding box center [424, 404] width 588 height 14
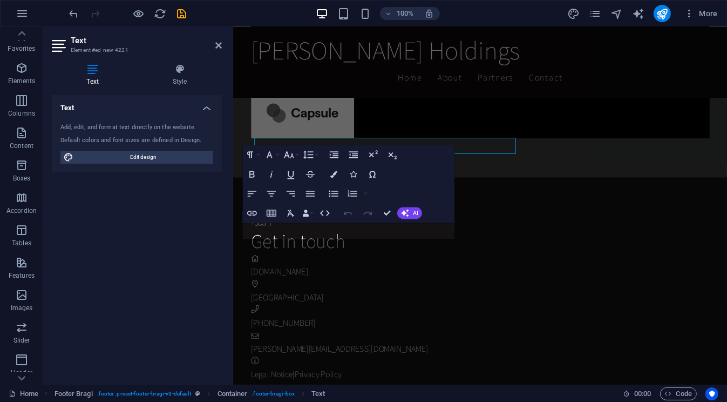
scroll to position [2387, 0]
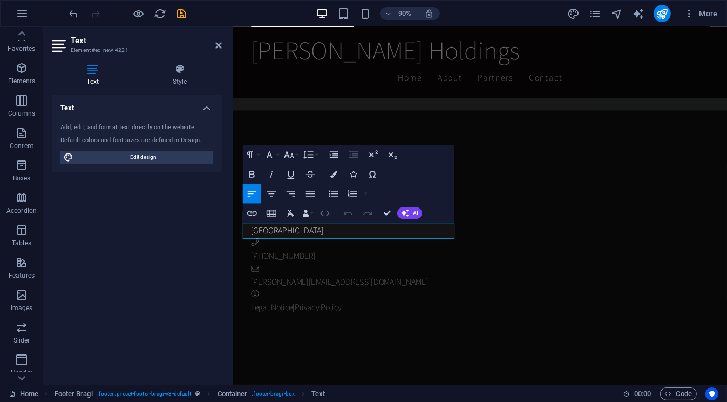
click at [327, 212] on icon "button" at bounding box center [325, 214] width 10 height 6
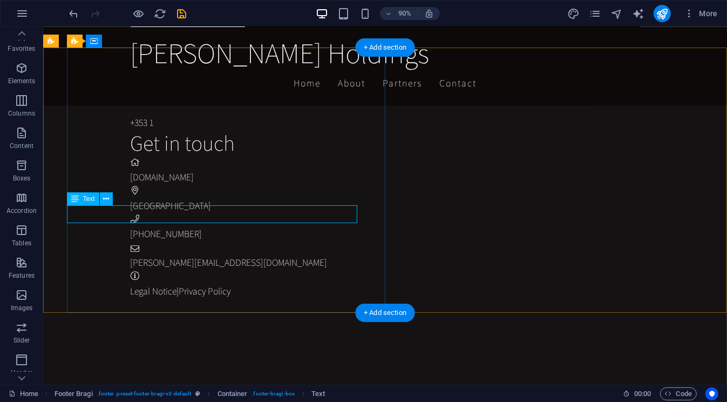
scroll to position [2332, 0]
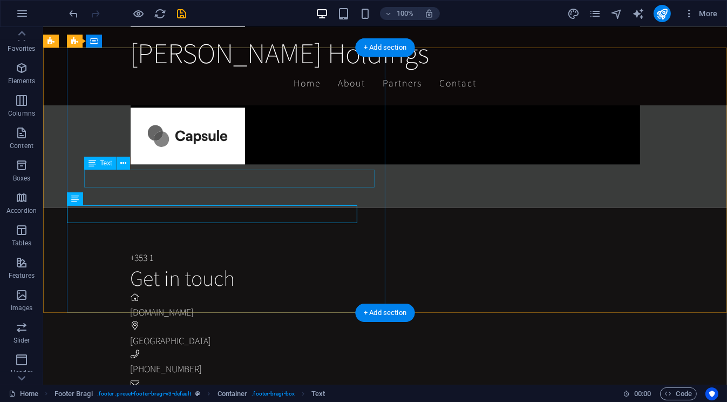
click at [134, 334] on div "[GEOGRAPHIC_DATA]" at bounding box center [424, 341] width 588 height 14
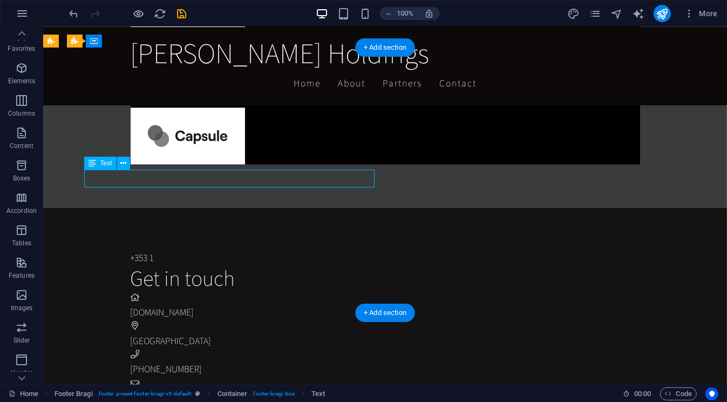
click at [134, 334] on div "[GEOGRAPHIC_DATA]" at bounding box center [424, 341] width 588 height 14
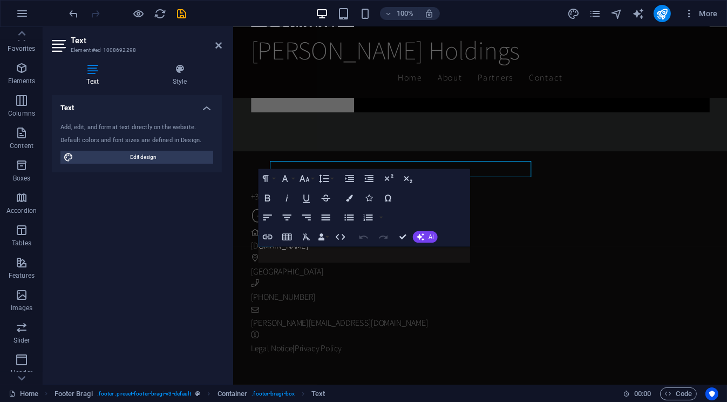
scroll to position [2325, 0]
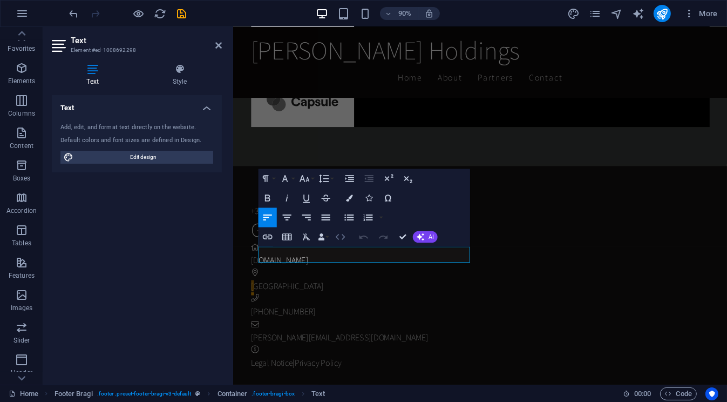
click at [338, 236] on icon "button" at bounding box center [341, 237] width 12 height 12
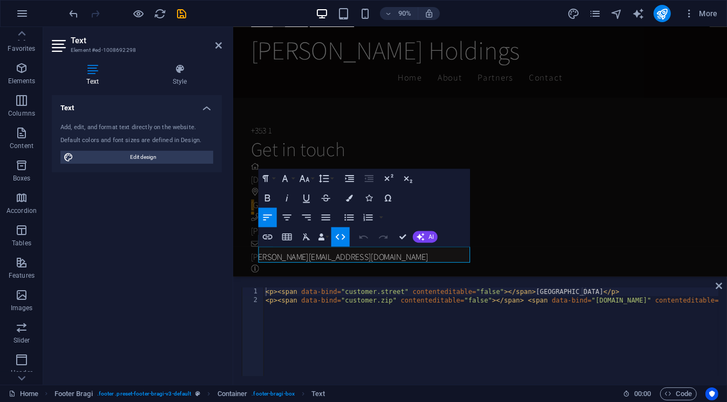
click at [360, 286] on div "1 2 < p > < span data-bind = "customer.street" contenteditable = "false" > </ s…" at bounding box center [480, 332] width 494 height 106
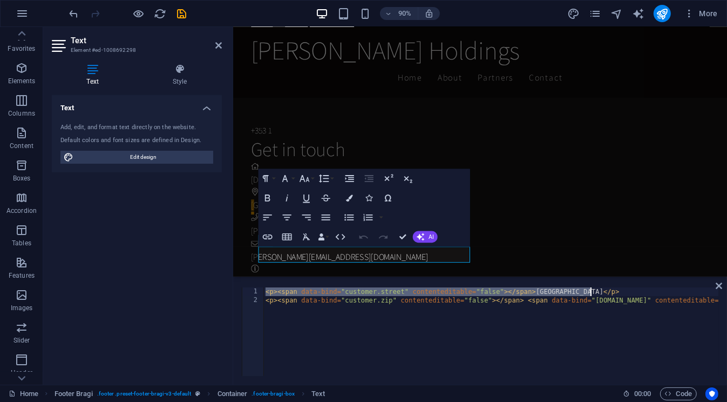
drag, startPoint x: 268, startPoint y: 290, endPoint x: 593, endPoint y: 290, distance: 325.0
click at [593, 290] on div "< p > < span data-bind = "customer.street" contenteditable = "false" > </ span …" at bounding box center [528, 339] width 531 height 104
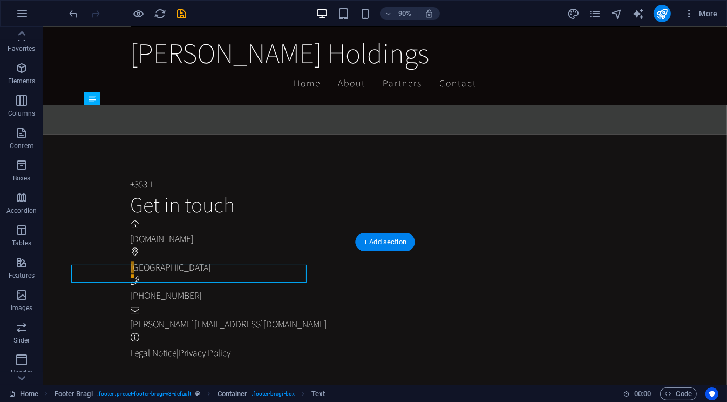
scroll to position [2332, 0]
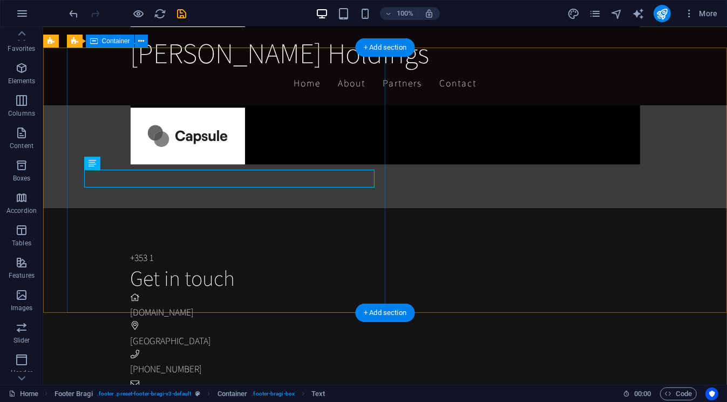
click at [192, 207] on div "+353 1 Get in touch mccallionholdings.ie Derry City +353 1818 1818 michael@mcca…" at bounding box center [428, 341] width 597 height 269
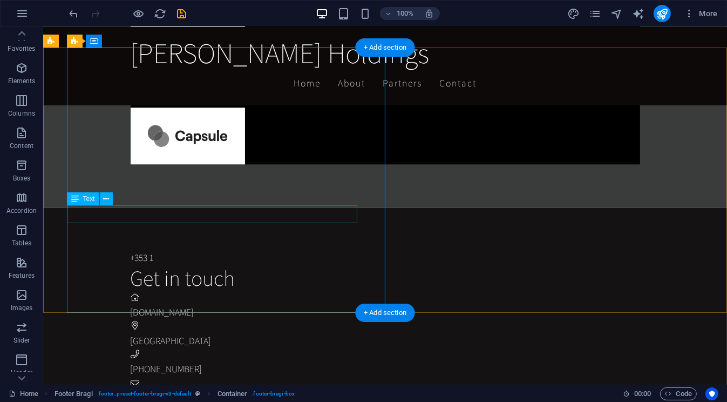
click at [174, 362] on div "+353 1818 1818" at bounding box center [424, 369] width 588 height 14
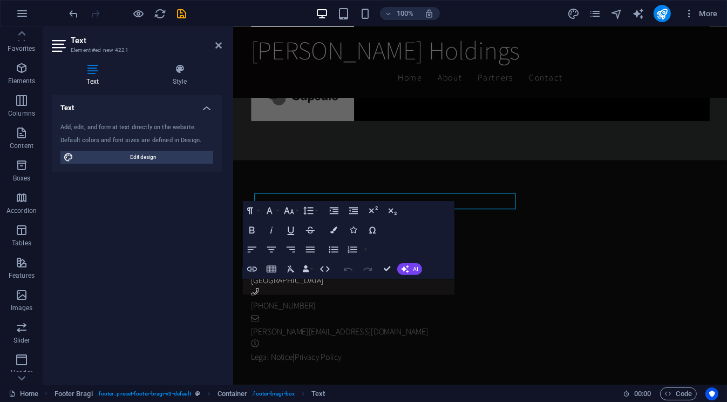
scroll to position [2325, 0]
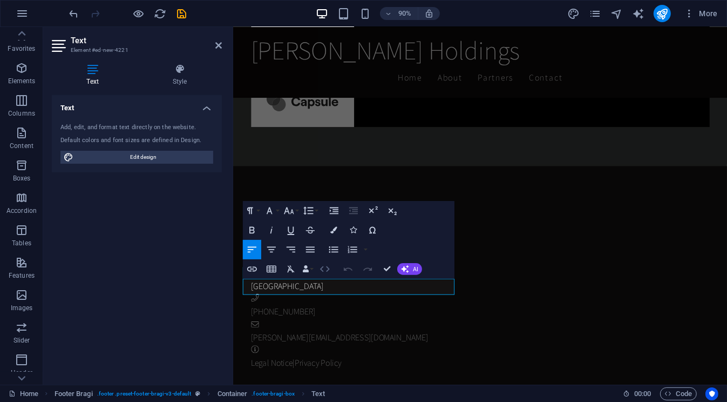
click at [326, 263] on icon "button" at bounding box center [325, 269] width 12 height 12
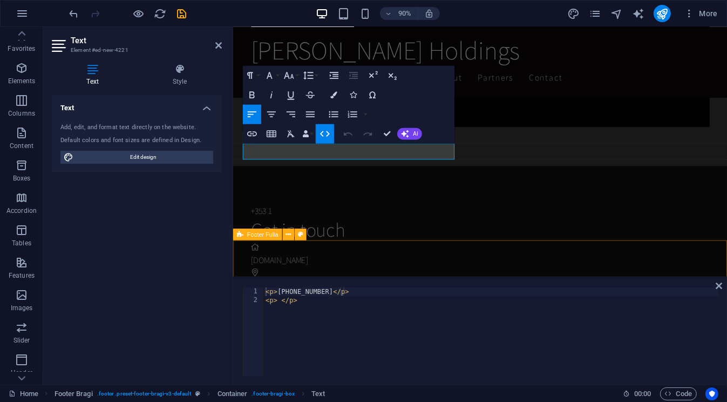
scroll to position [2475, 0]
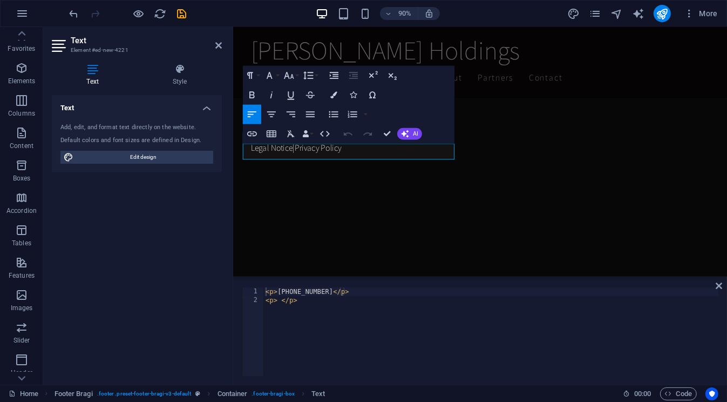
click at [360, 302] on div "< p > +353 1818 1818 </ p > < p > </ p >" at bounding box center [490, 340] width 455 height 106
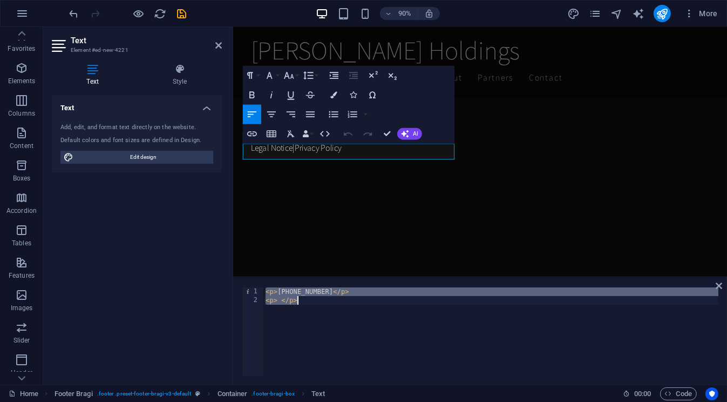
paste textarea "<span data-bind="customer.street" contenteditable="false"></span>Derry City"
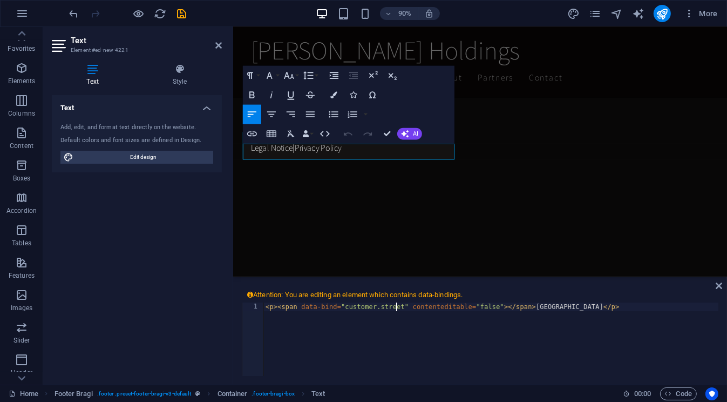
click at [397, 306] on div "< p > < span data-bind = "customer.street" contenteditable = "false" > </ span …" at bounding box center [490, 355] width 455 height 106
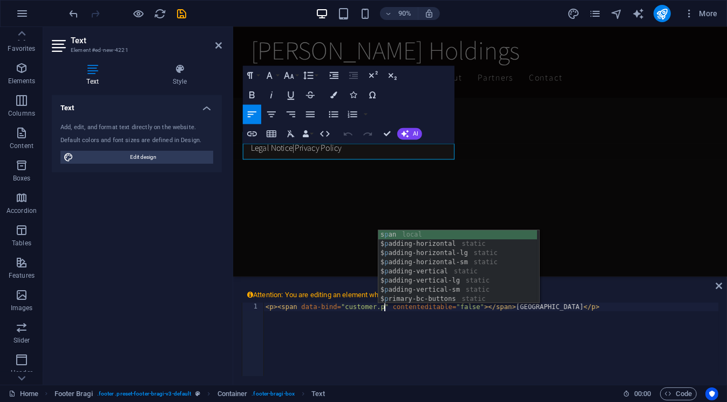
scroll to position [0, 10]
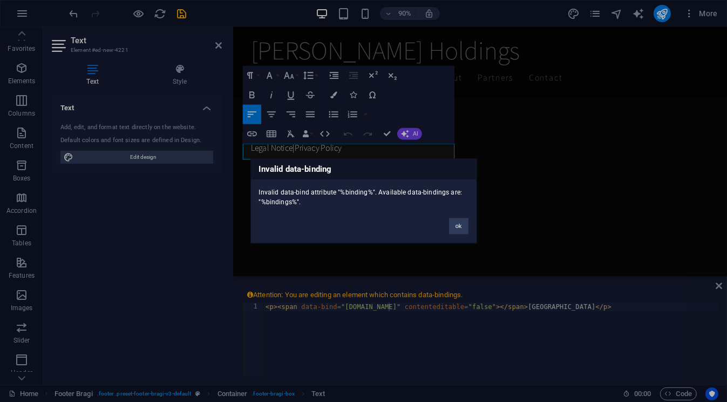
click button "ok" at bounding box center [458, 226] width 19 height 16
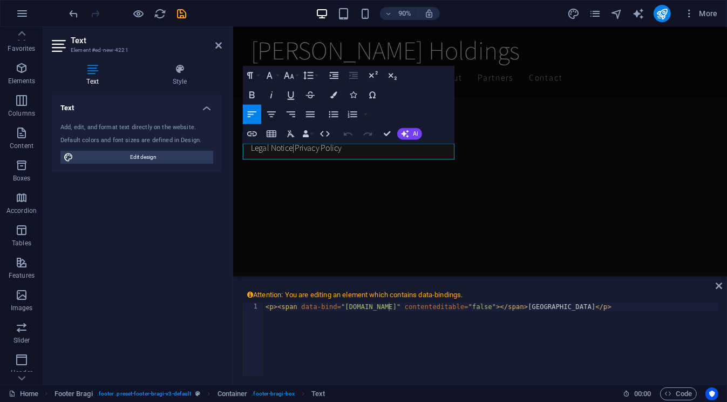
click at [382, 306] on div "< p > < span data-bind = "customer.ph" contenteditable = "false" > </ span > De…" at bounding box center [490, 347] width 455 height 91
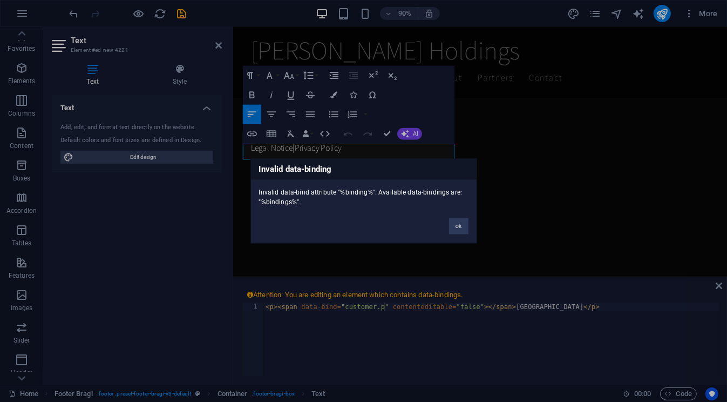
click button "ok" at bounding box center [458, 226] width 19 height 16
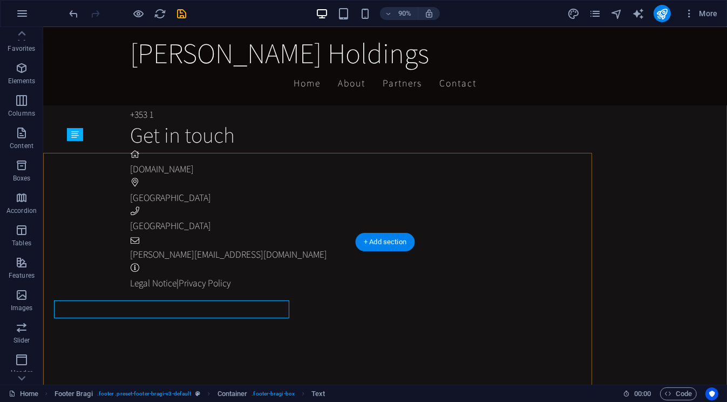
scroll to position [2332, 0]
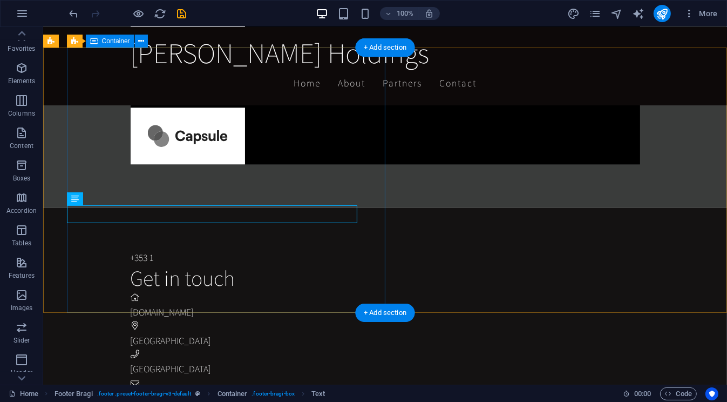
click at [165, 207] on div "+353 1 Get in touch mccallionholdings.ie Derry City Derry City michael@mccallio…" at bounding box center [428, 341] width 597 height 269
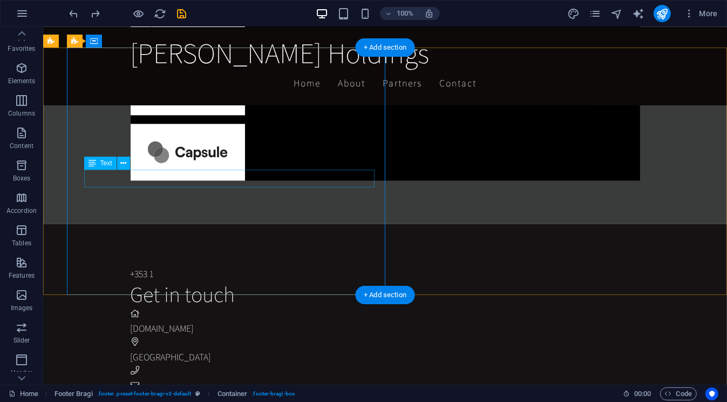
click at [154, 350] on div "[GEOGRAPHIC_DATA]" at bounding box center [424, 357] width 588 height 14
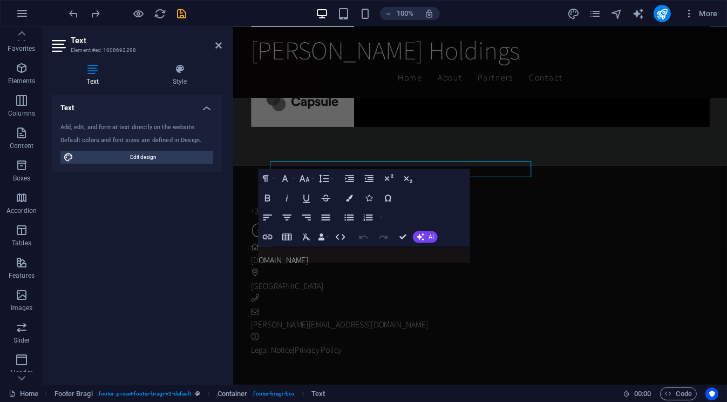
scroll to position [2325, 0]
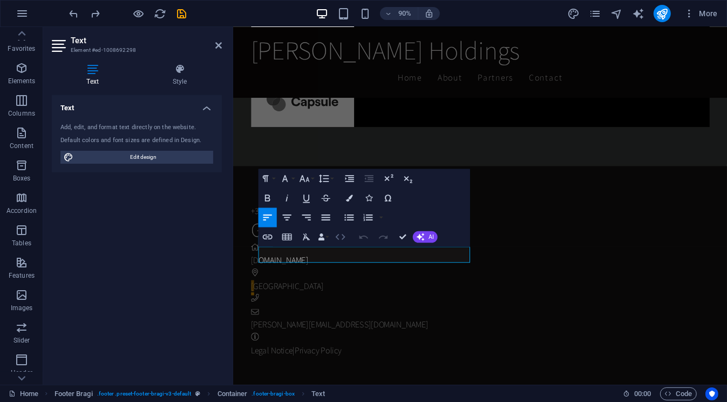
click at [337, 236] on icon "button" at bounding box center [341, 237] width 12 height 12
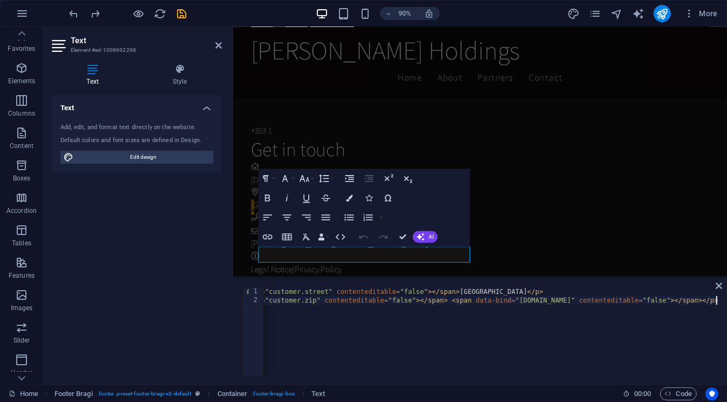
scroll to position [0, 76]
click at [418, 309] on div "< p > < span data-bind = "customer.street" contenteditable = "false" > </ span …" at bounding box center [452, 339] width 531 height 104
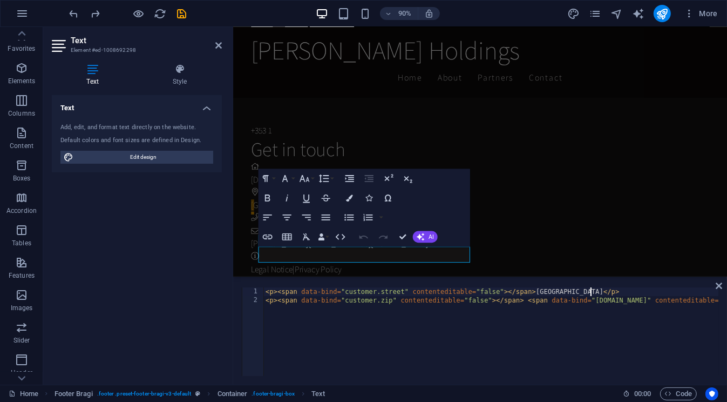
click at [613, 288] on div "< p > < span data-bind = "customer.street" contenteditable = "false" > </ span …" at bounding box center [528, 339] width 531 height 104
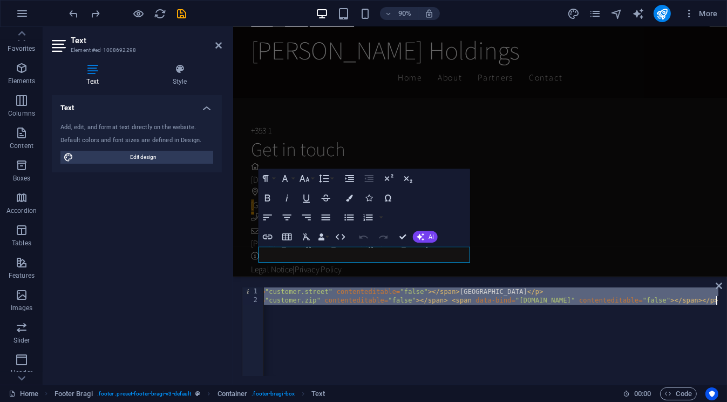
scroll to position [2332, 0]
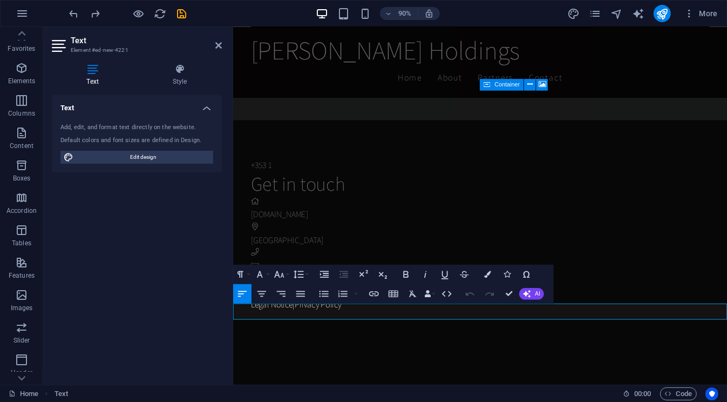
scroll to position [2387, 0]
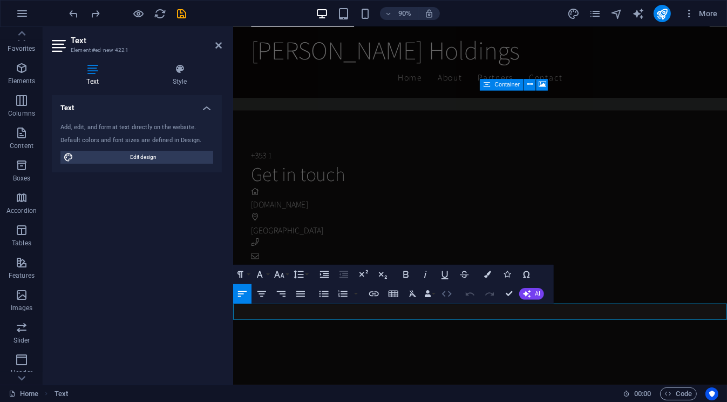
click at [449, 292] on icon "button" at bounding box center [447, 294] width 12 height 12
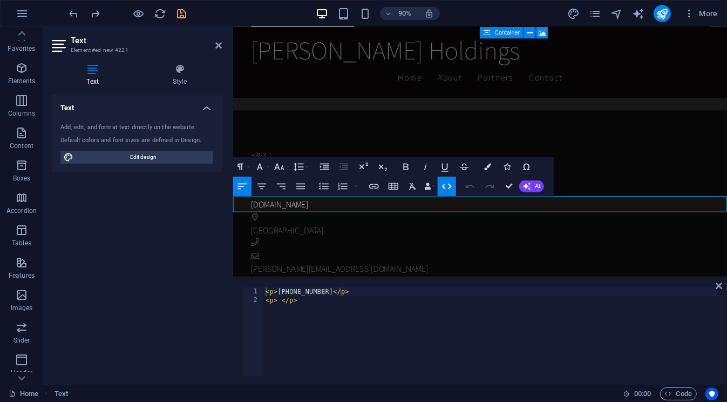
scroll to position [2506, 0]
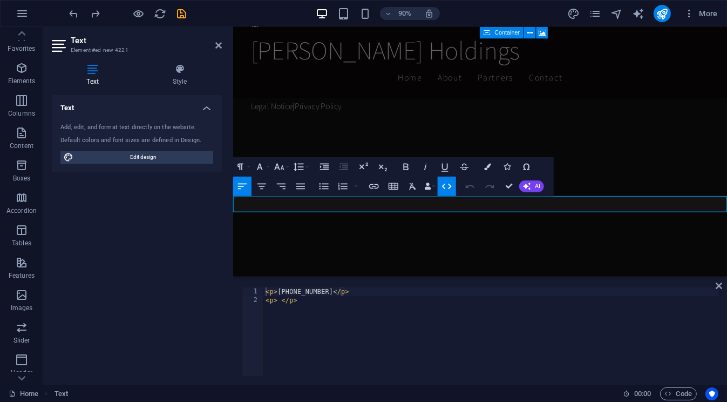
click at [425, 297] on div "< p > +353 1818 1818 </ p > < p > </ p >" at bounding box center [490, 340] width 455 height 106
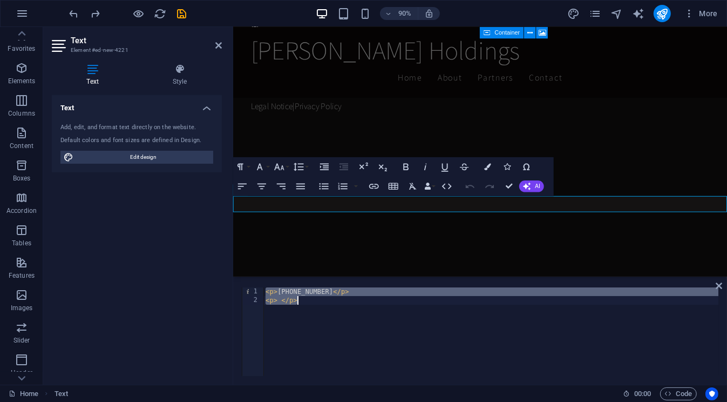
paste textarea "<span data-bind="customer.zip" contenteditable="false"></span> <span data-bind=…"
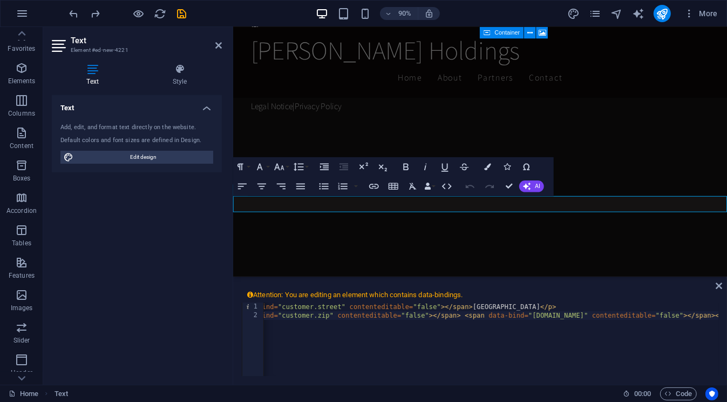
scroll to position [0, 63]
click at [569, 314] on div "< p > < span data-bind = "customer.street" contenteditable = "false" > </ span …" at bounding box center [465, 354] width 531 height 104
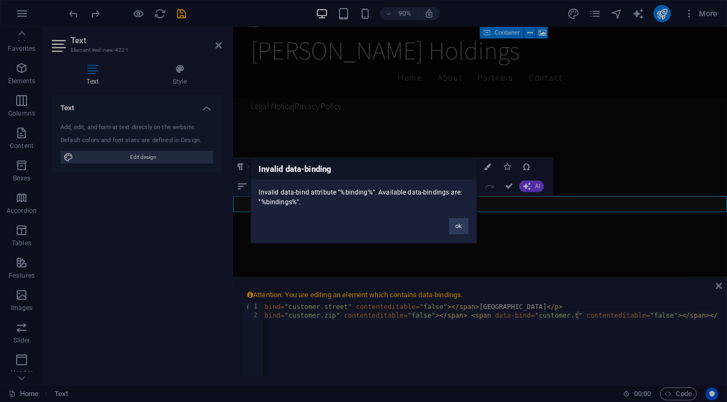
click button "ok" at bounding box center [458, 226] width 19 height 16
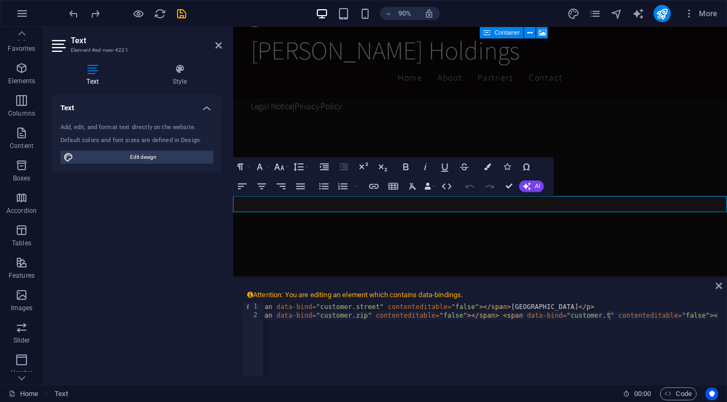
scroll to position [0, 25]
click at [363, 318] on div "< p > < span data-bind = "customer.street" contenteditable = "false" > </ span …" at bounding box center [498, 346] width 519 height 89
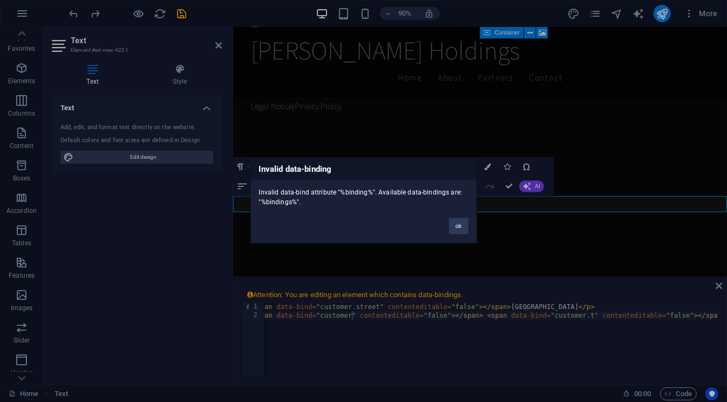
click button "ok" at bounding box center [458, 226] width 19 height 16
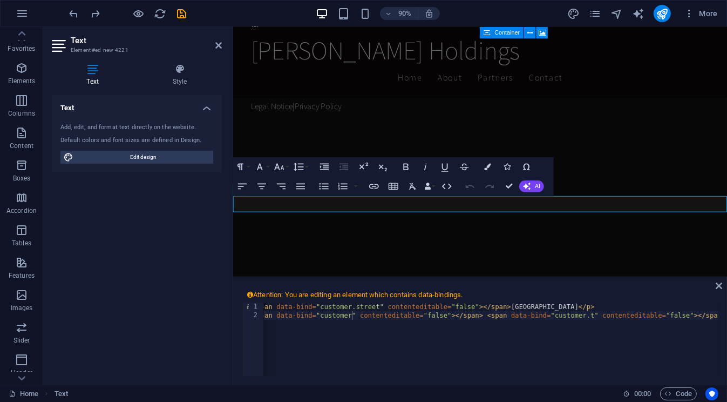
scroll to position [0, 15]
click at [591, 316] on div "< p > < span data-bind = "customer.street" contenteditable = "false" > </ span …" at bounding box center [500, 346] width 504 height 89
click at [602, 315] on div "< p > < span data-bind = "customer.street" contenteditable = "false" > </ span …" at bounding box center [500, 346] width 504 height 89
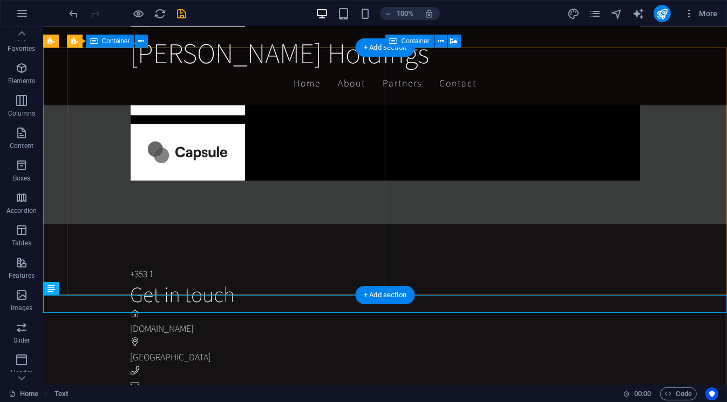
scroll to position [2325, 0]
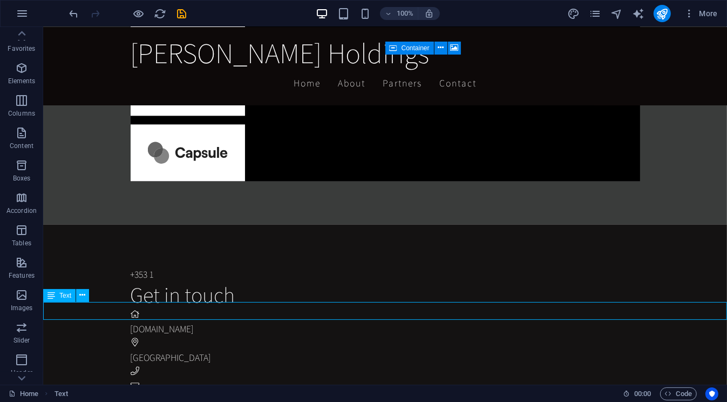
scroll to position [2387, 0]
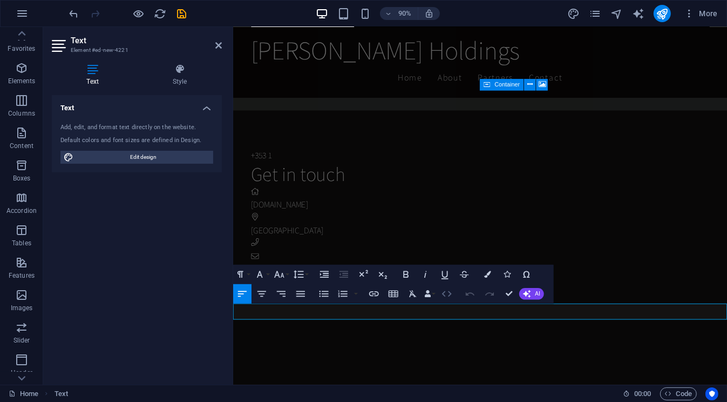
click at [449, 292] on icon "button" at bounding box center [447, 294] width 10 height 6
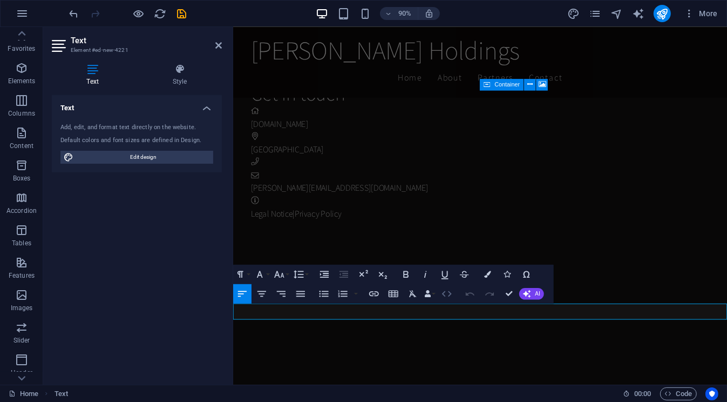
scroll to position [2506, 0]
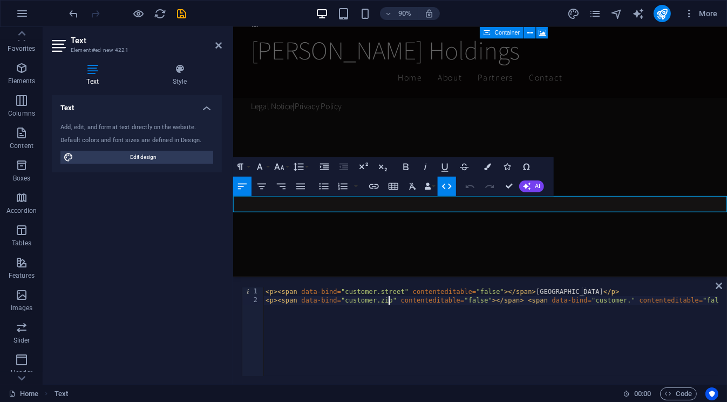
click at [388, 301] on div "< p > < span data-bind = "customer.street" contenteditable = "false" > </ span …" at bounding box center [521, 339] width 516 height 104
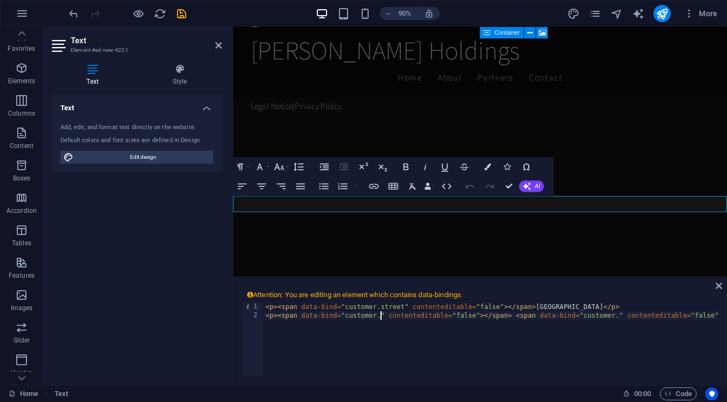
scroll to position [0, 10]
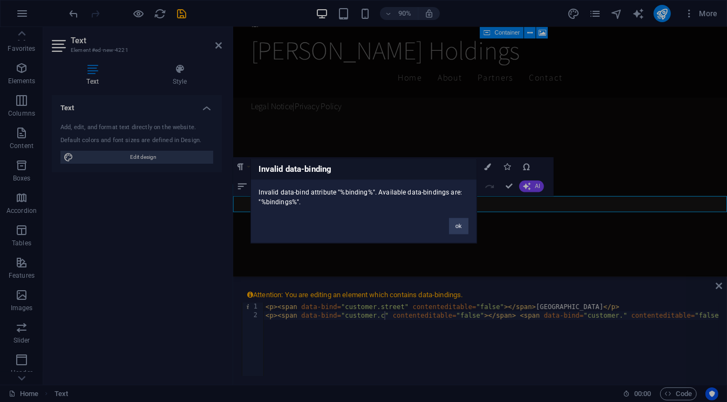
click button "ok" at bounding box center [458, 226] width 19 height 16
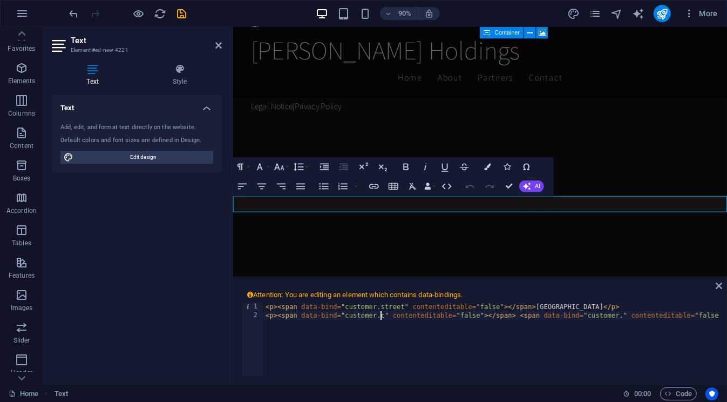
click at [380, 314] on div "< p > < span data-bind = "customer.street" contenteditable = "false" > </ span …" at bounding box center [516, 346] width 507 height 89
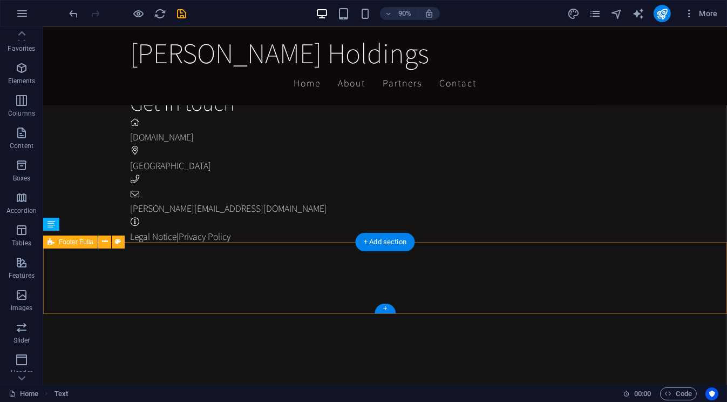
scroll to position [2332, 0]
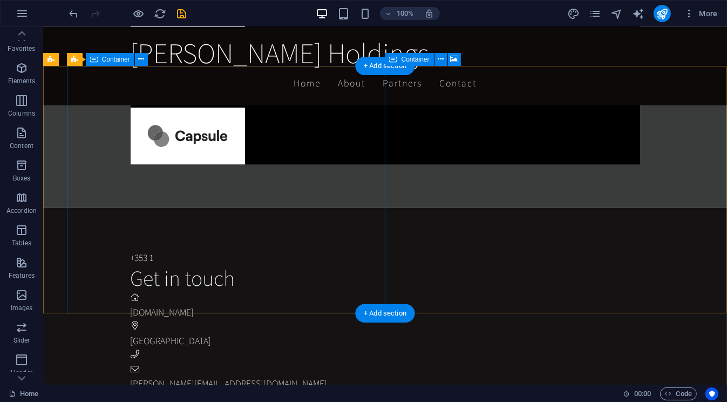
scroll to position [2313, 0]
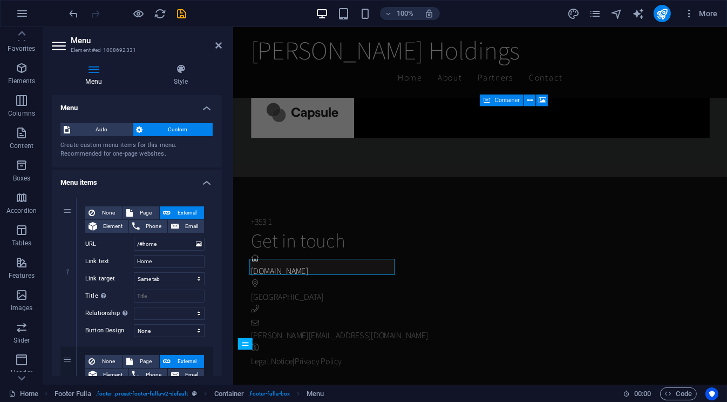
scroll to position [2369, 0]
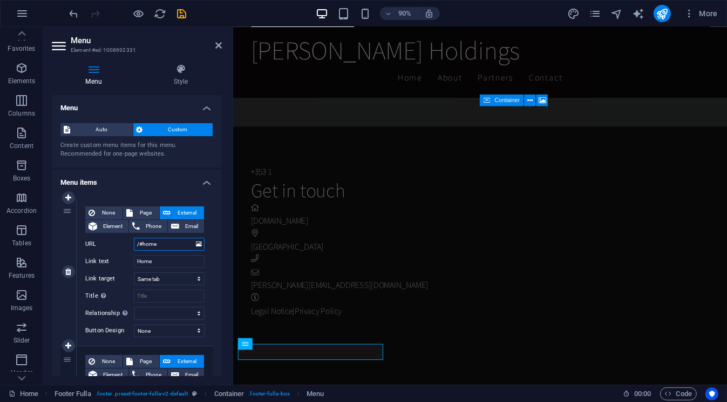
click at [165, 240] on input "/#home" at bounding box center [169, 244] width 71 height 13
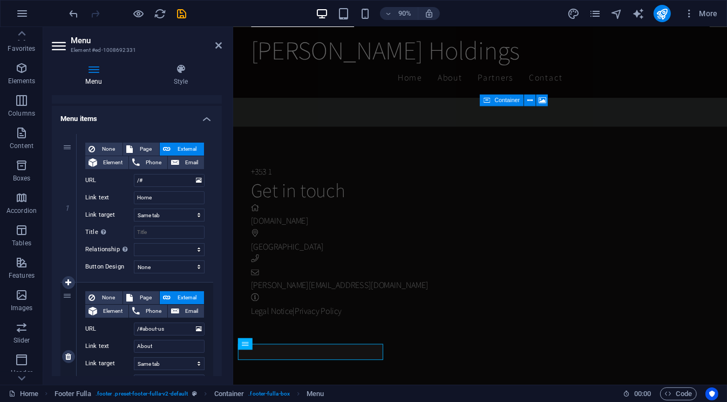
scroll to position [65, 0]
click at [166, 328] on input "/#about-us" at bounding box center [169, 327] width 71 height 13
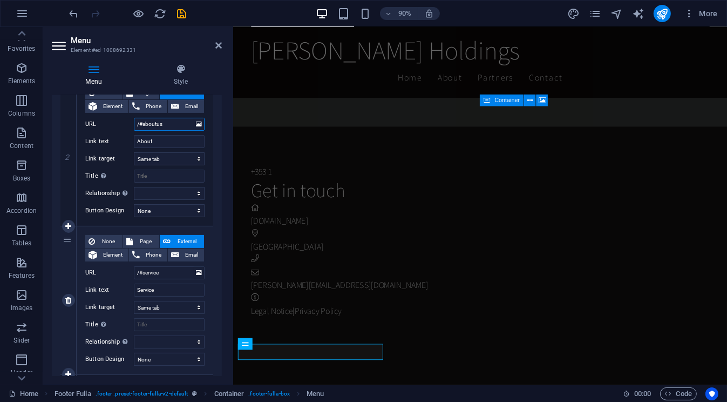
scroll to position [267, 0]
click at [158, 289] on input "Service" at bounding box center [169, 290] width 71 height 13
click at [159, 289] on input "Service" at bounding box center [169, 290] width 71 height 13
click at [163, 275] on input "/#service" at bounding box center [169, 273] width 71 height 13
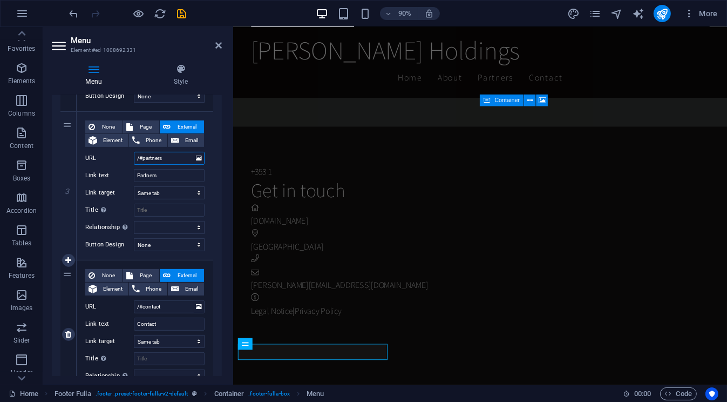
scroll to position [384, 0]
click at [167, 305] on input "/#contact" at bounding box center [169, 305] width 71 height 13
click at [186, 12] on icon "save" at bounding box center [182, 14] width 12 height 12
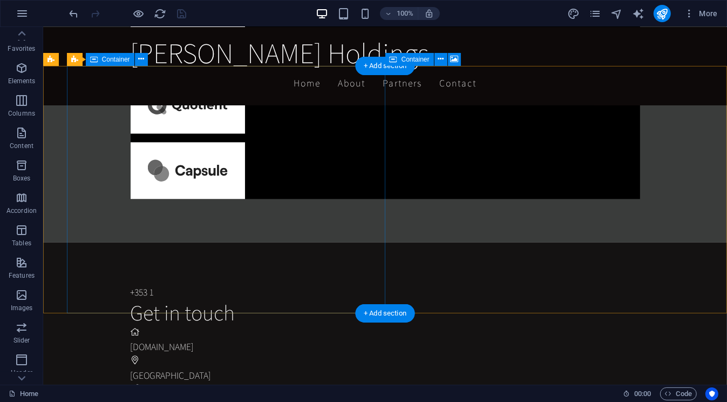
click at [130, 242] on div "+353 1 Get in touch mccallionholdings.ie Derry City michael@mccallionholdings.i…" at bounding box center [428, 369] width 597 height 255
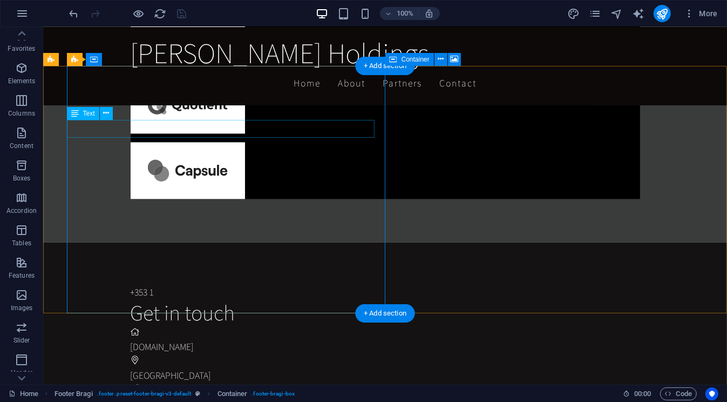
click at [130, 285] on div "+353 1" at bounding box center [424, 292] width 588 height 14
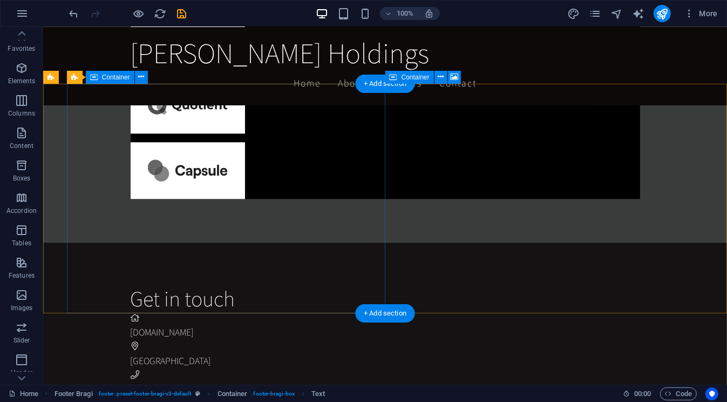
scroll to position [2295, 0]
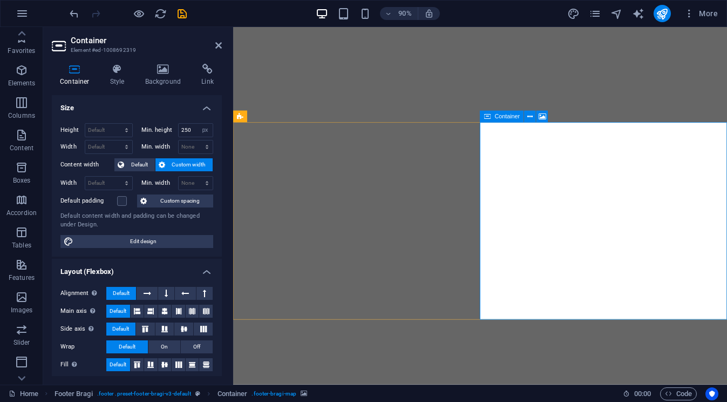
select select "px"
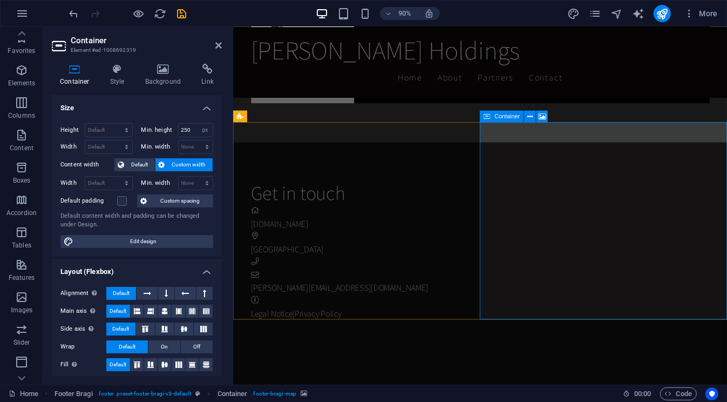
scroll to position [2, 0]
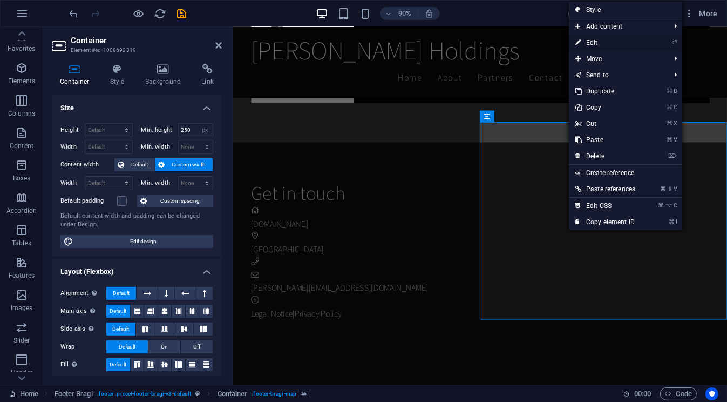
drag, startPoint x: 640, startPoint y: 42, endPoint x: 452, endPoint y: 17, distance: 190.0
click at [640, 42] on link "⏎ Edit" at bounding box center [605, 43] width 73 height 16
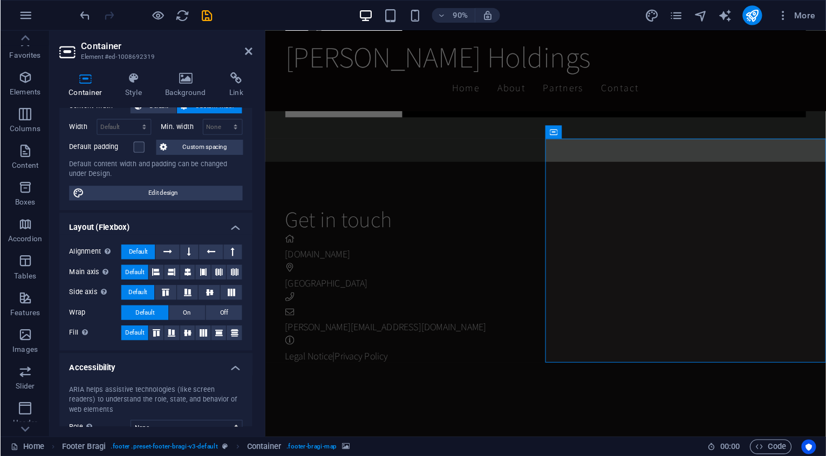
scroll to position [0, 0]
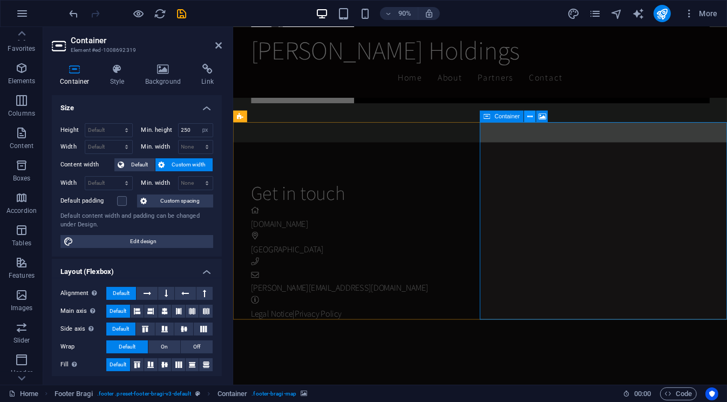
click at [531, 114] on icon at bounding box center [529, 116] width 5 height 10
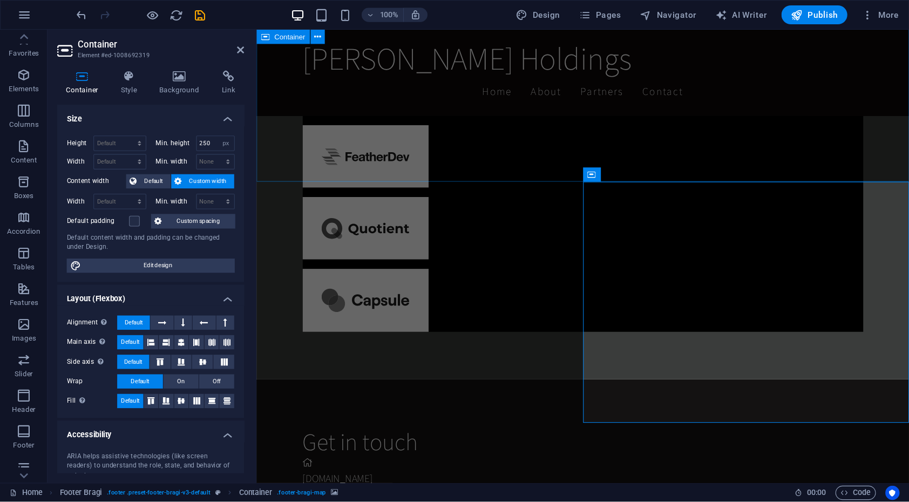
scroll to position [2196, 0]
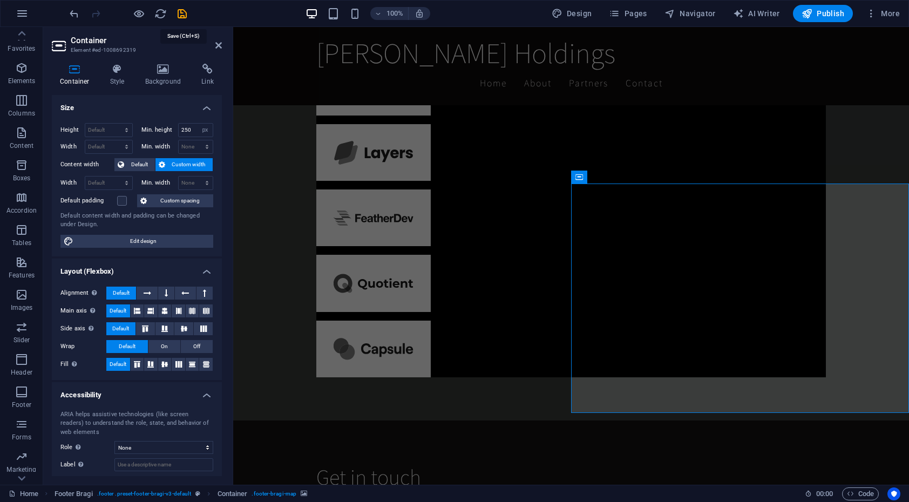
click at [187, 17] on icon "save" at bounding box center [182, 14] width 12 height 12
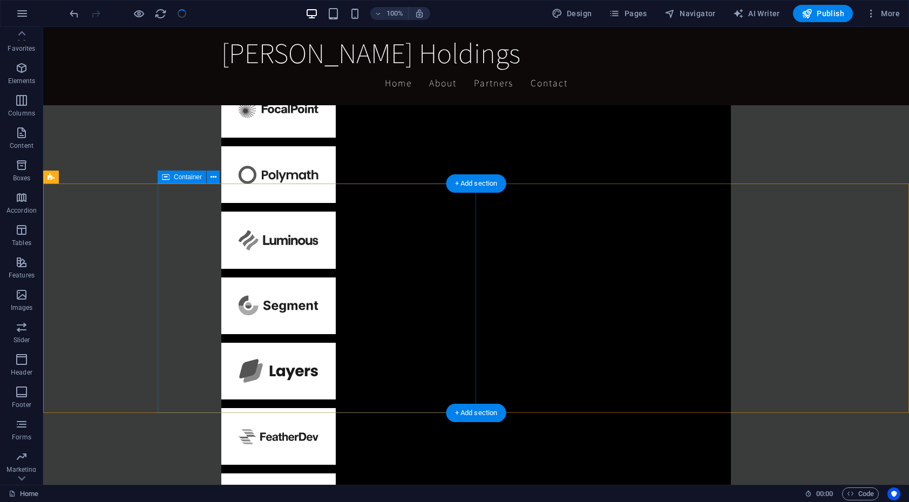
scroll to position [2051, 0]
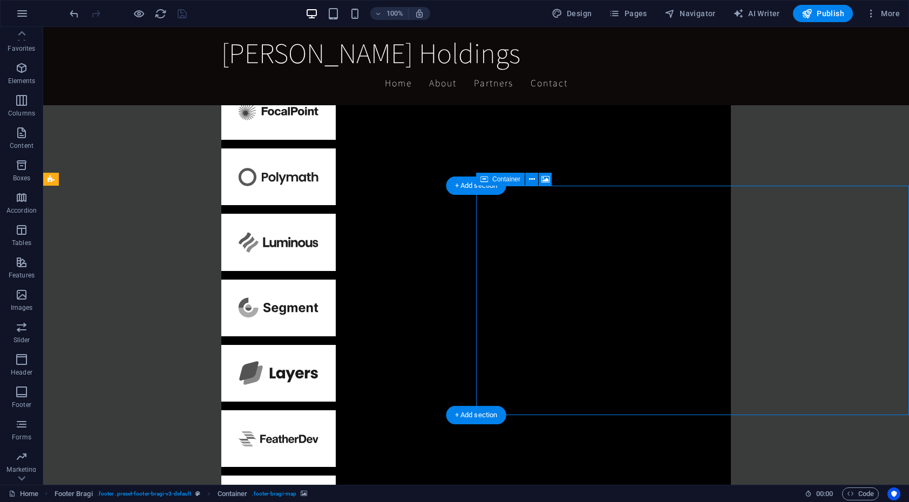
drag, startPoint x: 504, startPoint y: 205, endPoint x: 314, endPoint y: 205, distance: 190.6
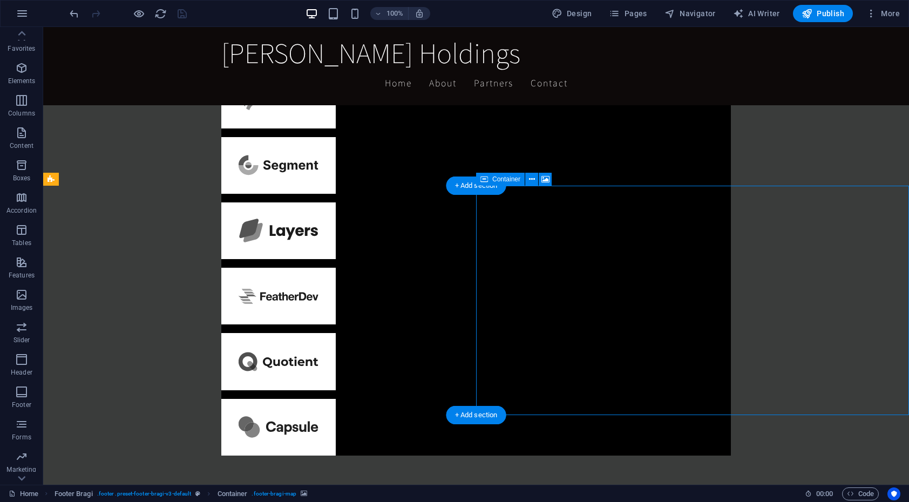
select select "px"
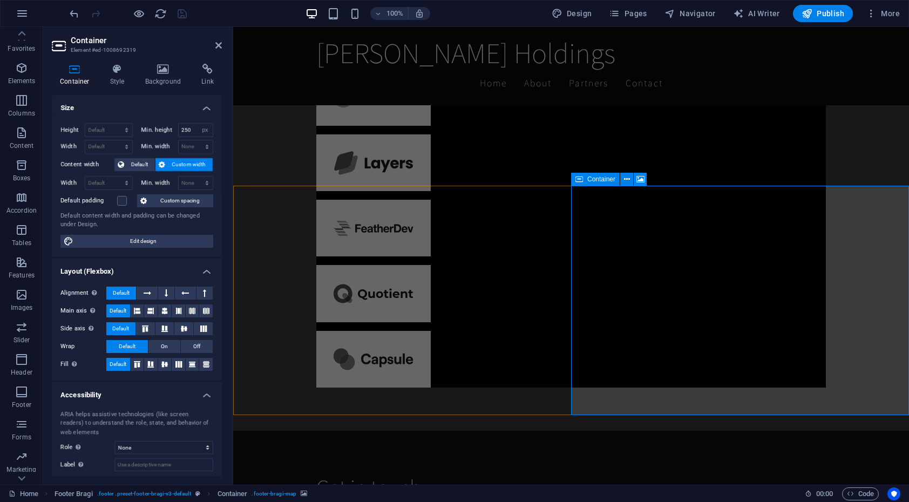
click at [157, 73] on icon at bounding box center [163, 69] width 52 height 11
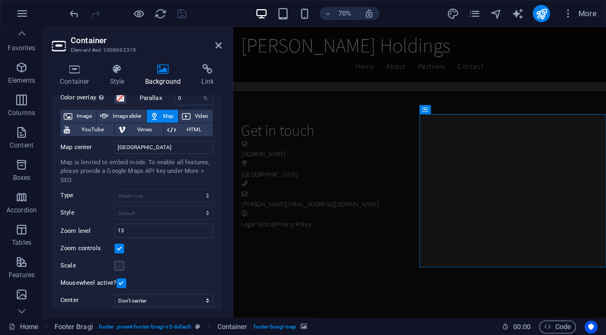
scroll to position [217, 0]
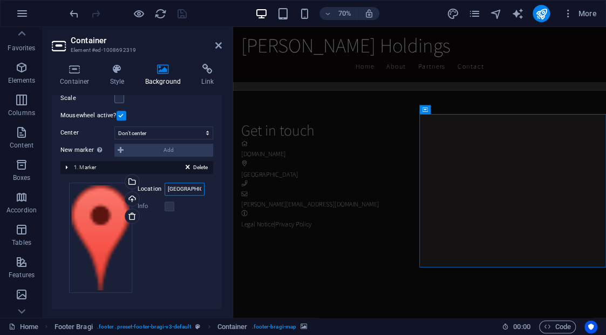
click at [170, 190] on input "[GEOGRAPHIC_DATA]" at bounding box center [185, 188] width 40 height 13
type input "derry city"
click at [169, 208] on label at bounding box center [170, 206] width 10 height 10
click at [104, 164] on div "Delete 1. Marker" at bounding box center [136, 167] width 153 height 13
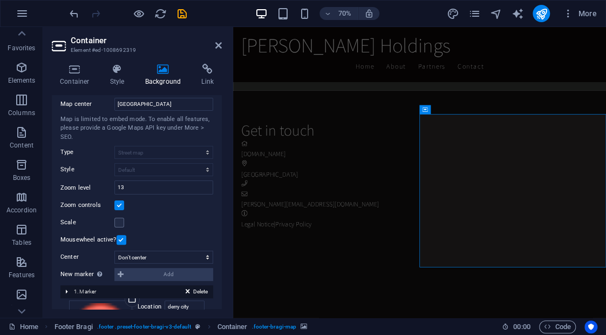
scroll to position [90, 0]
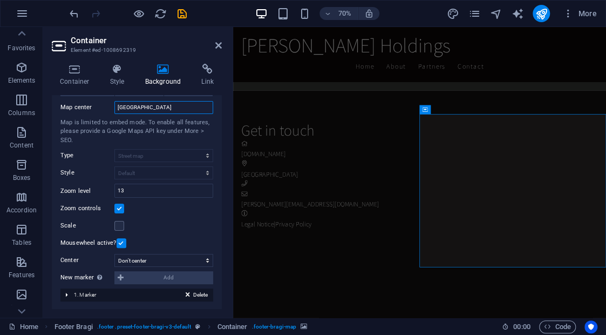
click at [148, 108] on input "[GEOGRAPHIC_DATA]" at bounding box center [163, 107] width 99 height 13
type input "[GEOGRAPHIC_DATA]"
click at [222, 47] on aside "Container Element #ed-1008692319 Container Style Background Link Size Height De…" at bounding box center [138, 172] width 190 height 290
click at [220, 45] on icon at bounding box center [218, 45] width 6 height 9
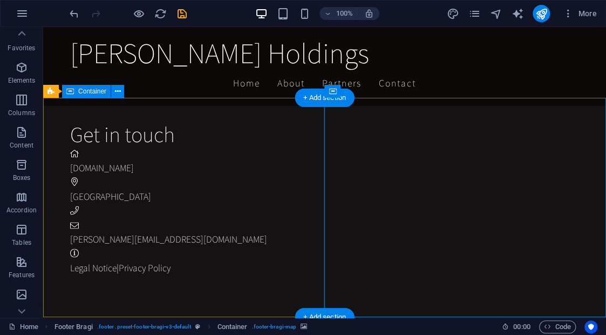
scroll to position [2348, 0]
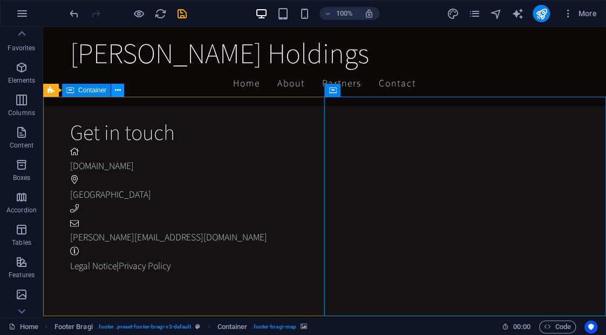
click at [117, 90] on icon at bounding box center [118, 90] width 6 height 11
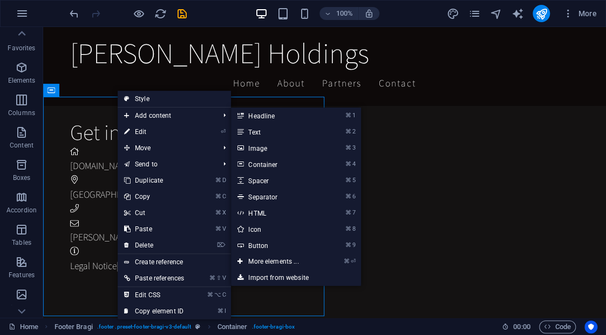
click at [267, 214] on link "⌘ 7 HTML" at bounding box center [275, 213] width 89 height 16
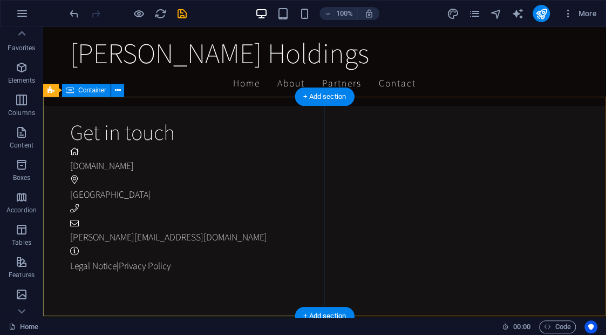
click at [151, 139] on div "Get in touch [DOMAIN_NAME] Derry City [PERSON_NAME][EMAIL_ADDRESS][DOMAIN_NAME]…" at bounding box center [338, 196] width 537 height 241
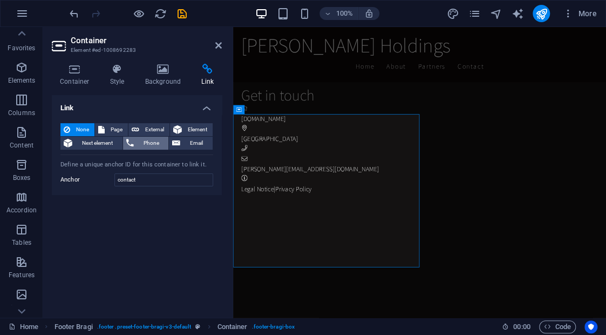
scroll to position [2388, 0]
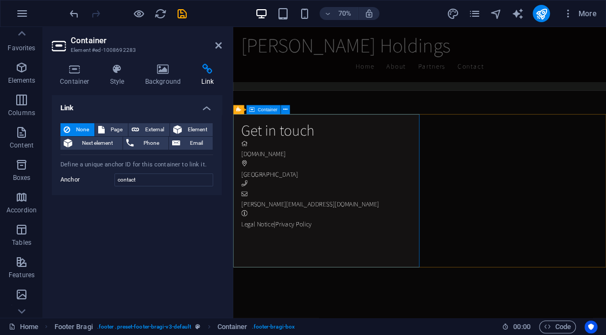
click at [293, 164] on div "Get in touch [DOMAIN_NAME] Derry City [PERSON_NAME][EMAIL_ADDRESS][DOMAIN_NAME]…" at bounding box center [505, 237] width 521 height 241
click at [294, 164] on div "Get in touch [DOMAIN_NAME] Derry City [PERSON_NAME][EMAIL_ADDRESS][DOMAIN_NAME]…" at bounding box center [505, 237] width 521 height 241
click at [295, 186] on div "Get in touch" at bounding box center [501, 173] width 513 height 26
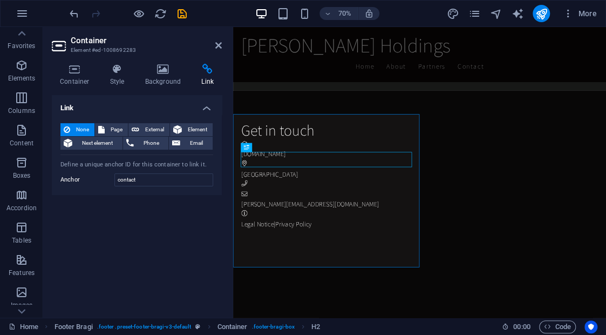
scroll to position [0, 0]
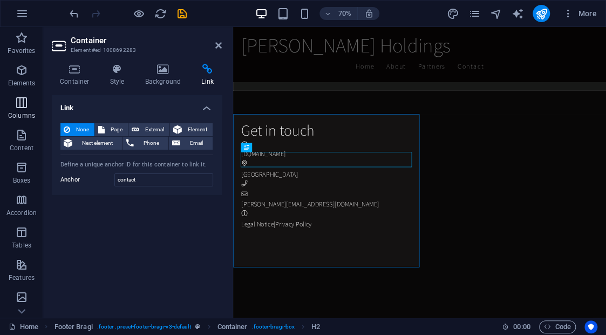
click at [21, 107] on icon "button" at bounding box center [21, 102] width 13 height 13
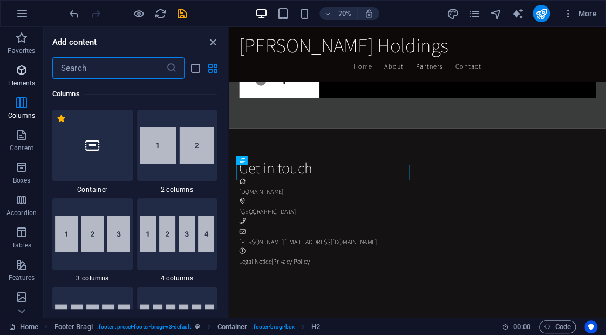
click at [21, 64] on icon "button" at bounding box center [21, 70] width 13 height 13
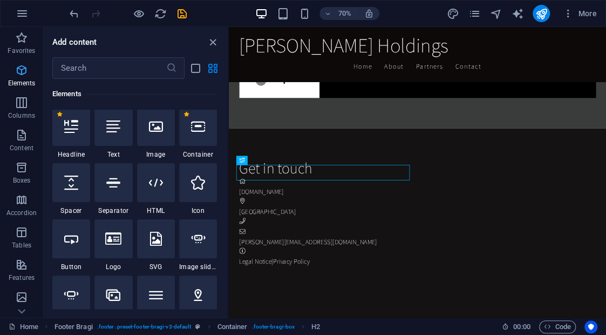
scroll to position [115, 0]
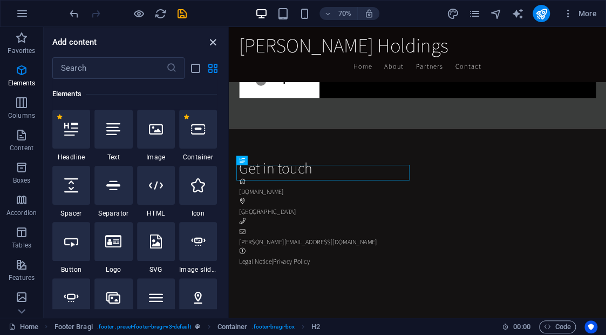
click at [211, 46] on icon "close panel" at bounding box center [213, 42] width 12 height 12
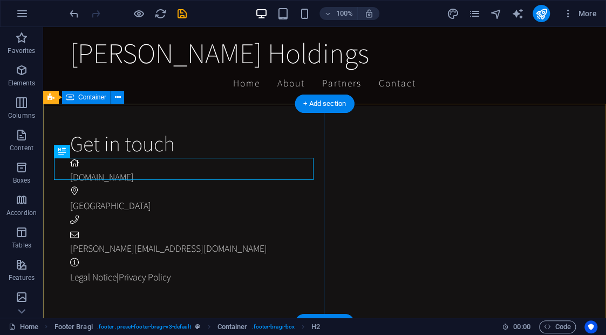
scroll to position [2346, 0]
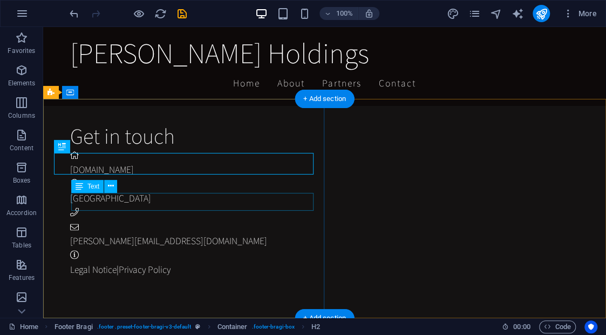
click at [170, 205] on div "[GEOGRAPHIC_DATA]" at bounding box center [334, 198] width 528 height 14
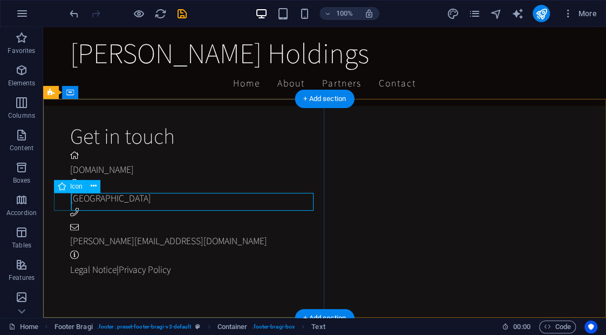
click at [70, 191] on figure at bounding box center [334, 184] width 528 height 14
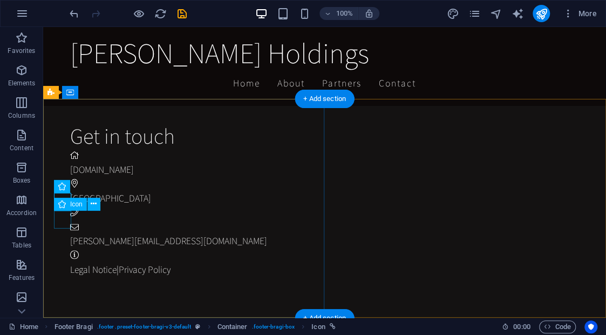
click at [70, 220] on figure at bounding box center [334, 213] width 528 height 14
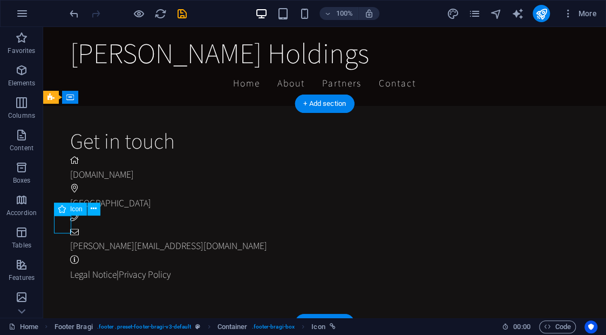
scroll to position [2341, 0]
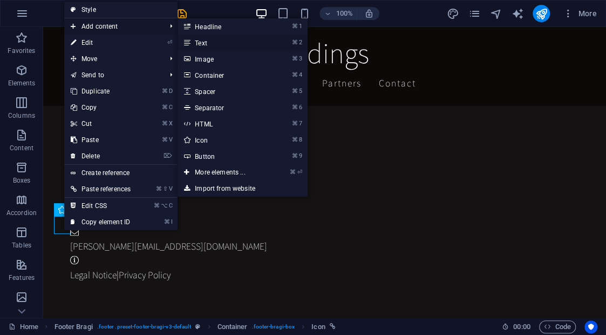
click at [211, 42] on link "⌘ 2 Text" at bounding box center [222, 43] width 89 height 16
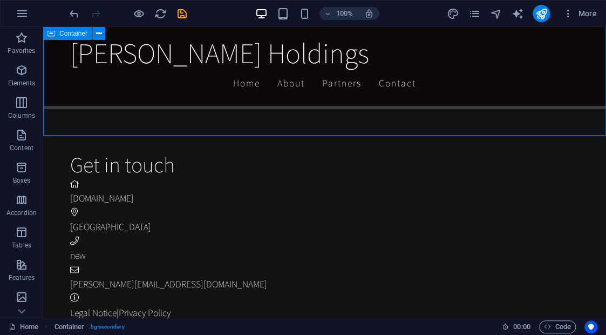
scroll to position [2309, 0]
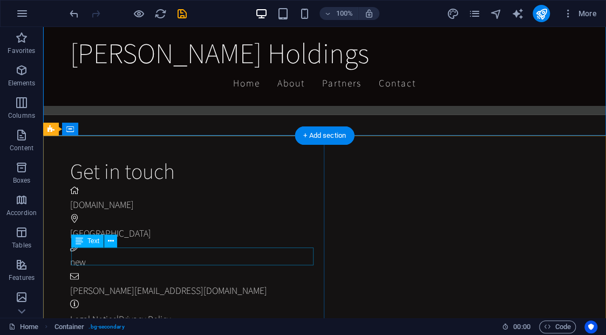
click at [133, 260] on div "new" at bounding box center [334, 262] width 528 height 14
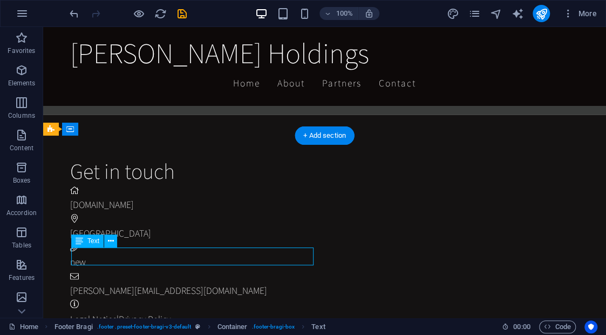
click at [132, 260] on div "new" at bounding box center [334, 262] width 528 height 14
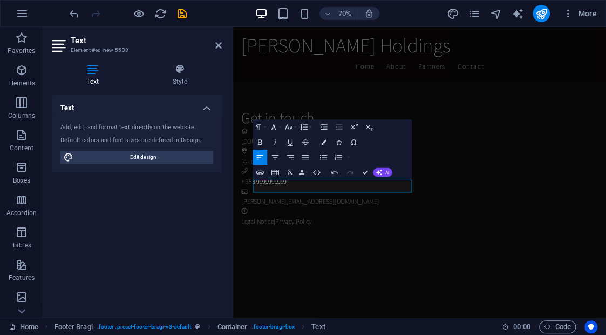
scroll to position [2312, 0]
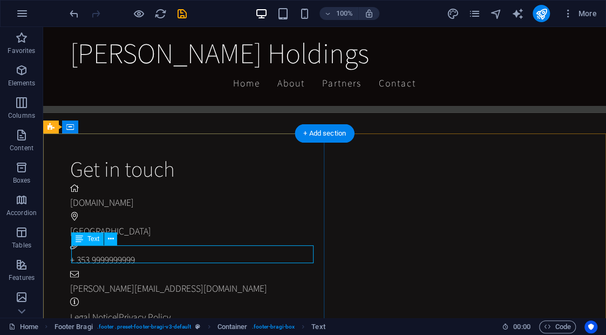
click at [161, 256] on div "+ 353 9999999999" at bounding box center [334, 260] width 528 height 14
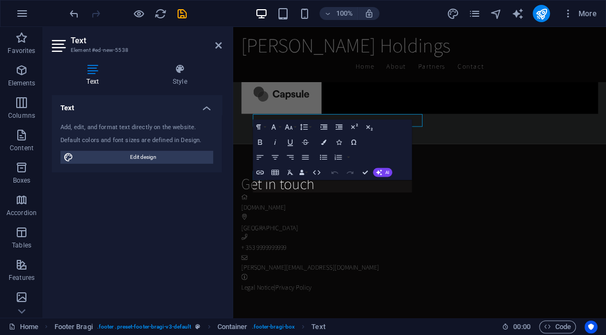
scroll to position [2406, 0]
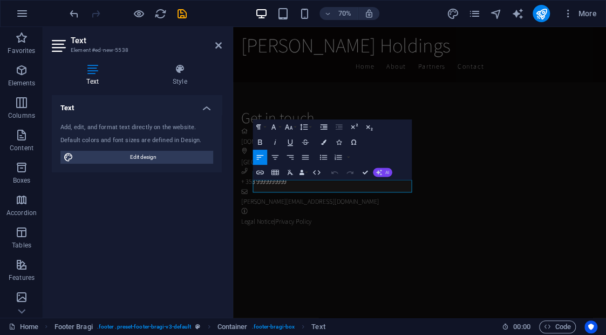
click at [377, 172] on icon "button" at bounding box center [379, 172] width 6 height 6
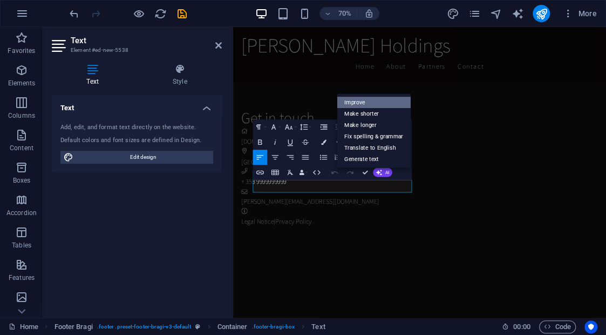
click at [368, 109] on link "Make shorter" at bounding box center [374, 113] width 74 height 11
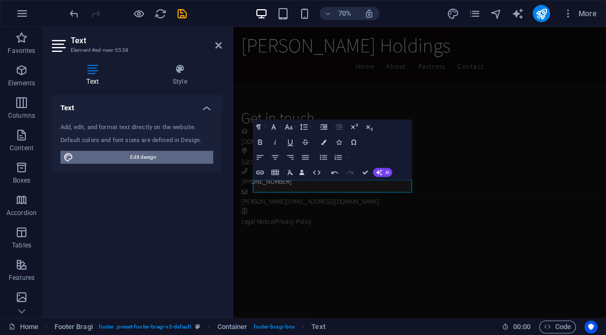
click at [198, 157] on span "Edit design" at bounding box center [143, 157] width 133 height 13
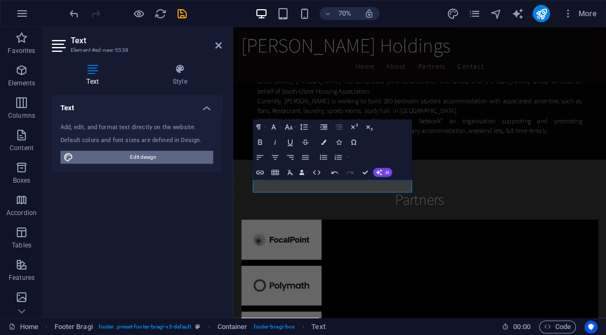
scroll to position [1491, 0]
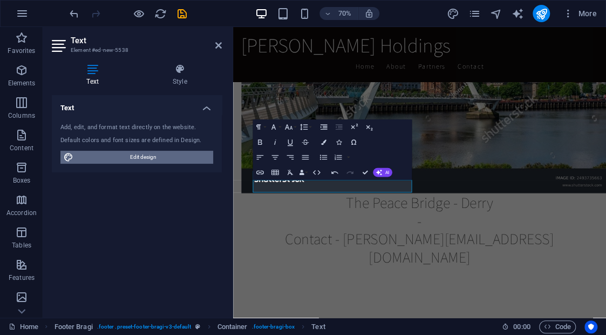
select select "rem"
select select "200"
select select "px"
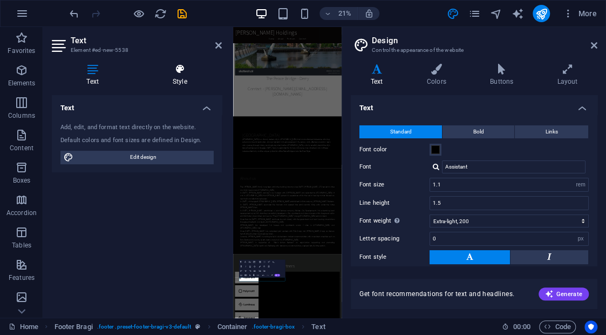
click at [176, 78] on h4 "Style" at bounding box center [180, 75] width 84 height 23
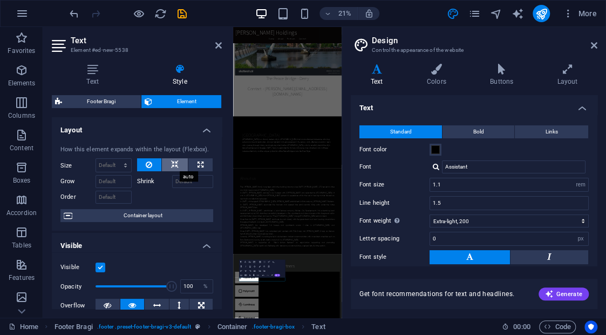
click at [173, 164] on icon at bounding box center [175, 164] width 8 height 13
click at [219, 47] on icon at bounding box center [218, 45] width 6 height 9
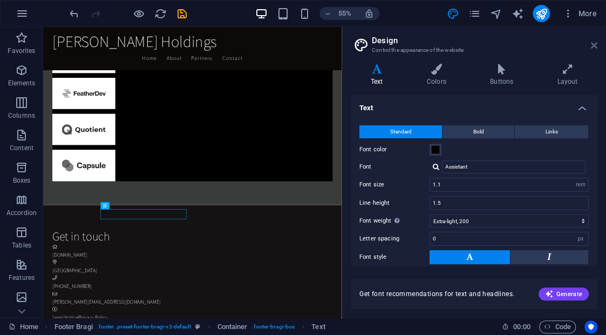
click at [596, 43] on icon at bounding box center [594, 45] width 6 height 9
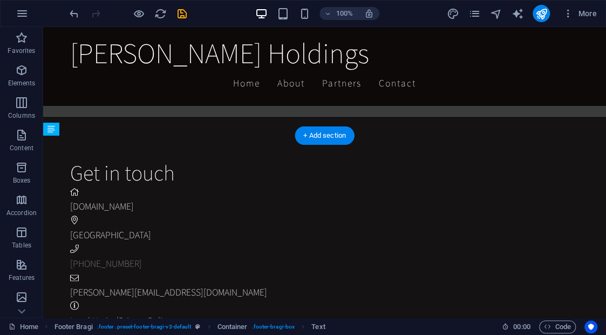
drag, startPoint x: 204, startPoint y: 264, endPoint x: 230, endPoint y: 254, distance: 27.9
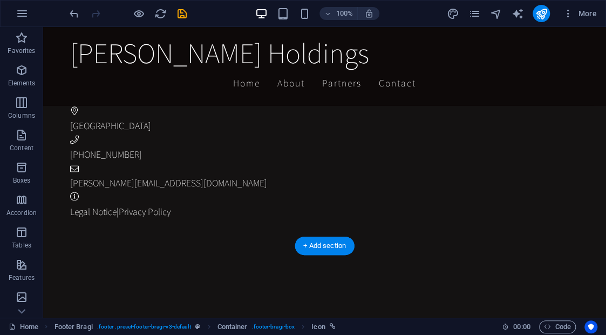
scroll to position [2436, 0]
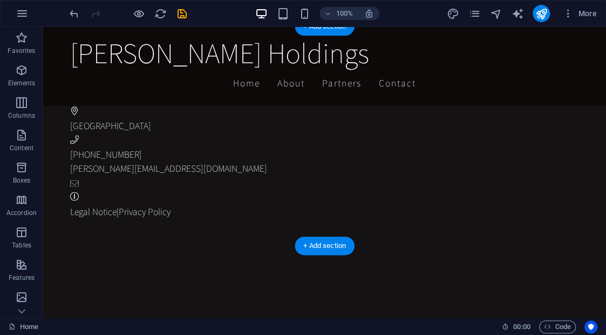
drag, startPoint x: 300, startPoint y: 273, endPoint x: 56, endPoint y: 164, distance: 267.5
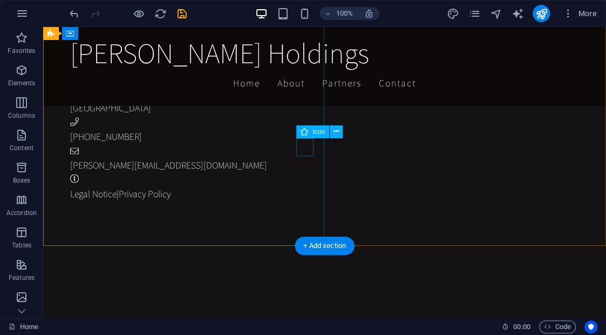
scroll to position [2418, 0]
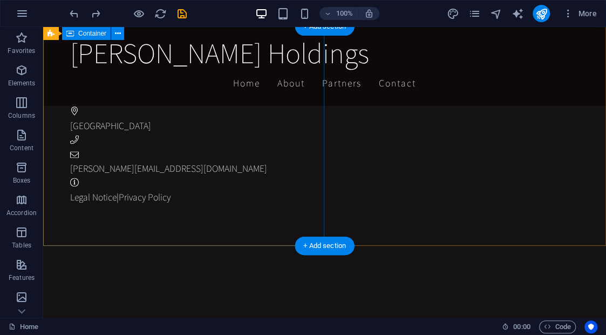
click at [276, 146] on div "Get in touch [DOMAIN_NAME] Derry City [PERSON_NAME][EMAIL_ADDRESS][DOMAIN_NAME]…" at bounding box center [338, 127] width 537 height 241
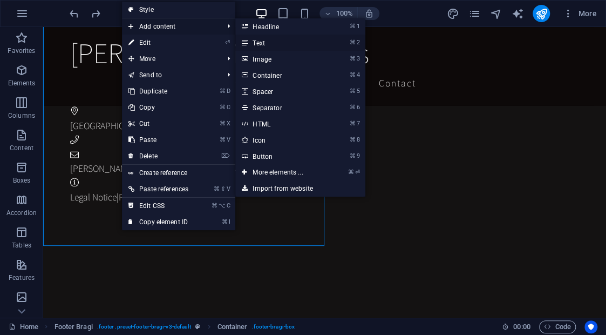
click at [267, 39] on link "⌘ 2 Text" at bounding box center [279, 43] width 89 height 16
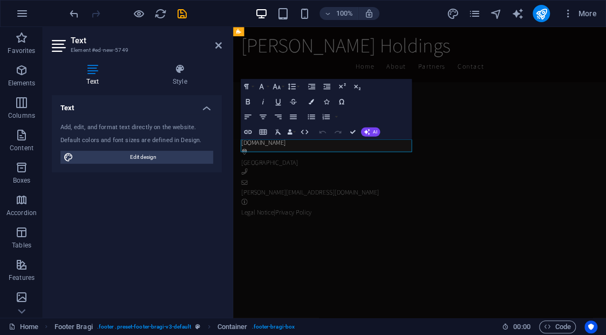
scroll to position [2406, 0]
click at [351, 157] on p "New text element" at bounding box center [501, 150] width 513 height 14
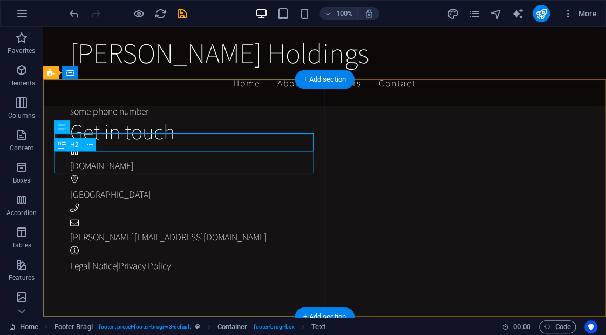
scroll to position [2368, 0]
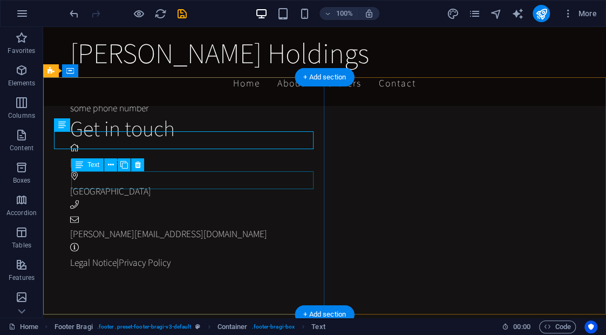
click at [98, 168] on span "[DOMAIN_NAME]" at bounding box center [102, 162] width 64 height 12
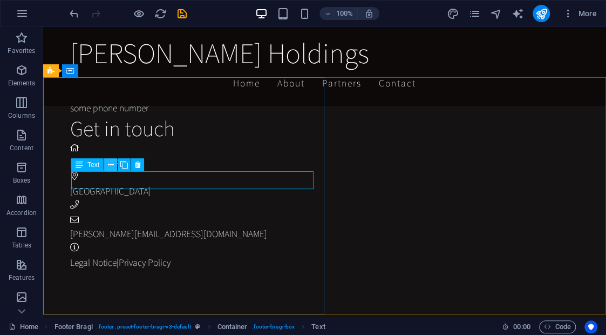
click at [110, 166] on icon at bounding box center [111, 164] width 6 height 11
click at [125, 166] on icon at bounding box center [124, 164] width 8 height 11
click at [108, 164] on icon at bounding box center [111, 164] width 6 height 11
click at [113, 166] on icon at bounding box center [111, 164] width 6 height 11
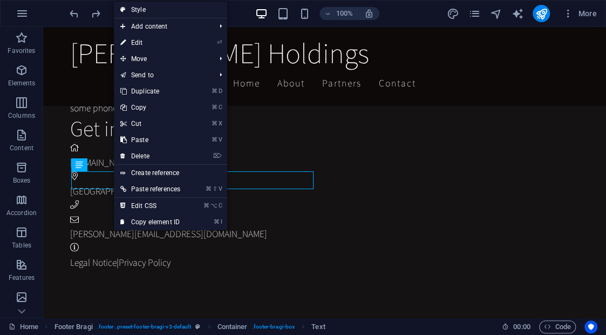
click at [138, 13] on link "Style" at bounding box center [170, 10] width 113 height 16
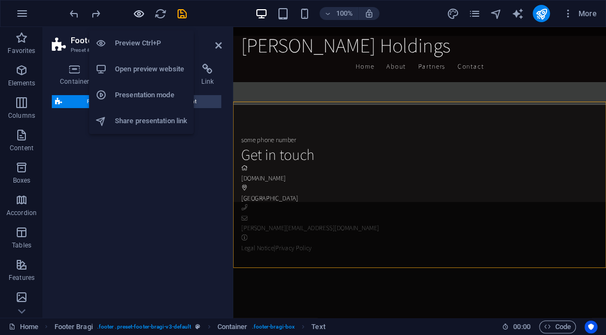
scroll to position [2406, 0]
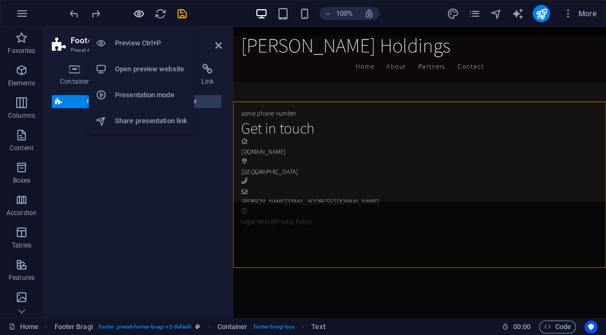
select select "%"
select select "rem"
select select "px"
select select "rem"
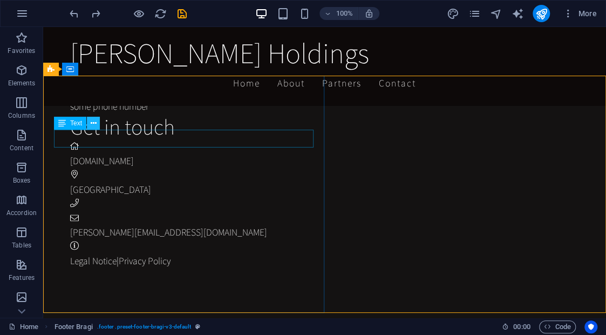
scroll to position [2371, 0]
click at [92, 124] on icon at bounding box center [94, 123] width 6 height 11
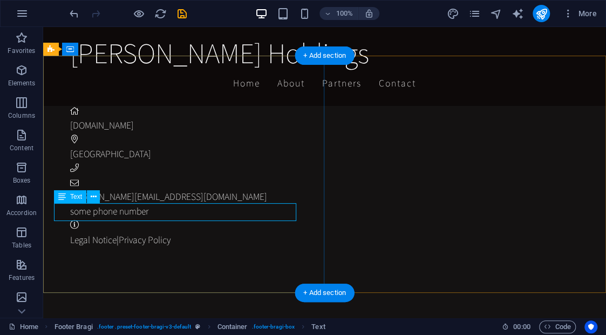
scroll to position [2388, 0]
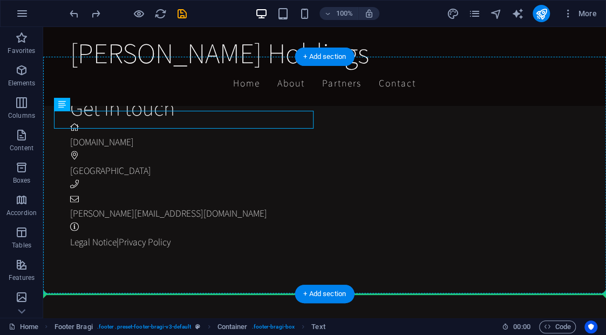
drag, startPoint x: 105, startPoint y: 132, endPoint x: 98, endPoint y: 190, distance: 58.7
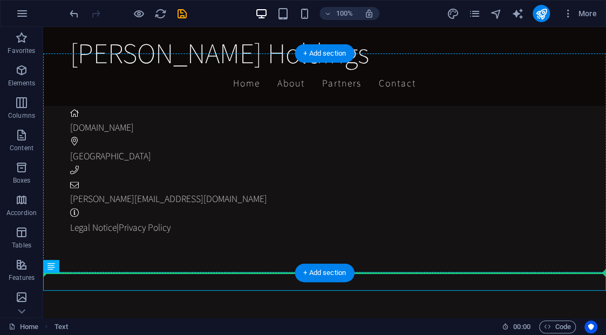
scroll to position [2391, 0]
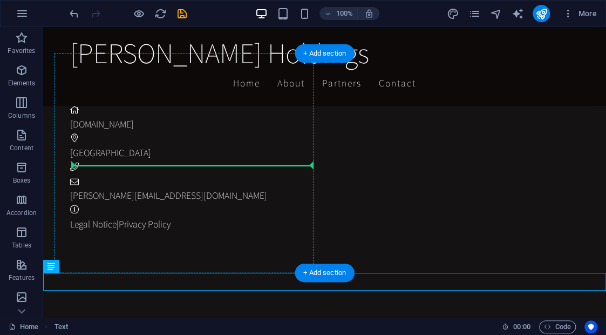
drag, startPoint x: 98, startPoint y: 292, endPoint x: 80, endPoint y: 165, distance: 128.7
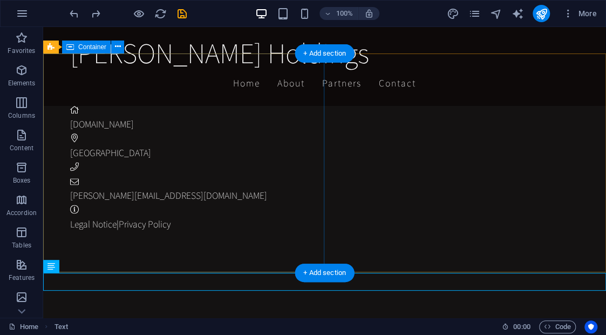
click at [139, 231] on div "Get in touch [DOMAIN_NAME] Derry City [PERSON_NAME][EMAIL_ADDRESS][DOMAIN_NAME]…" at bounding box center [338, 154] width 537 height 241
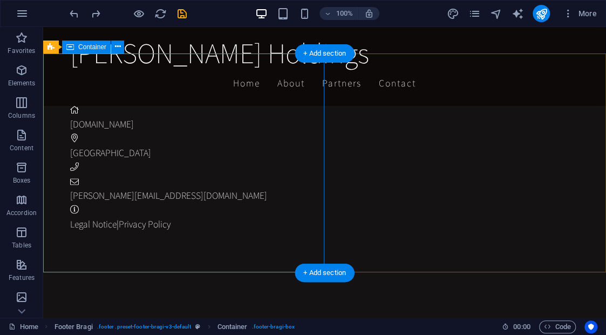
click at [144, 180] on div "Get in touch [DOMAIN_NAME] Derry City [PERSON_NAME][EMAIL_ADDRESS][DOMAIN_NAME]…" at bounding box center [338, 154] width 537 height 241
click at [70, 188] on figure at bounding box center [334, 181] width 528 height 14
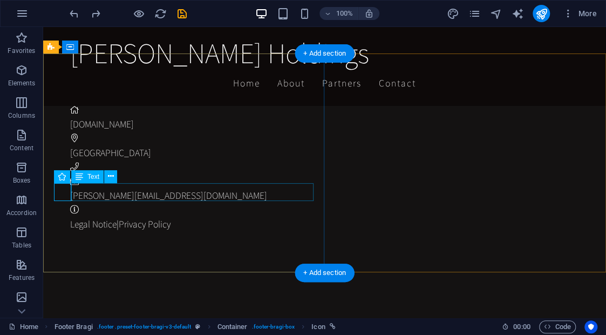
click at [119, 189] on div "[PERSON_NAME][EMAIL_ADDRESS][DOMAIN_NAME]" at bounding box center [334, 195] width 528 height 14
click at [131, 179] on div "Get in touch [DOMAIN_NAME] Derry City [PERSON_NAME][EMAIL_ADDRESS][DOMAIN_NAME]…" at bounding box center [338, 154] width 537 height 241
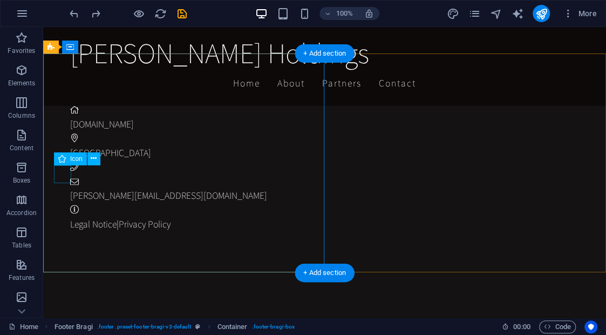
click at [70, 171] on figure at bounding box center [334, 167] width 528 height 14
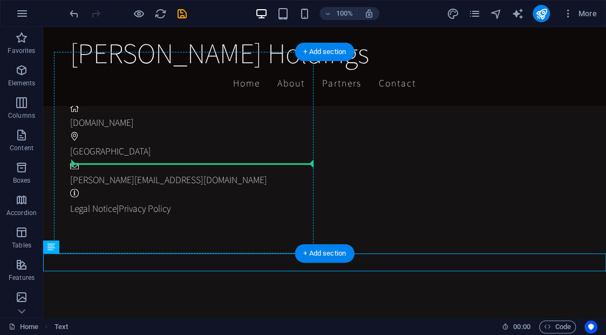
drag, startPoint x: 96, startPoint y: 275, endPoint x: 76, endPoint y: 162, distance: 114.5
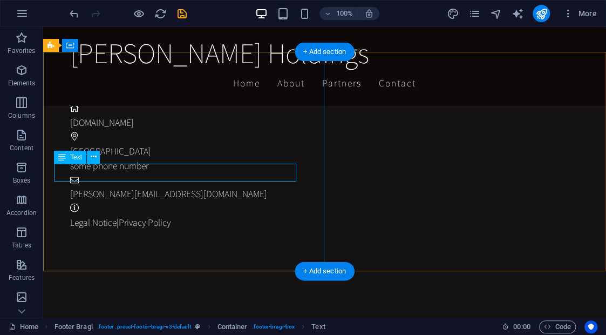
click at [85, 170] on div "some phone number" at bounding box center [334, 166] width 528 height 14
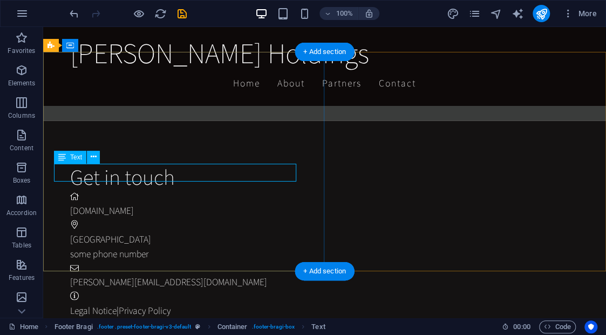
scroll to position [2388, 0]
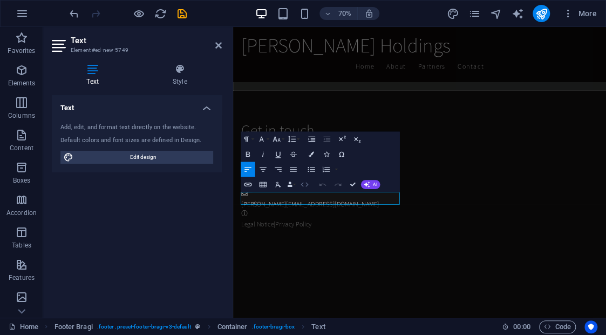
click at [304, 188] on icon "button" at bounding box center [304, 184] width 9 height 9
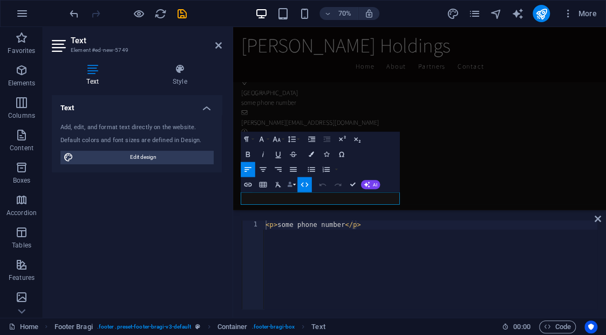
click at [294, 182] on button "Data Bindings" at bounding box center [291, 184] width 11 height 15
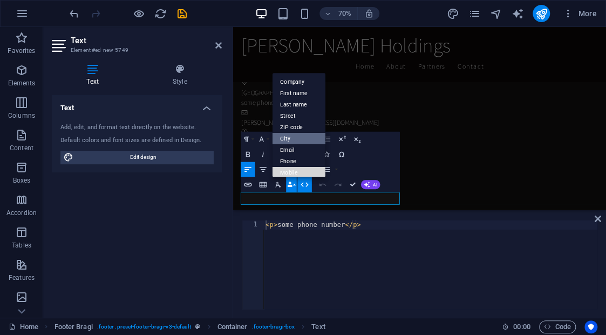
click at [292, 173] on link "Mobile" at bounding box center [299, 172] width 53 height 11
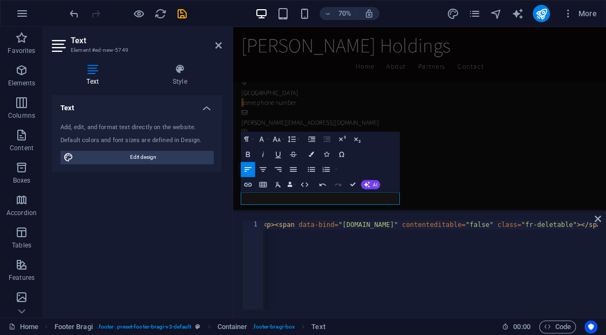
scroll to position [0, 0]
type textarea "<p>some phone number</p>"
click at [367, 226] on div "< p > some phone number </ p >" at bounding box center [430, 273] width 334 height 107
click at [295, 184] on button "Data Bindings" at bounding box center [291, 184] width 11 height 15
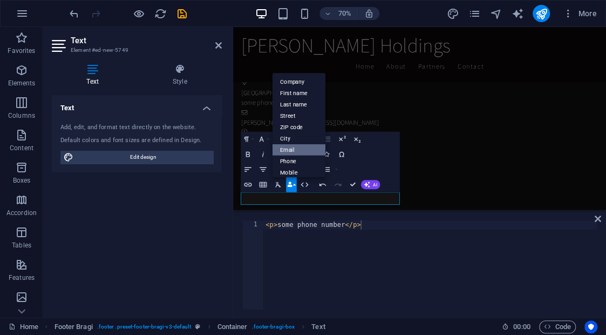
click at [293, 157] on link "Phone" at bounding box center [299, 160] width 53 height 11
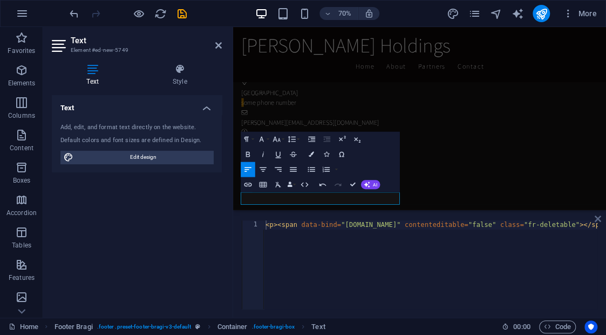
click at [600, 218] on icon at bounding box center [598, 218] width 6 height 9
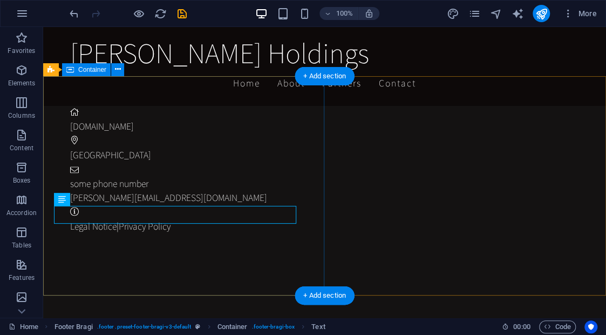
scroll to position [2411, 0]
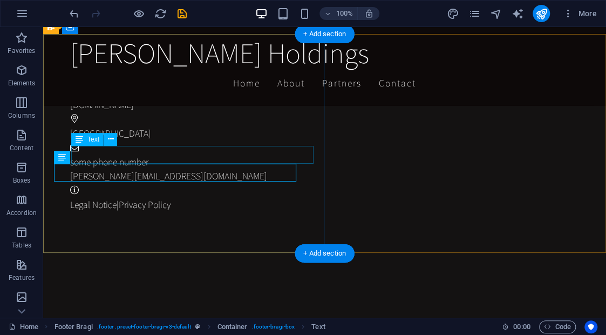
click at [134, 155] on div "some phone number" at bounding box center [334, 162] width 528 height 14
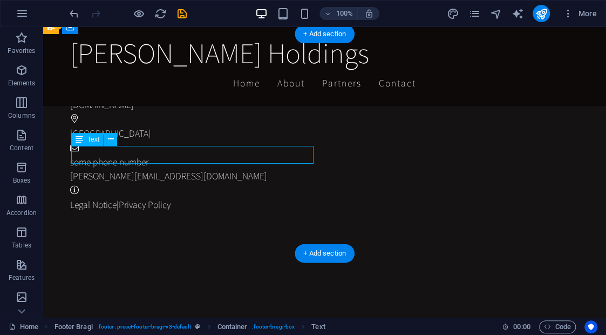
click at [134, 155] on div "some phone number" at bounding box center [334, 162] width 528 height 14
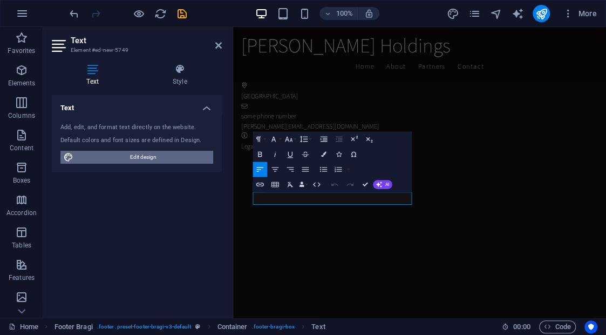
scroll to position [2388, 0]
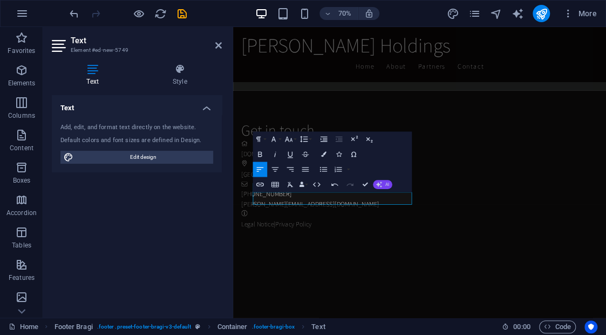
click at [381, 184] on icon "button" at bounding box center [379, 184] width 6 height 6
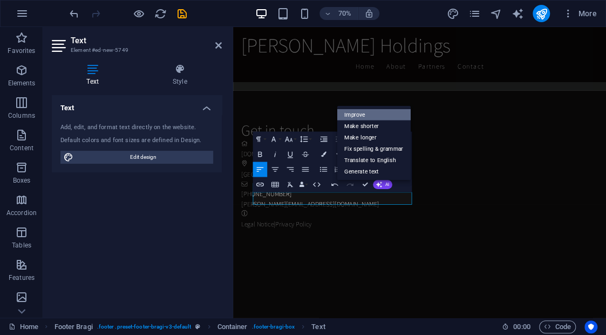
click at [354, 128] on link "Make shorter" at bounding box center [374, 125] width 74 height 11
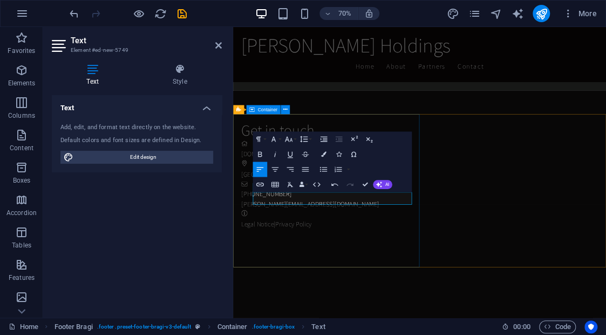
click at [279, 168] on div "Get in touch [DOMAIN_NAME] [GEOGRAPHIC_DATA] [PHONE_NUMBER] [PERSON_NAME][EMAIL…" at bounding box center [505, 237] width 521 height 241
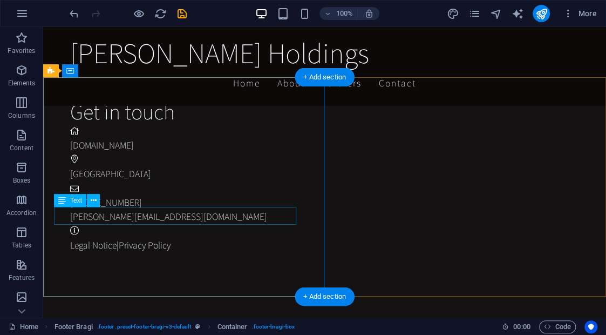
scroll to position [2372, 0]
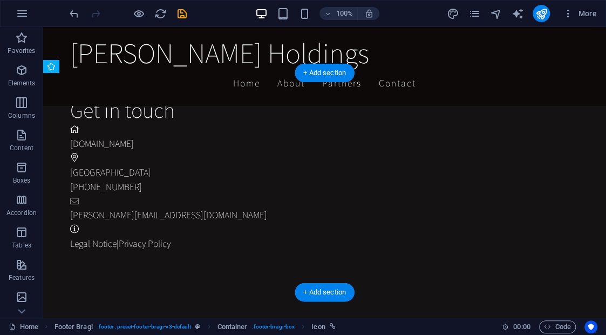
drag, startPoint x: 57, startPoint y: 193, endPoint x: 53, endPoint y: 212, distance: 18.6
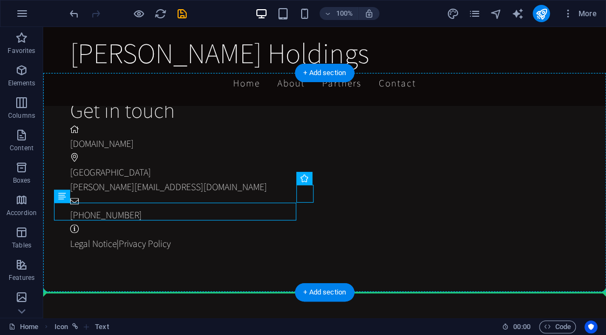
drag, startPoint x: 302, startPoint y: 192, endPoint x: 53, endPoint y: 212, distance: 249.7
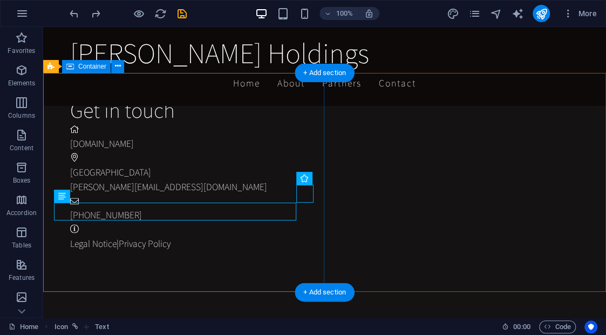
click at [138, 253] on div "Get in touch [DOMAIN_NAME] Derry City [PERSON_NAME][EMAIL_ADDRESS][DOMAIN_NAME]…" at bounding box center [338, 173] width 537 height 241
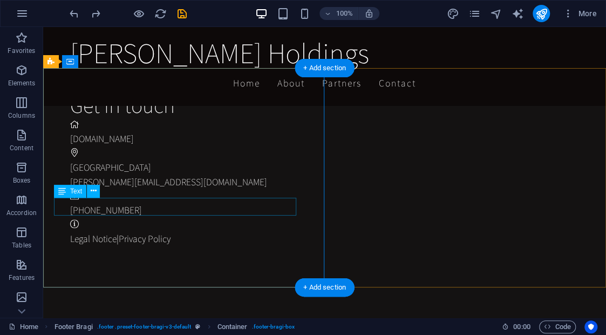
scroll to position [2377, 0]
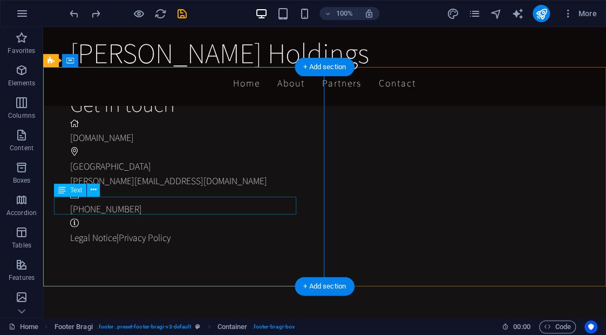
click at [137, 209] on div "[PHONE_NUMBER]" at bounding box center [334, 209] width 528 height 14
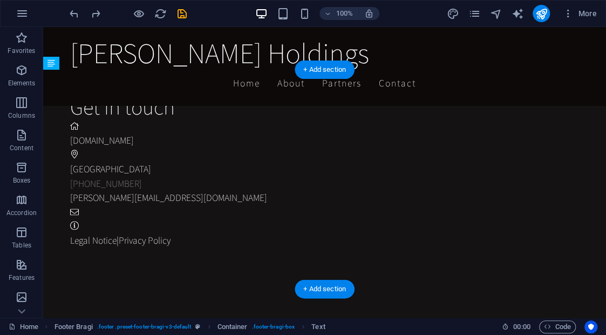
drag, startPoint x: 104, startPoint y: 218, endPoint x: 60, endPoint y: 182, distance: 56.4
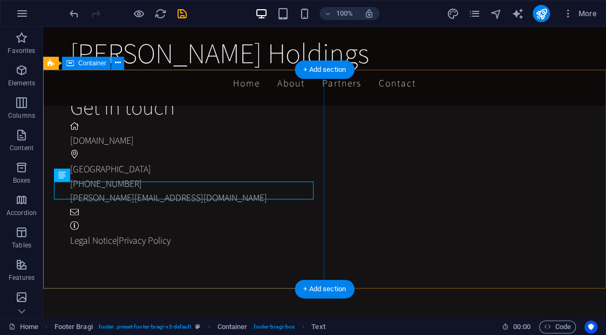
click at [186, 266] on div "Get in touch [DOMAIN_NAME] [GEOGRAPHIC_DATA] [PHONE_NUMBER] [PERSON_NAME][EMAIL…" at bounding box center [338, 170] width 537 height 241
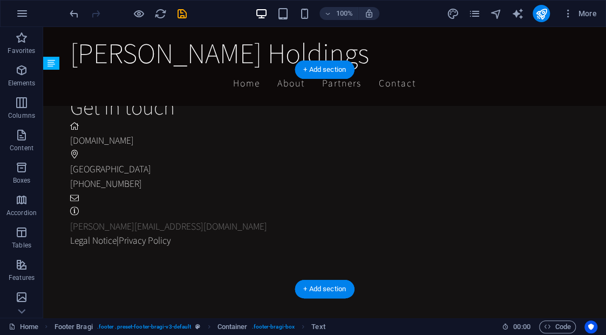
drag, startPoint x: 106, startPoint y: 218, endPoint x: 304, endPoint y: 207, distance: 197.9
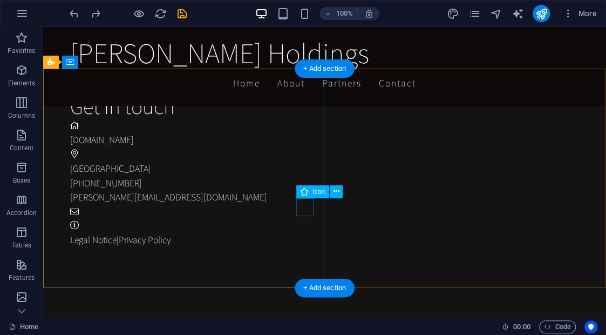
click at [301, 207] on figure at bounding box center [334, 211] width 528 height 14
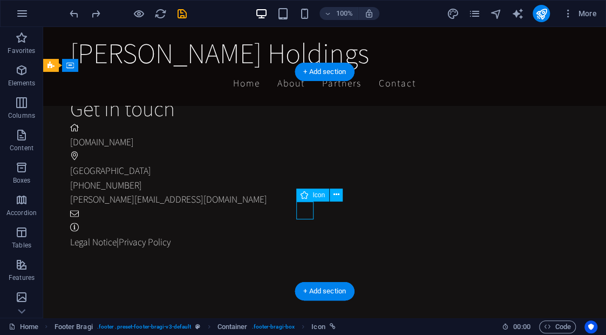
scroll to position [2374, 0]
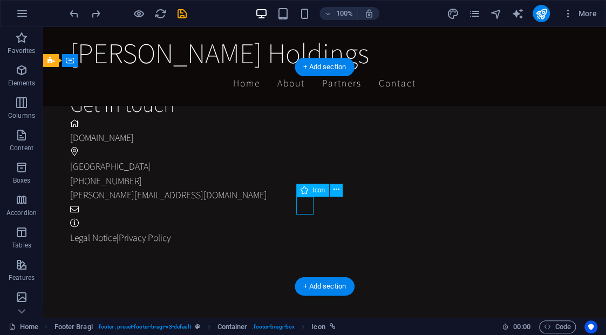
click at [301, 207] on figure at bounding box center [334, 209] width 528 height 14
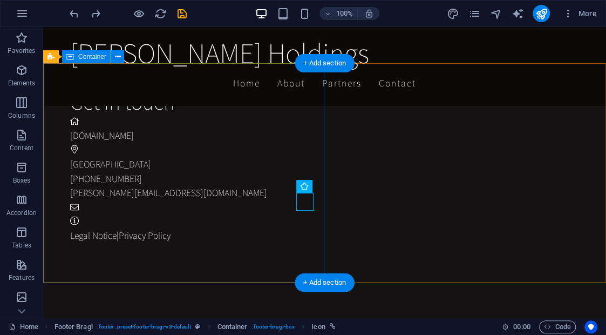
scroll to position [2381, 0]
click at [238, 238] on div "Get in touch [DOMAIN_NAME] [GEOGRAPHIC_DATA] [PHONE_NUMBER] [PERSON_NAME][EMAIL…" at bounding box center [338, 163] width 537 height 241
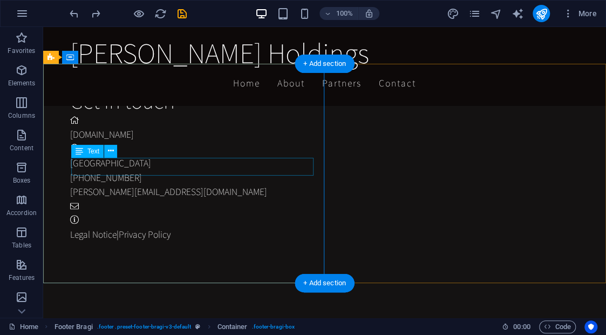
click at [200, 168] on div "[GEOGRAPHIC_DATA]" at bounding box center [334, 163] width 528 height 14
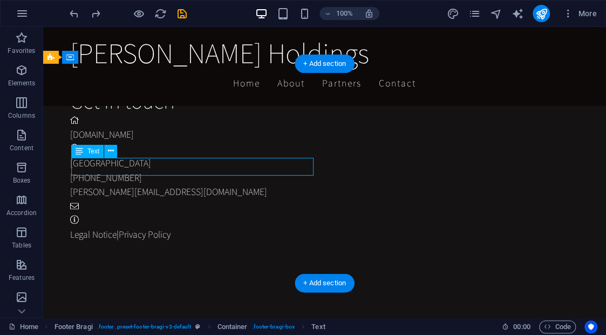
click at [199, 168] on div "[GEOGRAPHIC_DATA]" at bounding box center [334, 163] width 528 height 14
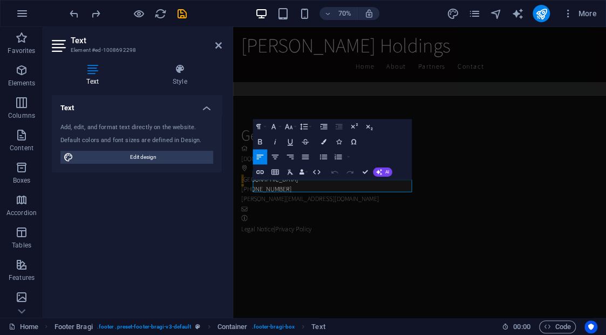
scroll to position [2388, 0]
click at [318, 169] on icon "button" at bounding box center [316, 171] width 9 height 9
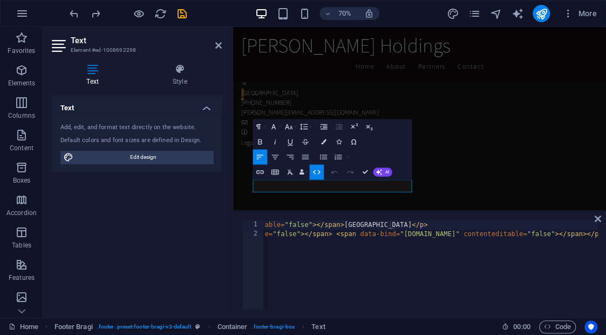
scroll to position [0, 0]
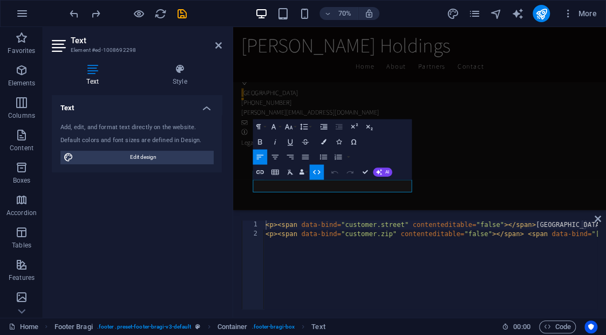
click at [412, 239] on div "< p > < span data-bind = "customer.street" contenteditable = "false" > </ span …" at bounding box center [528, 272] width 531 height 105
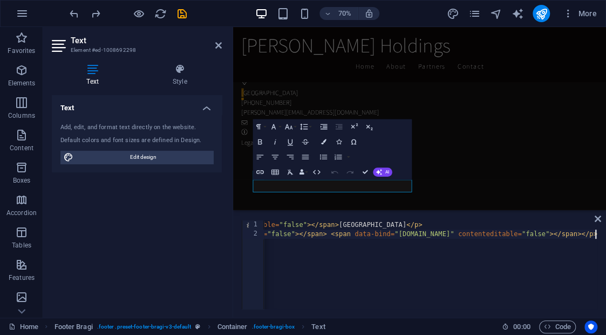
type textarea "<p><span data-bind="customer.street" contenteditable="false"></span>Derry City<…"
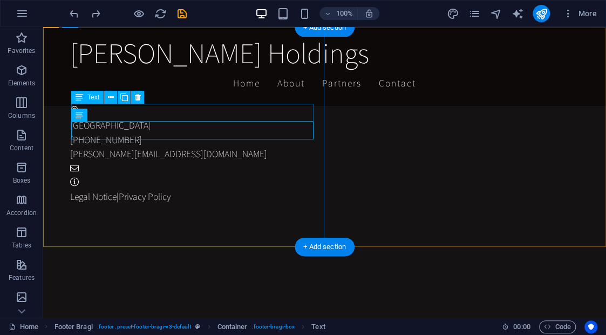
scroll to position [2415, 0]
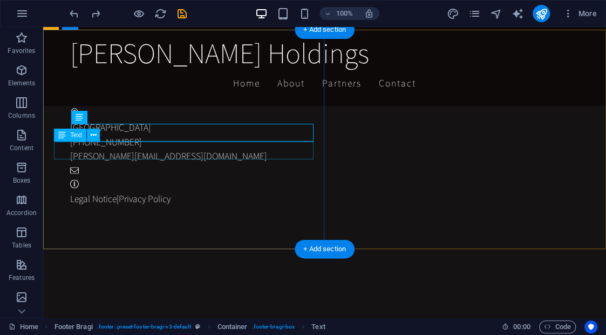
click at [205, 149] on div "[PHONE_NUMBER]" at bounding box center [334, 142] width 528 height 14
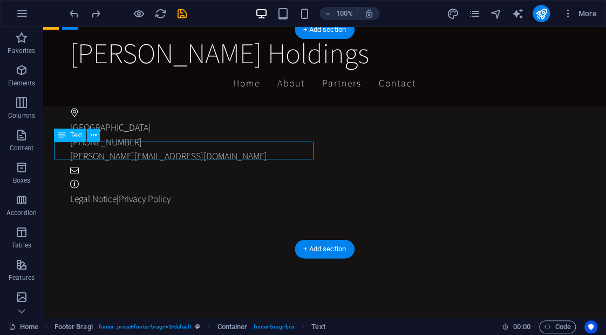
click at [205, 149] on div "[PHONE_NUMBER]" at bounding box center [334, 142] width 528 height 14
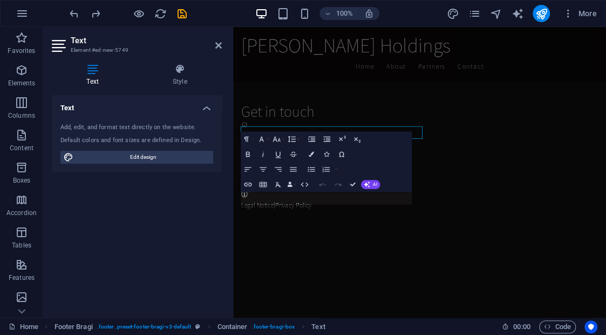
scroll to position [2388, 0]
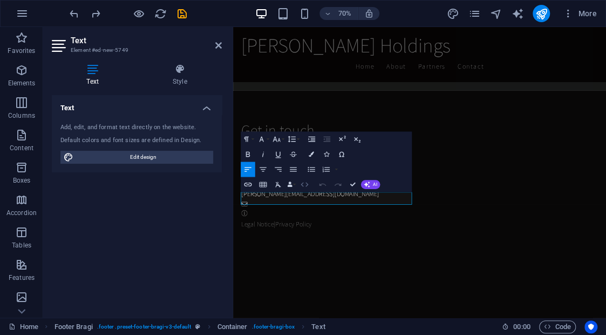
click at [308, 185] on icon "button" at bounding box center [304, 184] width 9 height 9
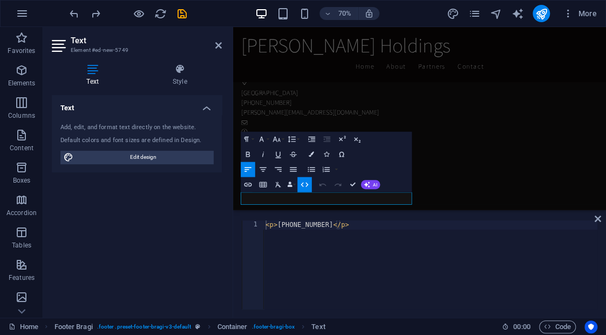
click at [343, 246] on div "< p > [PHONE_NUMBER] </ p >" at bounding box center [430, 273] width 334 height 107
paste textarea "<span data-bind="customer.zip" contenteditable="false"></span> <span data-bind=…"
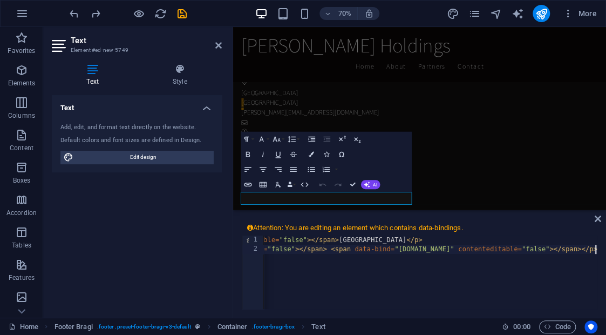
scroll to position [0, 193]
click at [344, 249] on div "< p > < span data-bind = "customer.street" contenteditable = "false" > </ span …" at bounding box center [335, 287] width 531 height 105
drag, startPoint x: 346, startPoint y: 239, endPoint x: 388, endPoint y: 239, distance: 42.1
click at [388, 239] on div "< p > < span data-bind = "customer.street" contenteditable = "false" > </ span …" at bounding box center [339, 287] width 531 height 105
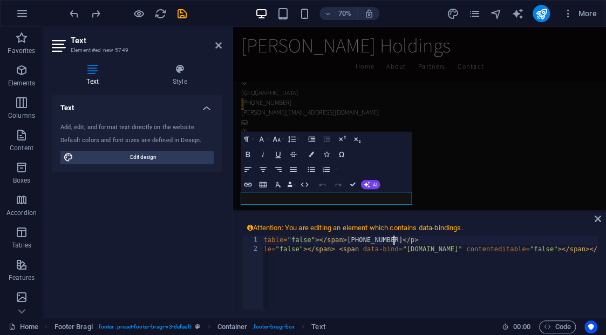
scroll to position [0, 26]
click at [388, 247] on div "< p > < span data-bind = "customer.street" contenteditable = "false" > </ span …" at bounding box center [339, 287] width 531 height 105
click at [295, 184] on button "Data Bindings" at bounding box center [291, 184] width 11 height 15
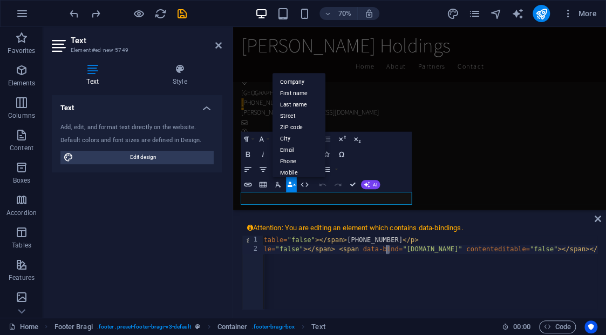
click at [369, 265] on div "< p > < span data-bind = "customer.street" contenteditable = "false" > </ span …" at bounding box center [339, 280] width 531 height 90
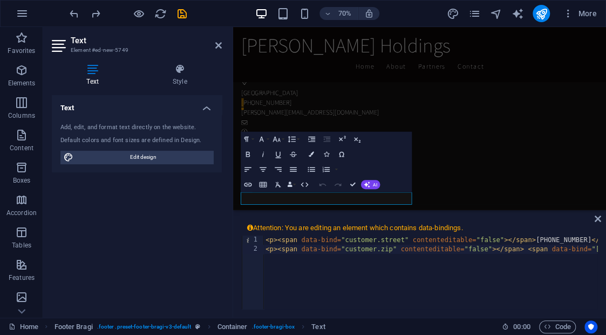
scroll to position [0, 0]
click at [386, 248] on div "< p > < span data-bind = "customer.street" contenteditable = "false" > </ span …" at bounding box center [528, 280] width 531 height 90
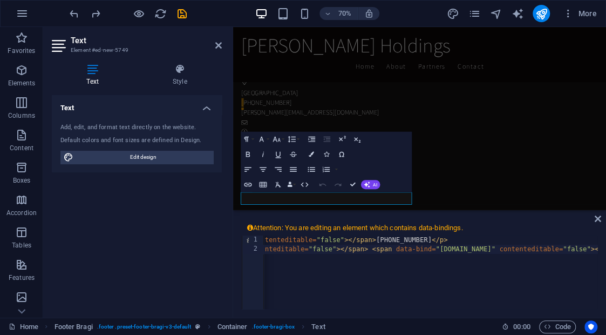
scroll to position [0, 165]
click at [486, 249] on div "< p > < span data-bind = "customer.street" contenteditable = "false" > </ span …" at bounding box center [367, 280] width 539 height 90
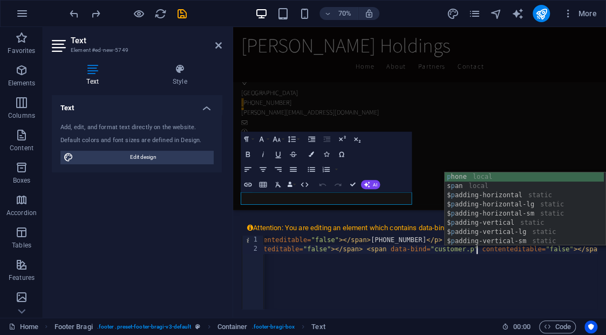
scroll to position [0, 30]
type textarea "<p><span data-bind="[DOMAIN_NAME]" contenteditable="false"></span> <span data-b…"
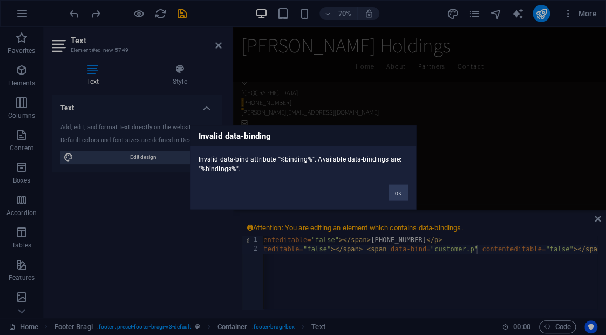
click button "ok" at bounding box center [398, 193] width 19 height 16
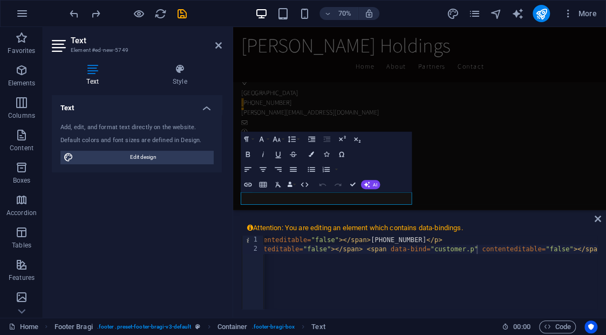
click at [476, 249] on div "< p > < span data-bind = "customer.street" contenteditable = "false" > </ span …" at bounding box center [361, 280] width 527 height 90
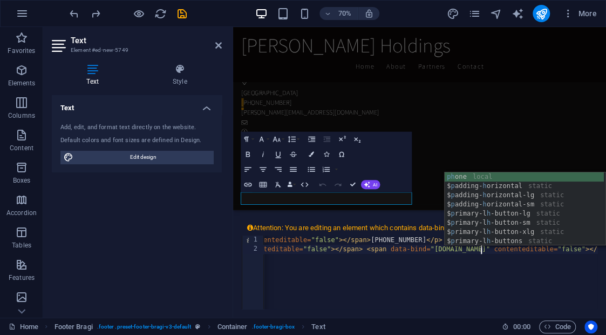
type textarea "<p><span data-bind="[DOMAIN_NAME]" contenteditable="false"></span> <span data-b…"
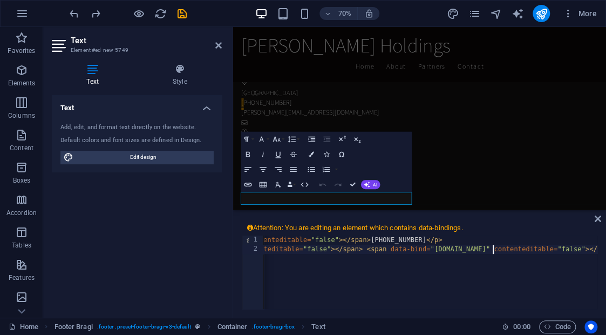
scroll to position [2418, 0]
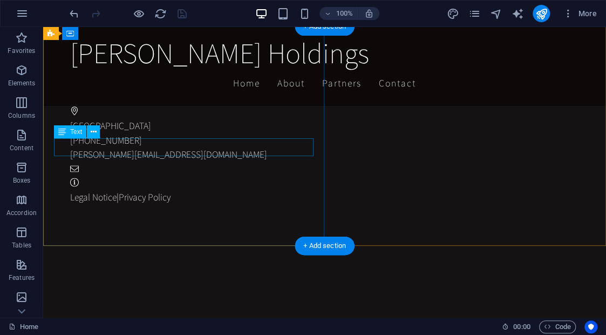
click at [141, 147] on div "[PHONE_NUMBER]" at bounding box center [334, 140] width 528 height 14
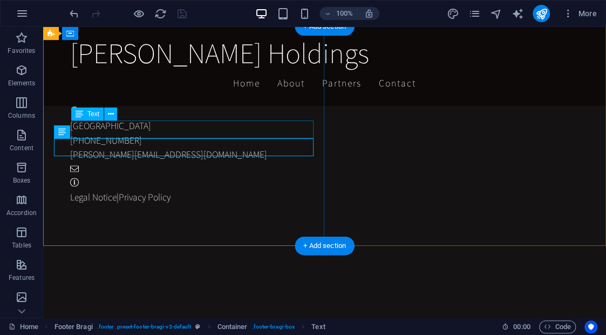
click at [131, 131] on div "[GEOGRAPHIC_DATA]" at bounding box center [334, 126] width 528 height 14
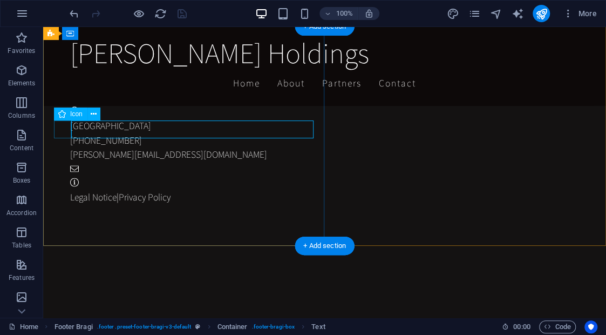
click at [70, 119] on figure at bounding box center [334, 112] width 528 height 14
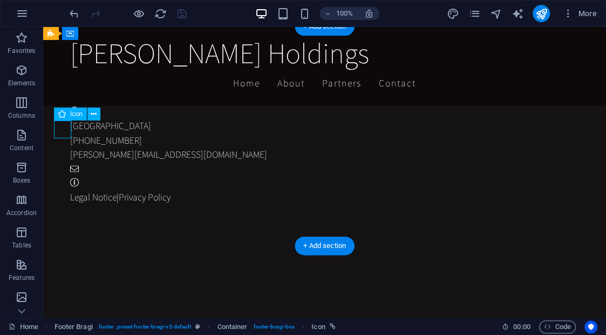
click at [70, 119] on figure at bounding box center [334, 112] width 528 height 14
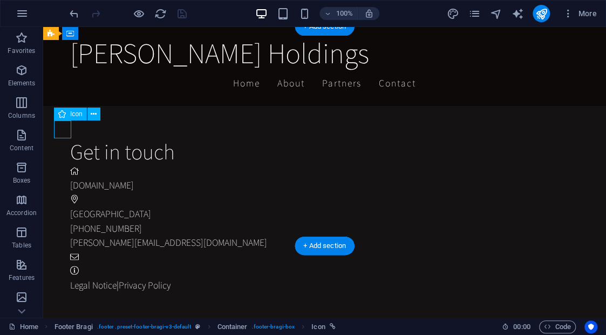
scroll to position [2388, 0]
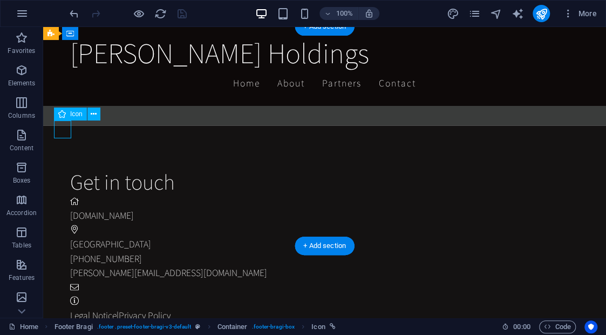
select select "xMidYMid"
select select "px"
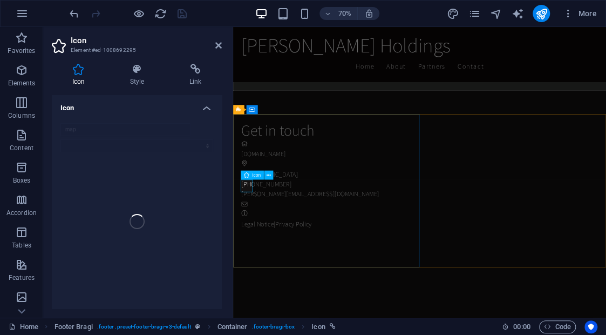
click at [250, 229] on figure at bounding box center [501, 222] width 513 height 14
click at [138, 77] on h4 "Style" at bounding box center [139, 75] width 59 height 23
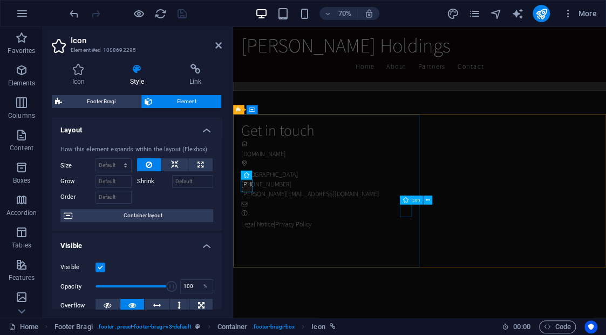
click at [476, 286] on figure at bounding box center [501, 279] width 513 height 14
select select "xMidYMid"
select select "px"
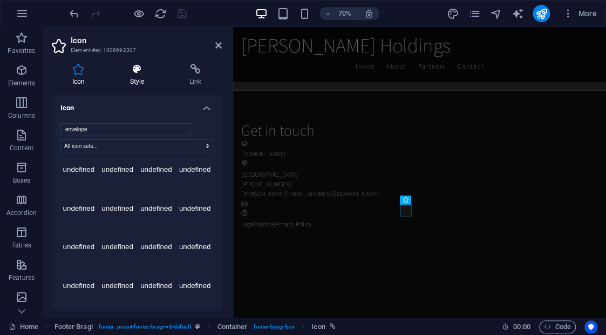
scroll to position [13, 1]
click at [139, 73] on icon at bounding box center [137, 69] width 55 height 11
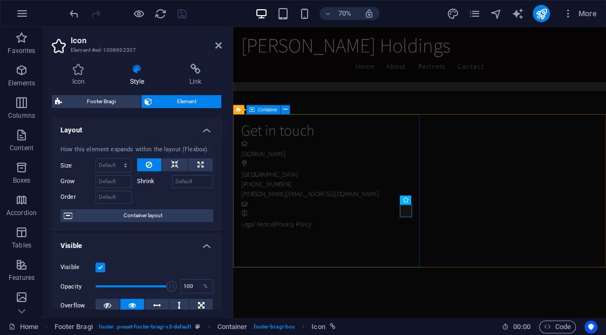
click at [313, 175] on div "Get in touch [DOMAIN_NAME] [GEOGRAPHIC_DATA] [PHONE_NUMBER] [PERSON_NAME][EMAIL…" at bounding box center [505, 237] width 521 height 241
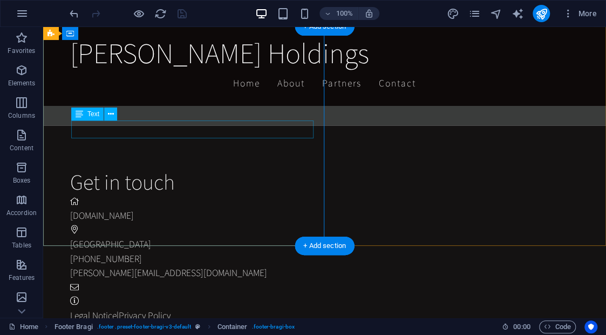
scroll to position [2418, 0]
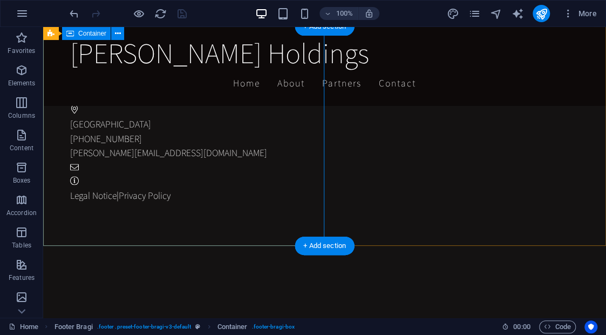
click at [221, 215] on div "Get in touch [DOMAIN_NAME] [GEOGRAPHIC_DATA] [PHONE_NUMBER] [PERSON_NAME][EMAIL…" at bounding box center [338, 125] width 537 height 241
click at [300, 166] on figure at bounding box center [334, 167] width 528 height 14
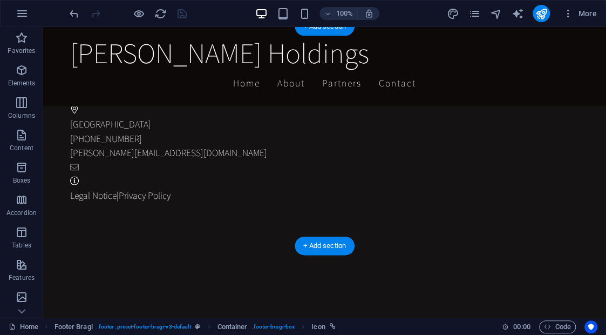
drag, startPoint x: 347, startPoint y: 176, endPoint x: 57, endPoint y: 158, distance: 290.4
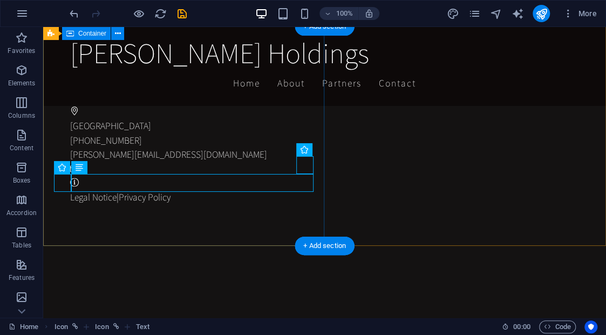
click at [192, 223] on div "Get in touch [DOMAIN_NAME] [GEOGRAPHIC_DATA] [PHONE_NUMBER] [PERSON_NAME][EMAIL…" at bounding box center [338, 127] width 537 height 241
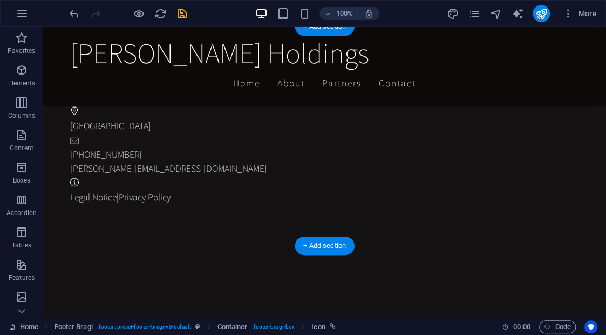
drag, startPoint x: 347, startPoint y: 178, endPoint x: 60, endPoint y: 154, distance: 287.7
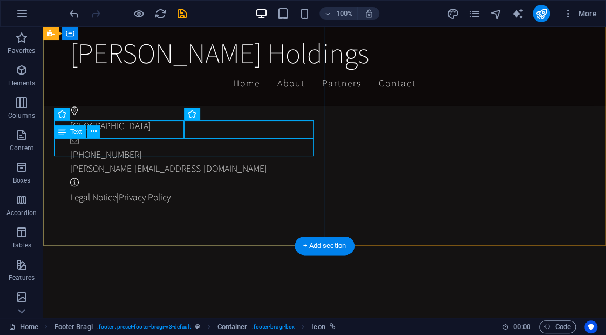
scroll to position [2436, 0]
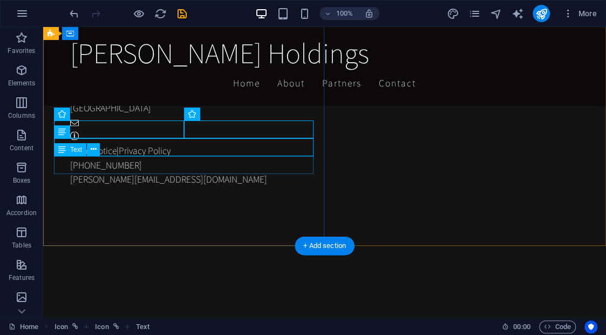
click at [151, 169] on div "[PHONE_NUMBER]" at bounding box center [334, 165] width 528 height 14
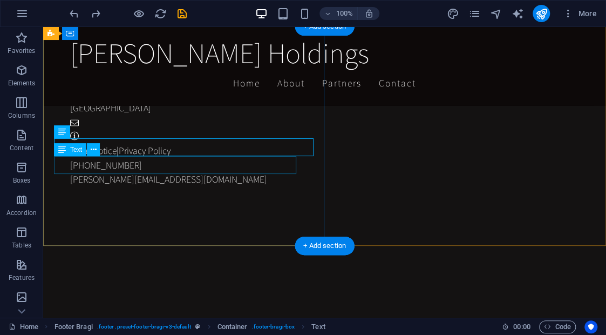
scroll to position [2418, 0]
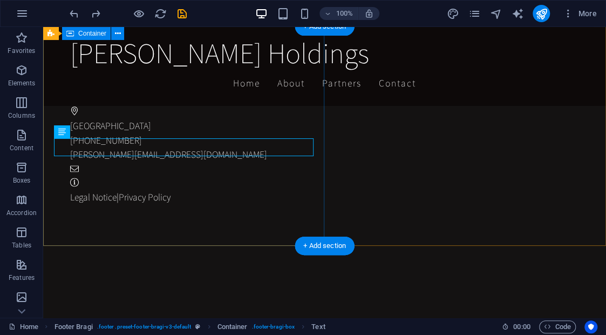
click at [157, 197] on div "Get in touch [DOMAIN_NAME] [GEOGRAPHIC_DATA] [PHONE_NUMBER] [PERSON_NAME][EMAIL…" at bounding box center [338, 127] width 537 height 241
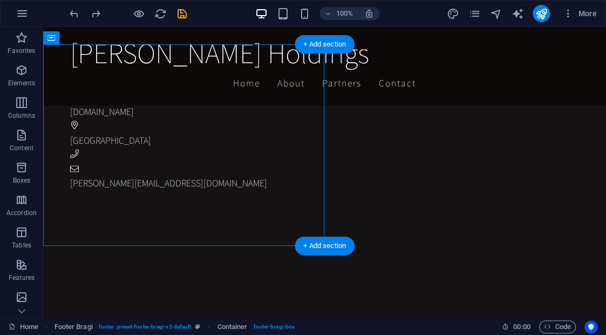
scroll to position [2401, 0]
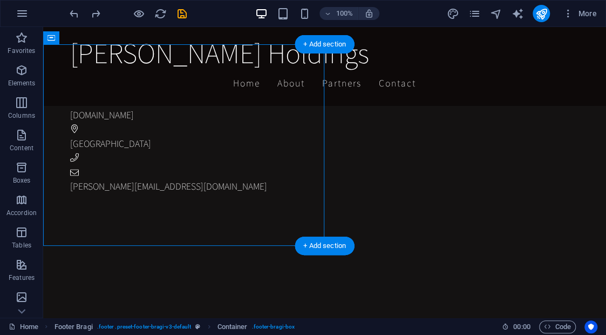
click at [376, 237] on div at bounding box center [324, 337] width 563 height 201
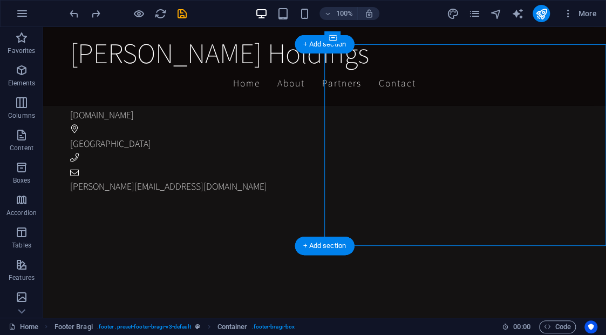
drag, startPoint x: 376, startPoint y: 177, endPoint x: 247, endPoint y: 241, distance: 144.6
click at [376, 237] on div at bounding box center [324, 337] width 563 height 201
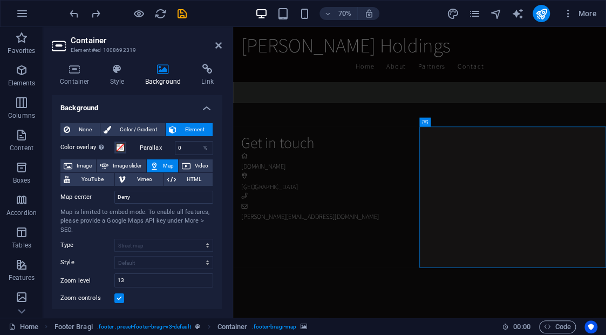
scroll to position [0, 0]
click at [69, 71] on icon at bounding box center [75, 69] width 46 height 11
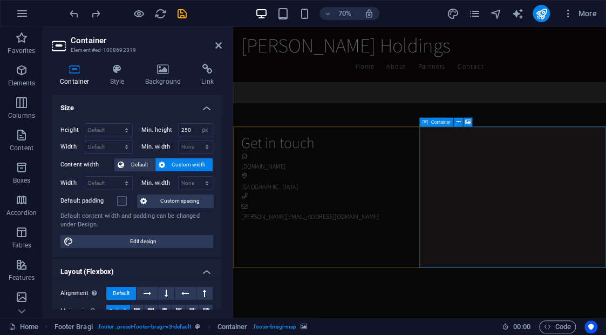
click at [432, 124] on span "Container" at bounding box center [440, 121] width 19 height 4
click at [461, 126] on button at bounding box center [458, 121] width 9 height 9
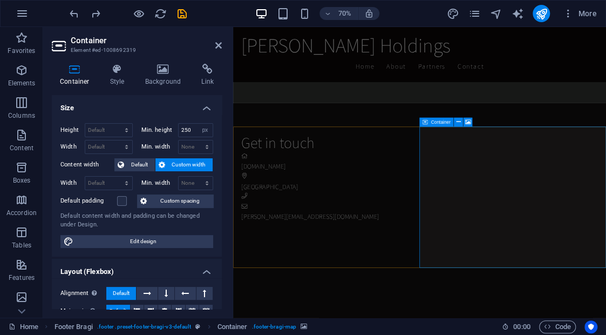
click at [161, 73] on icon at bounding box center [163, 69] width 52 height 11
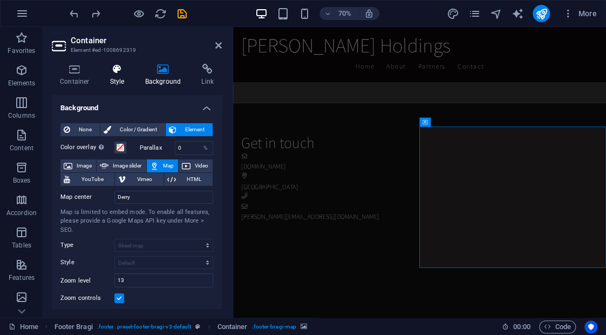
click at [113, 77] on h4 "Style" at bounding box center [119, 75] width 35 height 23
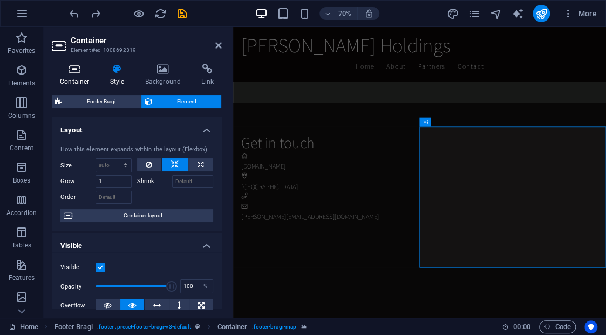
click at [76, 79] on h4 "Container" at bounding box center [77, 75] width 50 height 23
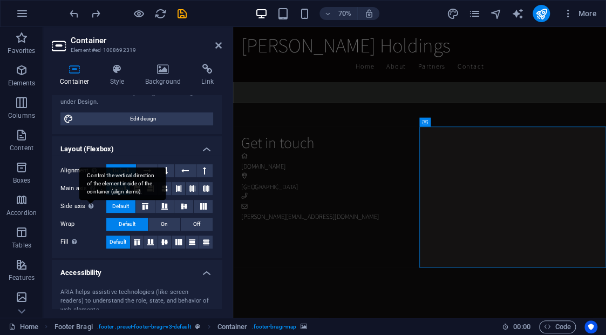
scroll to position [221, 0]
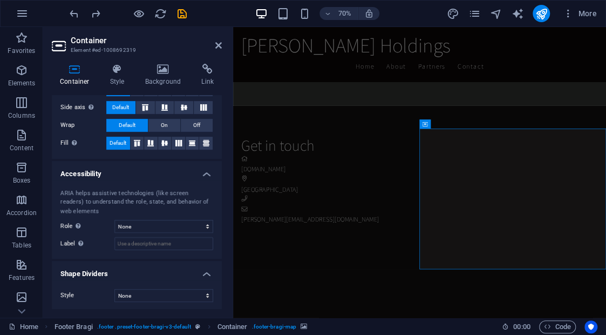
scroll to position [2366, 0]
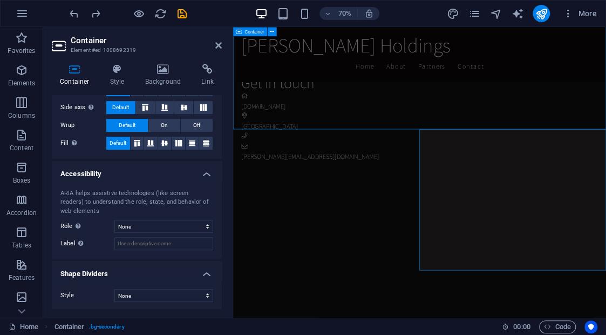
scroll to position [2264, 0]
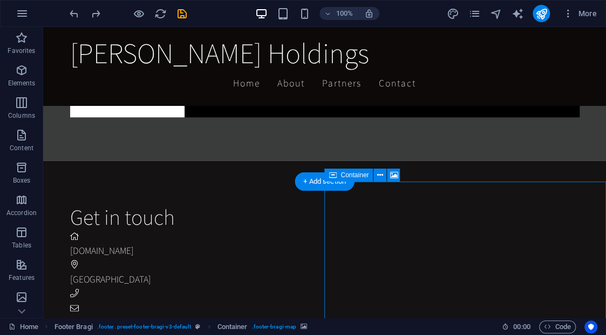
drag, startPoint x: 377, startPoint y: 206, endPoint x: 248, endPoint y: 283, distance: 150.1
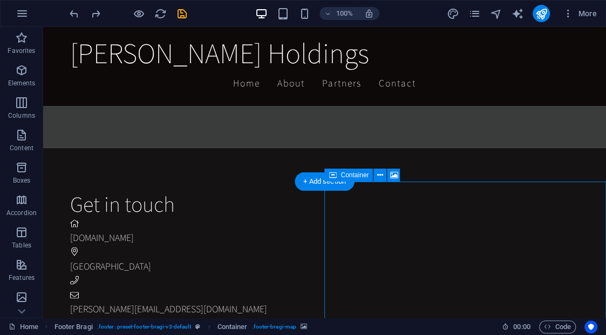
select select "px"
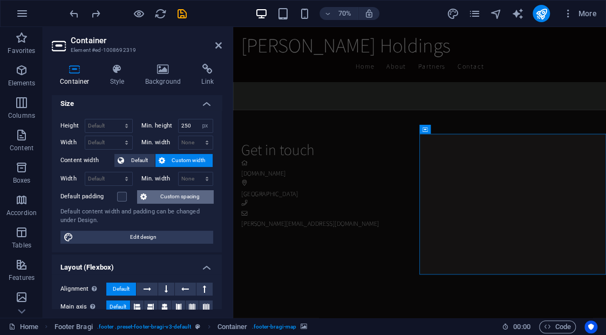
scroll to position [10, 0]
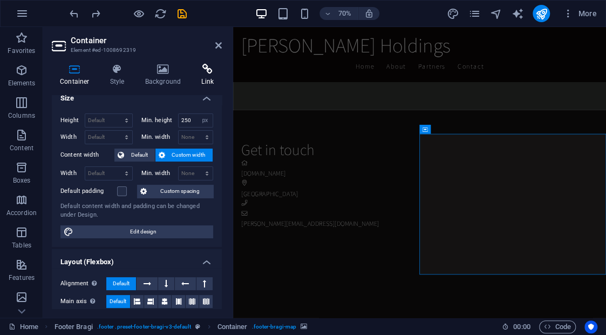
click at [209, 76] on h4 "Link" at bounding box center [207, 75] width 29 height 23
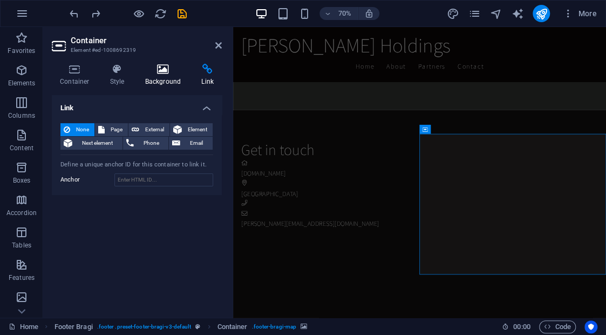
click at [166, 72] on icon at bounding box center [163, 69] width 52 height 11
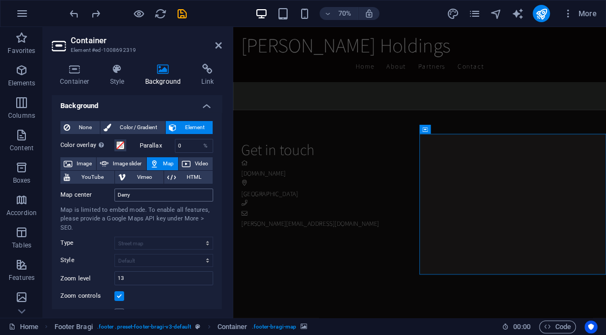
scroll to position [0, 0]
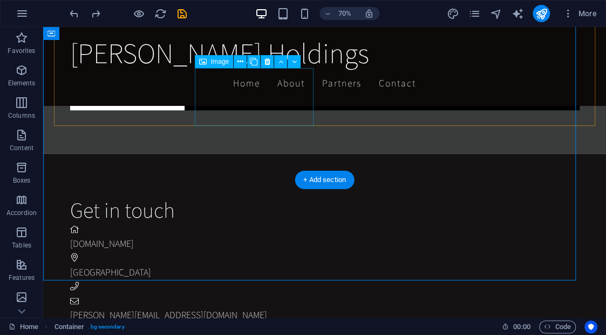
scroll to position [2259, 0]
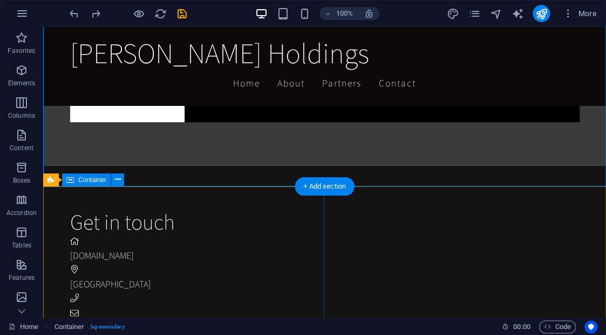
click at [269, 188] on div "Get in touch [DOMAIN_NAME] Derry City [PERSON_NAME][EMAIL_ADDRESS][DOMAIN_NAME]" at bounding box center [338, 271] width 537 height 212
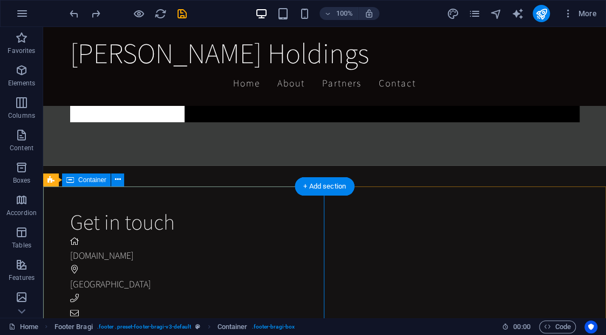
click at [264, 213] on div "Get in touch [DOMAIN_NAME] Derry City [PERSON_NAME][EMAIL_ADDRESS][DOMAIN_NAME]" at bounding box center [338, 271] width 537 height 212
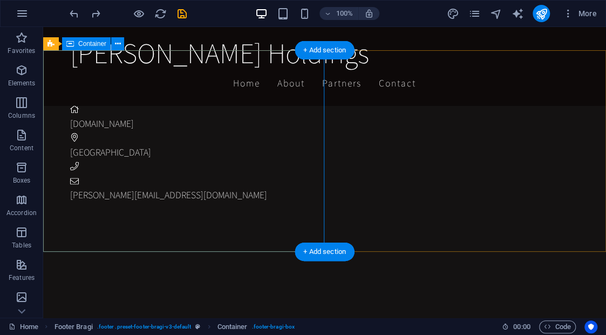
scroll to position [2401, 0]
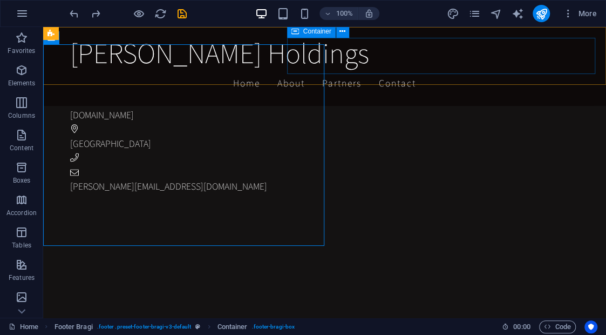
click at [43, 27] on div at bounding box center [43, 27] width 0 height 0
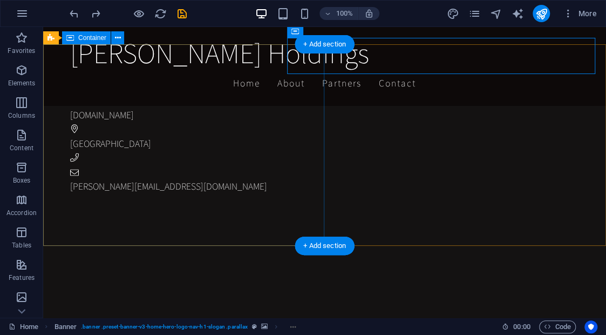
click at [315, 117] on div "Get in touch [DOMAIN_NAME] Derry City [PERSON_NAME][EMAIL_ADDRESS][DOMAIN_NAME]" at bounding box center [338, 131] width 537 height 212
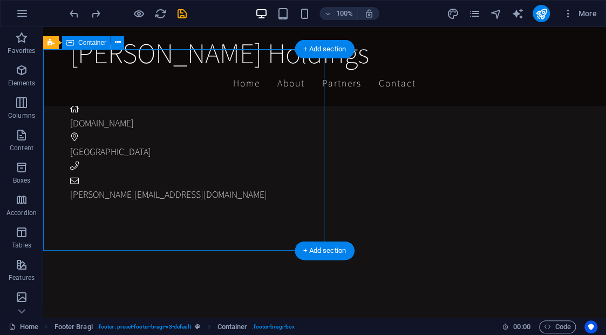
scroll to position [2392, 0]
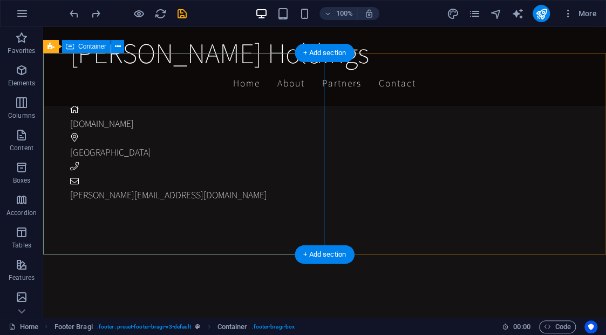
click at [141, 173] on div "Get in touch [DOMAIN_NAME] Derry City [PERSON_NAME][EMAIL_ADDRESS][DOMAIN_NAME]" at bounding box center [338, 139] width 537 height 212
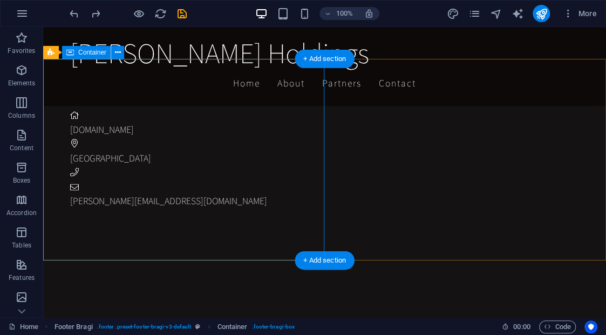
scroll to position [2385, 0]
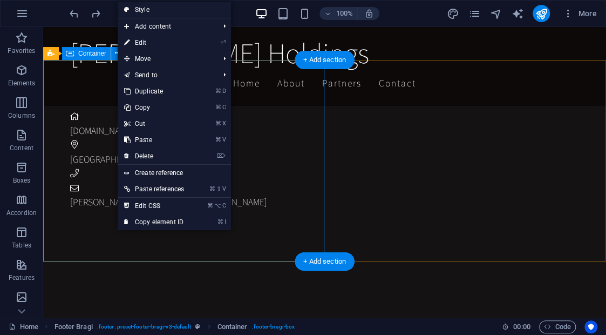
click at [107, 179] on div "Get in touch [DOMAIN_NAME] Derry City [PERSON_NAME][EMAIL_ADDRESS][DOMAIN_NAME]" at bounding box center [338, 146] width 537 height 212
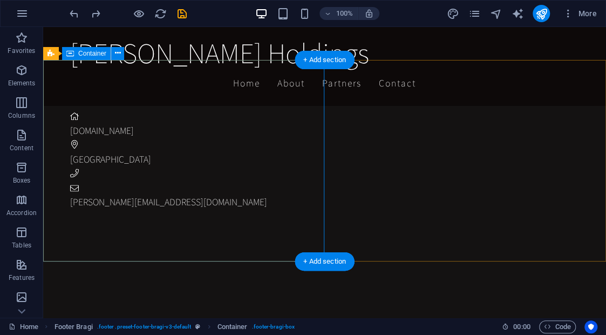
click at [106, 179] on div "Get in touch [DOMAIN_NAME] Derry City [PERSON_NAME][EMAIL_ADDRESS][DOMAIN_NAME]" at bounding box center [338, 146] width 537 height 212
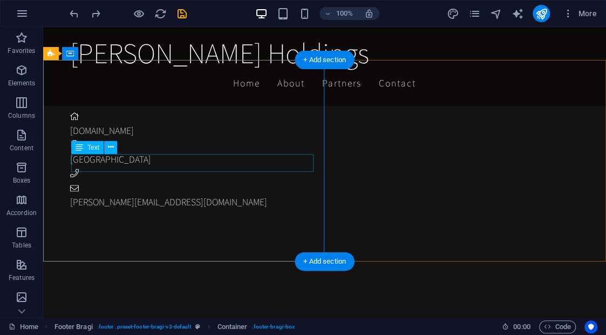
click at [103, 159] on div "[GEOGRAPHIC_DATA]" at bounding box center [334, 159] width 528 height 14
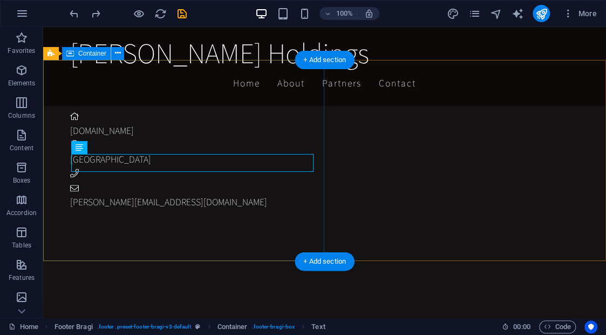
click at [94, 179] on div "Get in touch [DOMAIN_NAME] Derry City [PERSON_NAME][EMAIL_ADDRESS][DOMAIN_NAME]" at bounding box center [338, 146] width 537 height 212
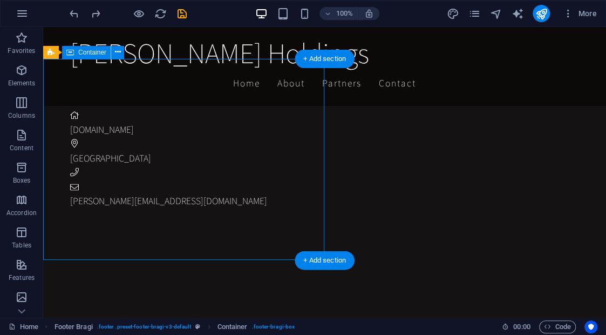
scroll to position [2387, 0]
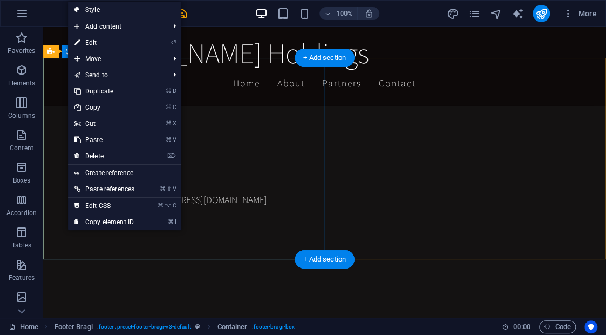
click at [70, 215] on div "Get in touch [DOMAIN_NAME] Derry City [PERSON_NAME][EMAIL_ADDRESS][DOMAIN_NAME]" at bounding box center [338, 144] width 537 height 212
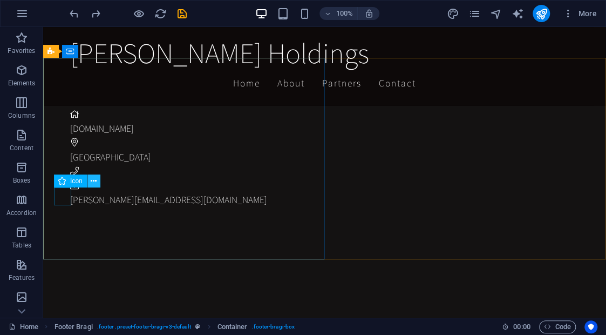
click at [96, 182] on icon at bounding box center [94, 180] width 6 height 11
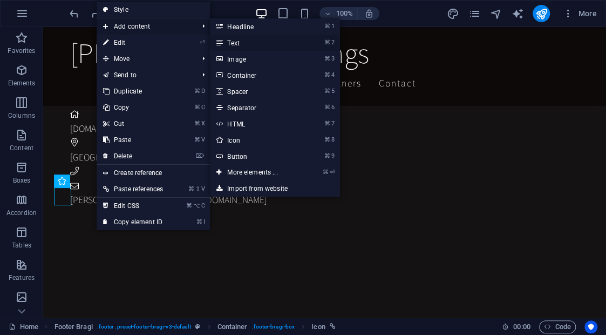
click at [247, 42] on link "⌘ 2 Text" at bounding box center [254, 43] width 89 height 16
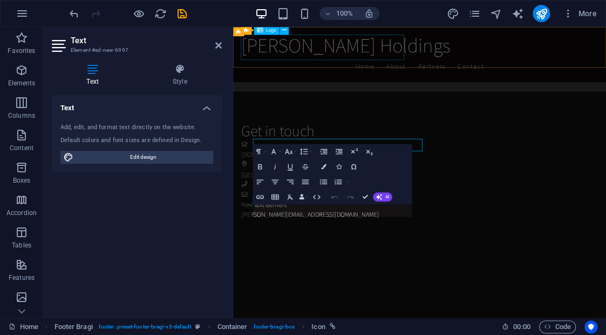
scroll to position [2388, 0]
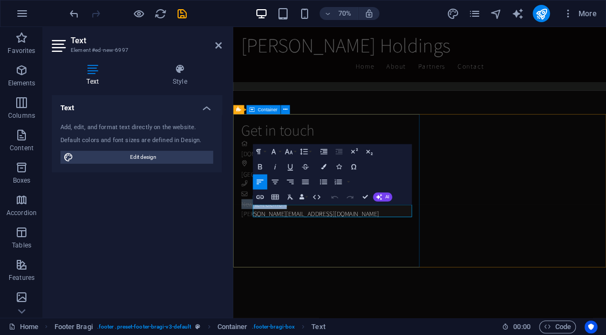
click at [345, 171] on div "Get in touch [DOMAIN_NAME] Derry City New text element [PERSON_NAME][EMAIL_ADDR…" at bounding box center [505, 230] width 521 height 226
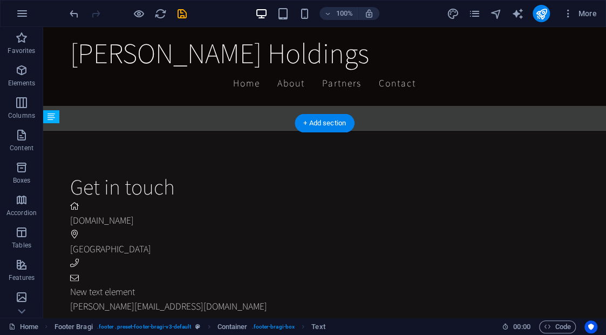
scroll to position [2322, 0]
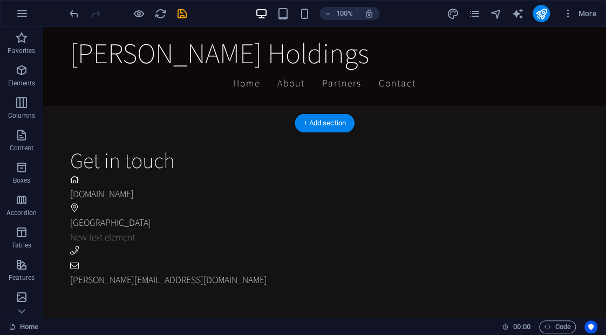
drag, startPoint x: 120, startPoint y: 301, endPoint x: 77, endPoint y: 244, distance: 71.3
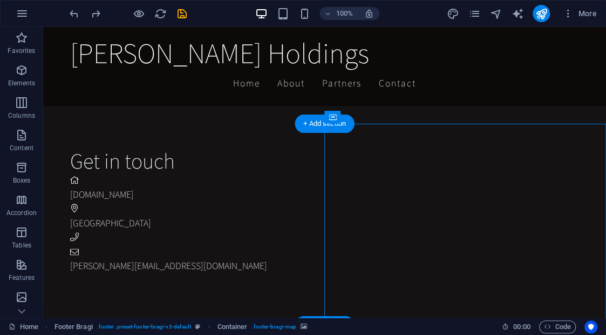
drag, startPoint x: 429, startPoint y: 255, endPoint x: 323, endPoint y: 353, distance: 144.4
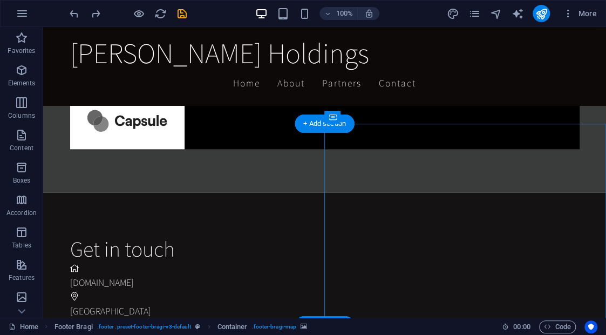
scroll to position [2370, 0]
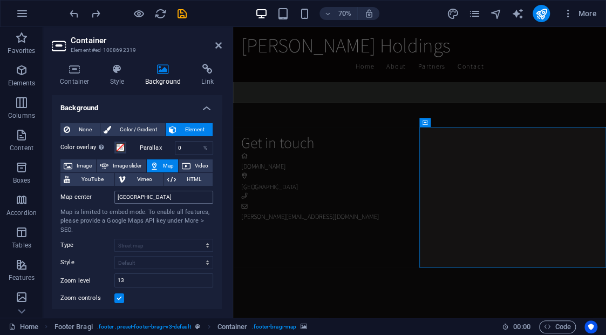
click at [179, 197] on input "[GEOGRAPHIC_DATA]" at bounding box center [163, 197] width 99 height 13
type input "Derry"
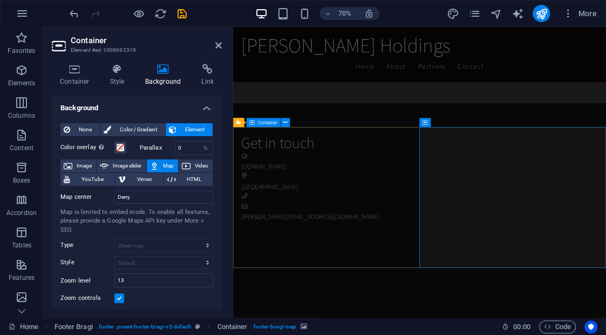
click at [275, 341] on div "Get in touch [DOMAIN_NAME] Derry City [PERSON_NAME][EMAIL_ADDRESS][DOMAIN_NAME]" at bounding box center [505, 242] width 521 height 212
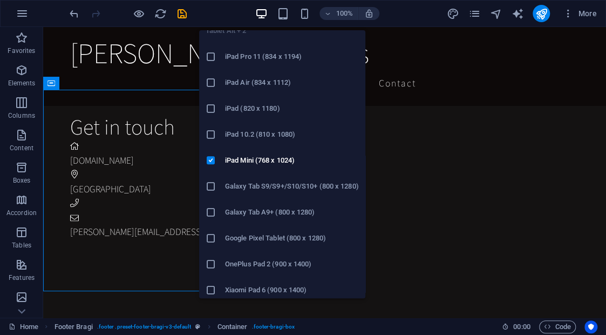
scroll to position [13, 0]
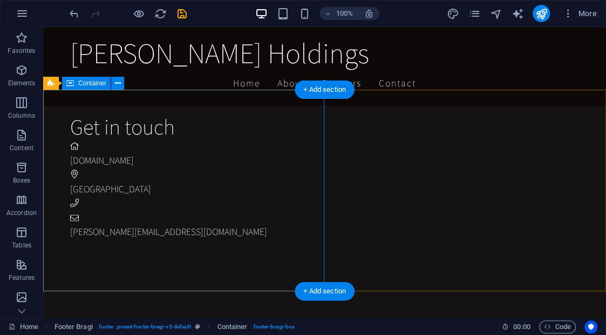
click at [111, 253] on div "Get in touch [DOMAIN_NAME] Derry City [PERSON_NAME][EMAIL_ADDRESS][DOMAIN_NAME]" at bounding box center [338, 176] width 537 height 212
click at [70, 225] on figure at bounding box center [334, 218] width 528 height 14
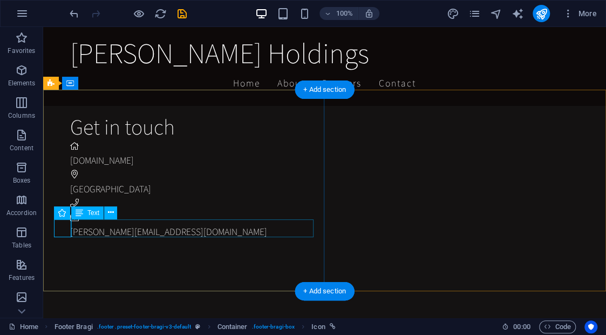
click at [79, 229] on div "[PERSON_NAME][EMAIL_ADDRESS][DOMAIN_NAME]" at bounding box center [334, 232] width 528 height 14
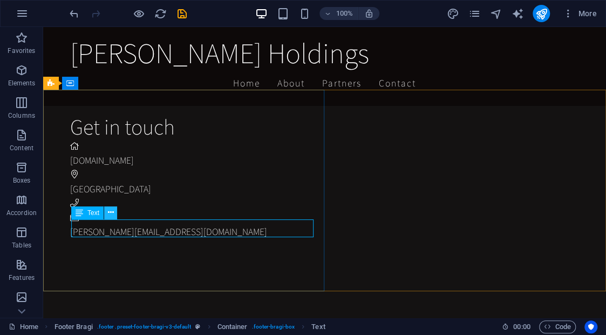
click at [111, 212] on icon at bounding box center [111, 212] width 6 height 11
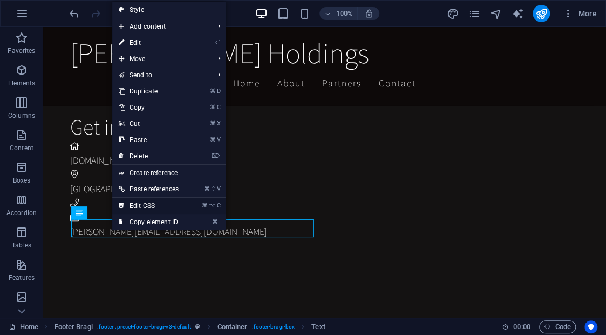
click at [153, 208] on link "⌘ ⌥ C Edit CSS" at bounding box center [148, 206] width 73 height 16
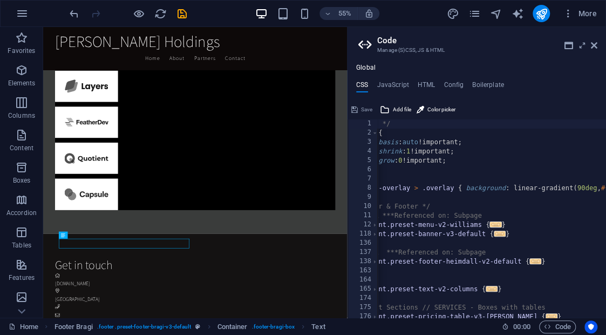
scroll to position [0, 44]
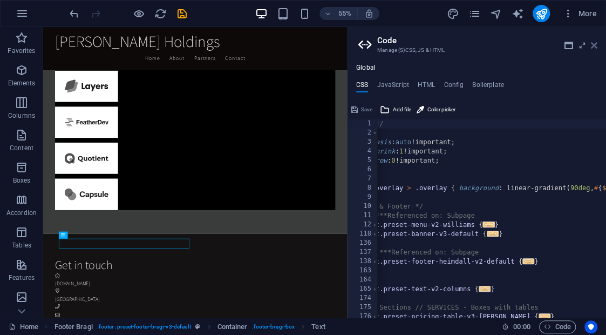
click at [595, 47] on icon at bounding box center [594, 45] width 6 height 9
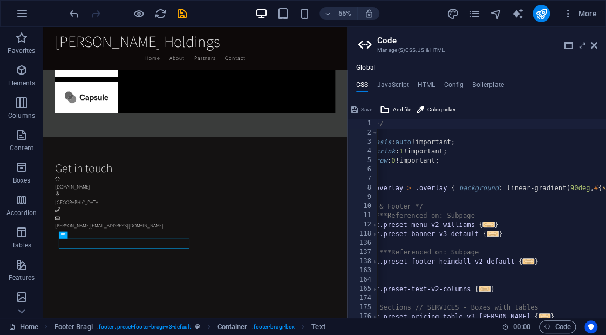
scroll to position [2401, 0]
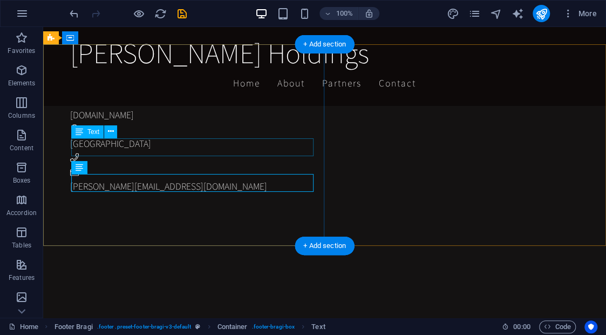
click at [125, 143] on div "[GEOGRAPHIC_DATA]" at bounding box center [334, 144] width 528 height 14
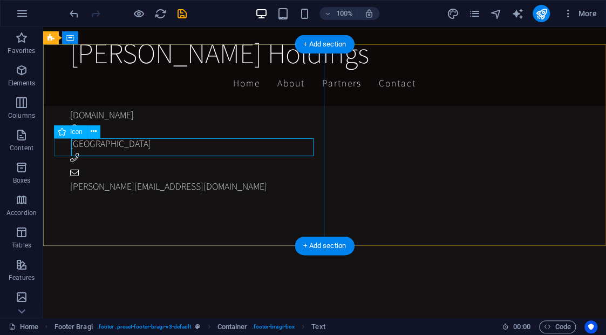
click at [70, 137] on figure at bounding box center [334, 130] width 528 height 14
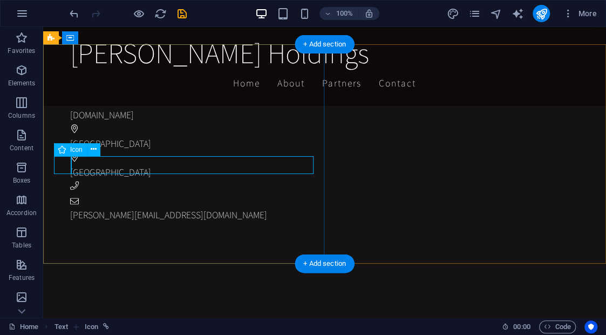
click at [70, 161] on figure at bounding box center [334, 158] width 528 height 14
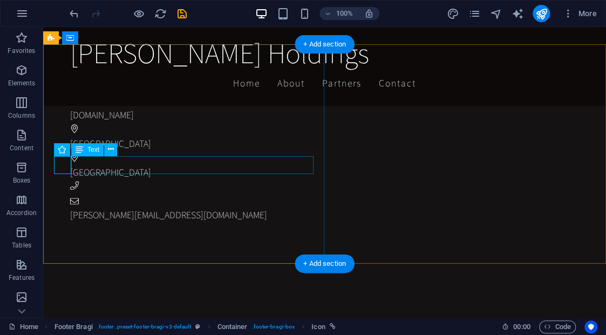
click at [78, 165] on div "[GEOGRAPHIC_DATA]" at bounding box center [334, 172] width 528 height 14
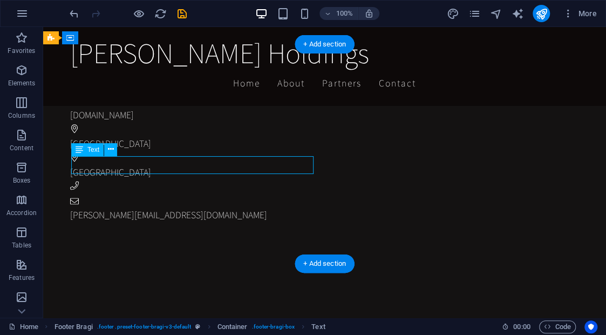
click at [78, 165] on div "[GEOGRAPHIC_DATA]" at bounding box center [334, 172] width 528 height 14
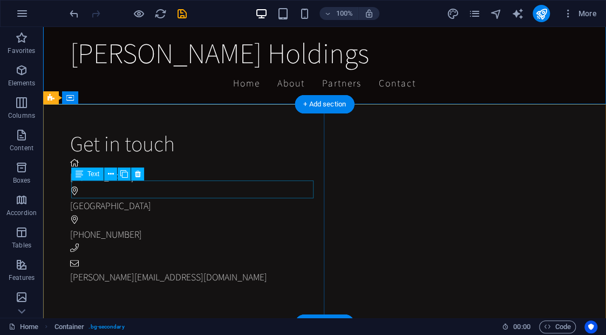
scroll to position [2342, 0]
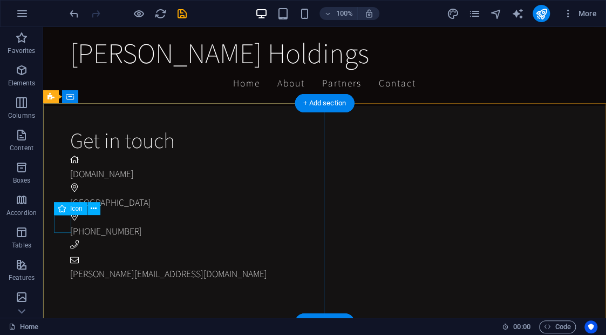
click at [70, 222] on figure at bounding box center [334, 217] width 528 height 14
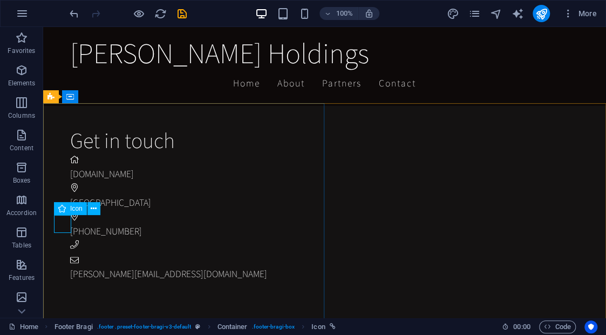
click at [67, 208] on div "Icon" at bounding box center [70, 208] width 33 height 13
click at [92, 211] on icon at bounding box center [94, 208] width 6 height 11
click at [70, 224] on figure at bounding box center [334, 217] width 528 height 14
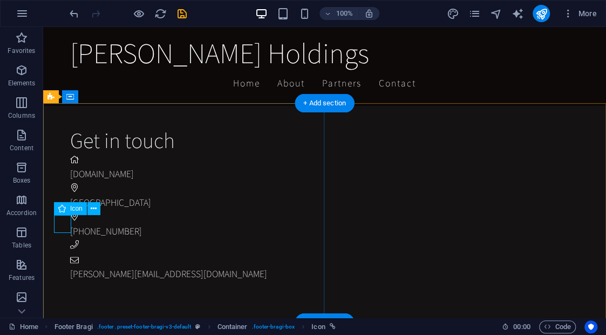
select select "xMidYMid"
select select "px"
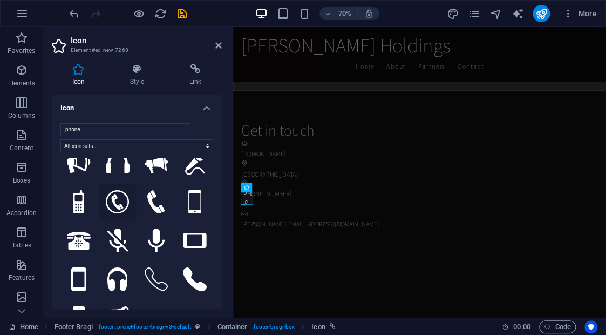
scroll to position [127, 0]
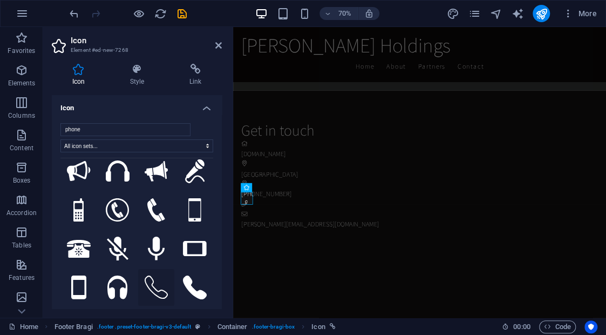
type input "phone"
click at [148, 277] on icon at bounding box center [157, 287] width 24 height 24
click at [216, 46] on icon at bounding box center [218, 45] width 6 height 9
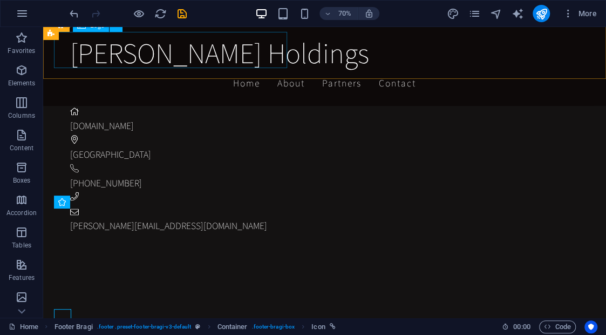
scroll to position [2342, 0]
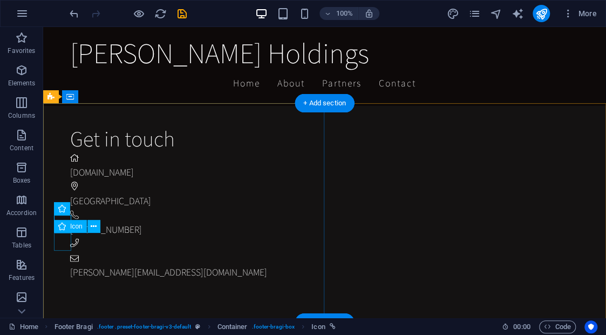
click at [70, 240] on figure at bounding box center [334, 243] width 528 height 14
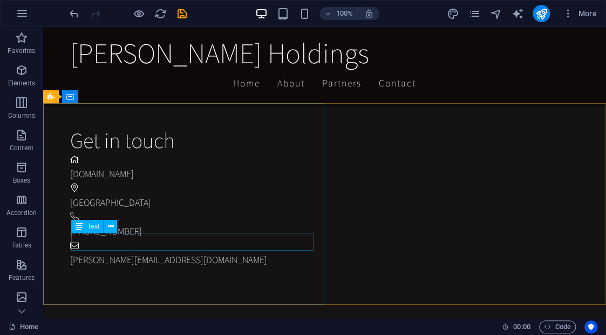
click at [123, 221] on div "Text" at bounding box center [97, 226] width 53 height 13
click at [109, 225] on icon at bounding box center [111, 226] width 6 height 11
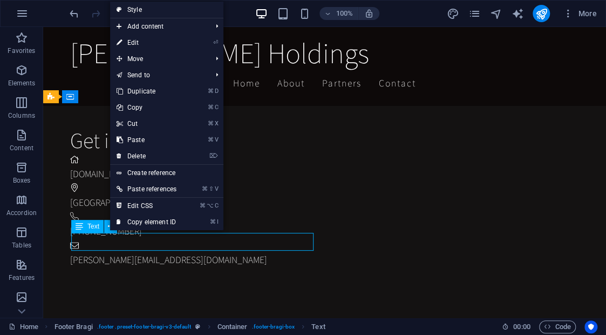
click at [91, 225] on span "Text" at bounding box center [93, 226] width 12 height 6
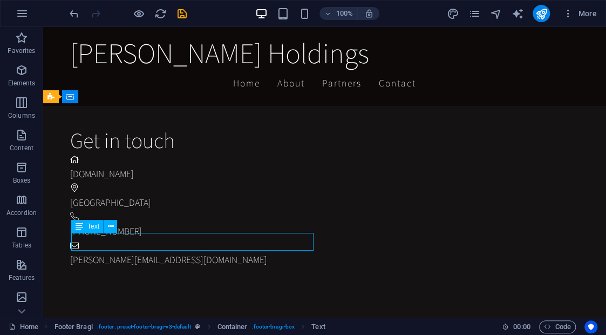
click at [91, 225] on span "Text" at bounding box center [93, 226] width 12 height 6
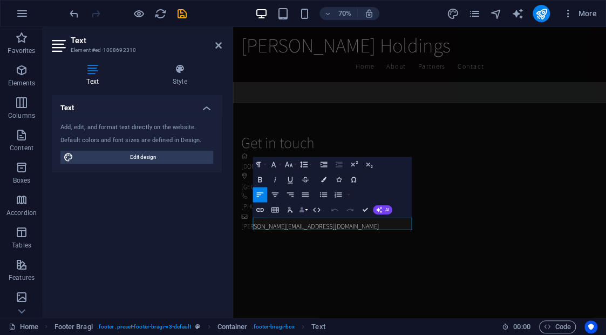
click at [307, 207] on button "Data Bindings" at bounding box center [303, 209] width 11 height 15
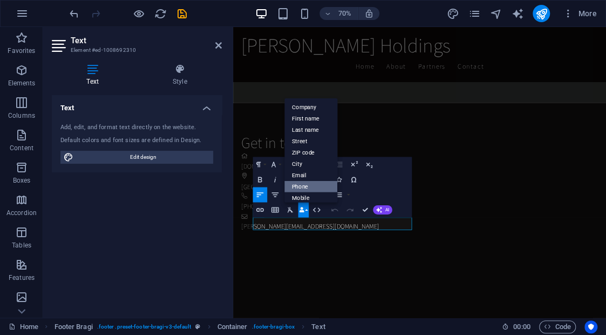
scroll to position [1, 0]
click at [305, 185] on link "Phone" at bounding box center [310, 185] width 53 height 11
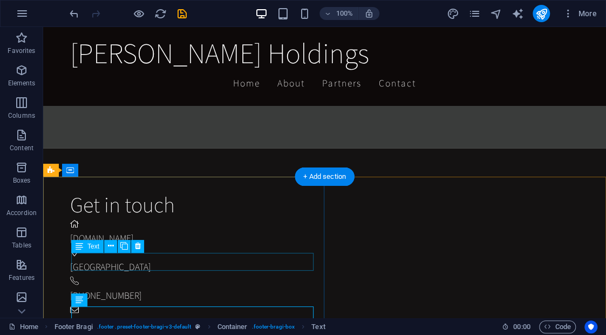
scroll to position [2268, 0]
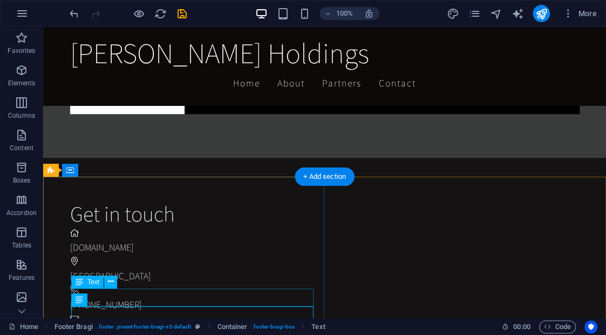
click at [132, 297] on div "[PHONE_NUMBER]" at bounding box center [334, 304] width 528 height 14
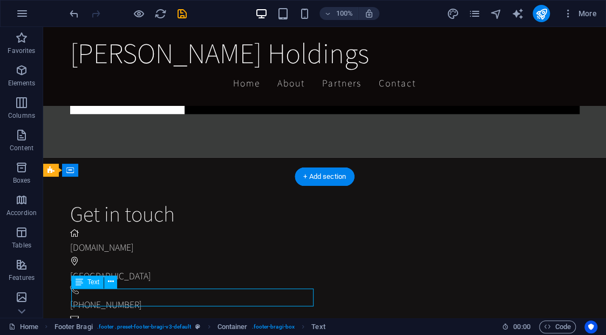
click at [123, 297] on div "[PHONE_NUMBER]" at bounding box center [334, 304] width 528 height 14
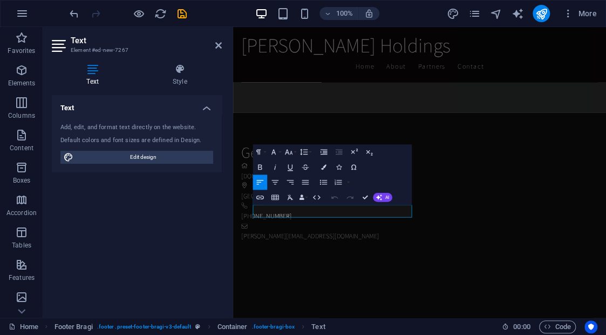
scroll to position [2370, 0]
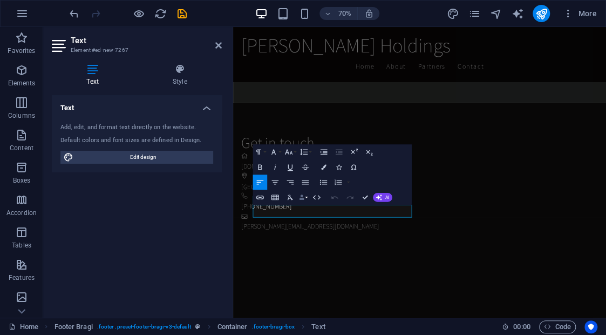
click at [307, 197] on button "Data Bindings" at bounding box center [303, 196] width 11 height 15
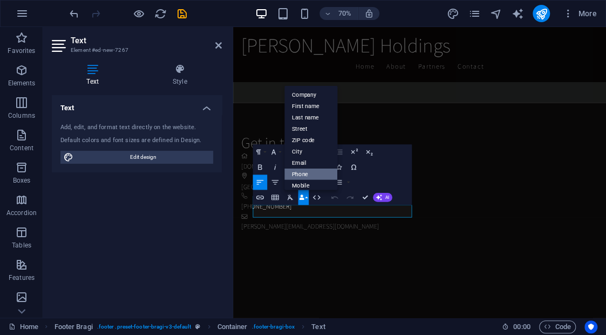
click at [309, 176] on link "Phone" at bounding box center [310, 173] width 53 height 11
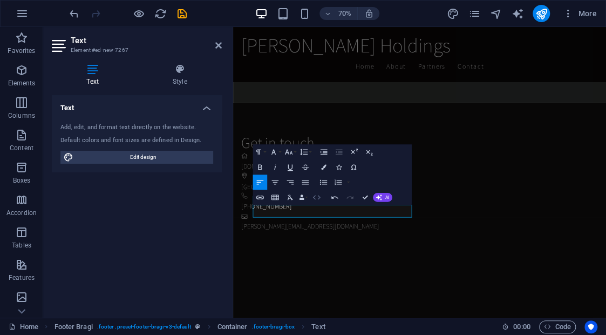
click at [319, 198] on icon "button" at bounding box center [317, 197] width 8 height 4
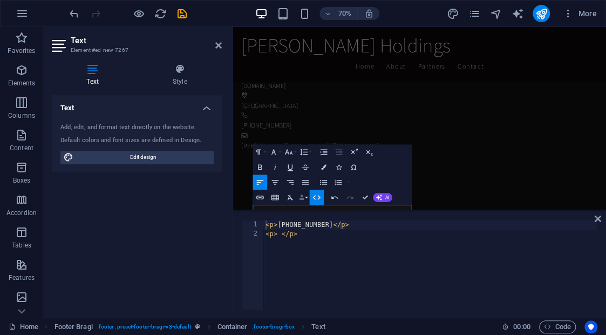
click at [305, 194] on button "Data Bindings" at bounding box center [303, 196] width 11 height 15
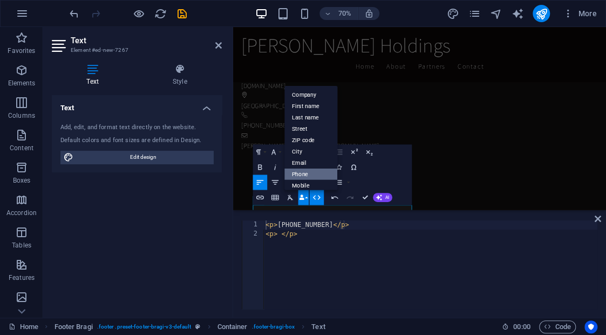
click at [300, 173] on link "Phone" at bounding box center [310, 173] width 53 height 11
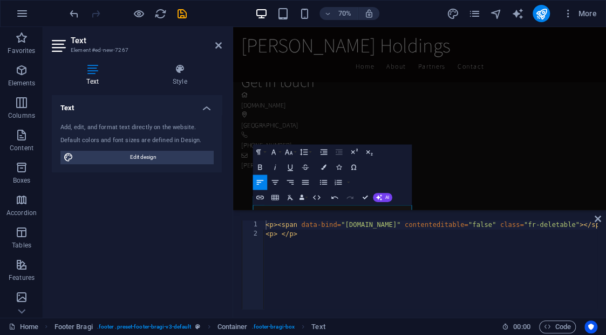
scroll to position [2401, 0]
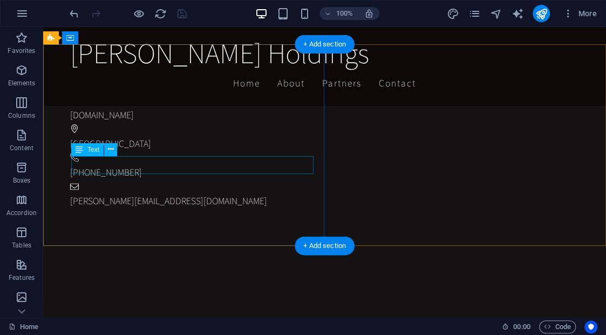
click at [226, 165] on div "[PHONE_NUMBER]" at bounding box center [334, 172] width 528 height 14
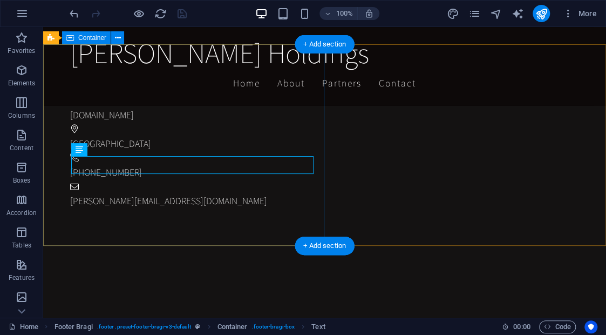
click at [230, 192] on div "Get in touch [DOMAIN_NAME] [GEOGRAPHIC_DATA] [PHONE_NUMBER] [PERSON_NAME][EMAIL…" at bounding box center [338, 138] width 537 height 226
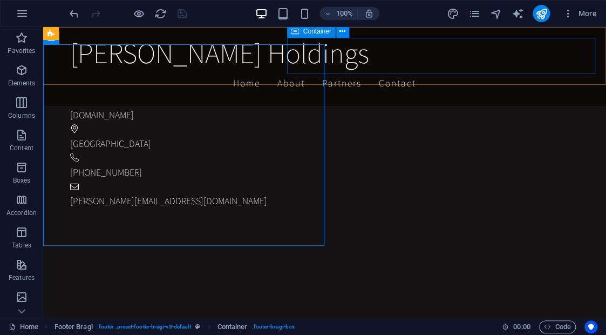
click at [43, 27] on div at bounding box center [43, 27] width 0 height 0
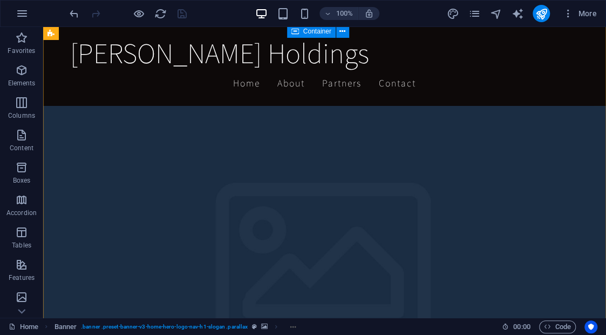
scroll to position [0, 0]
